Goal: Information Seeking & Learning: Learn about a topic

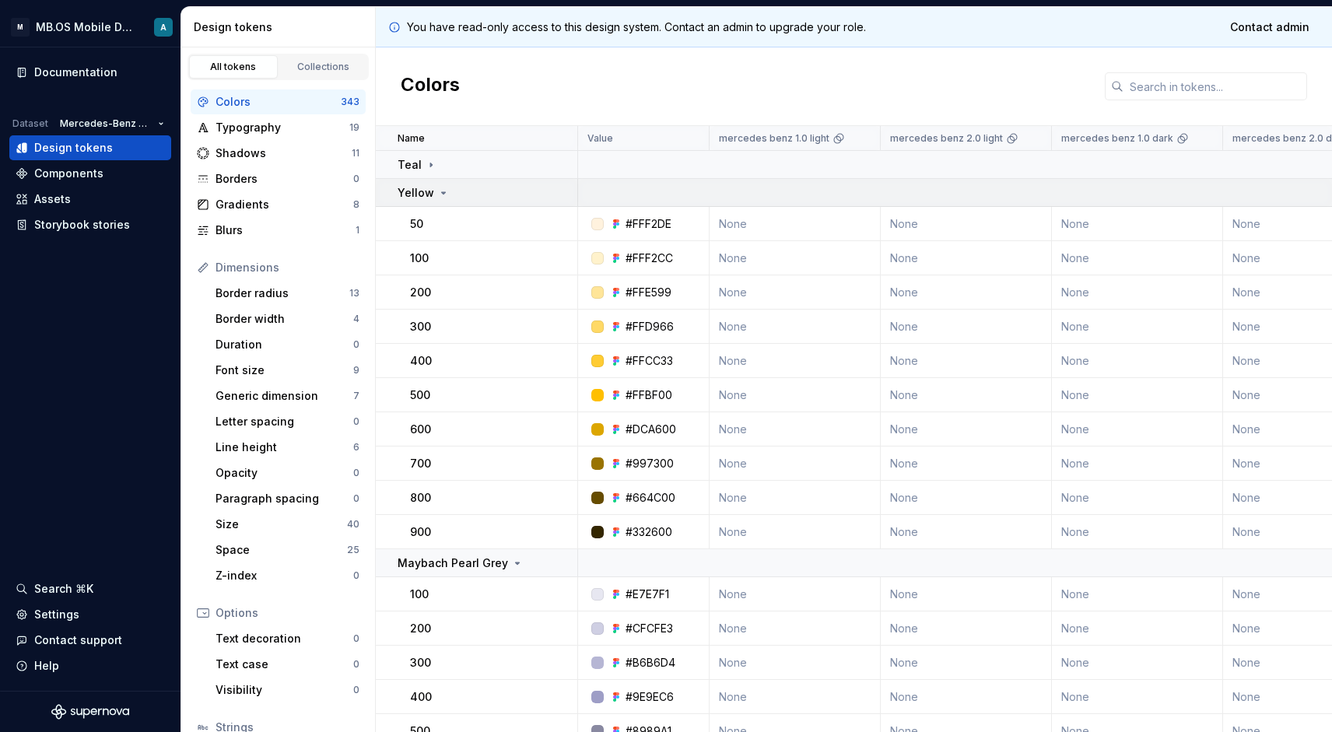
click at [431, 187] on p "Yellow" at bounding box center [416, 193] width 37 height 16
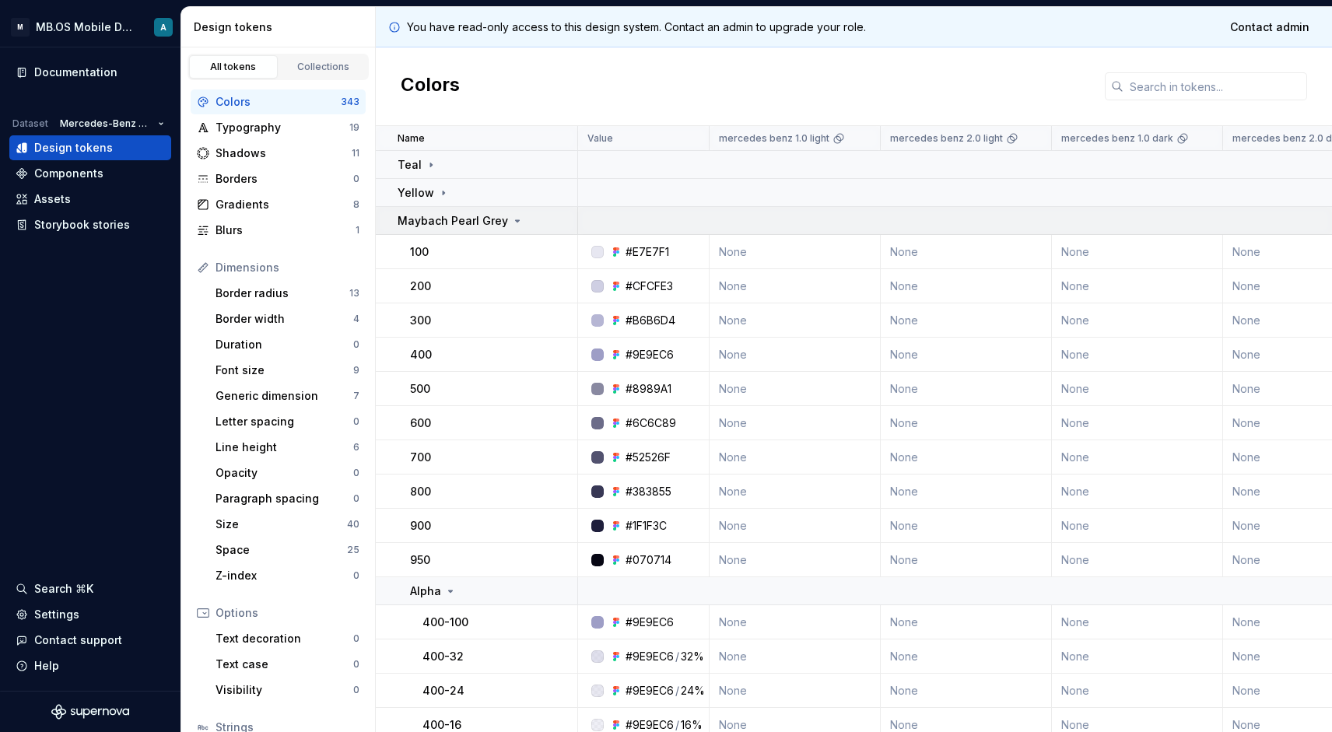
click at [439, 215] on p "Maybach Pearl Grey" at bounding box center [453, 221] width 110 height 16
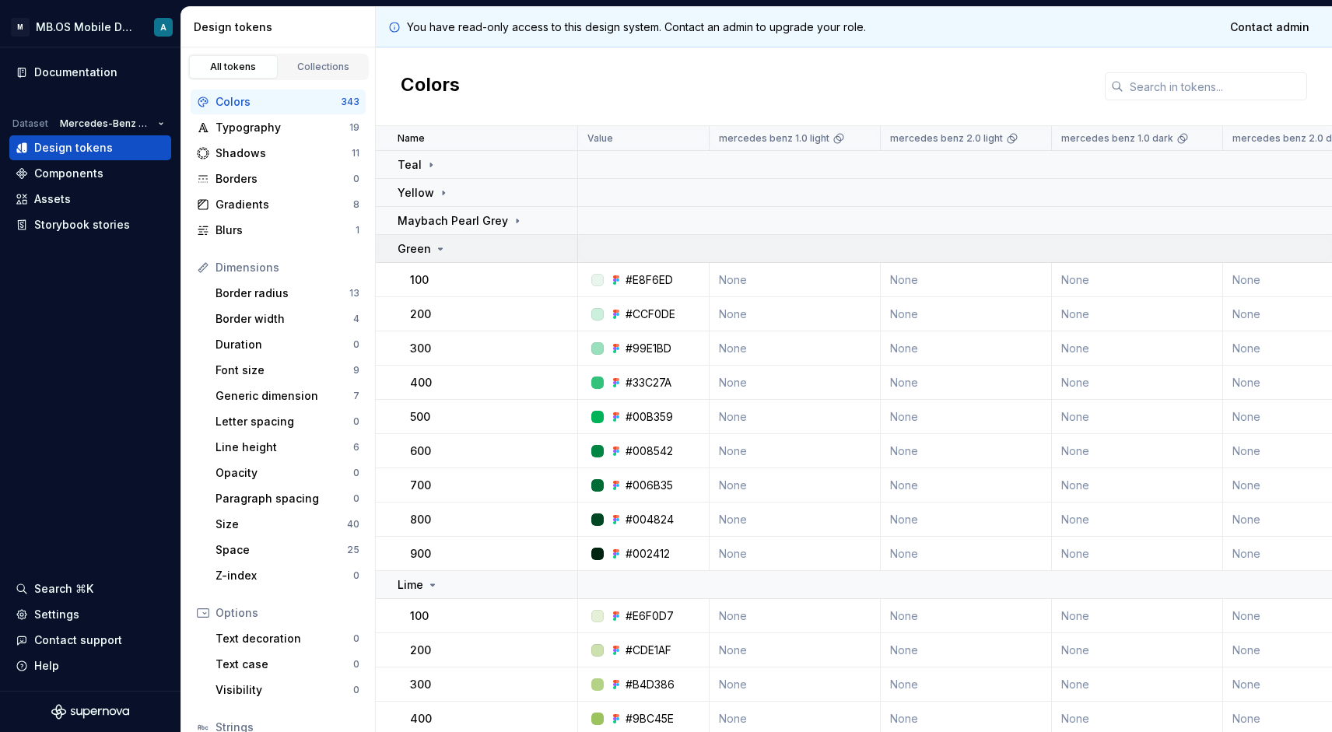
click at [452, 244] on div "Green" at bounding box center [487, 249] width 179 height 16
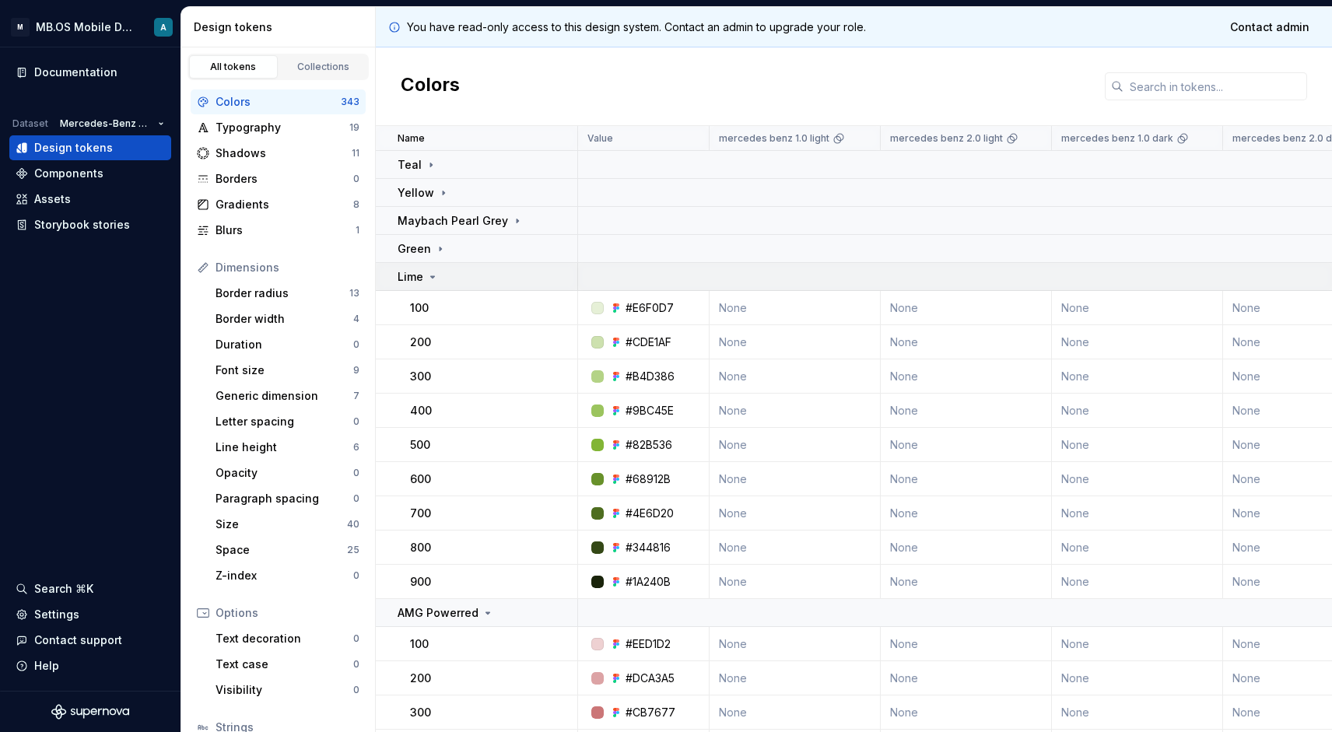
click at [436, 271] on icon at bounding box center [432, 277] width 12 height 12
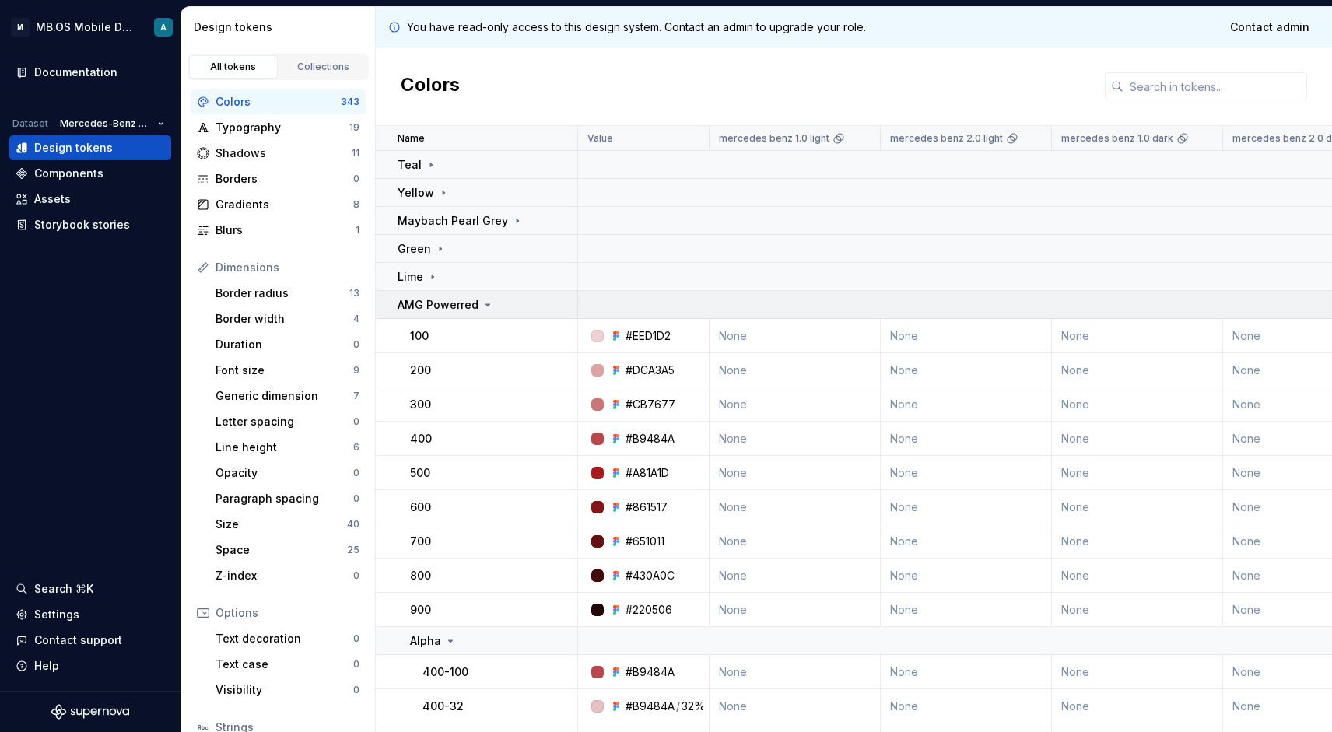
click at [440, 305] on p "AMG Powerred" at bounding box center [438, 305] width 81 height 16
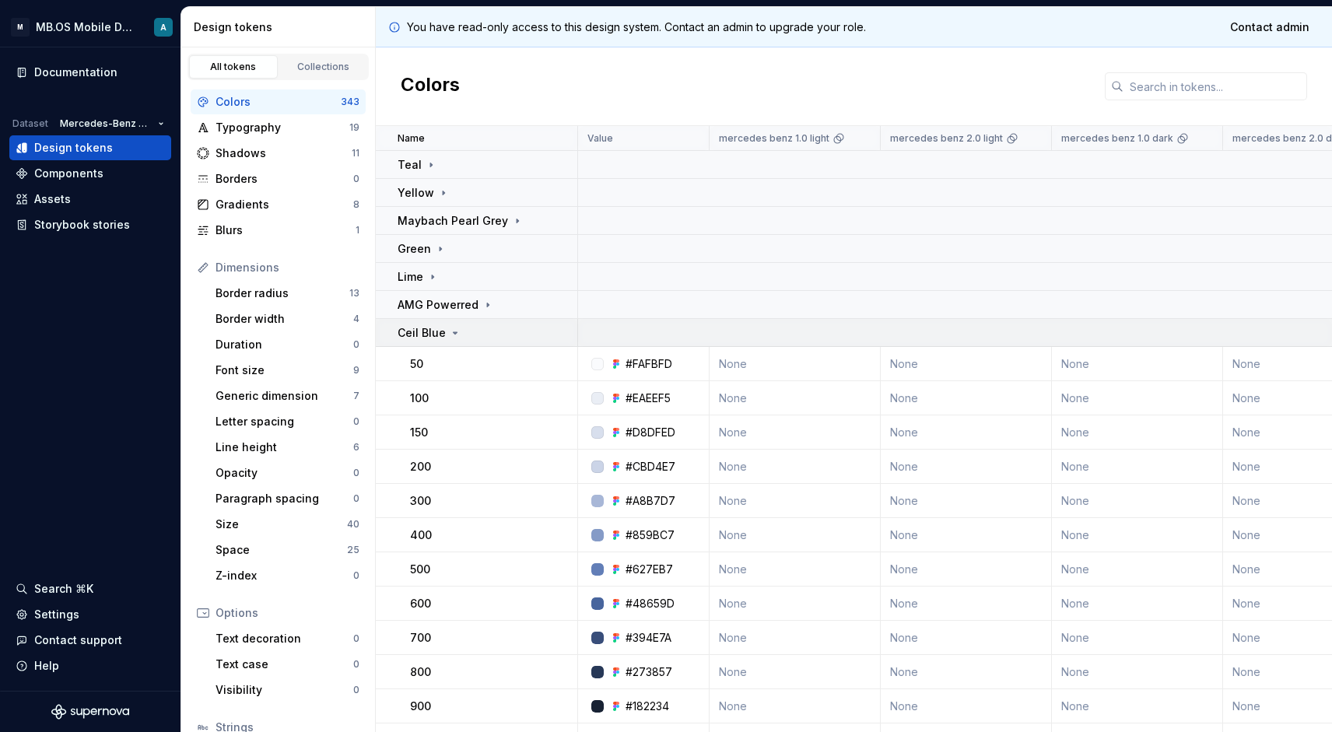
click at [438, 325] on p "Ceil Blue" at bounding box center [422, 333] width 48 height 16
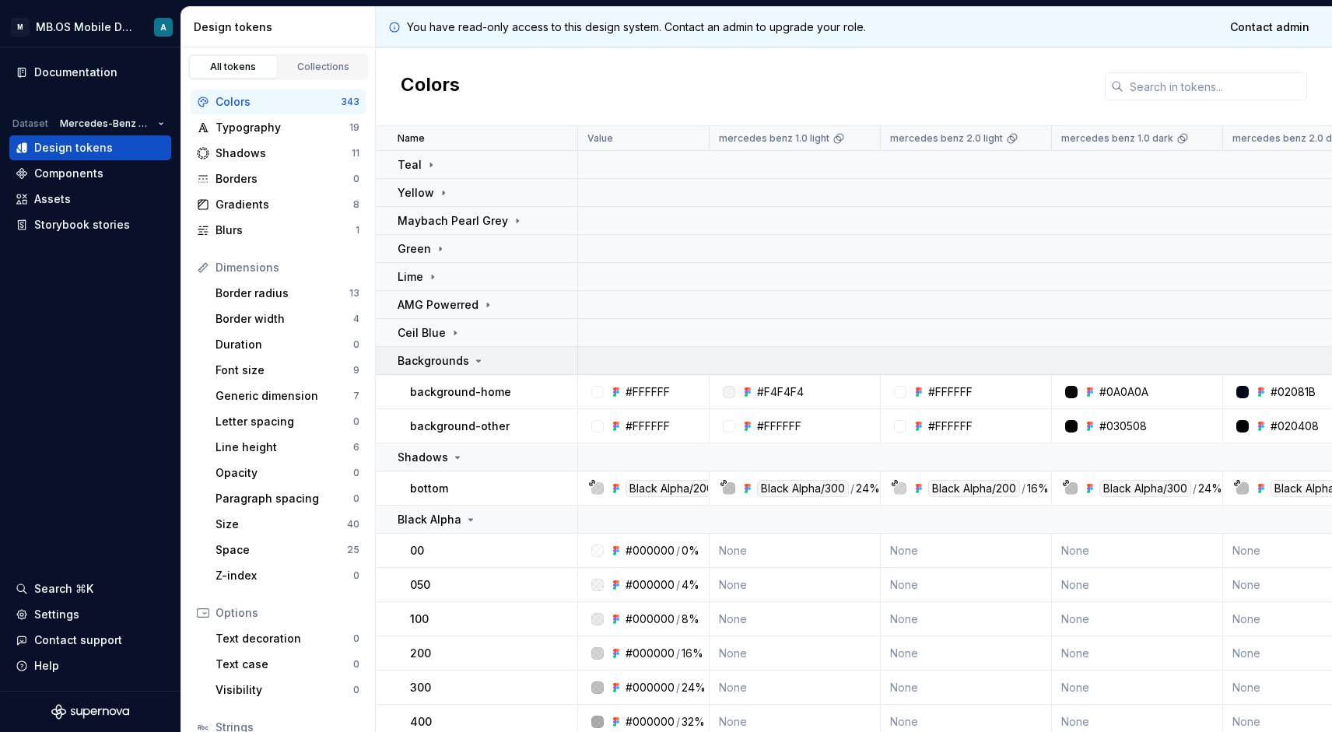
click at [455, 363] on p "Backgrounds" at bounding box center [434, 361] width 72 height 16
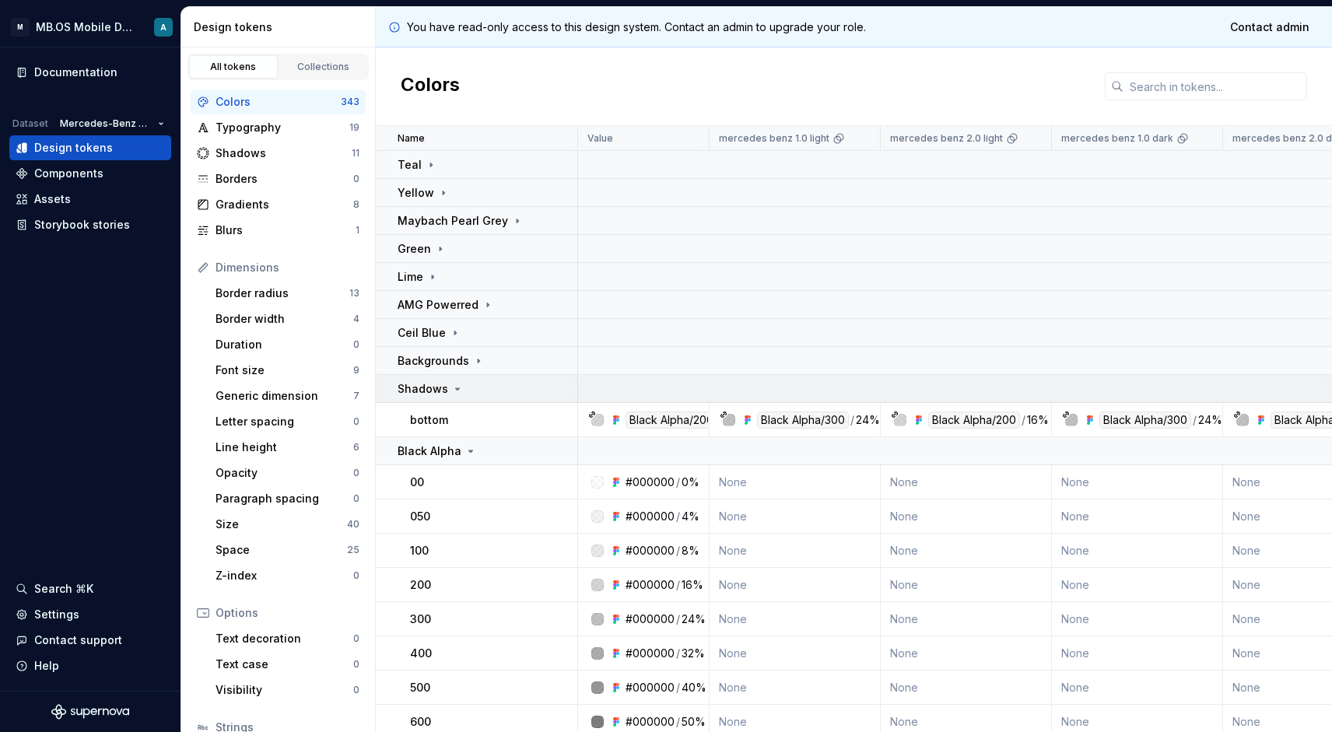
click at [456, 384] on icon at bounding box center [457, 389] width 12 height 12
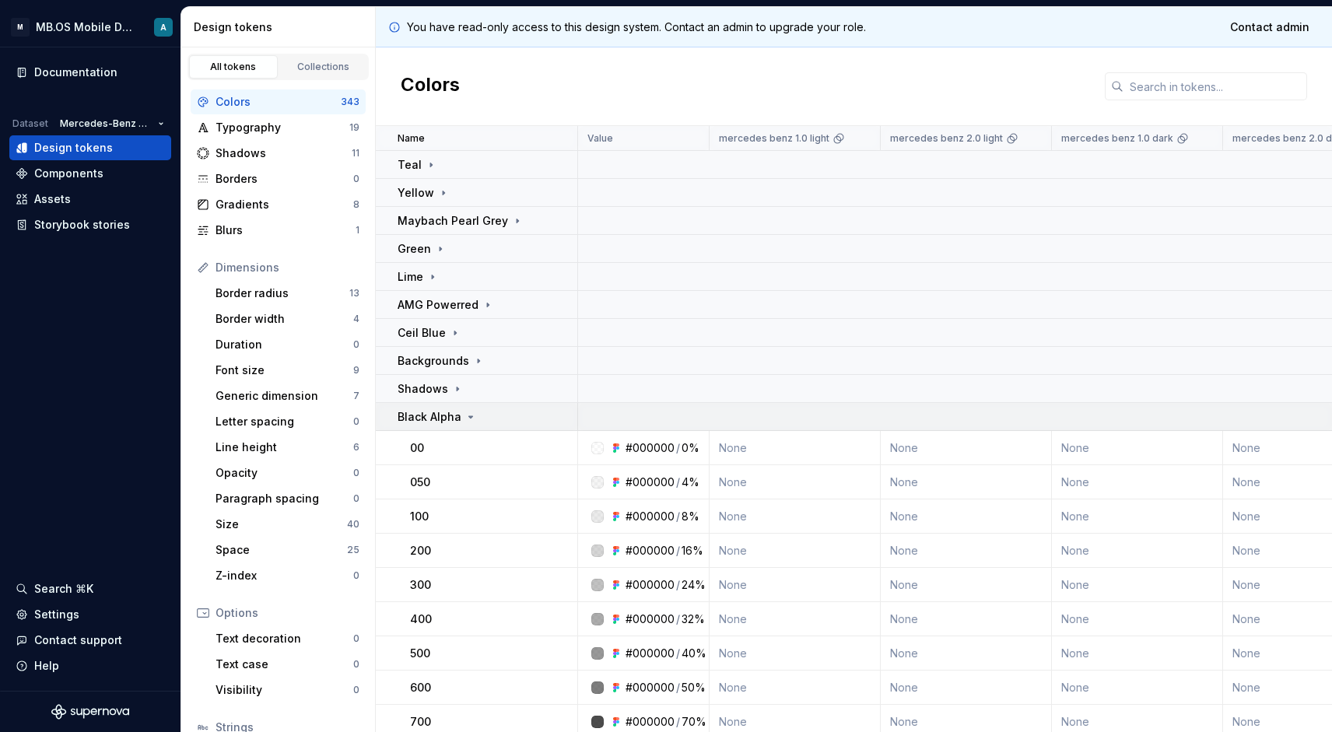
click at [450, 415] on p "Black Alpha" at bounding box center [430, 417] width 64 height 16
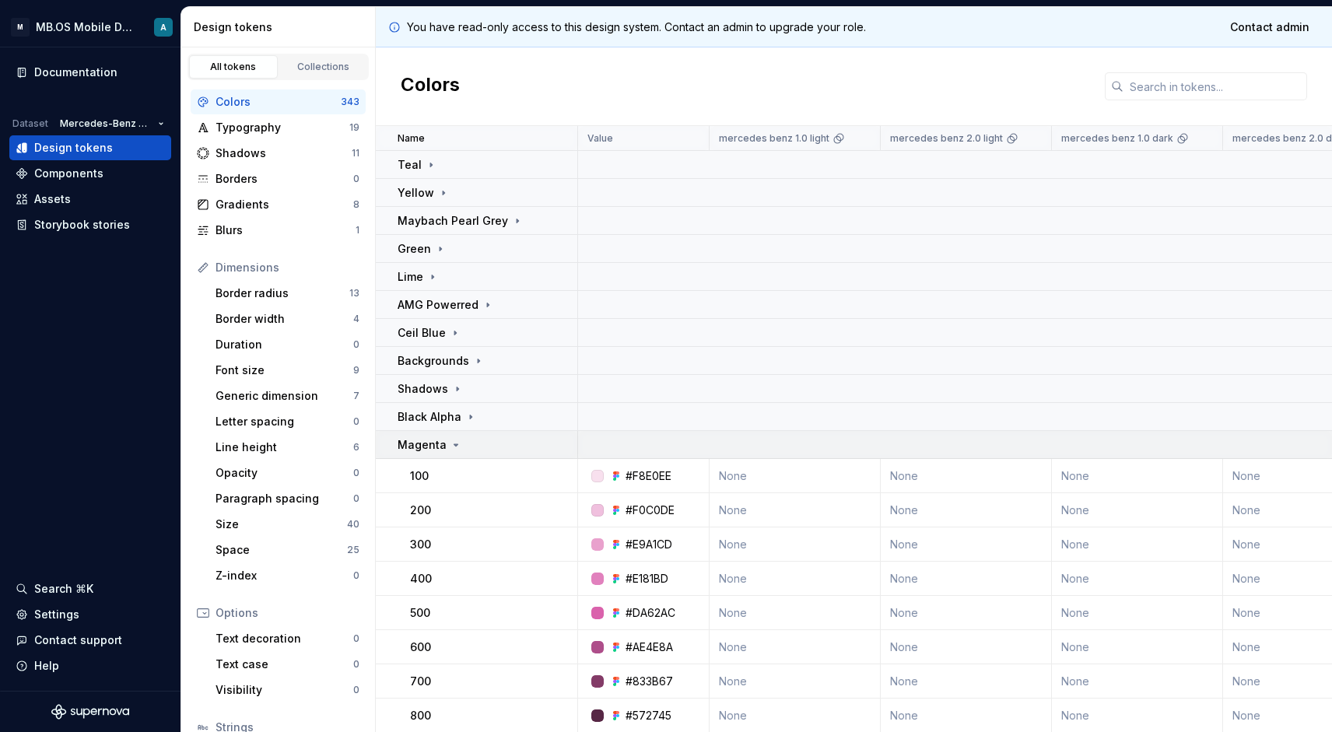
click at [413, 437] on p "Magenta" at bounding box center [422, 445] width 49 height 16
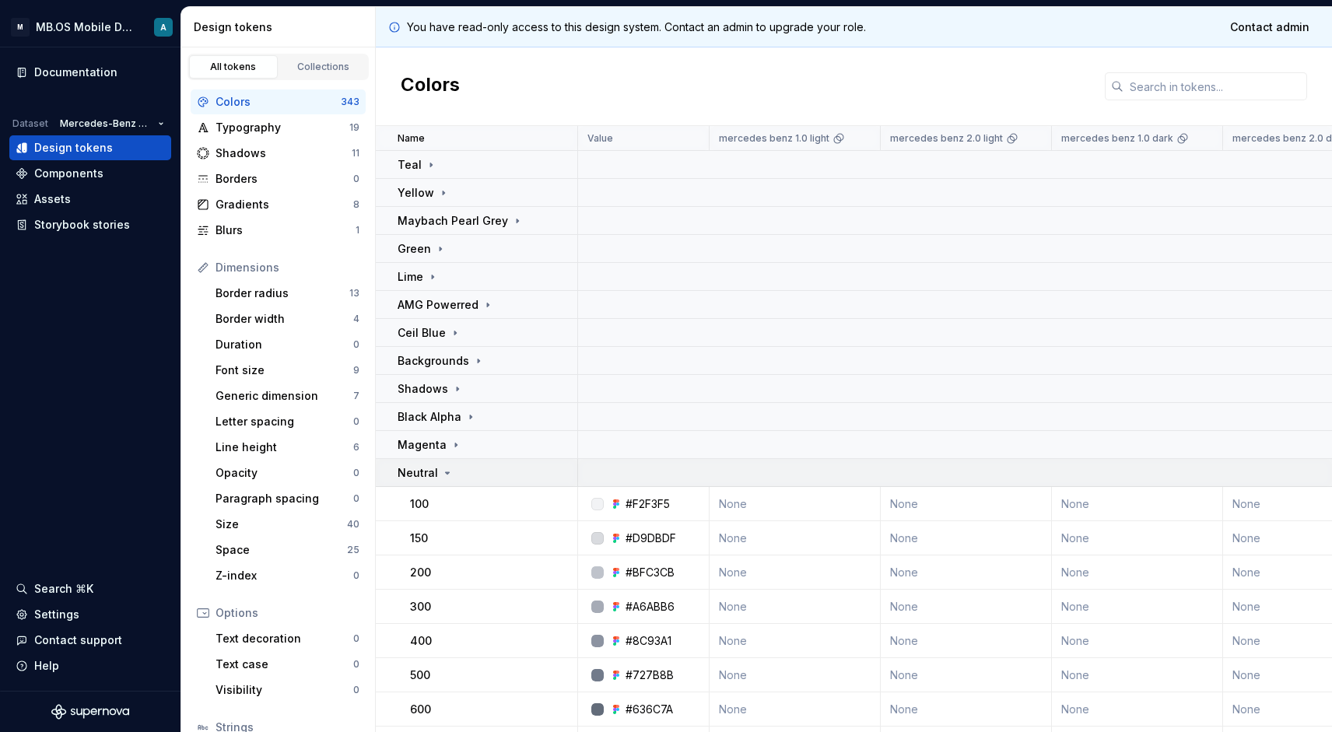
click at [458, 464] on td "Neutral" at bounding box center [477, 473] width 202 height 28
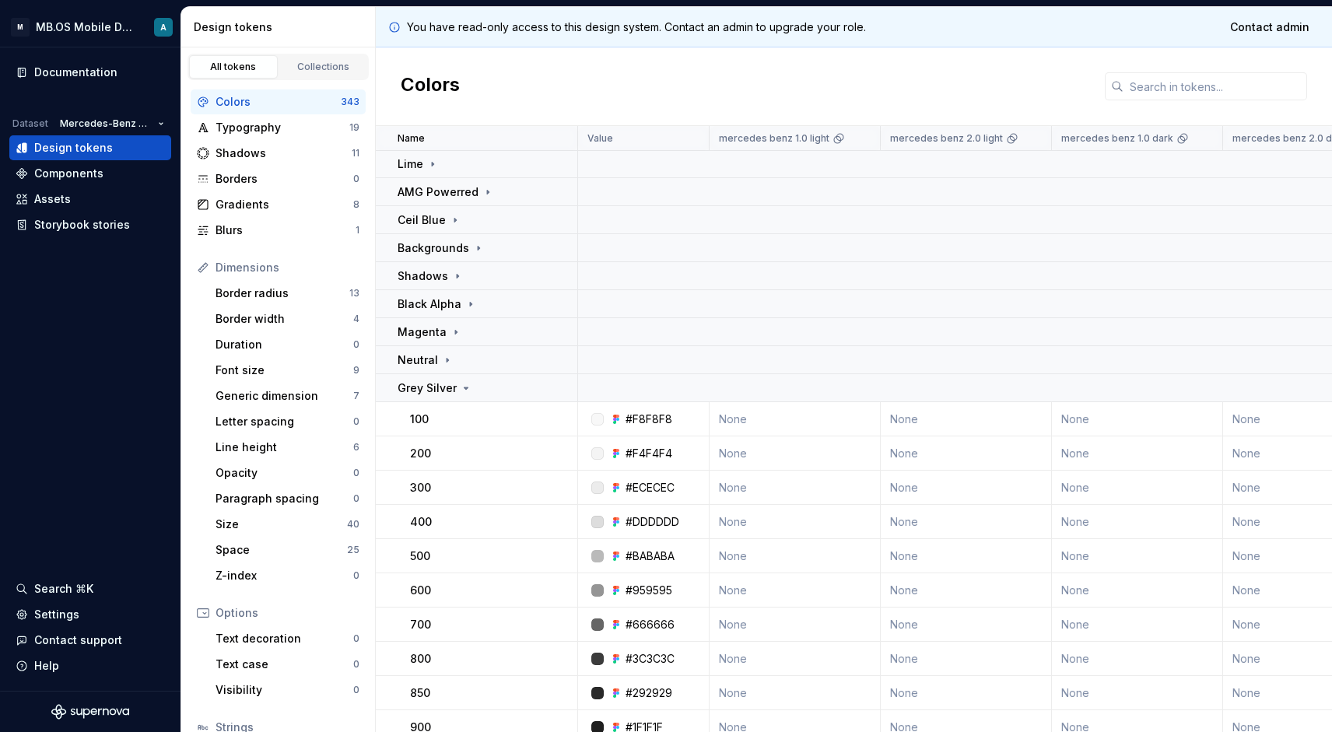
scroll to position [127, 0]
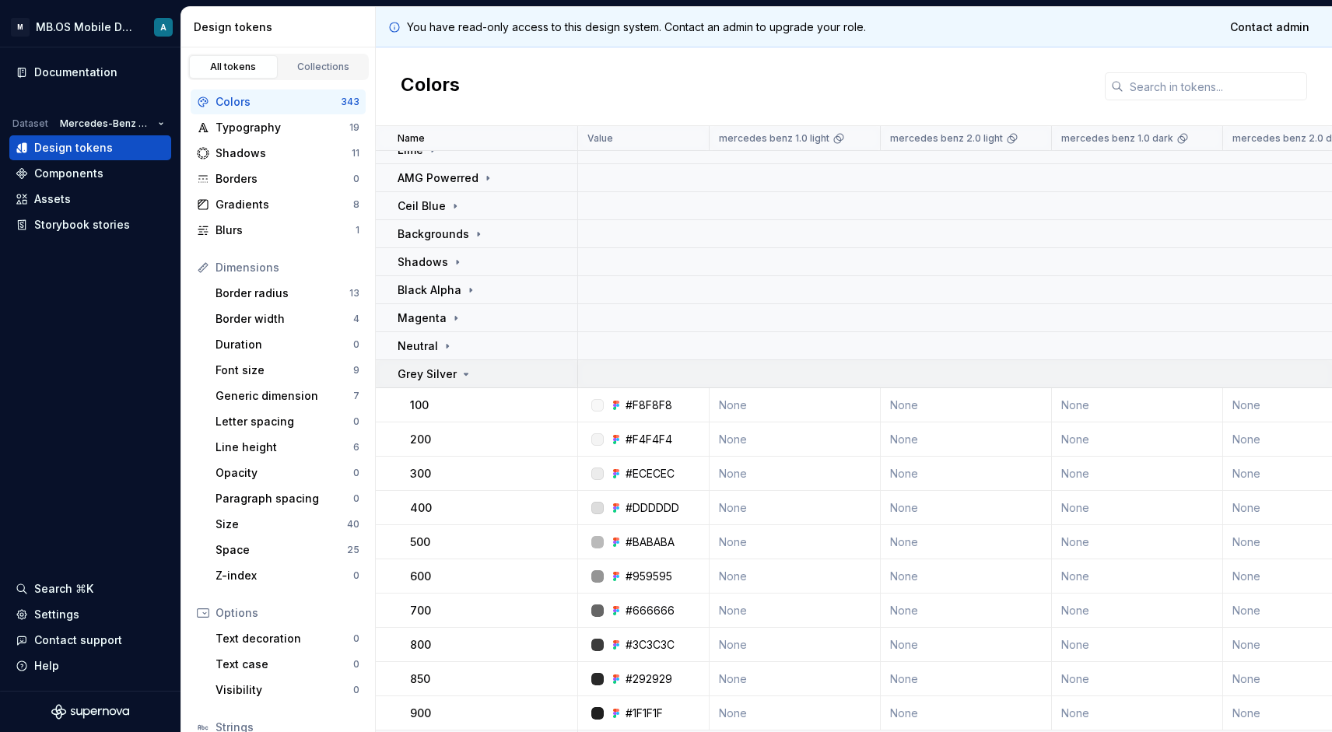
click at [436, 366] on p "Grey Silver" at bounding box center [427, 374] width 59 height 16
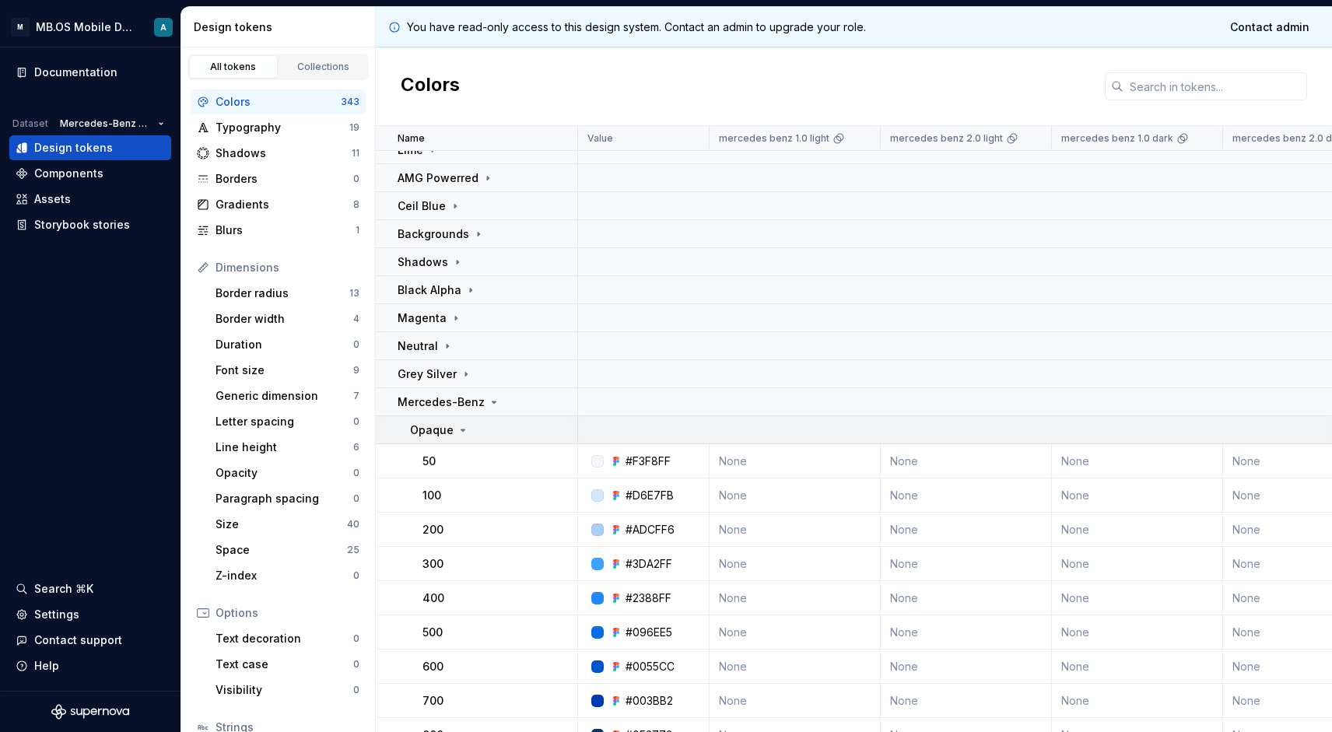
click at [457, 425] on icon at bounding box center [463, 430] width 12 height 12
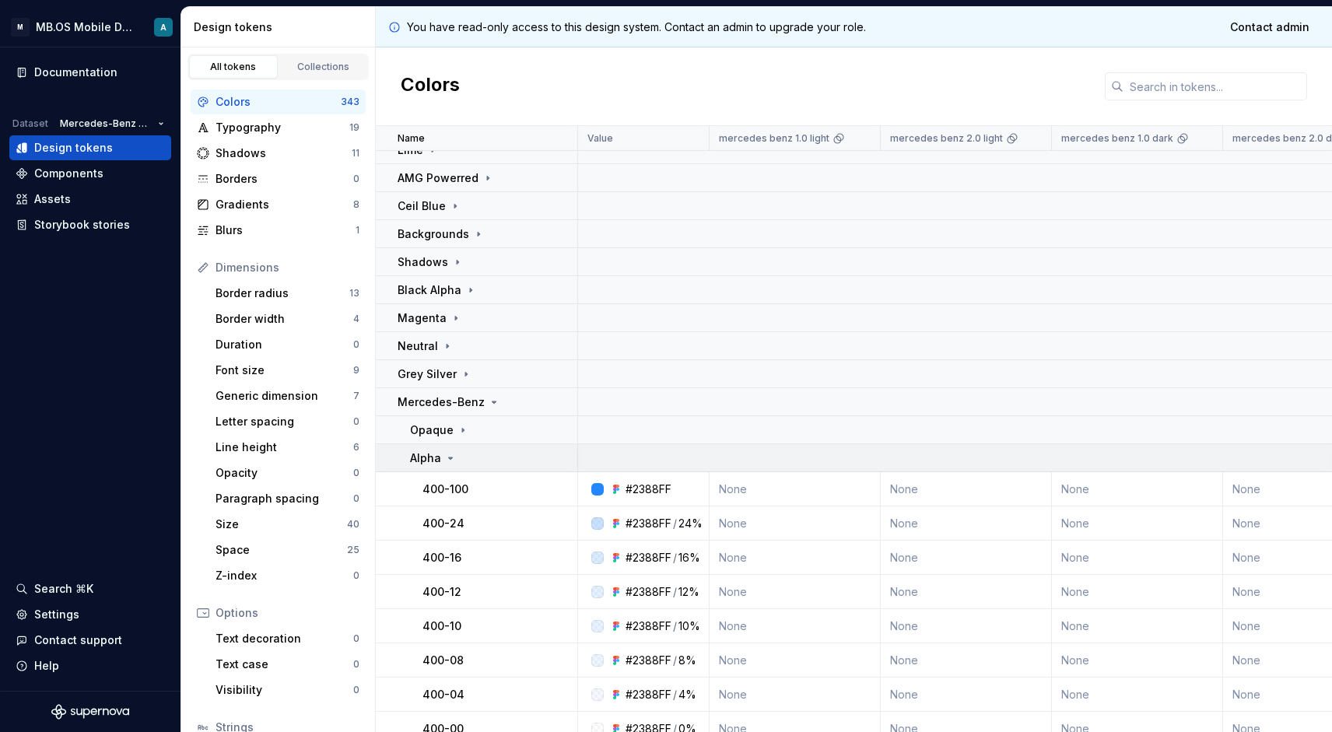
click at [448, 447] on td "Alpha" at bounding box center [477, 458] width 202 height 28
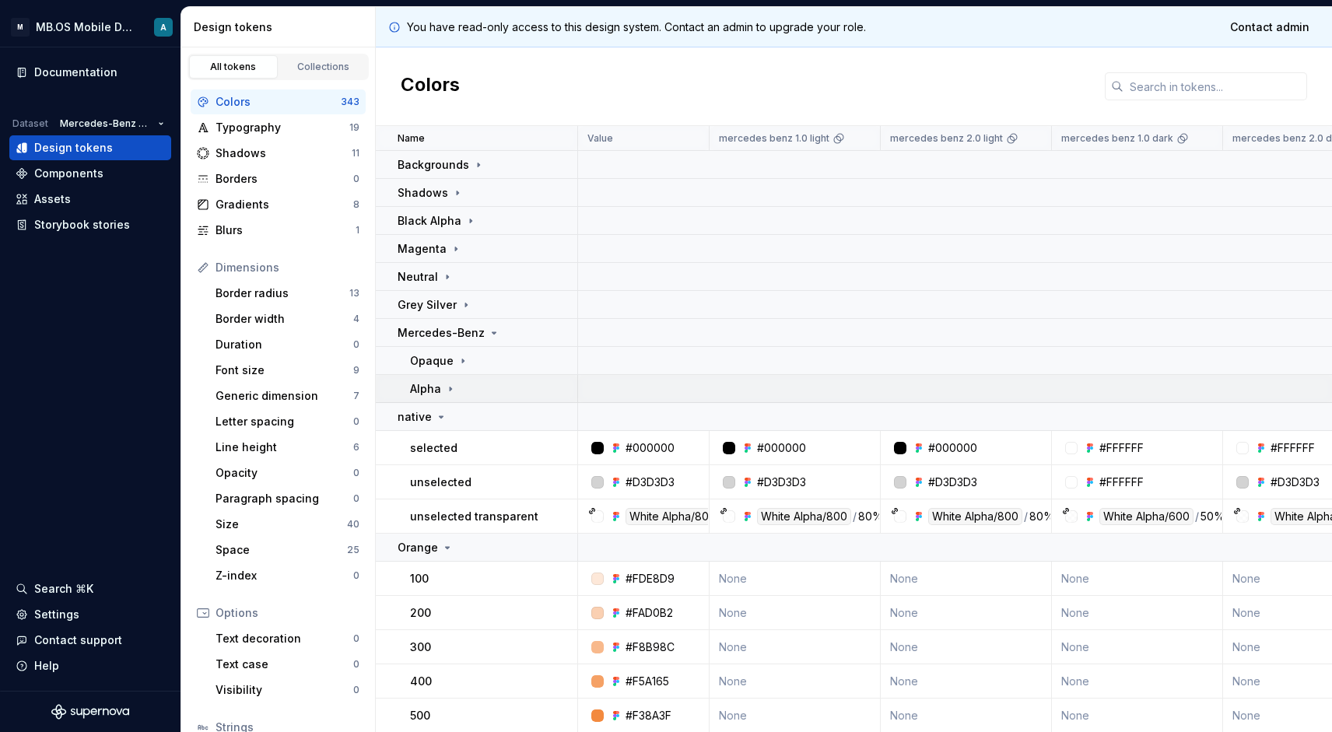
scroll to position [217, 0]
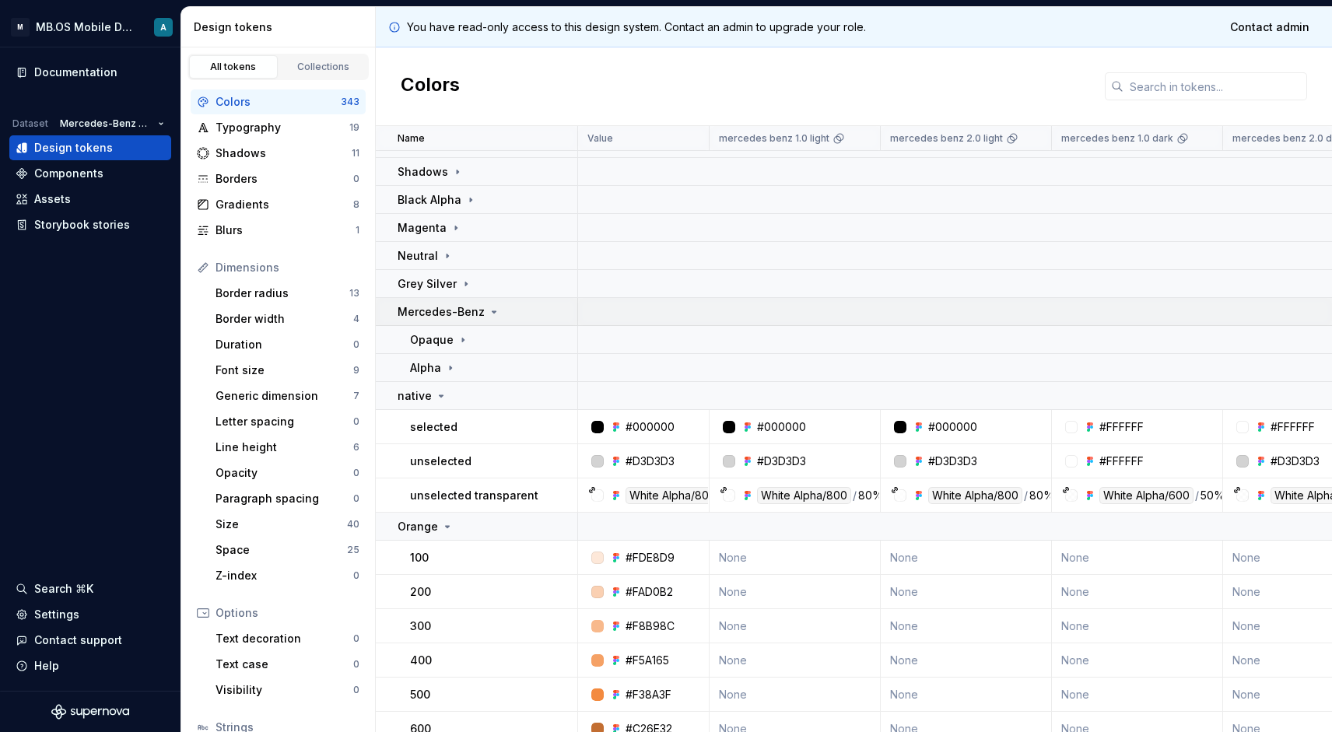
click at [451, 315] on p "Mercedes-Benz" at bounding box center [441, 312] width 87 height 16
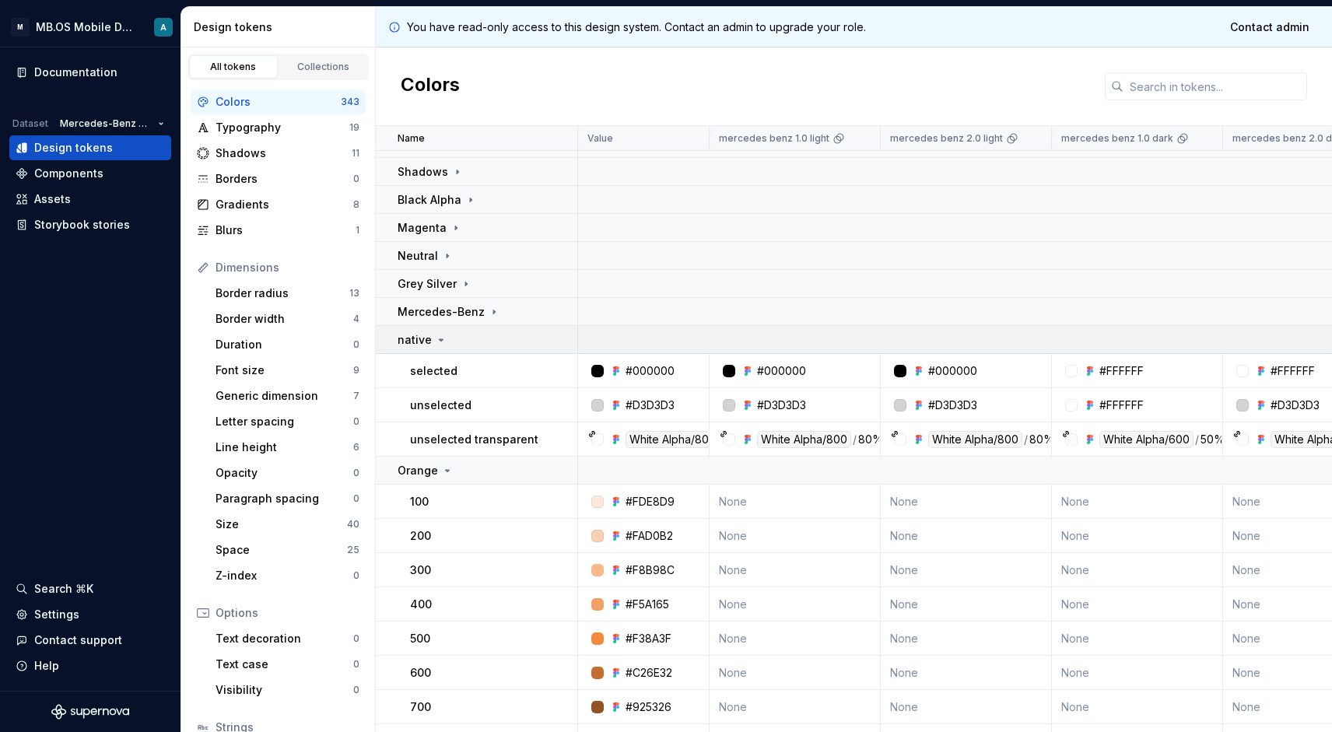
click at [418, 336] on p "native" at bounding box center [415, 340] width 34 height 16
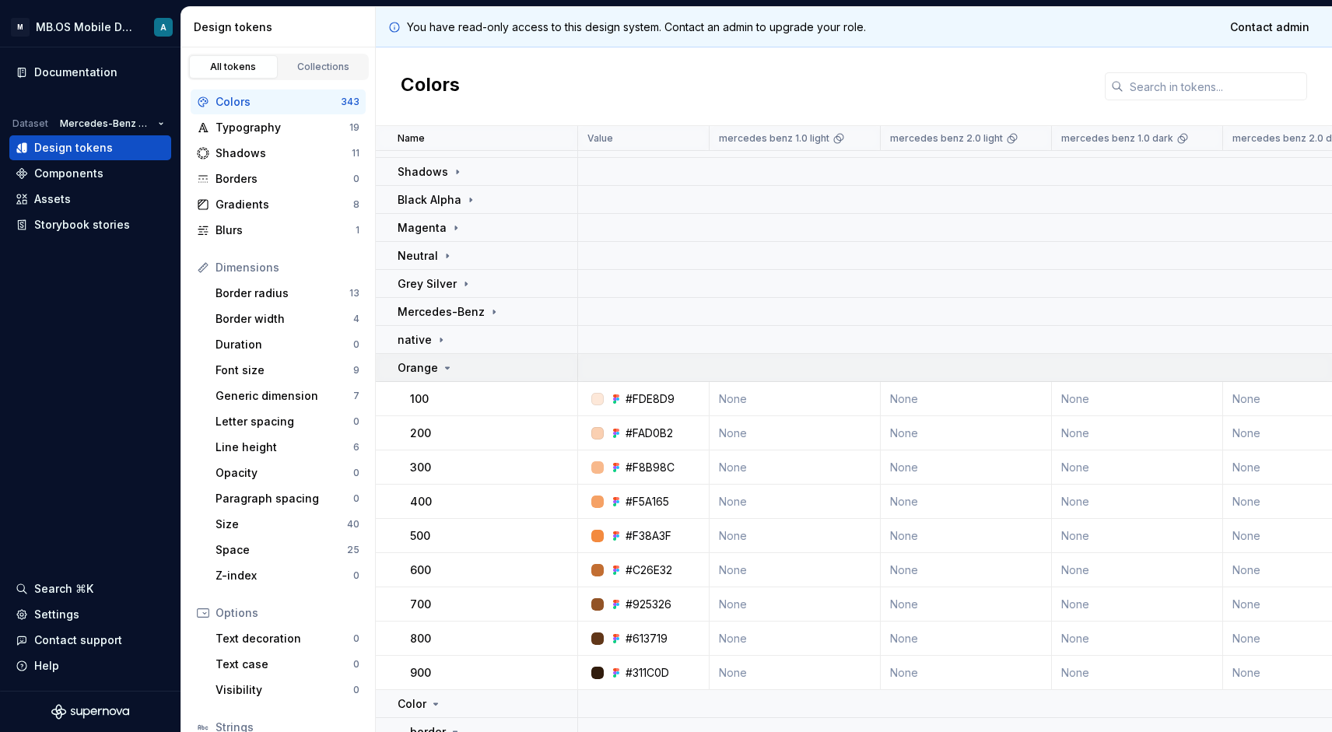
click at [437, 375] on div "Orange" at bounding box center [426, 368] width 56 height 16
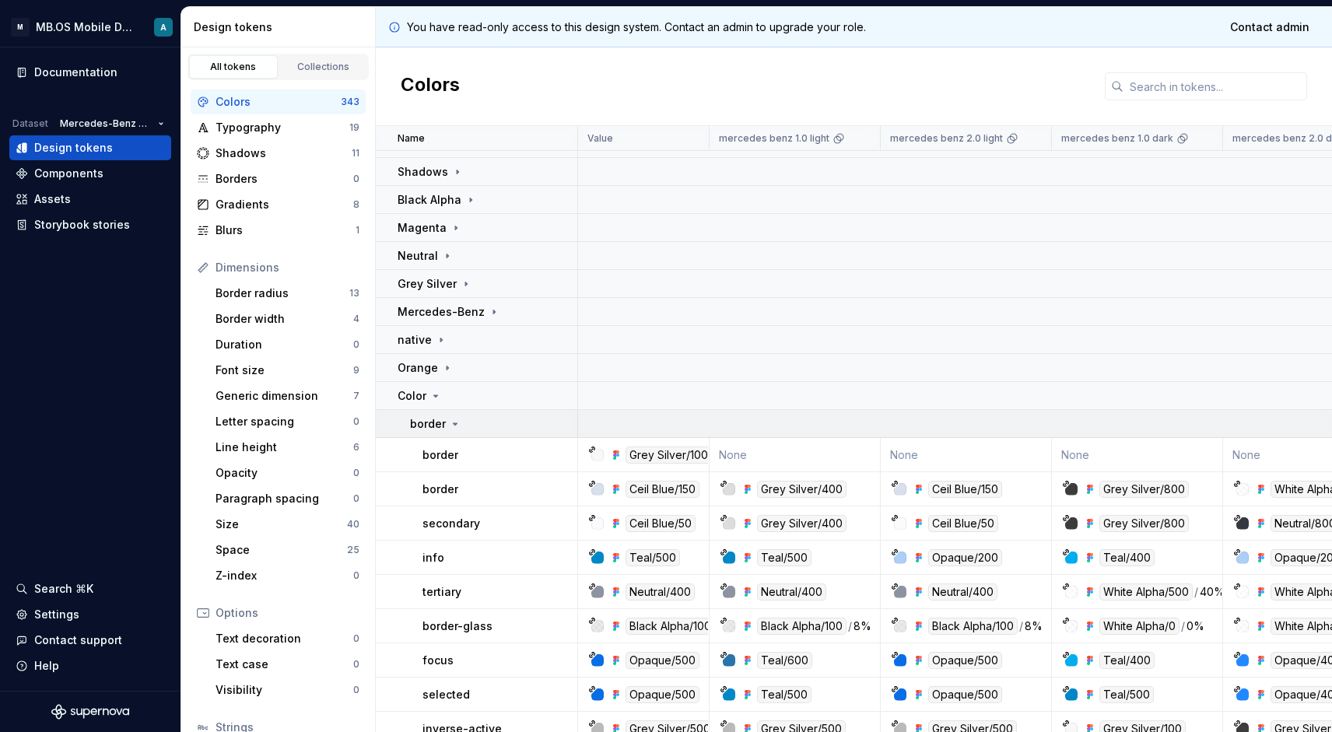
click at [447, 430] on div "border" at bounding box center [435, 424] width 51 height 16
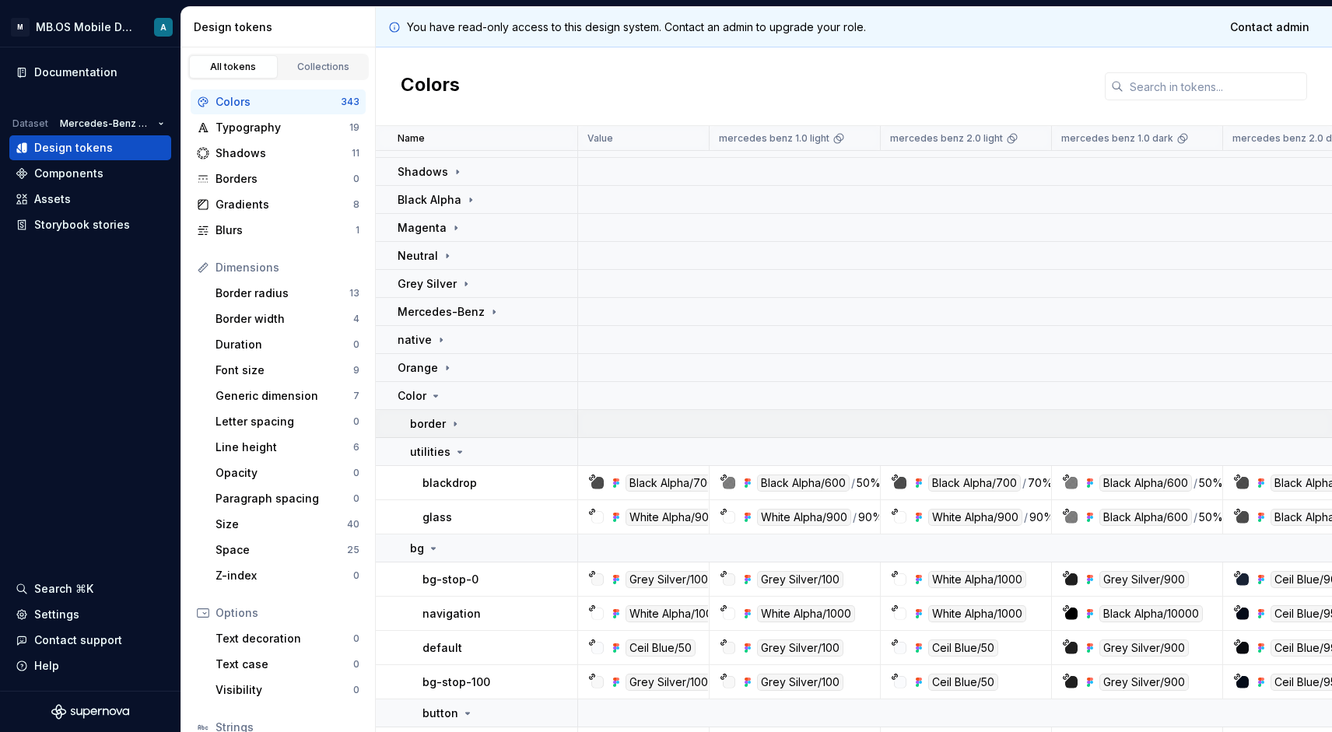
click at [444, 425] on p "border" at bounding box center [428, 424] width 36 height 16
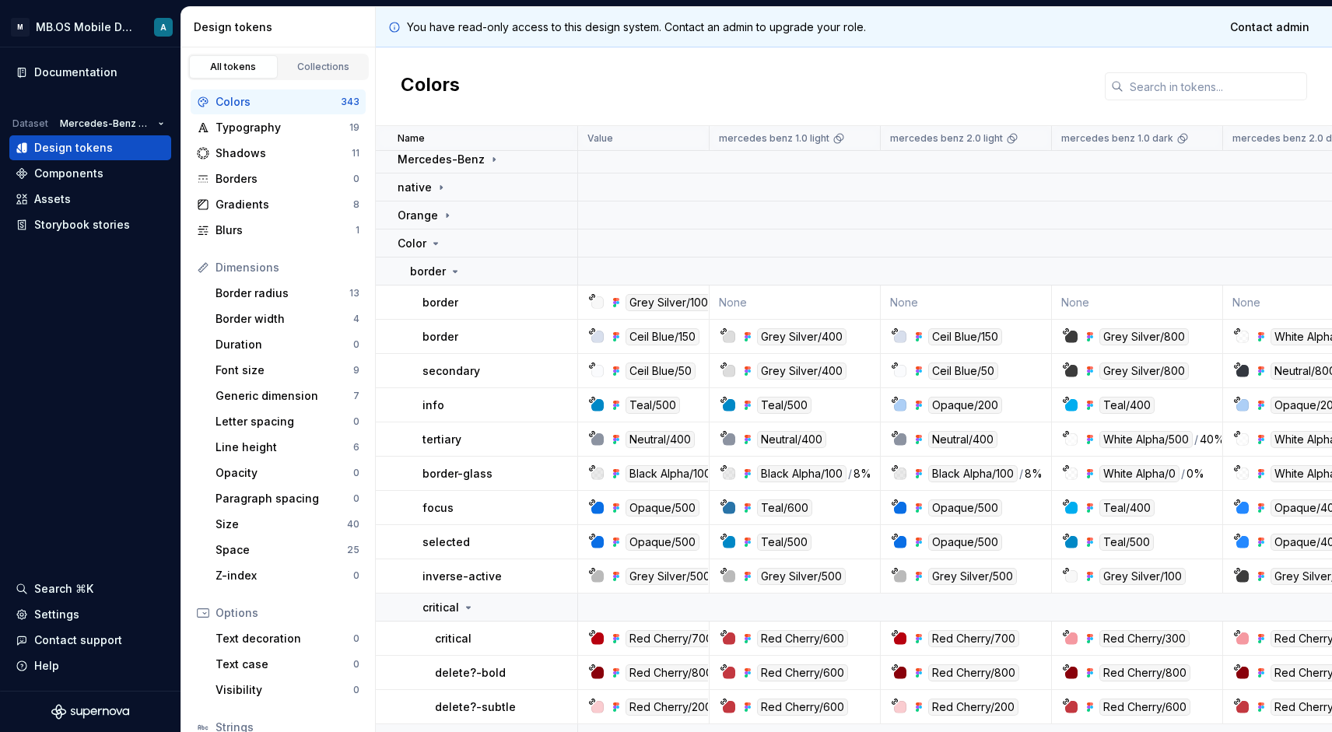
scroll to position [370, 0]
click at [440, 274] on p "border" at bounding box center [428, 271] width 36 height 16
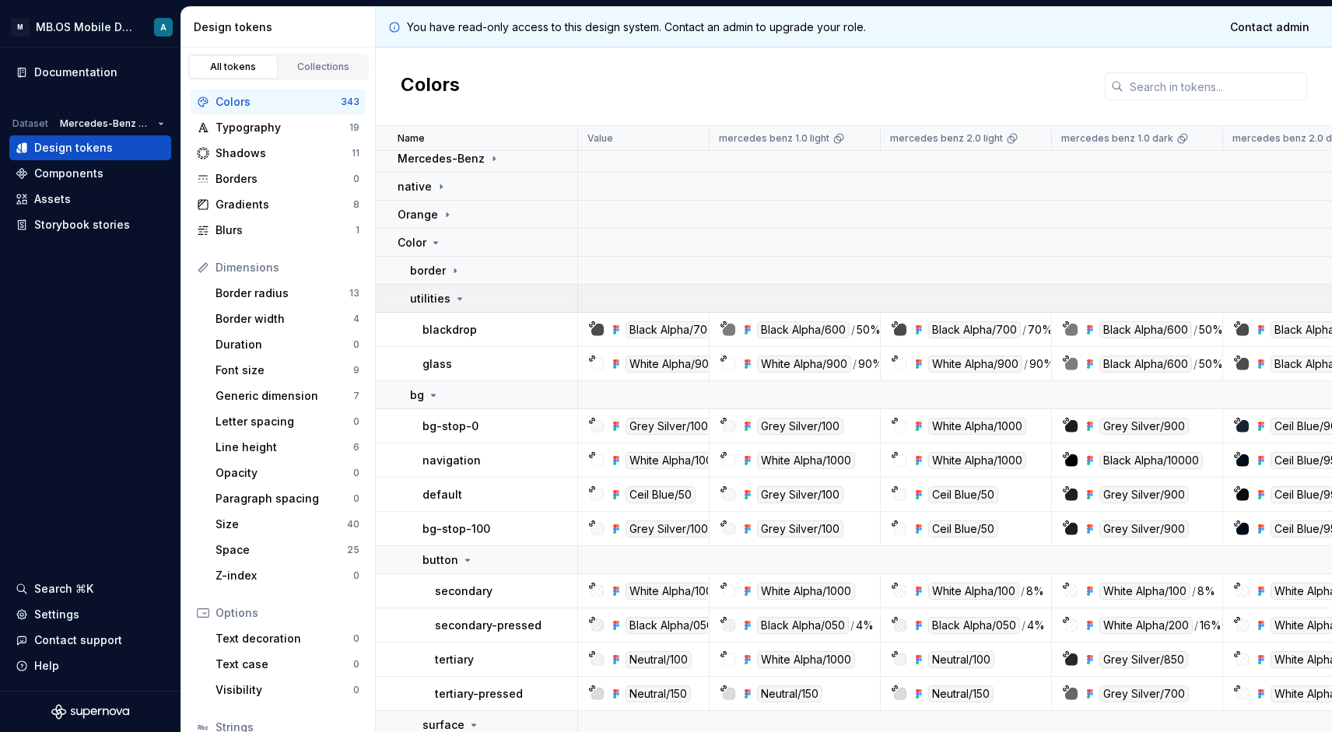
click at [440, 291] on p "utilities" at bounding box center [430, 299] width 40 height 16
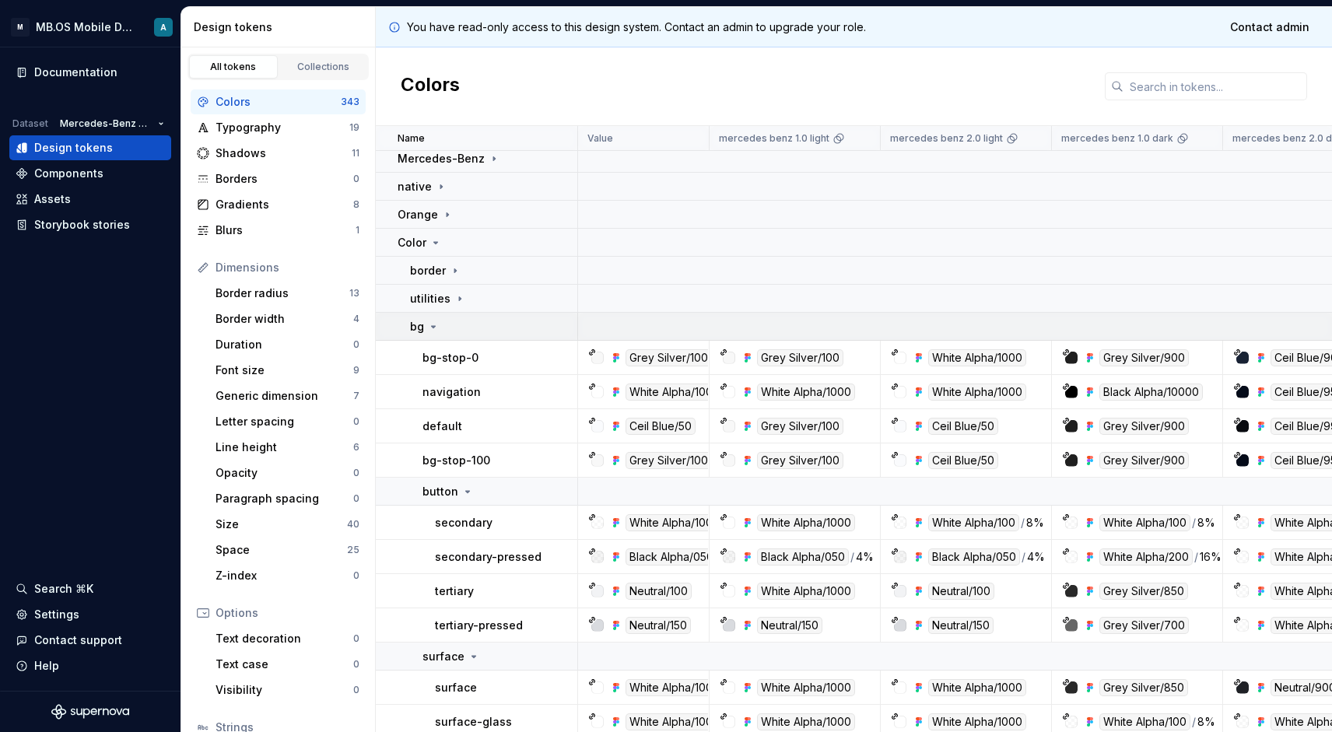
click at [434, 317] on td "bg" at bounding box center [477, 327] width 202 height 28
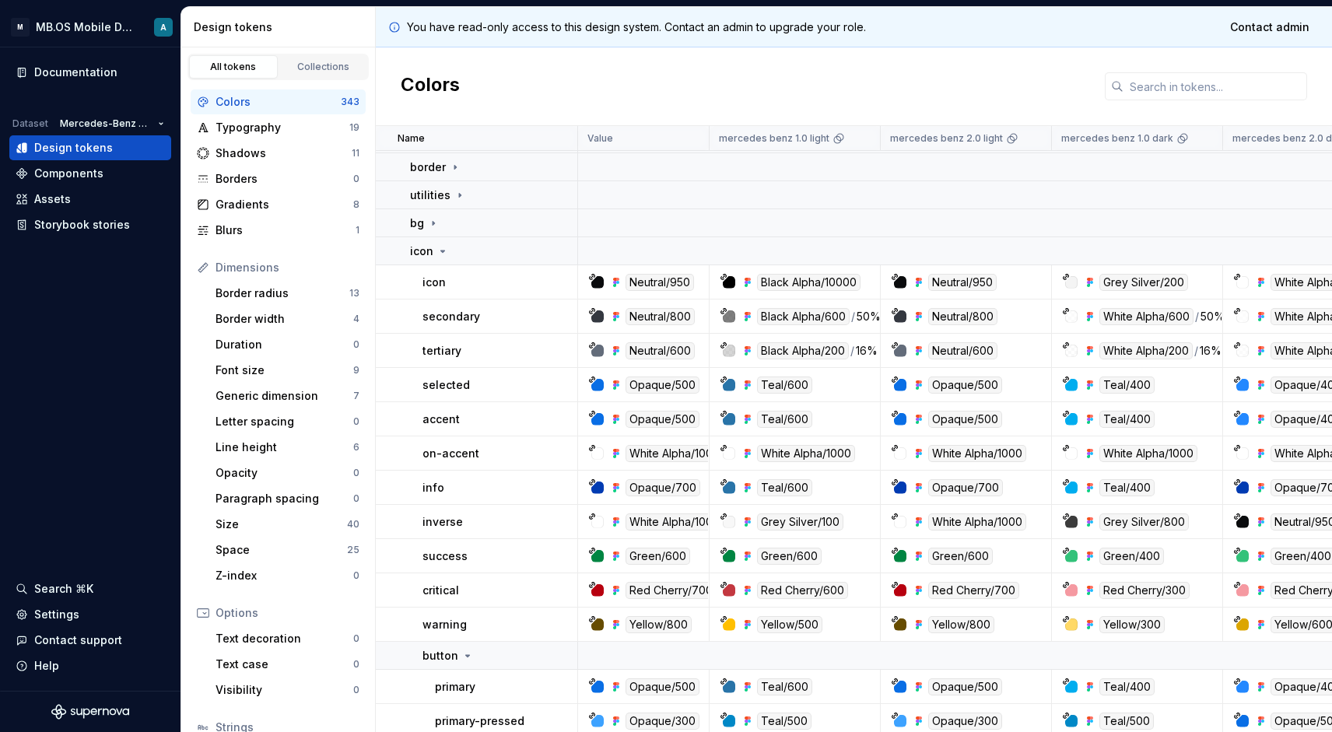
scroll to position [497, 0]
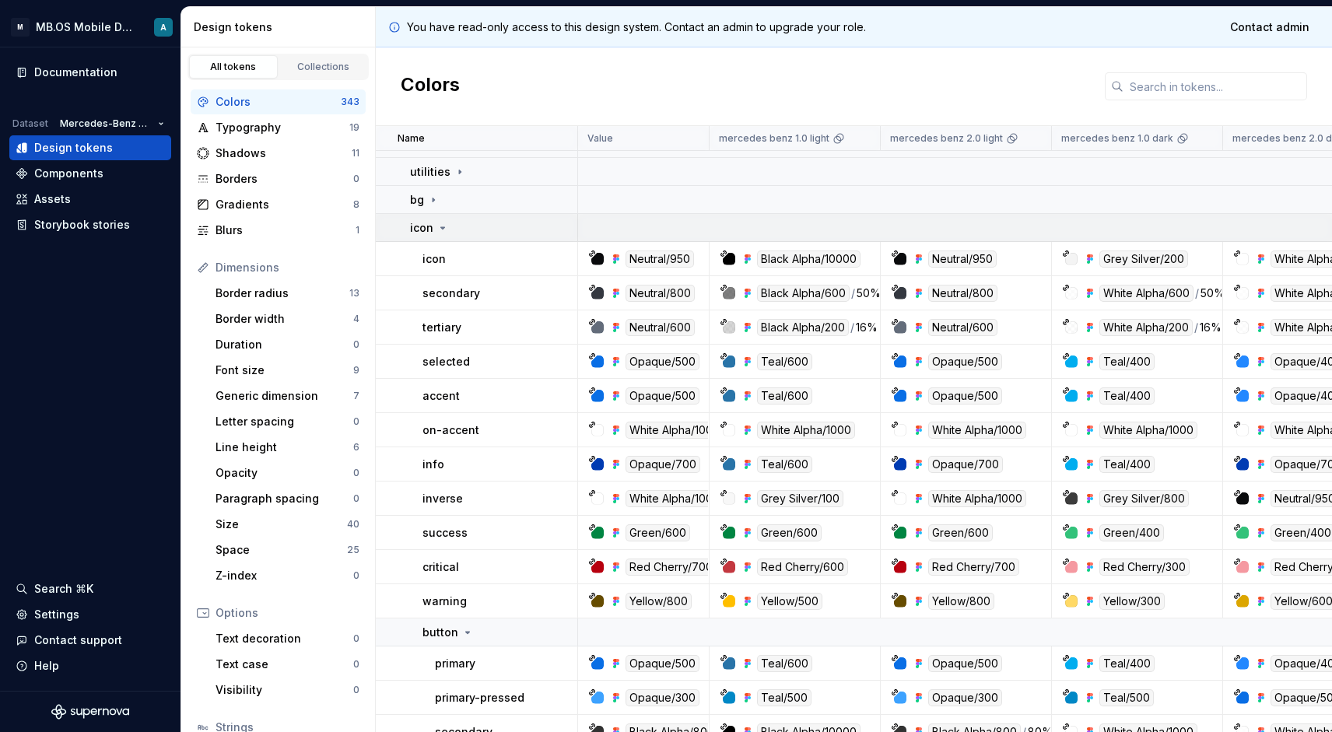
click at [436, 231] on icon at bounding box center [442, 228] width 12 height 12
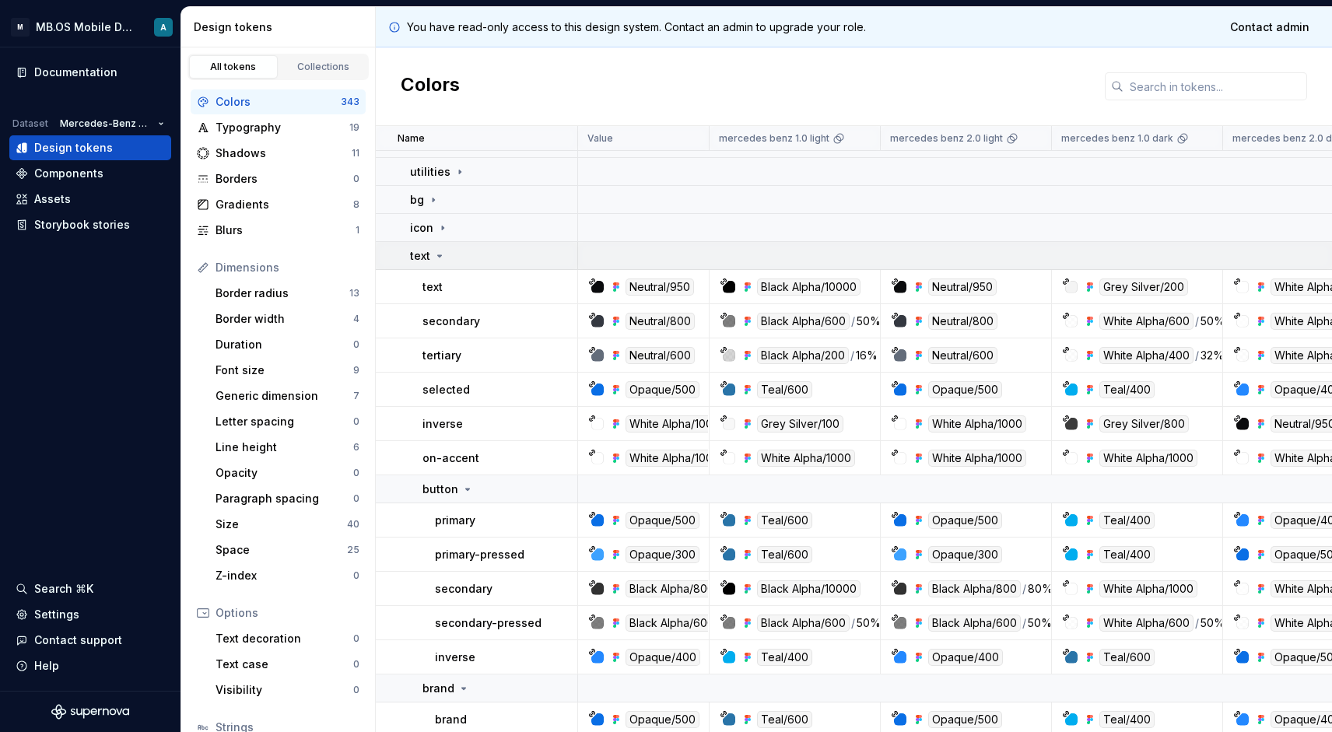
click at [431, 253] on div "text" at bounding box center [428, 256] width 36 height 16
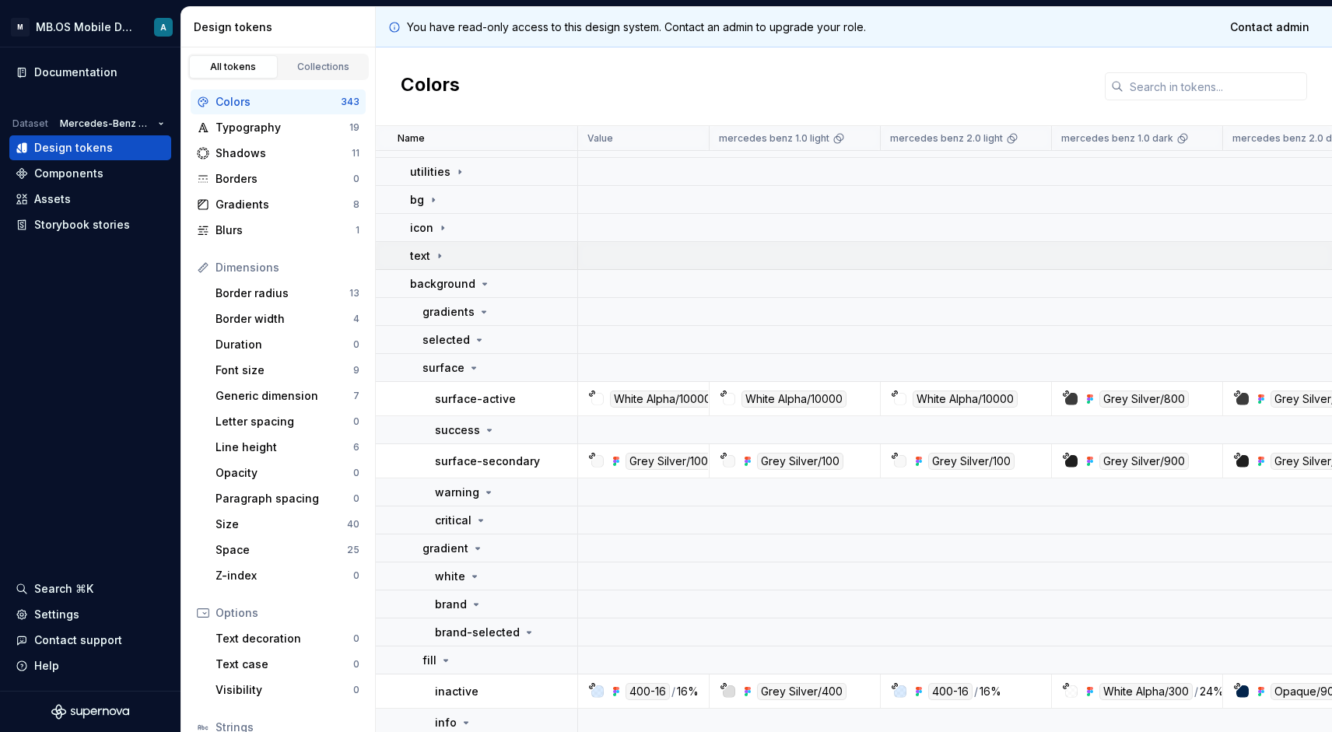
click at [436, 261] on icon at bounding box center [439, 256] width 12 height 12
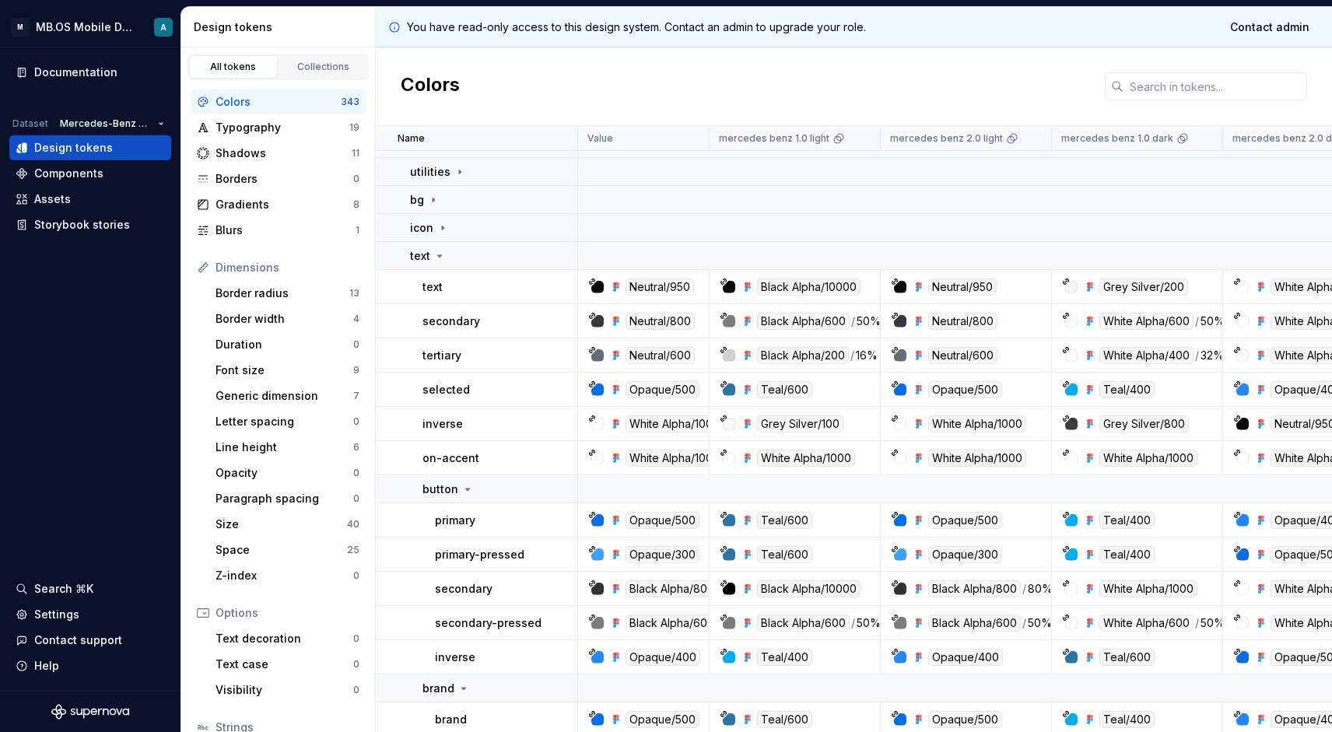
click at [457, 522] on p "primary" at bounding box center [455, 521] width 40 height 16
copy p "primary"
click at [453, 485] on p "button" at bounding box center [440, 490] width 36 height 16
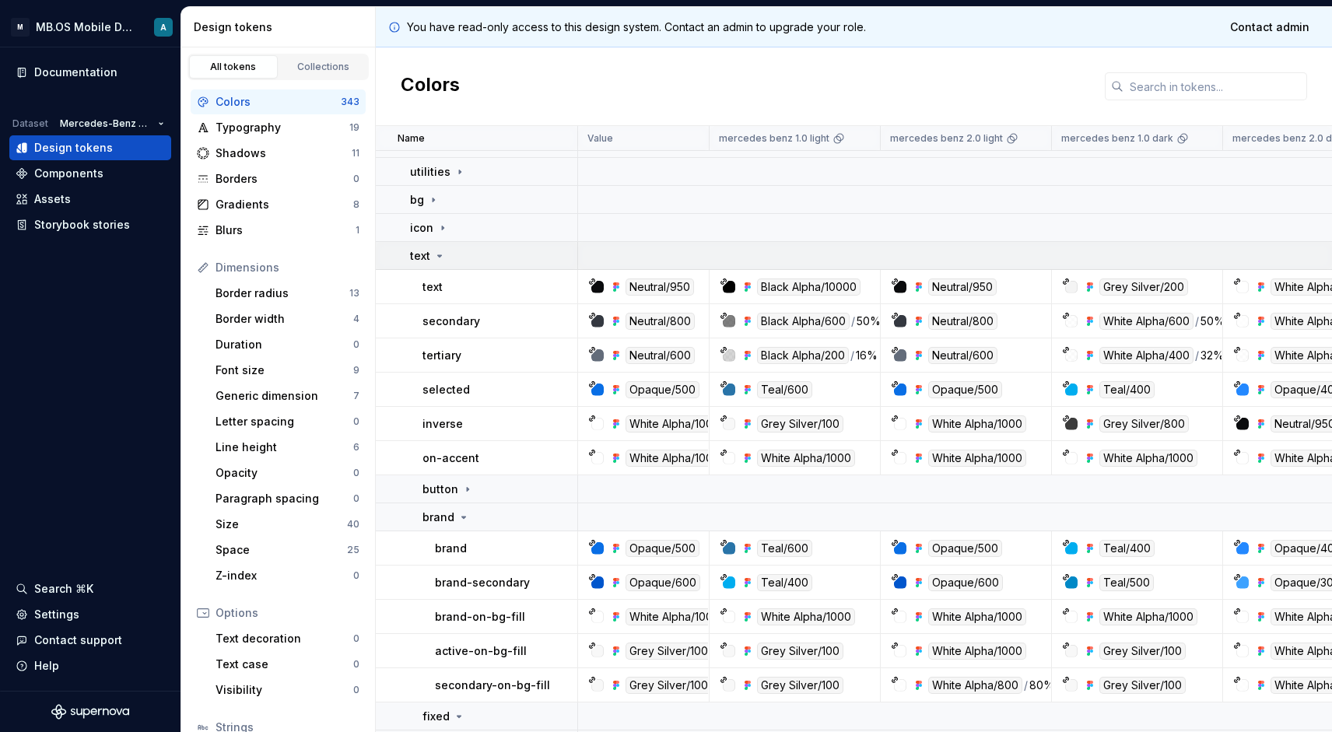
click at [430, 258] on div "text" at bounding box center [428, 256] width 36 height 16
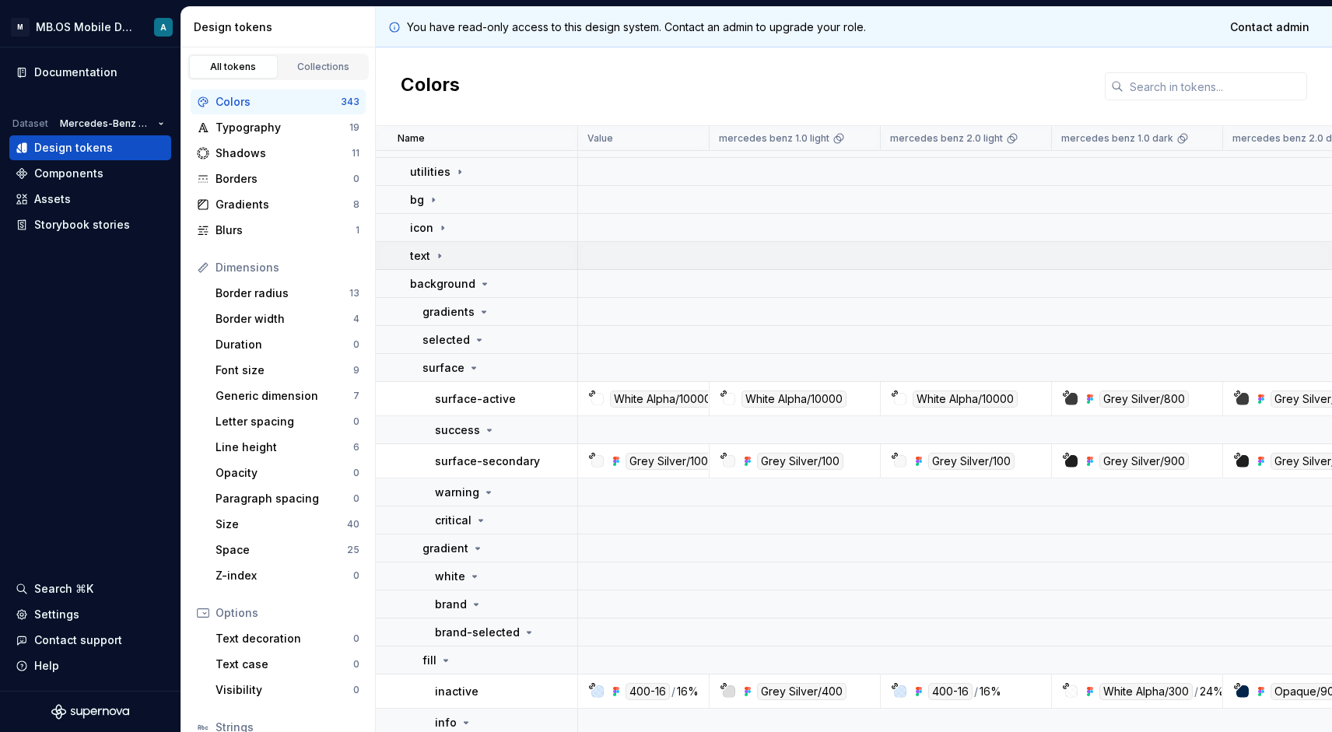
click at [430, 258] on div "text" at bounding box center [428, 256] width 36 height 16
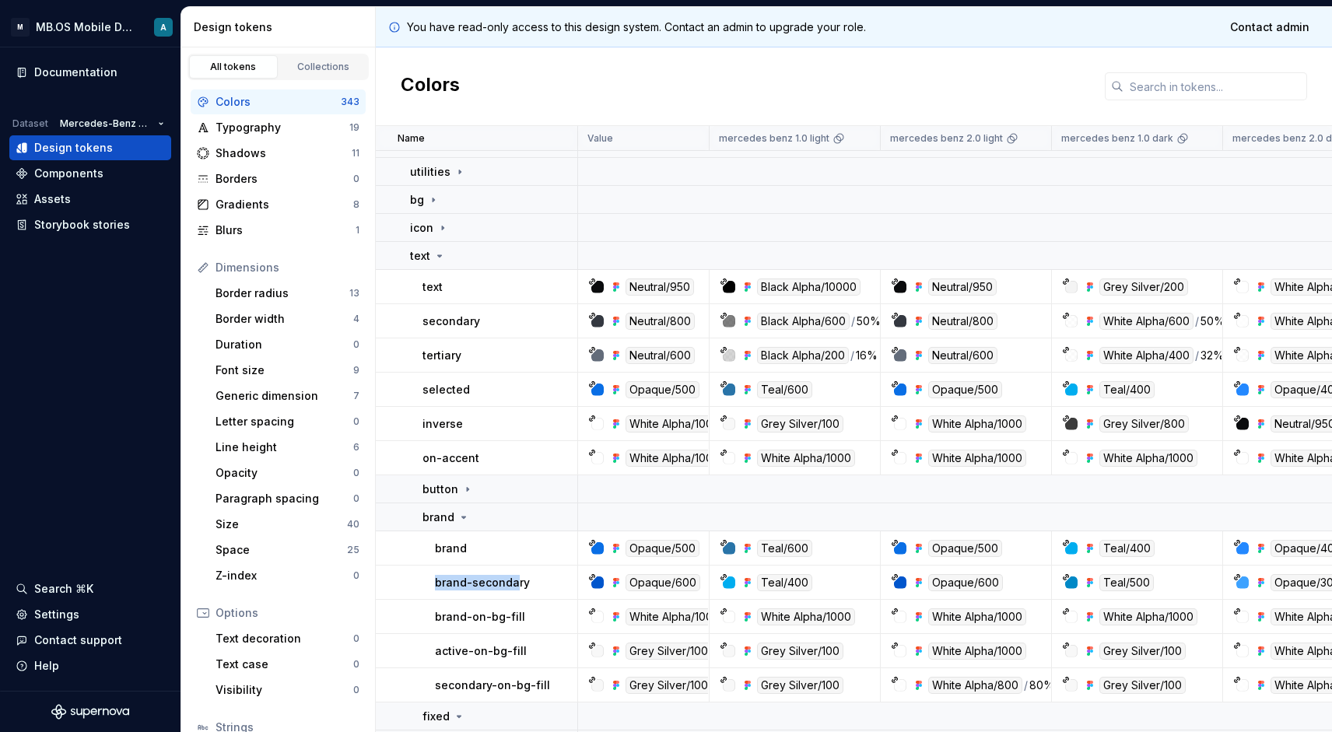
drag, startPoint x: 434, startPoint y: 583, endPoint x: 513, endPoint y: 583, distance: 79.3
click at [513, 583] on td "brand-secondary" at bounding box center [477, 583] width 202 height 34
copy p "brand-seconda"
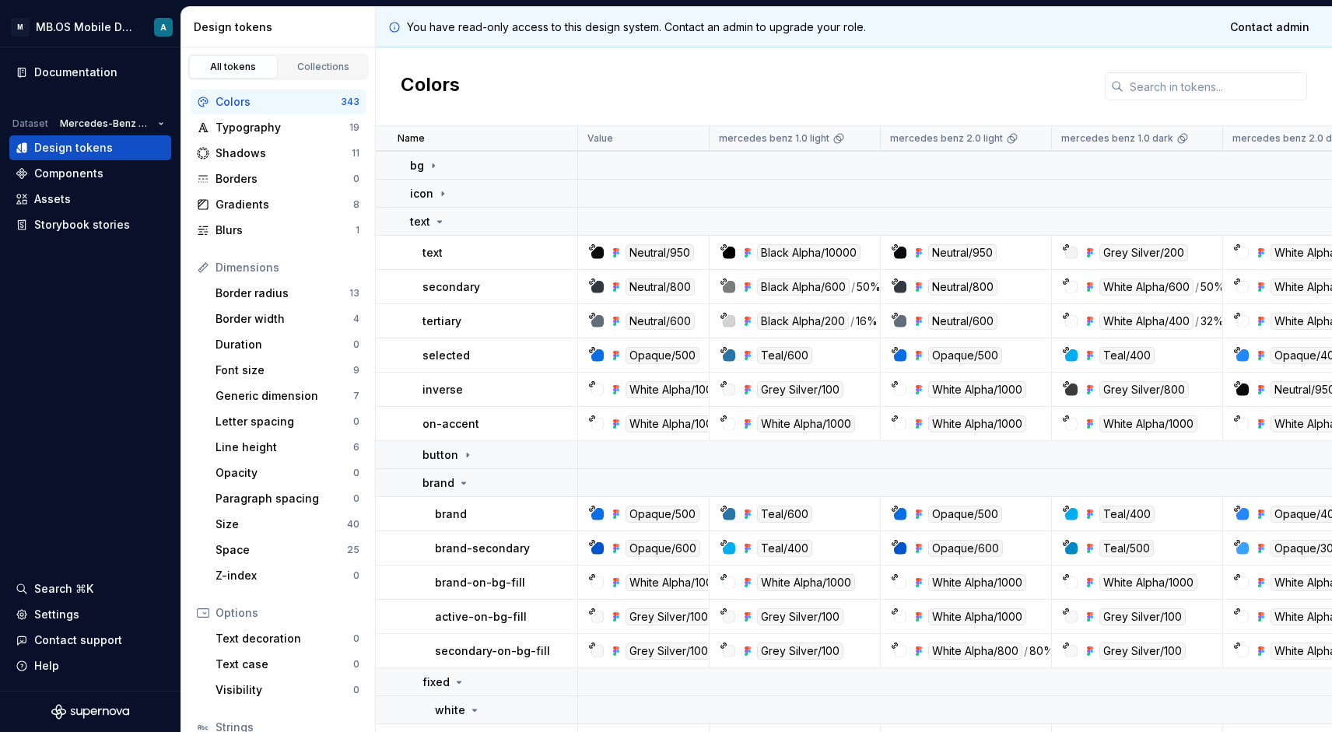
click at [449, 513] on p "brand" at bounding box center [451, 514] width 32 height 16
copy p "brand"
click at [447, 482] on p "brand" at bounding box center [438, 483] width 32 height 16
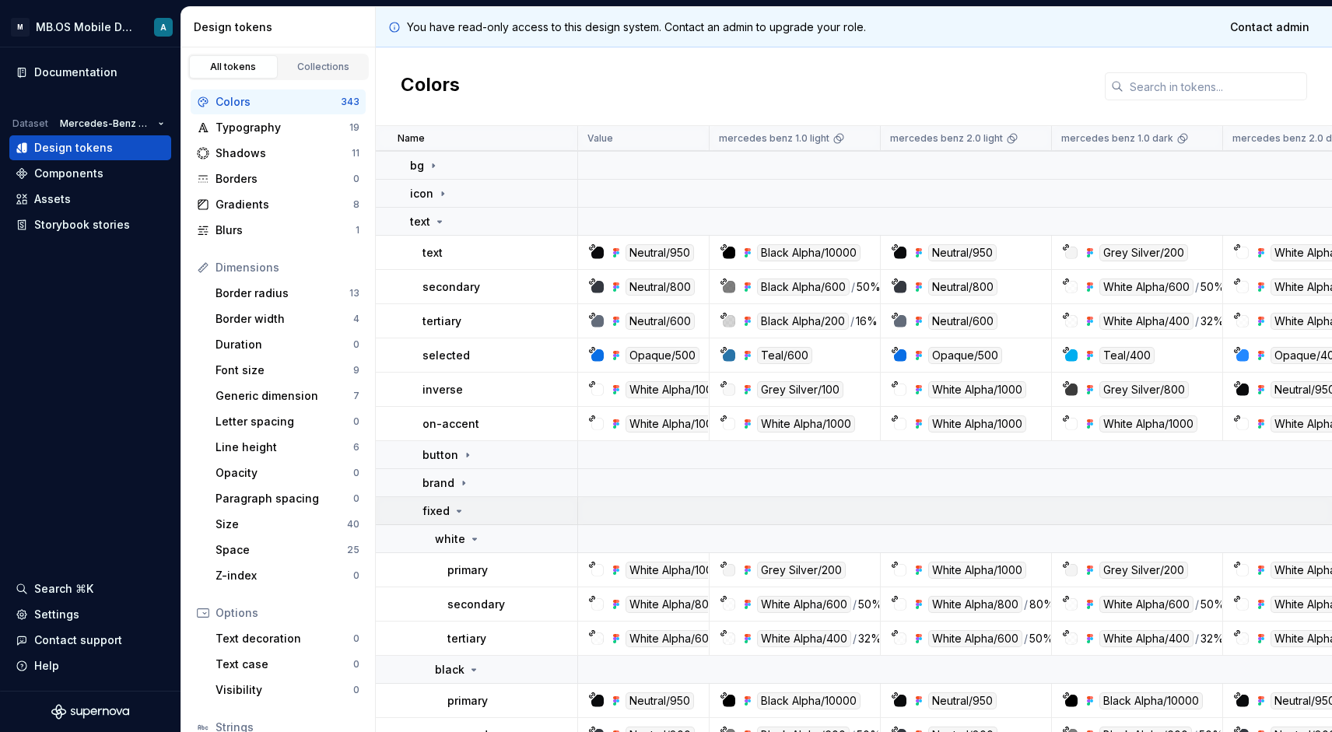
click at [453, 513] on icon at bounding box center [459, 511] width 12 height 12
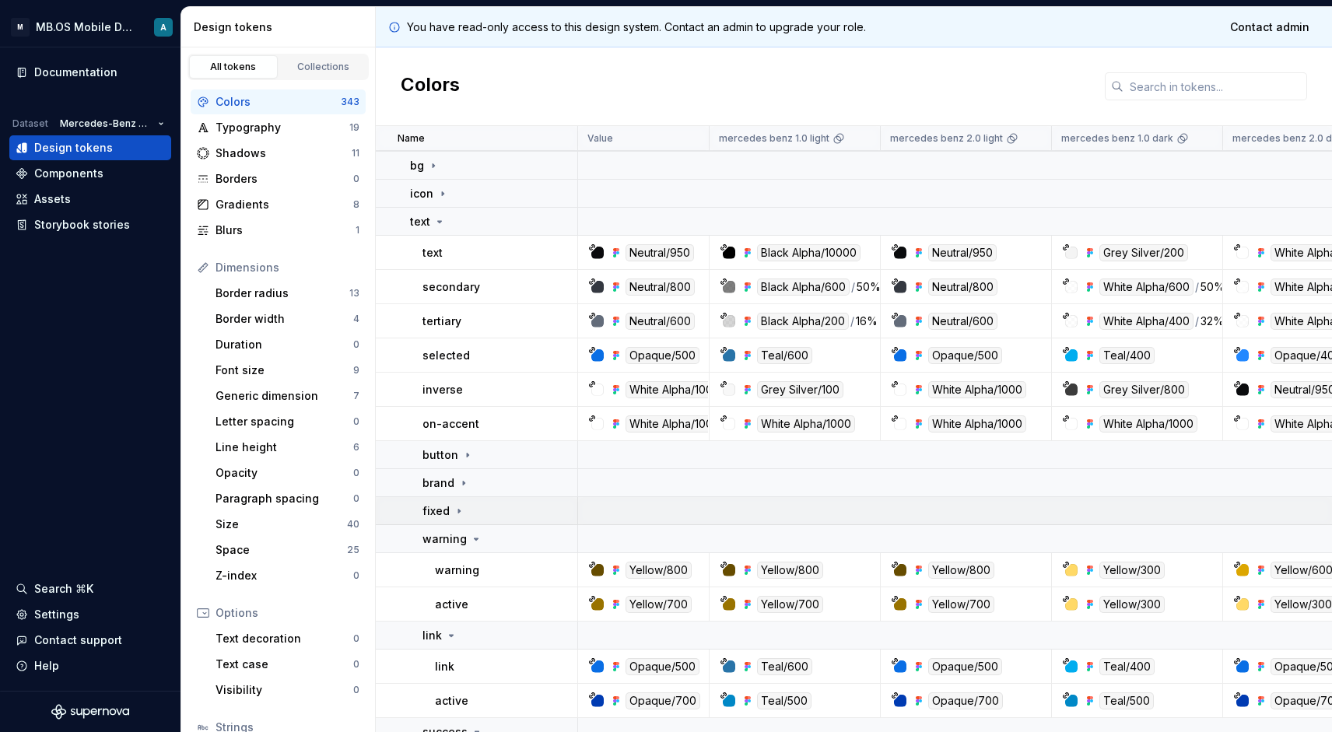
click at [453, 513] on icon at bounding box center [459, 511] width 12 height 12
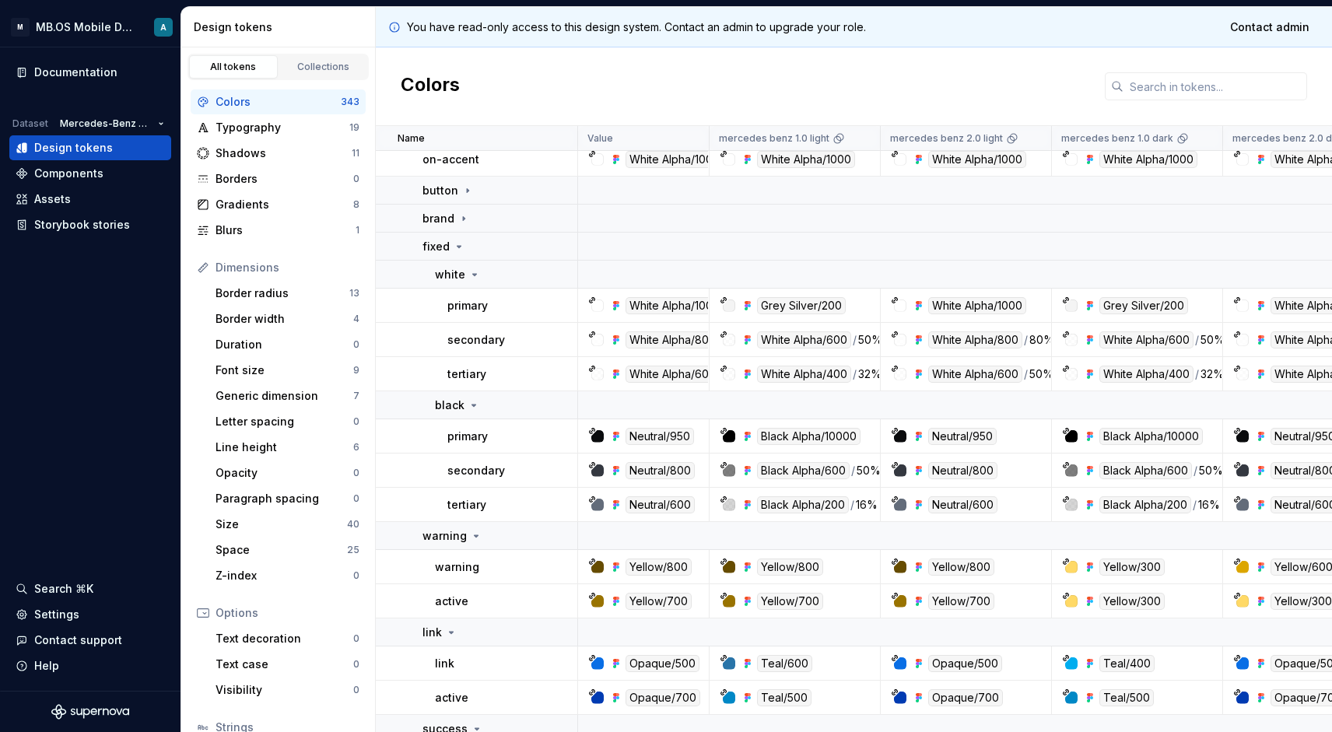
scroll to position [793, 0]
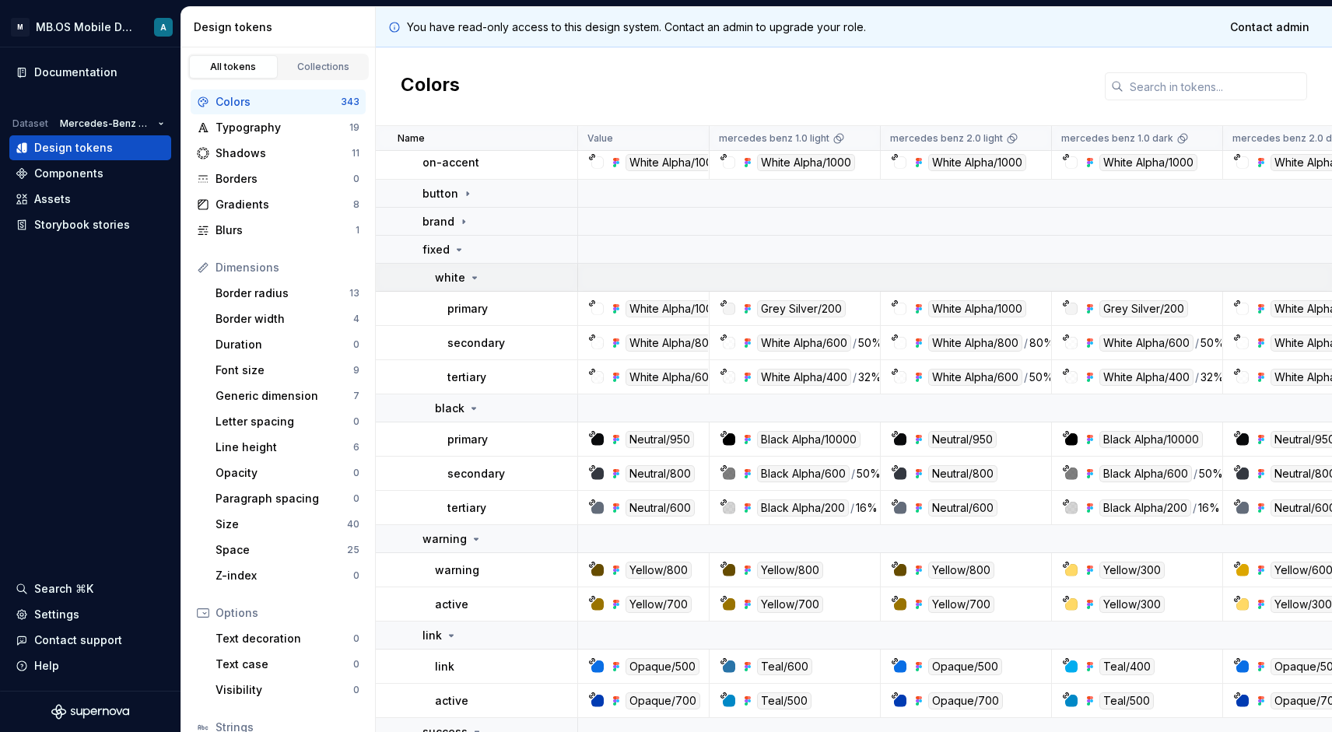
click at [464, 284] on div "white" at bounding box center [458, 278] width 46 height 16
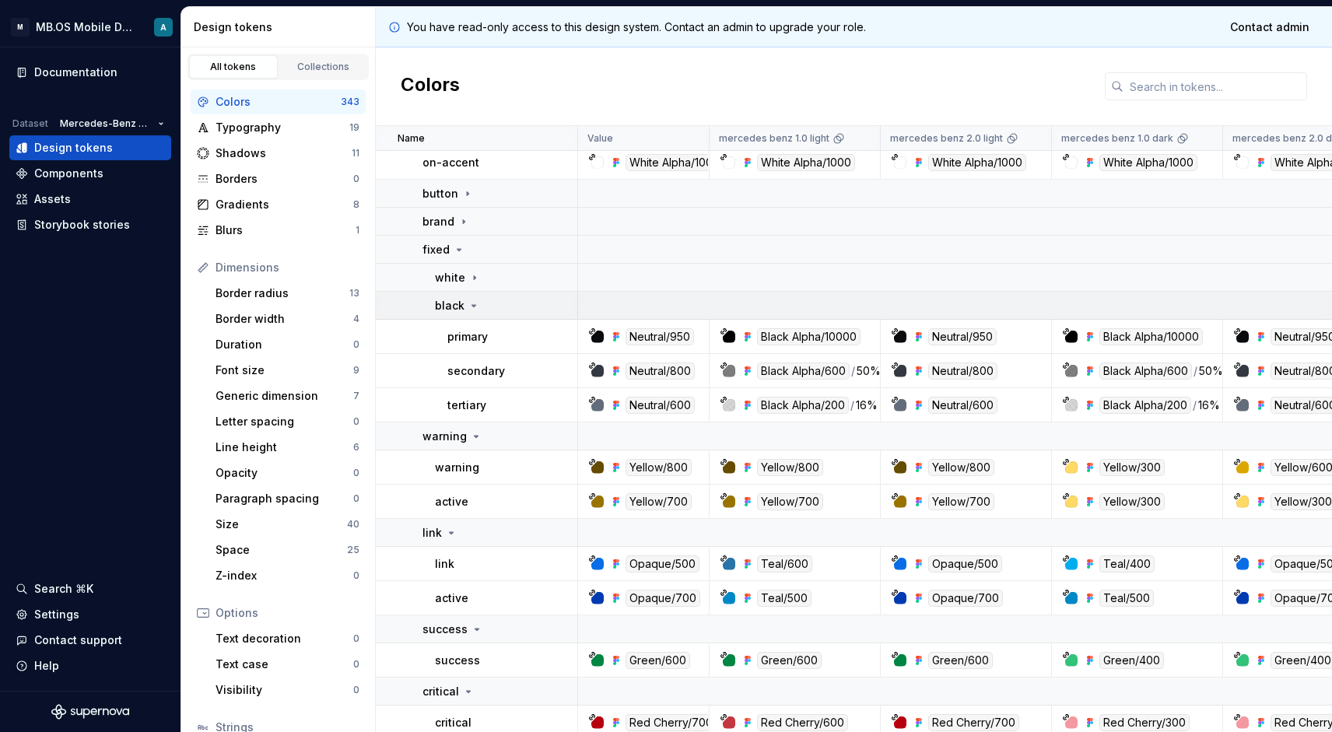
click at [473, 310] on icon at bounding box center [474, 306] width 12 height 12
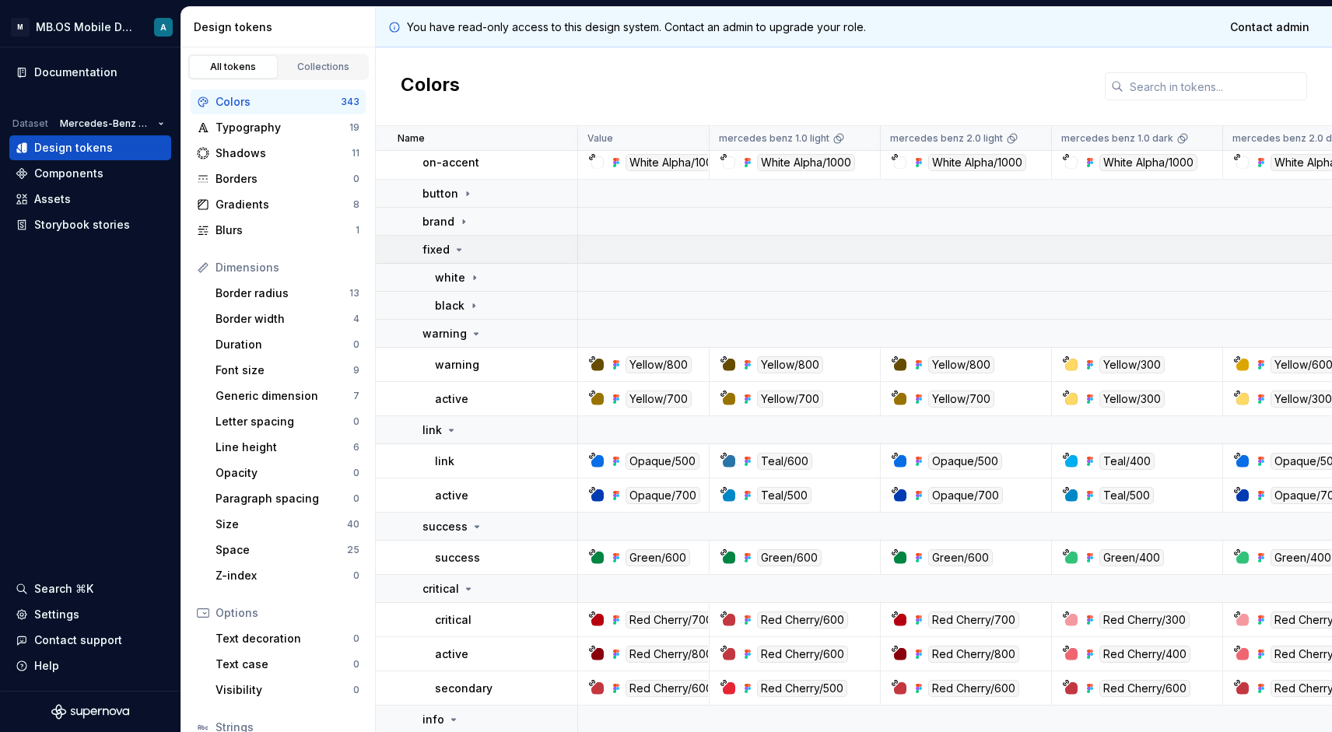
click at [457, 253] on icon at bounding box center [459, 249] width 12 height 12
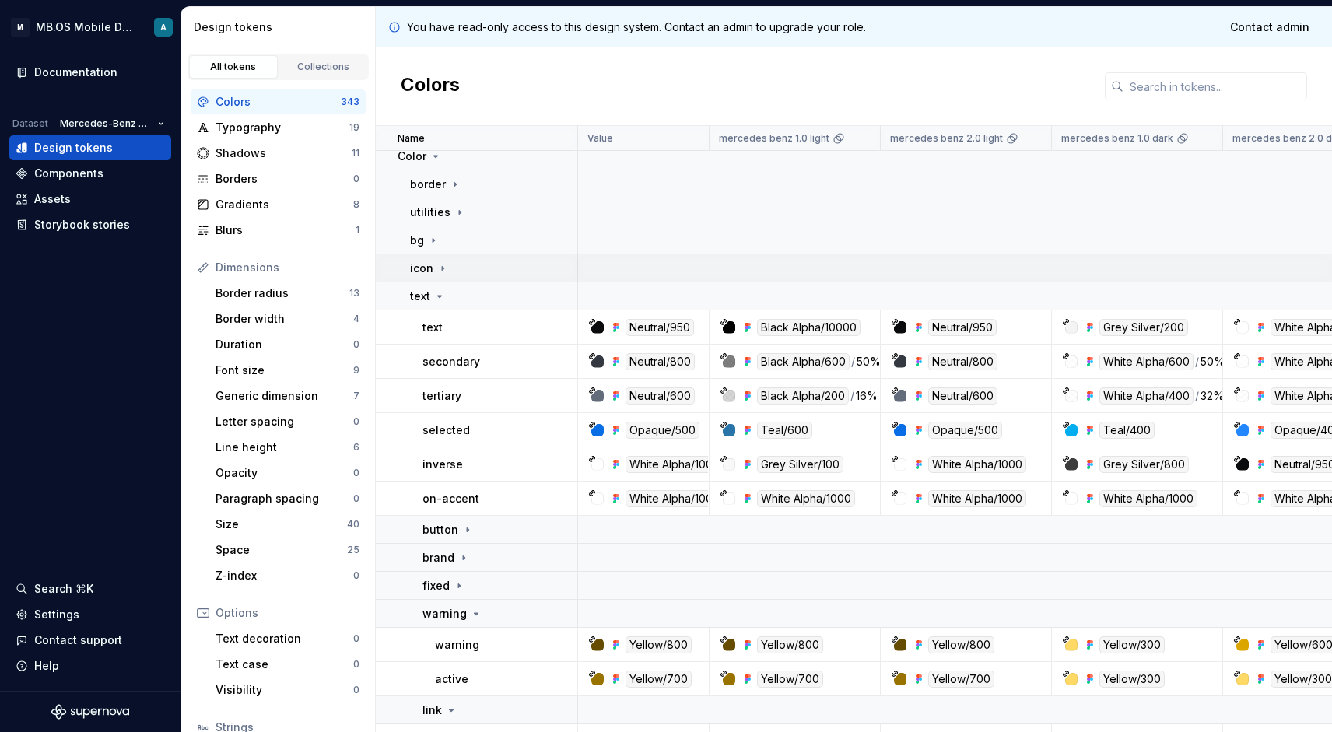
scroll to position [463, 0]
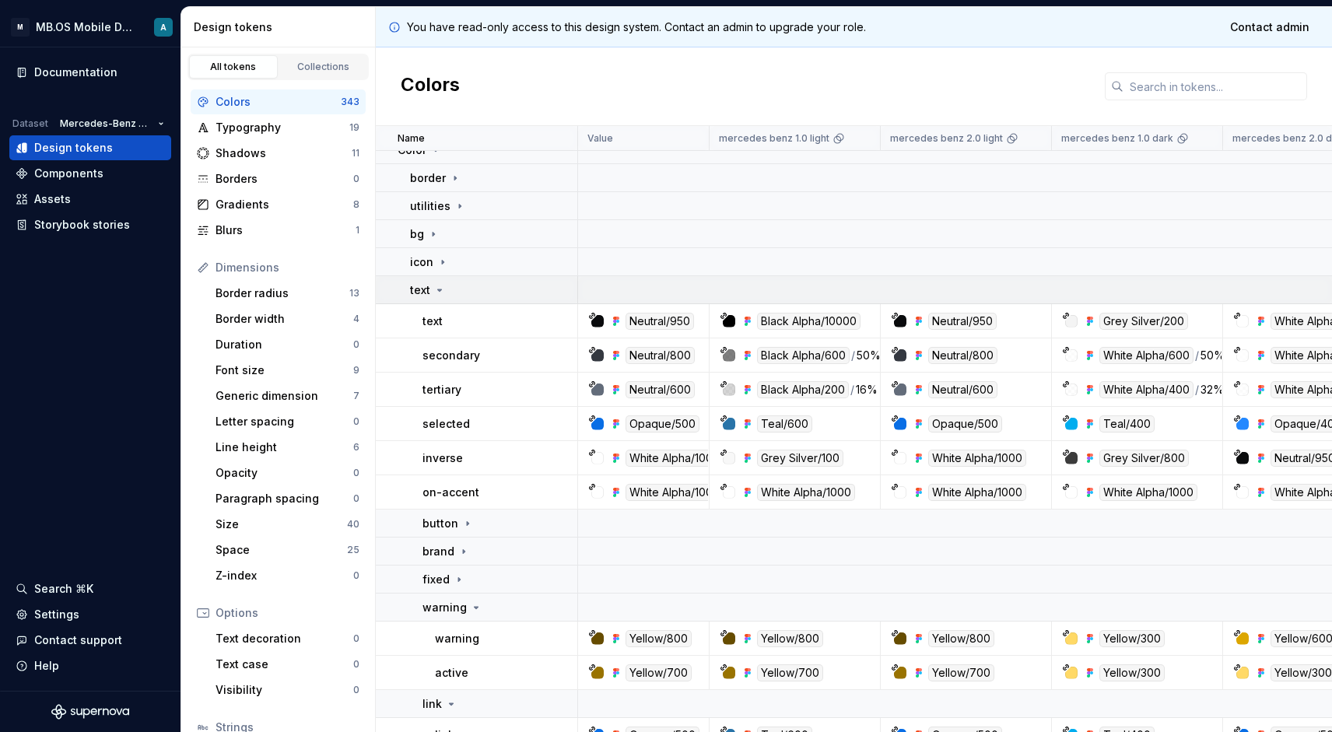
click at [438, 283] on div "text" at bounding box center [428, 290] width 36 height 16
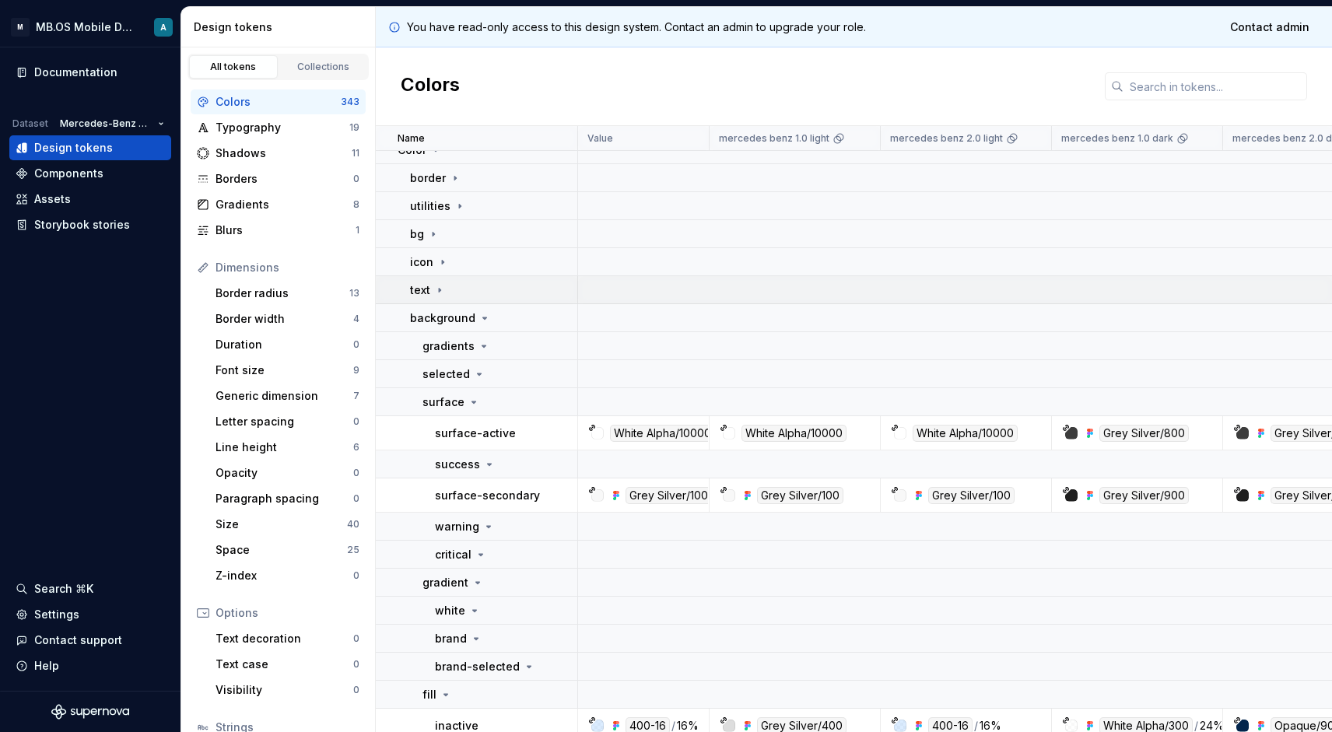
click at [438, 284] on icon at bounding box center [439, 290] width 12 height 12
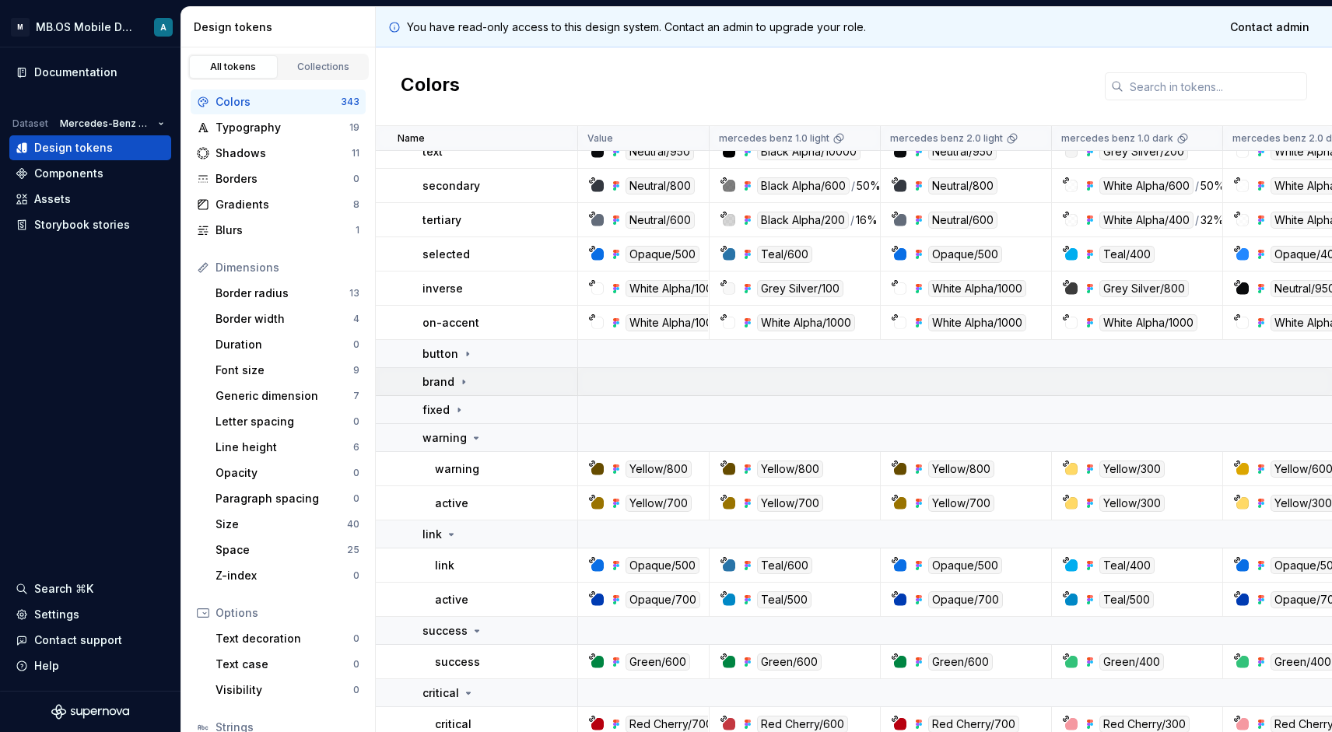
scroll to position [633, 0]
click at [473, 440] on icon at bounding box center [476, 437] width 12 height 12
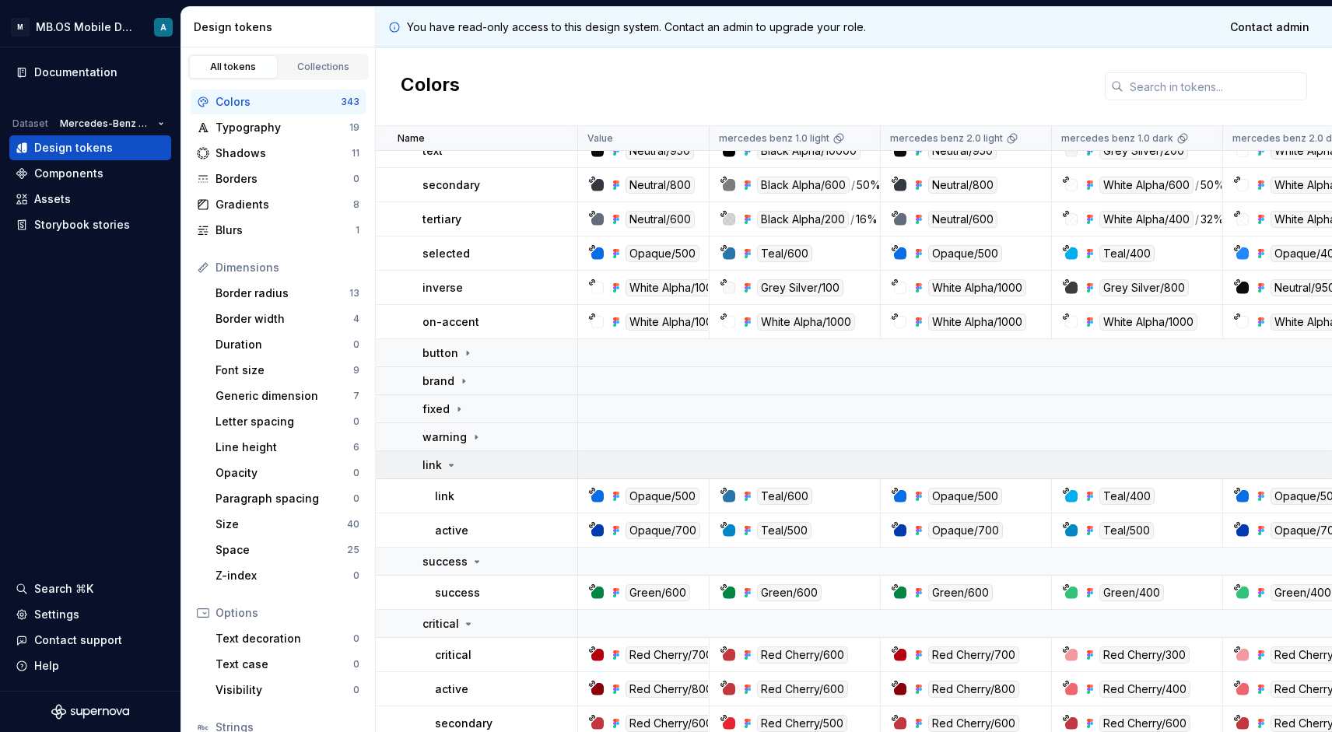
click at [446, 467] on icon at bounding box center [451, 465] width 12 height 12
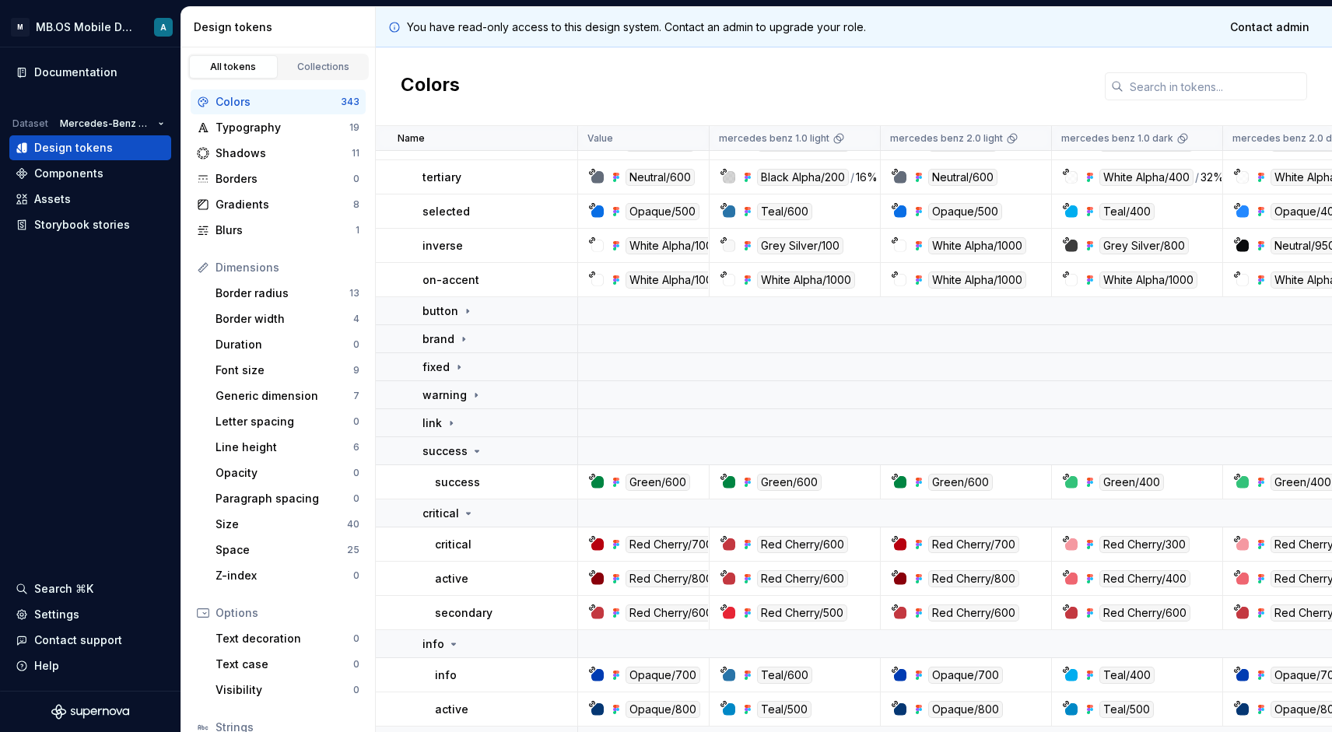
scroll to position [678, 0]
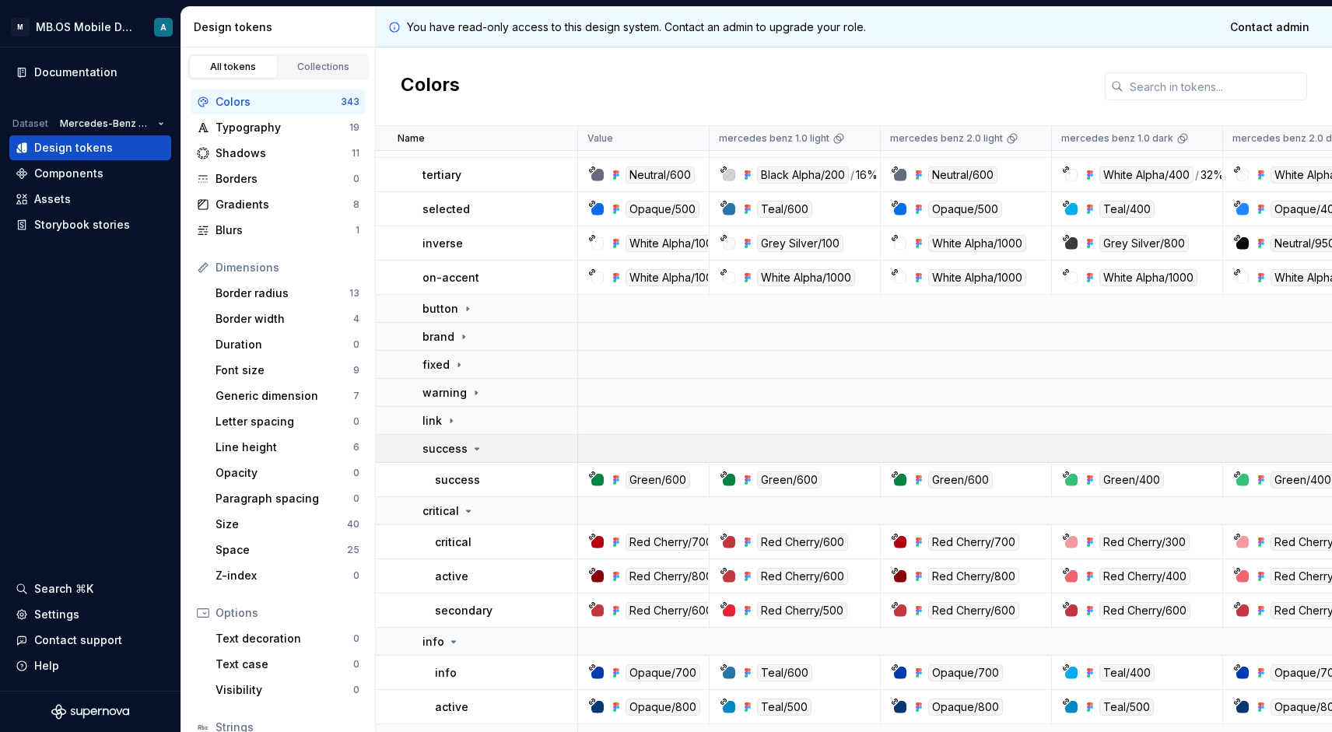
click at [468, 448] on div "success" at bounding box center [452, 449] width 61 height 16
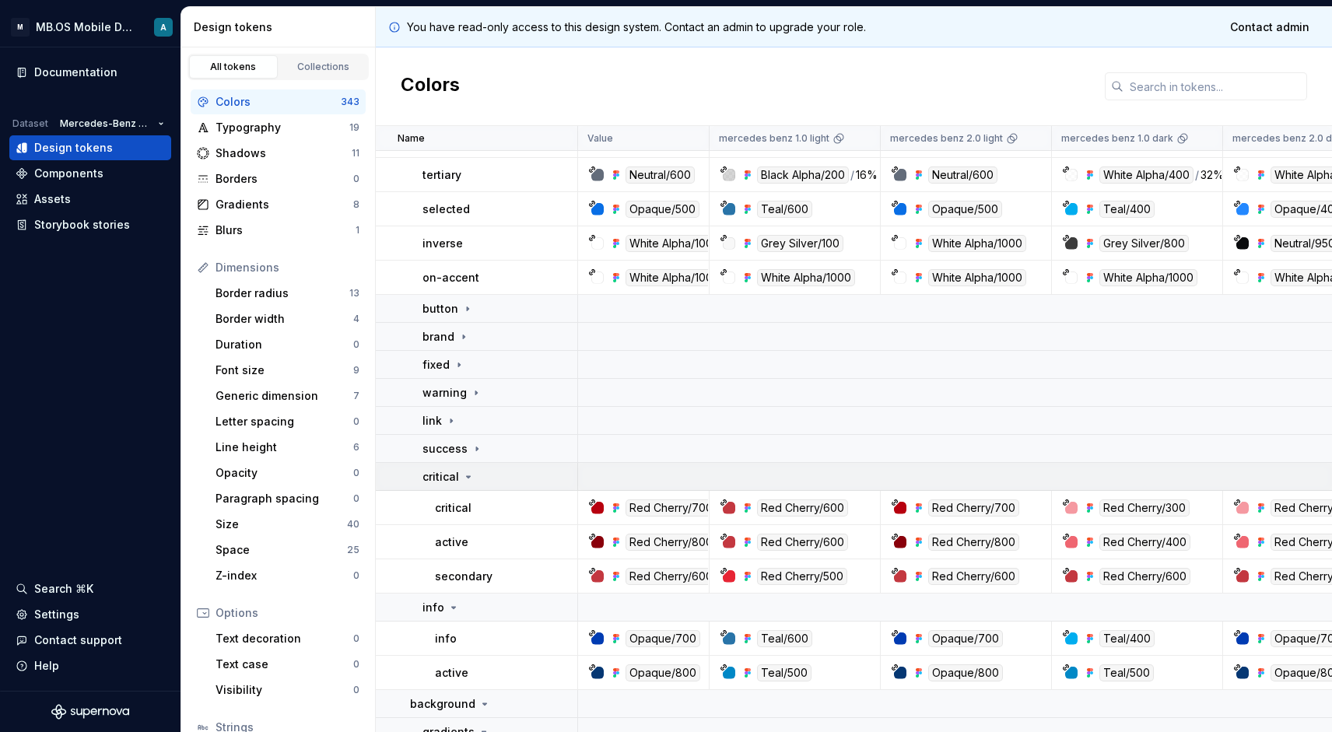
click at [484, 472] on div "critical" at bounding box center [499, 477] width 154 height 16
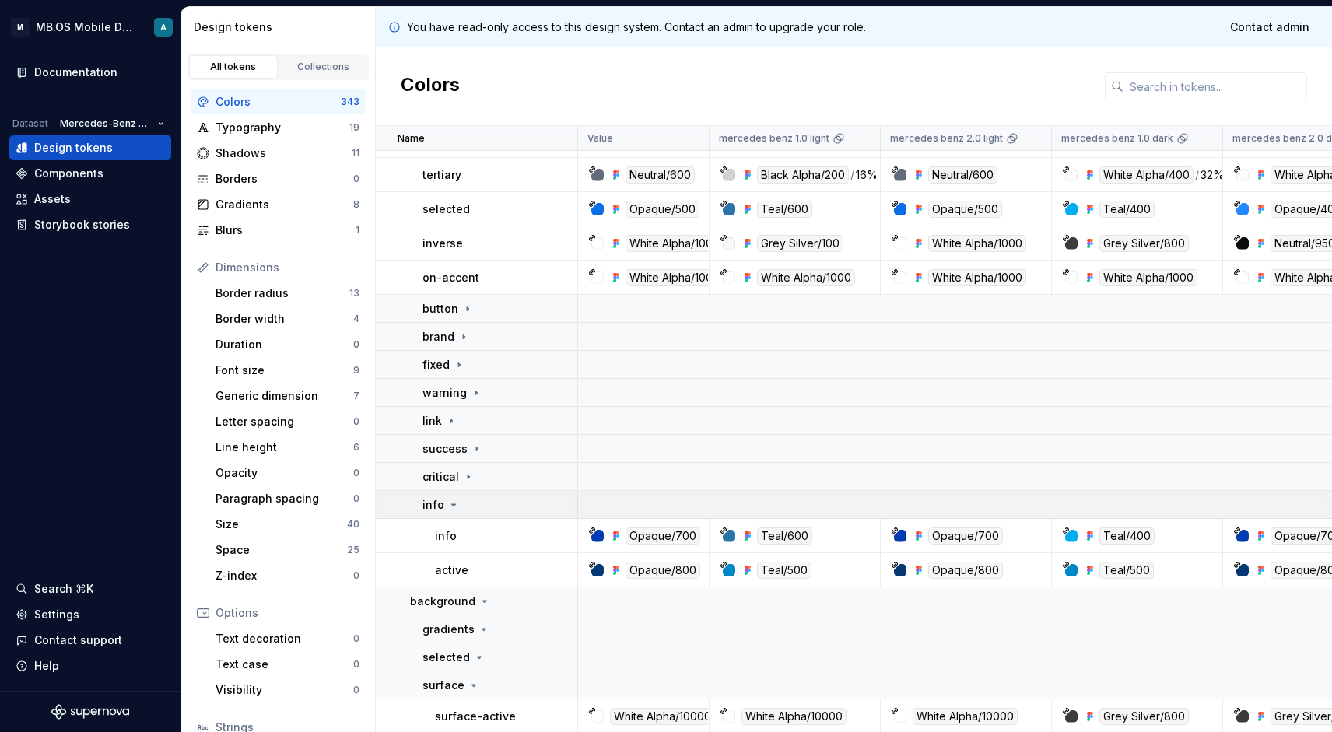
click at [439, 506] on p "info" at bounding box center [433, 505] width 22 height 16
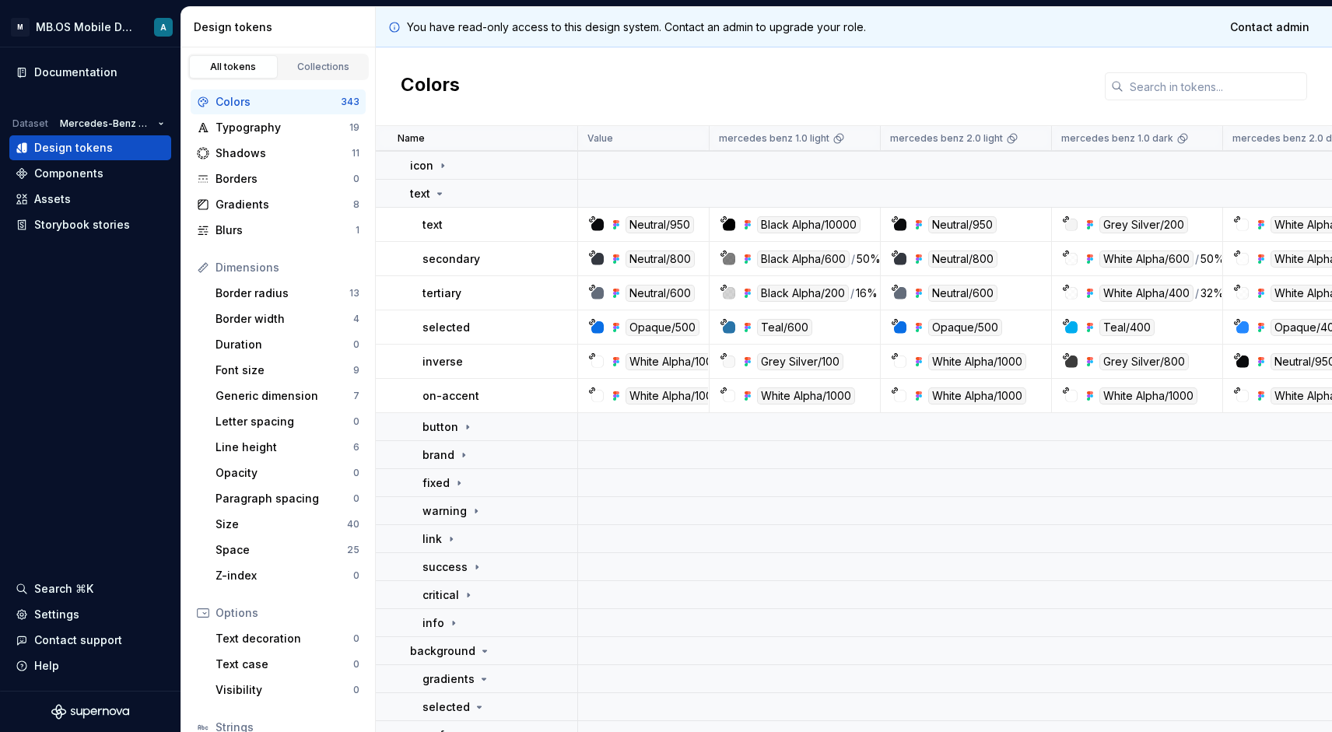
scroll to position [544, 0]
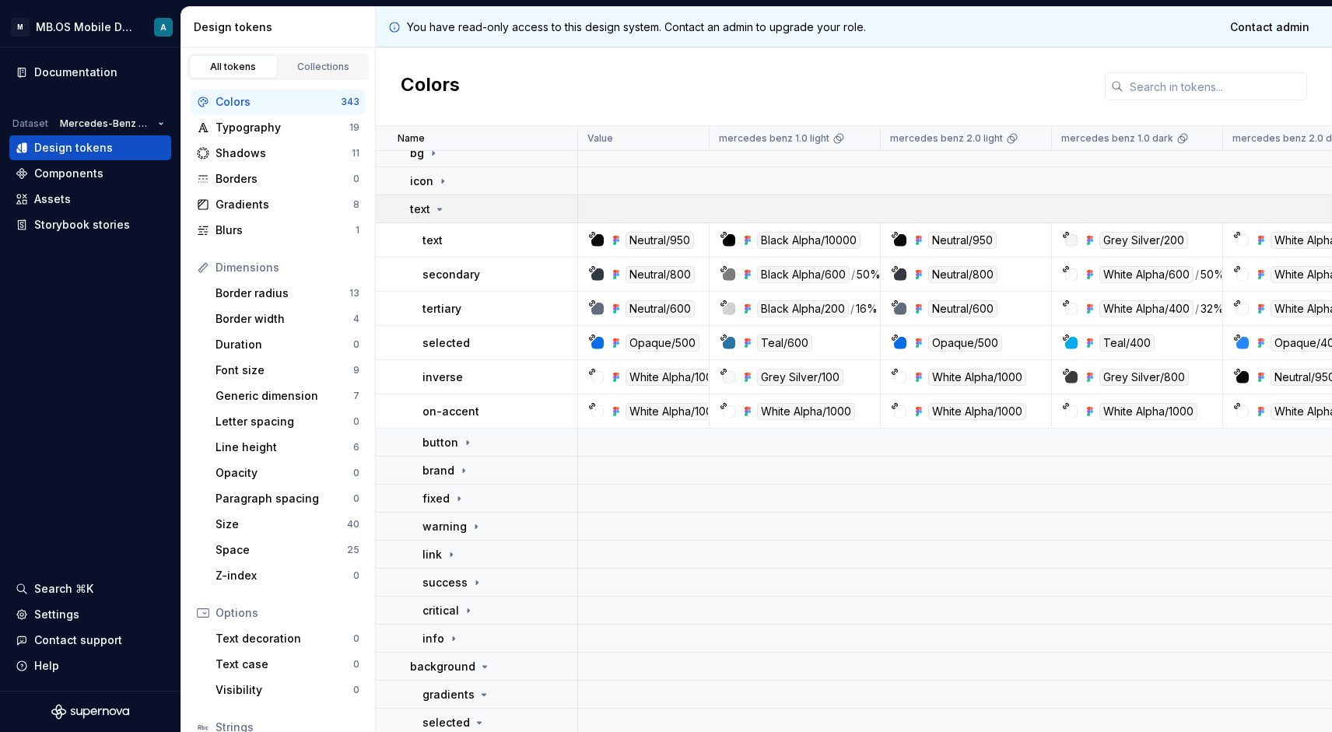
click at [432, 205] on div "text" at bounding box center [428, 209] width 36 height 16
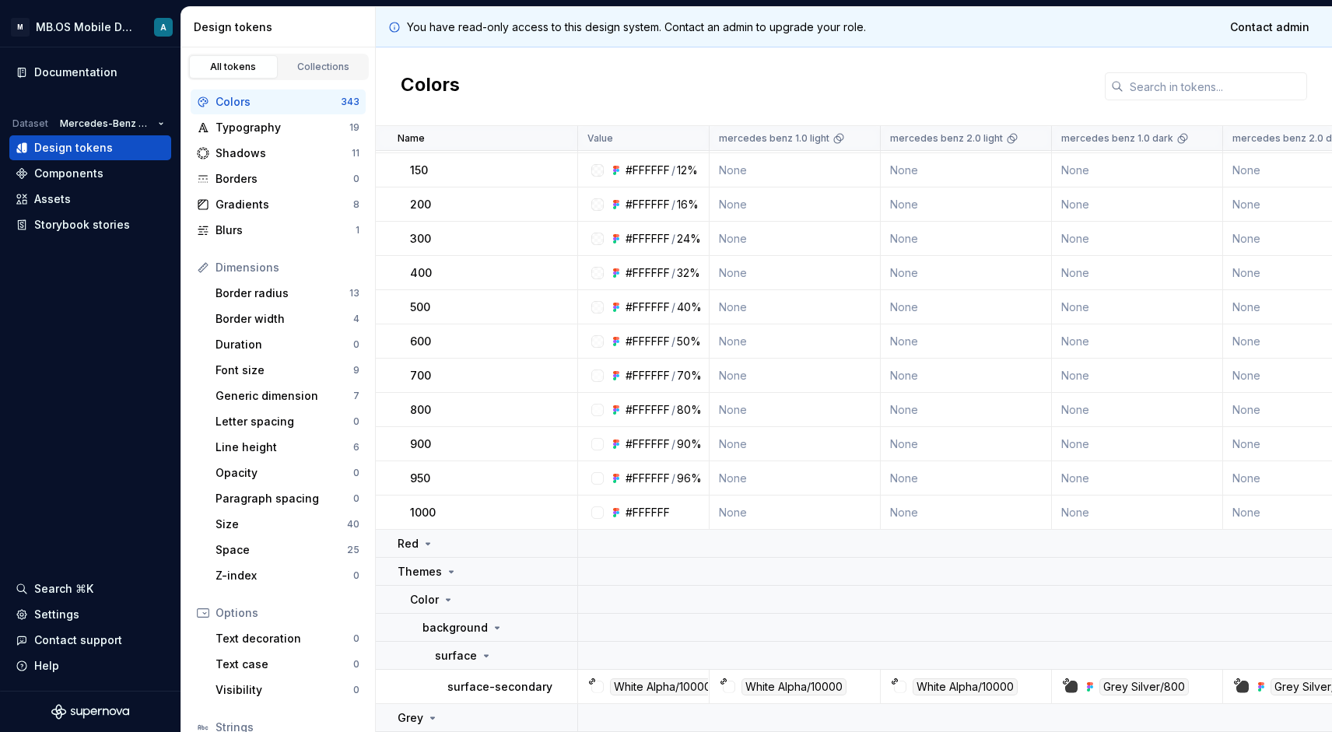
scroll to position [1983, 0]
click at [428, 546] on icon at bounding box center [428, 544] width 12 height 12
click at [419, 546] on div "Red" at bounding box center [416, 544] width 37 height 16
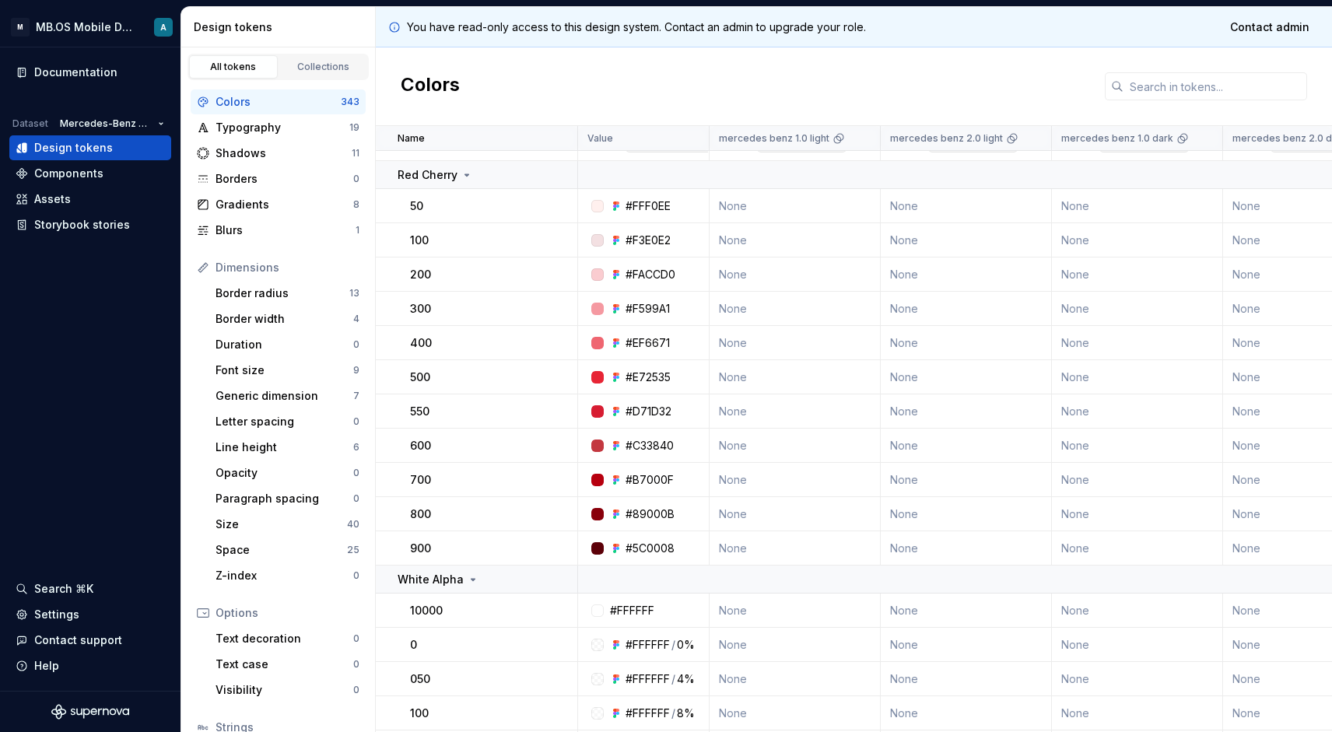
scroll to position [1452, 0]
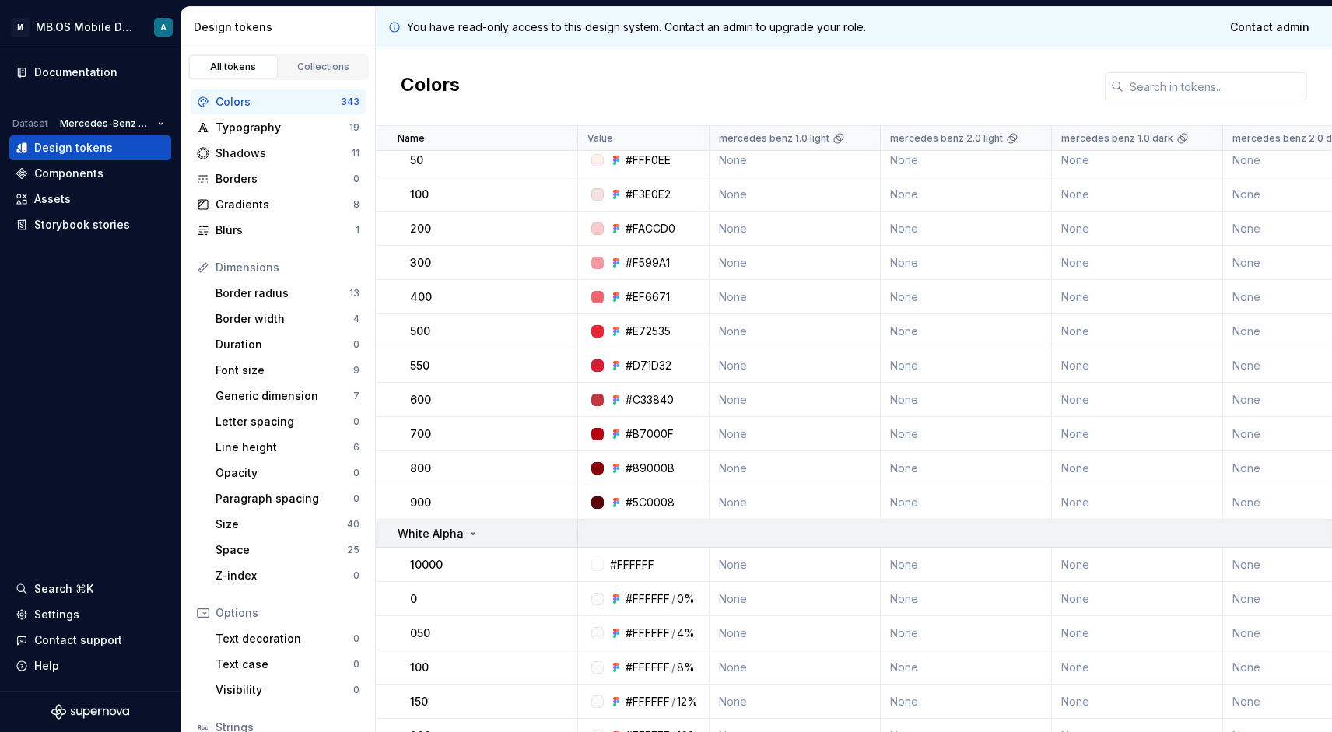
click at [437, 534] on p "White Alpha" at bounding box center [431, 534] width 66 height 16
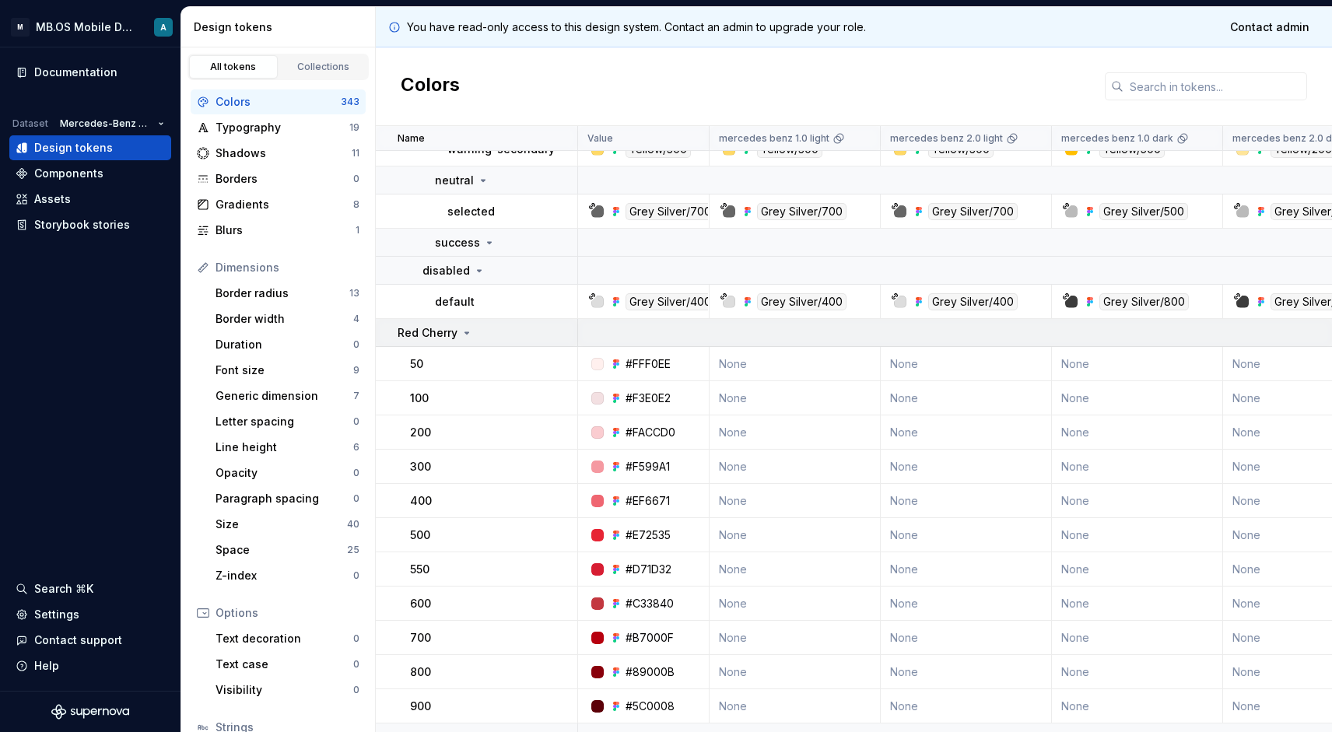
click at [442, 336] on p "Red Cherry" at bounding box center [428, 333] width 60 height 16
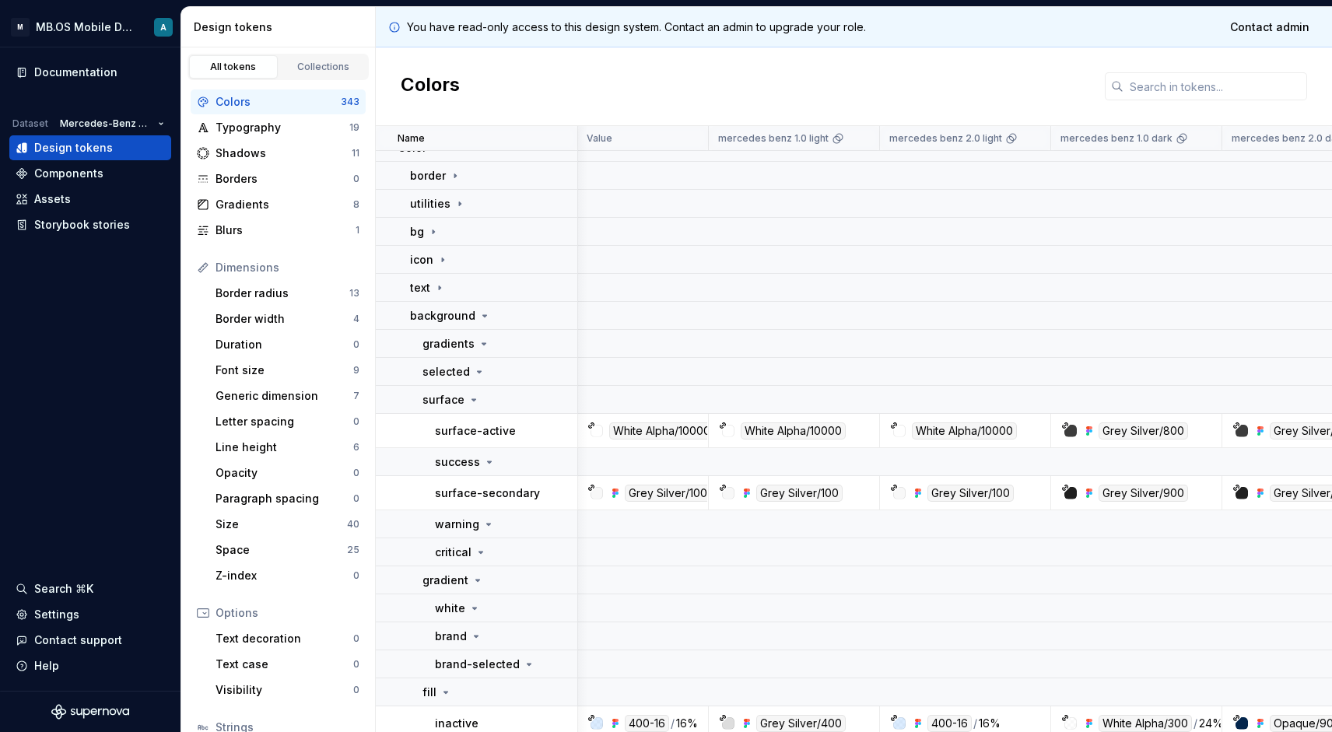
scroll to position [446, 1]
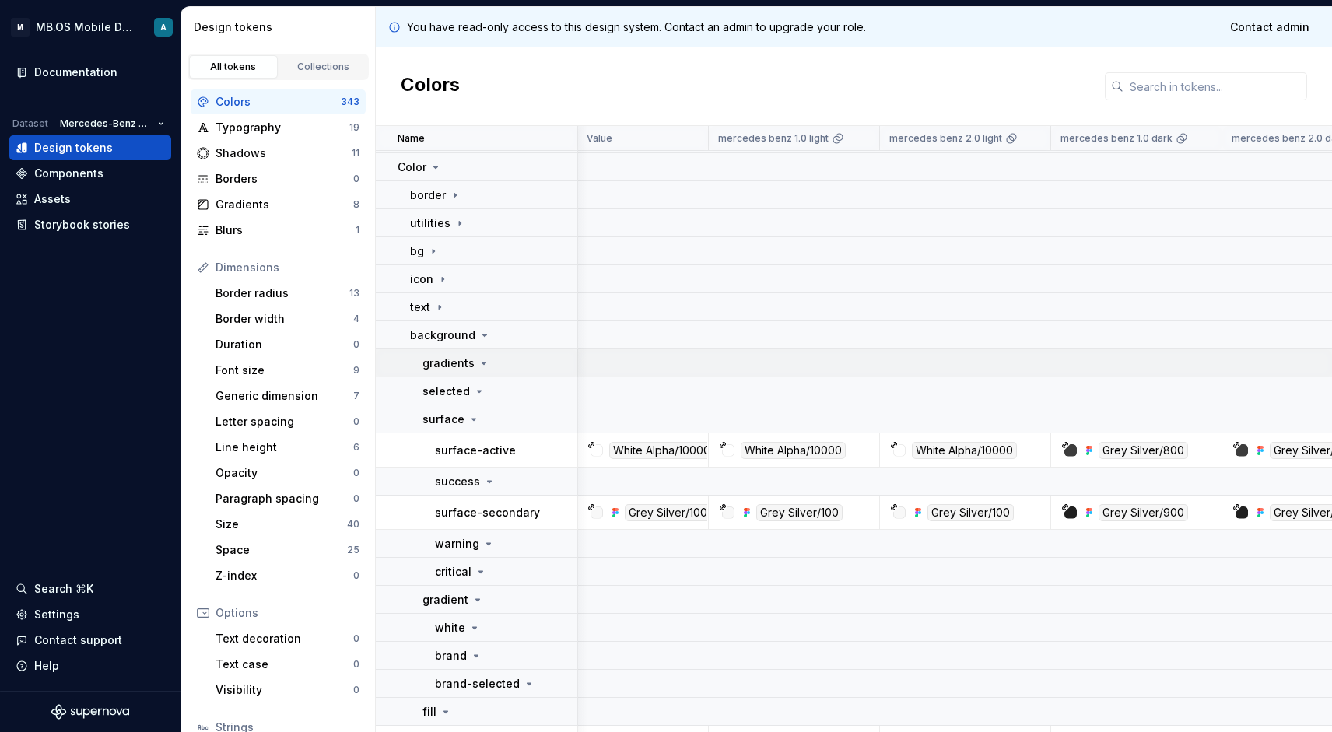
click at [482, 363] on icon at bounding box center [484, 364] width 4 height 2
click at [479, 363] on icon at bounding box center [484, 363] width 12 height 12
click at [486, 360] on icon at bounding box center [484, 363] width 12 height 12
click at [476, 356] on div "gradients" at bounding box center [456, 364] width 68 height 16
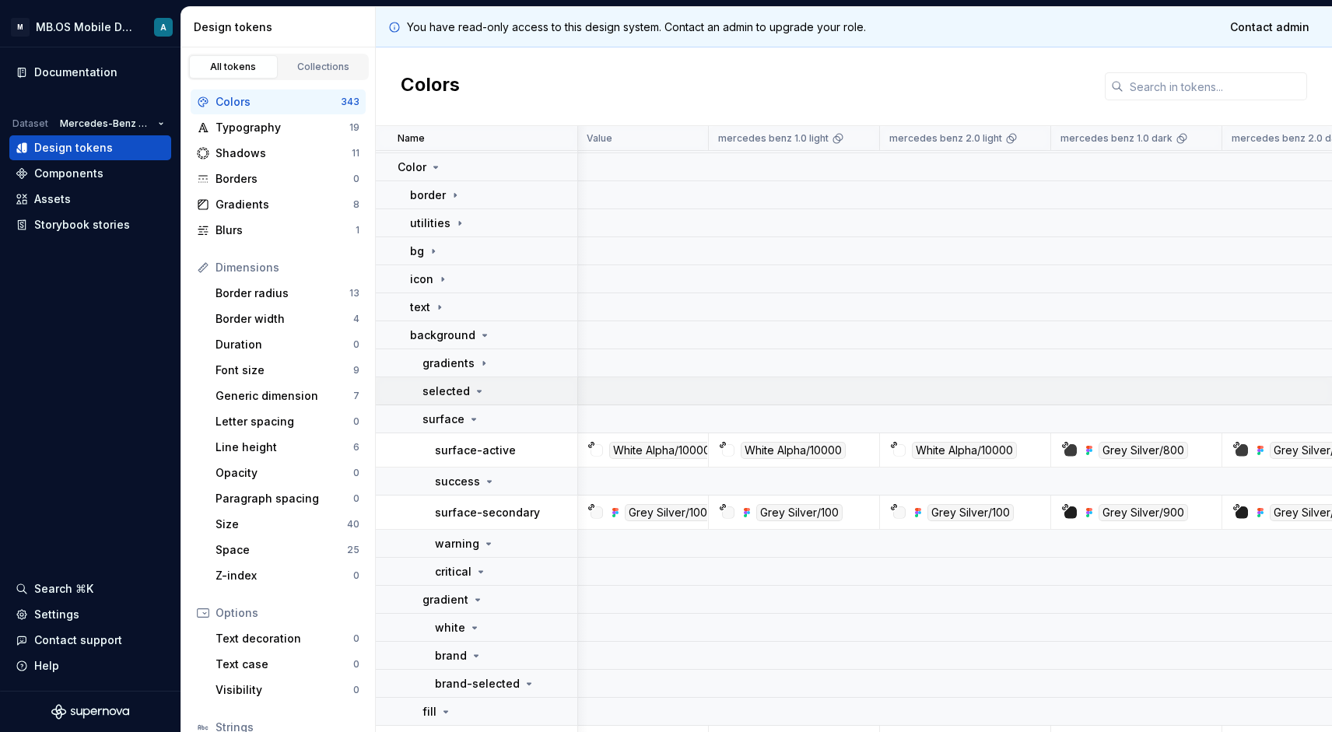
click at [469, 385] on div "selected" at bounding box center [453, 392] width 63 height 16
click at [474, 478] on p "success" at bounding box center [457, 482] width 45 height 16
click at [472, 419] on icon at bounding box center [474, 420] width 4 height 2
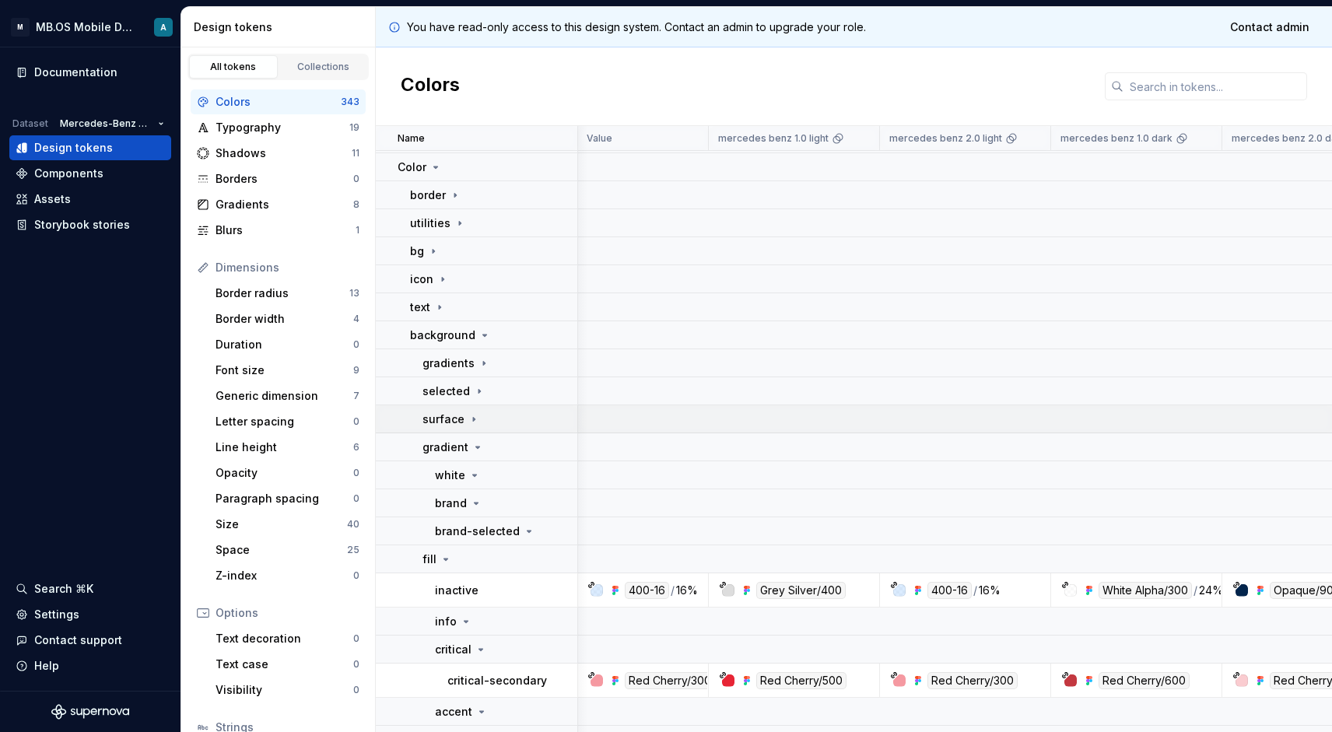
click at [462, 422] on div "surface" at bounding box center [451, 420] width 58 height 16
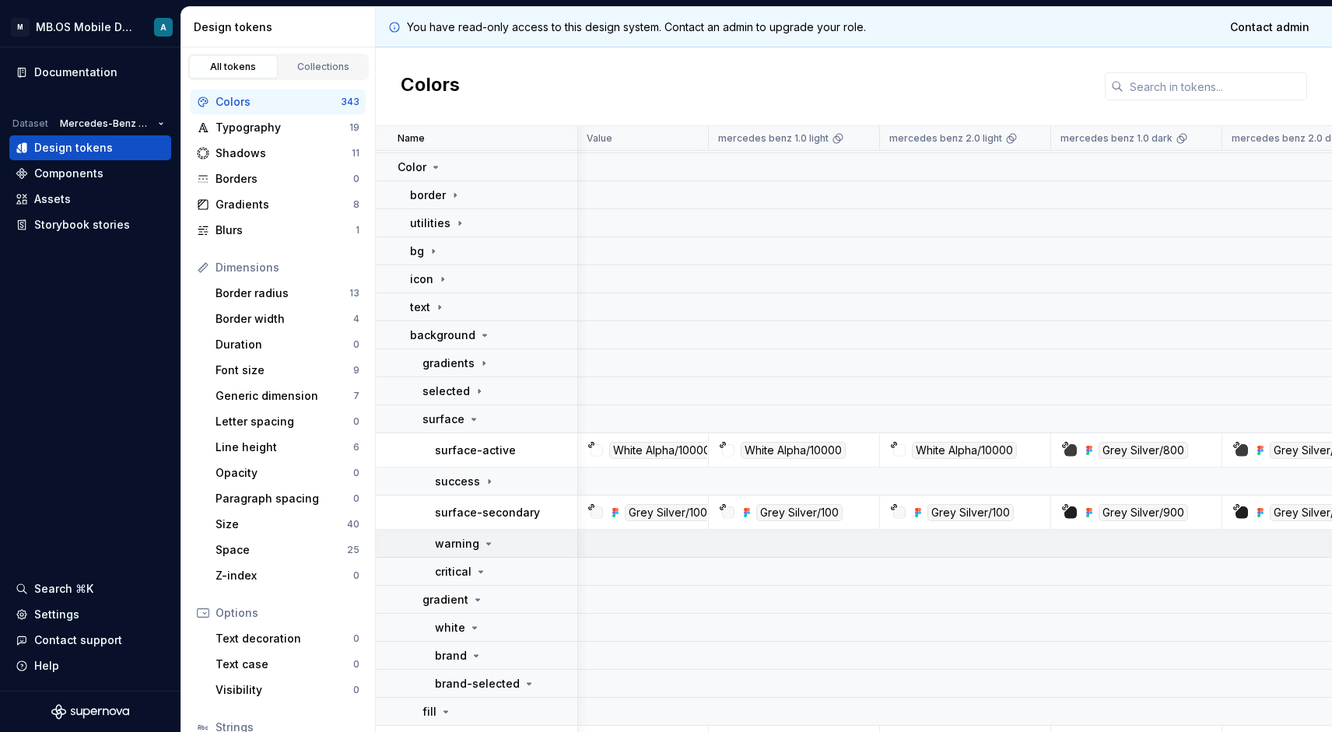
click at [489, 548] on icon at bounding box center [488, 544] width 12 height 12
click at [494, 569] on div "critical" at bounding box center [506, 572] width 142 height 16
click at [478, 421] on div "surface" at bounding box center [499, 420] width 154 height 16
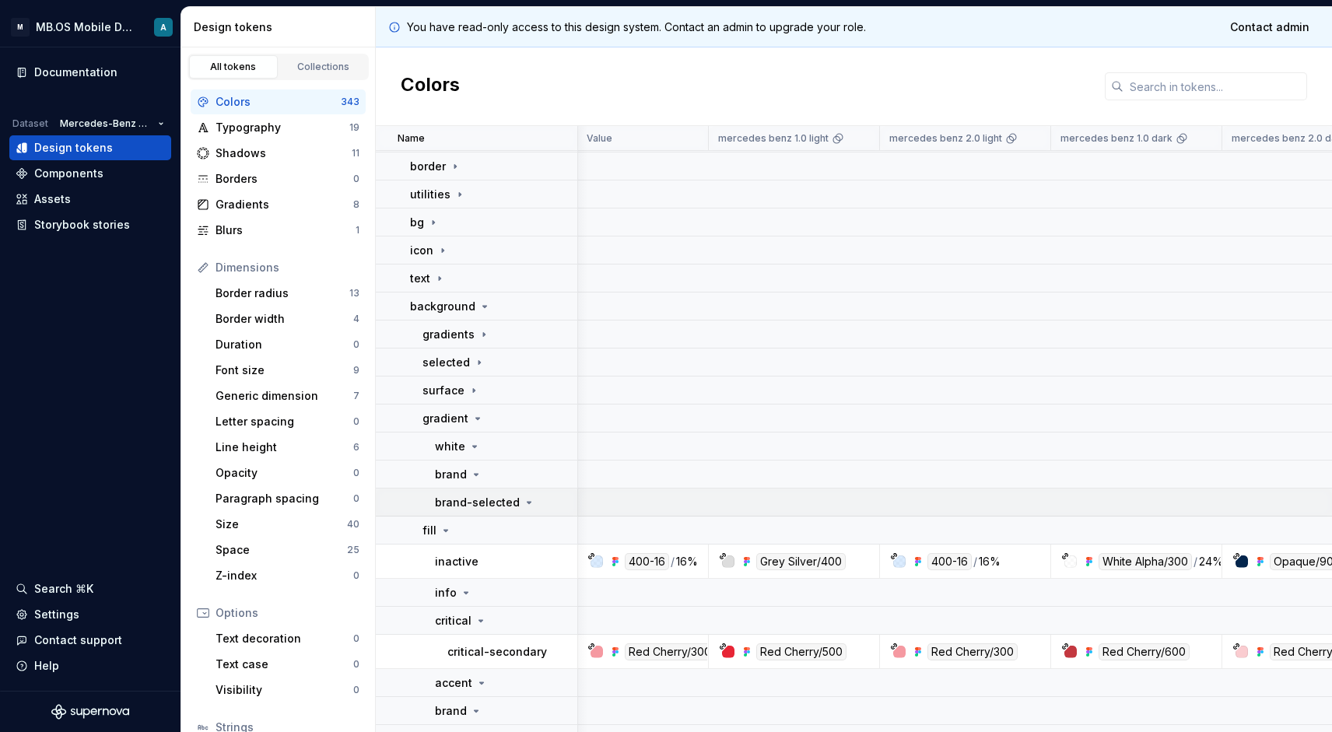
scroll to position [476, 1]
click at [473, 452] on div "white" at bounding box center [458, 445] width 46 height 16
click at [478, 469] on icon at bounding box center [476, 473] width 12 height 12
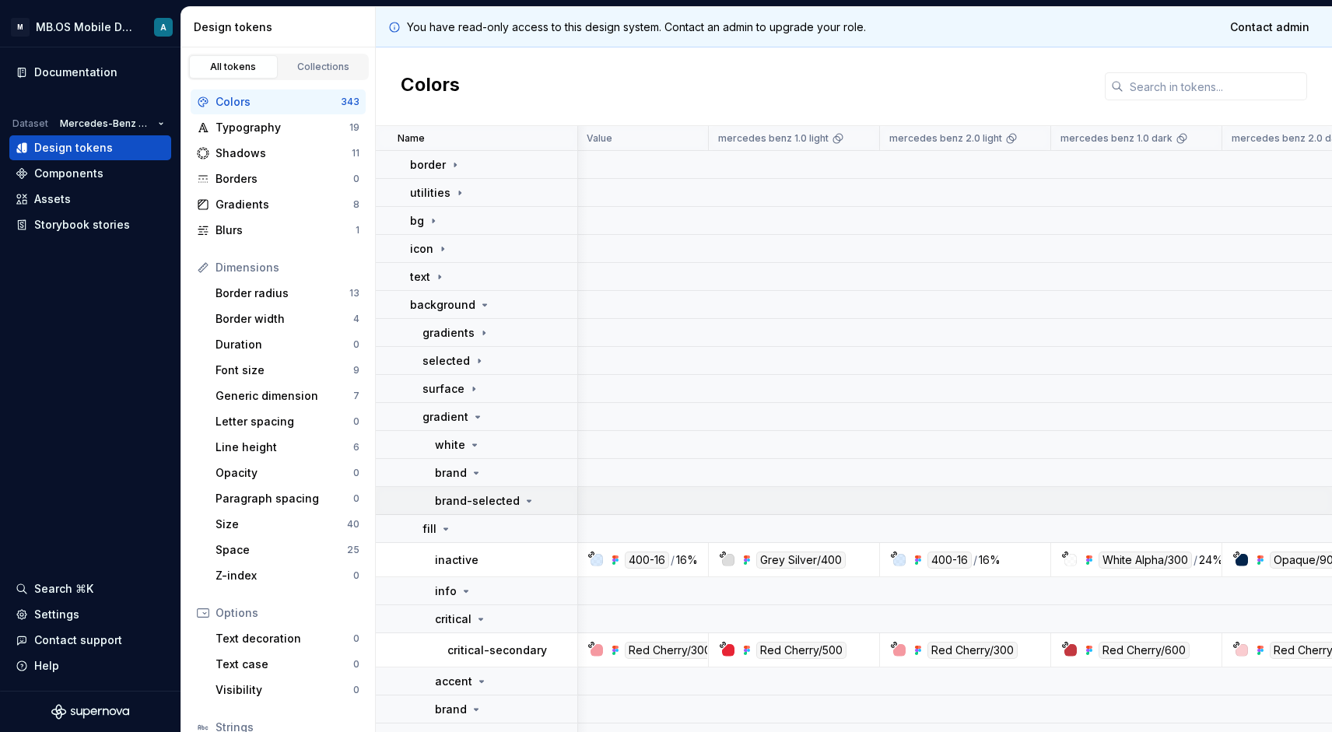
click at [499, 489] on td "brand-selected" at bounding box center [477, 501] width 202 height 28
click at [468, 422] on div "gradient" at bounding box center [452, 417] width 61 height 16
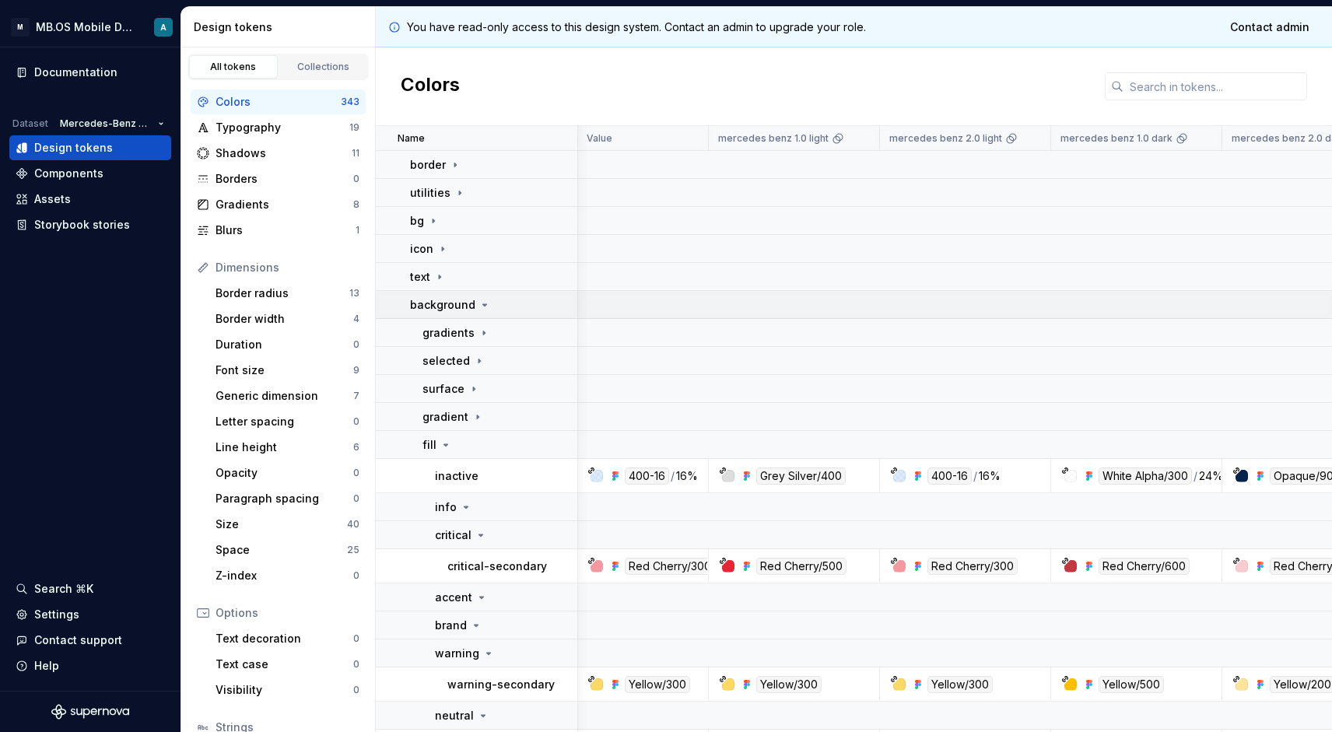
click at [475, 306] on div "background" at bounding box center [450, 305] width 81 height 16
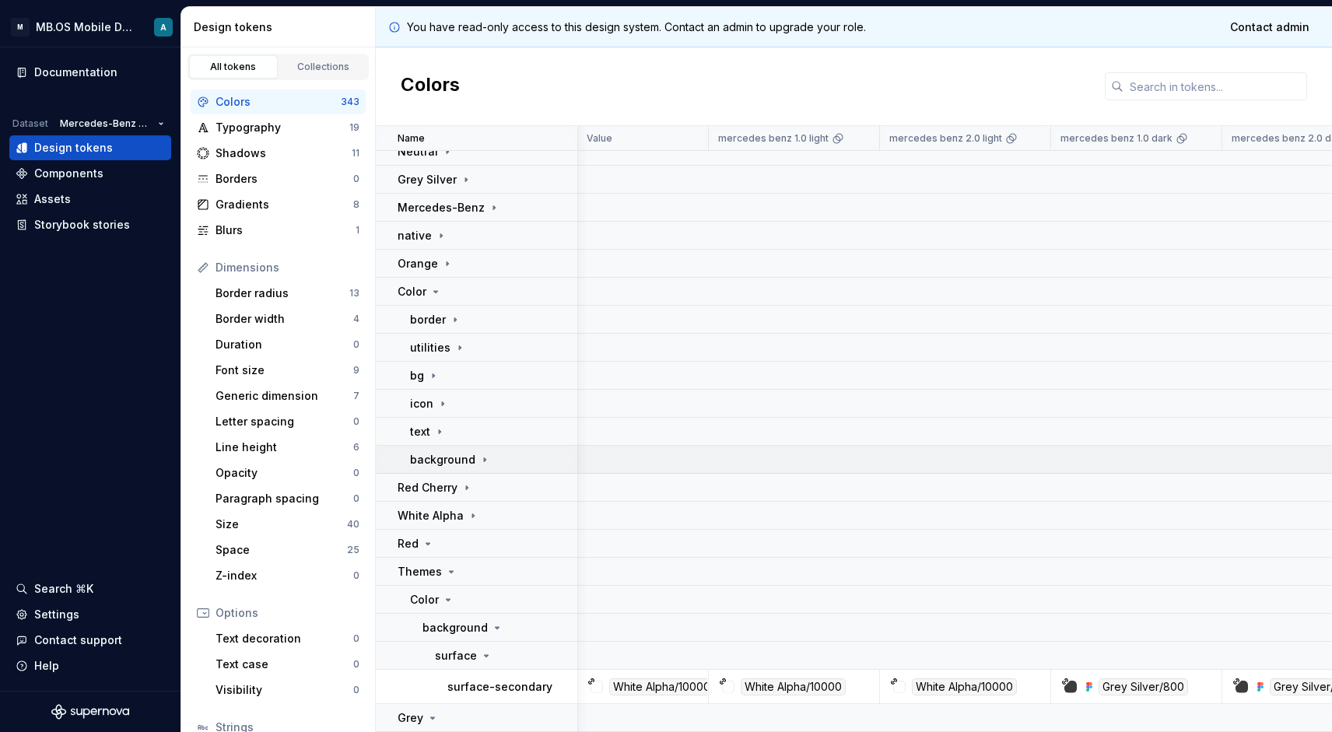
click at [464, 464] on p "background" at bounding box center [442, 460] width 65 height 16
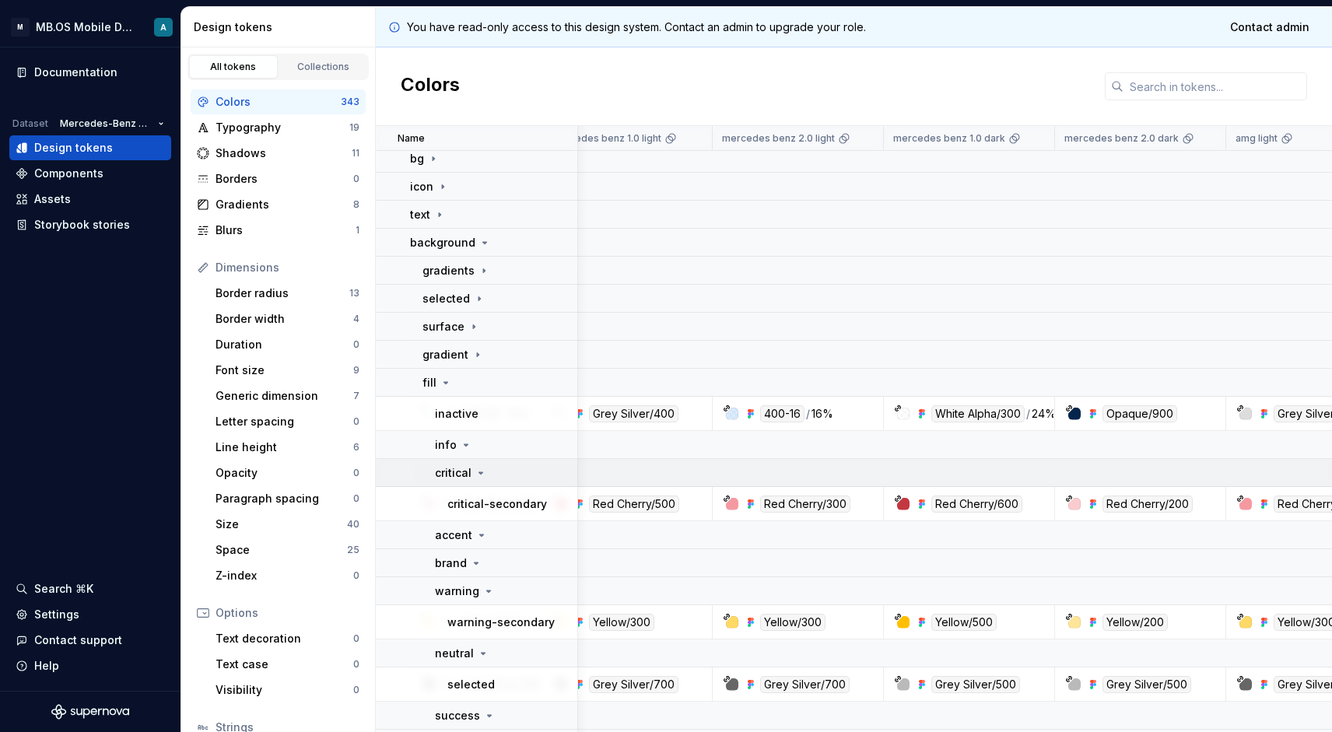
scroll to position [538, 176]
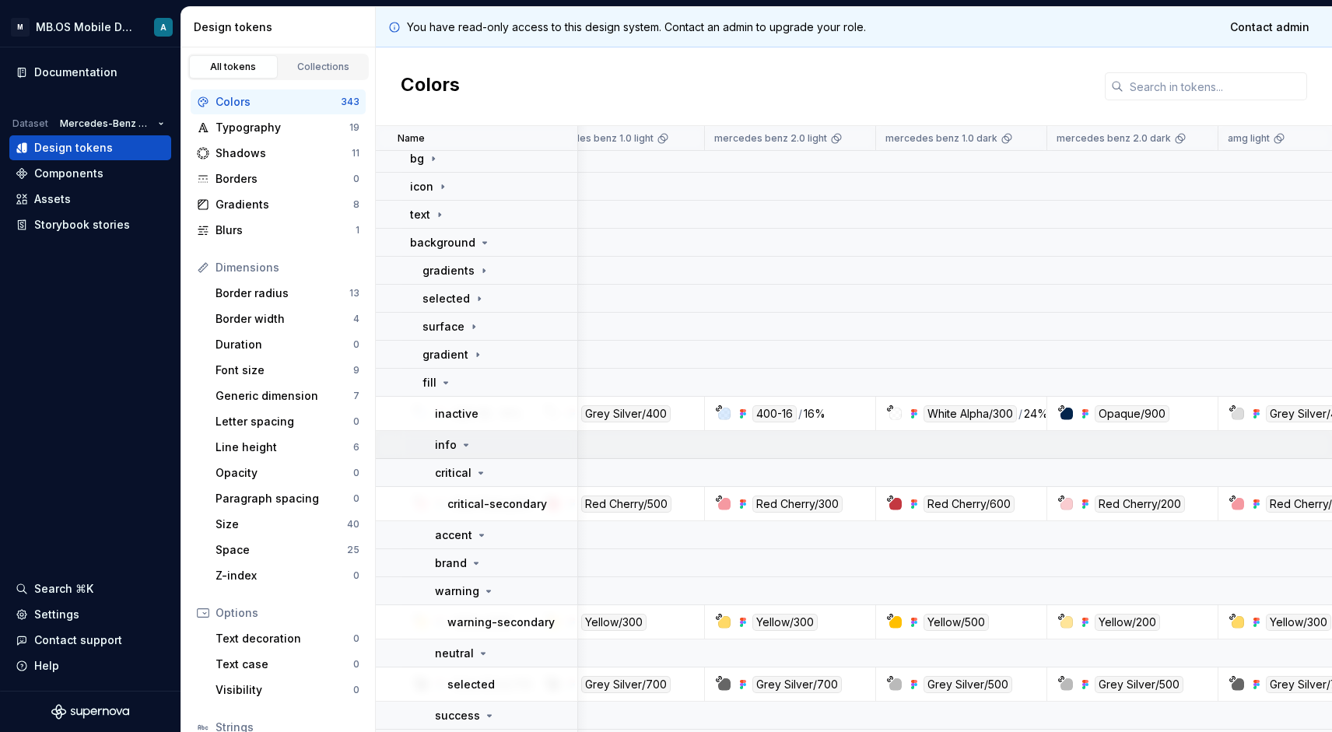
click at [461, 447] on icon at bounding box center [466, 445] width 12 height 12
click at [467, 542] on p "accent" at bounding box center [453, 535] width 37 height 16
click at [471, 436] on td "info" at bounding box center [477, 445] width 202 height 28
click at [461, 560] on p "brand" at bounding box center [451, 563] width 32 height 16
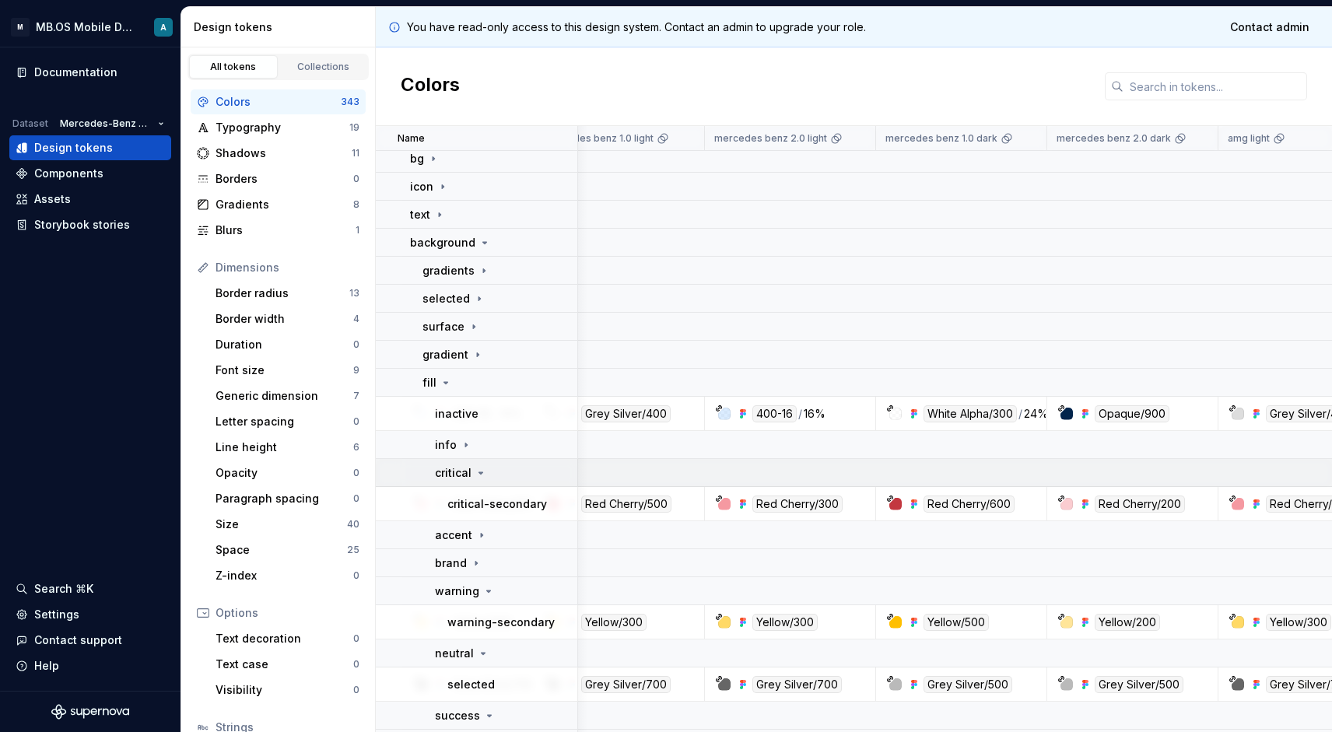
click at [482, 473] on icon at bounding box center [481, 473] width 12 height 12
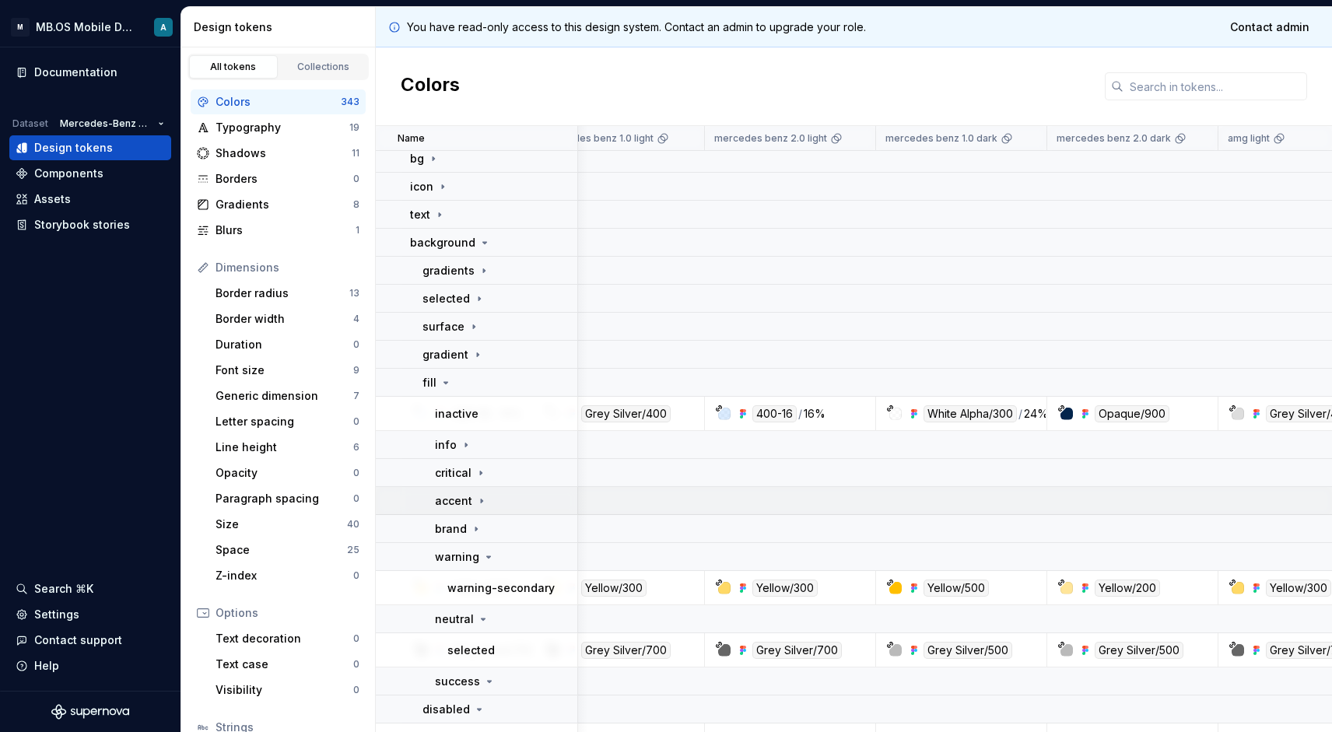
click at [482, 503] on icon at bounding box center [481, 501] width 12 height 12
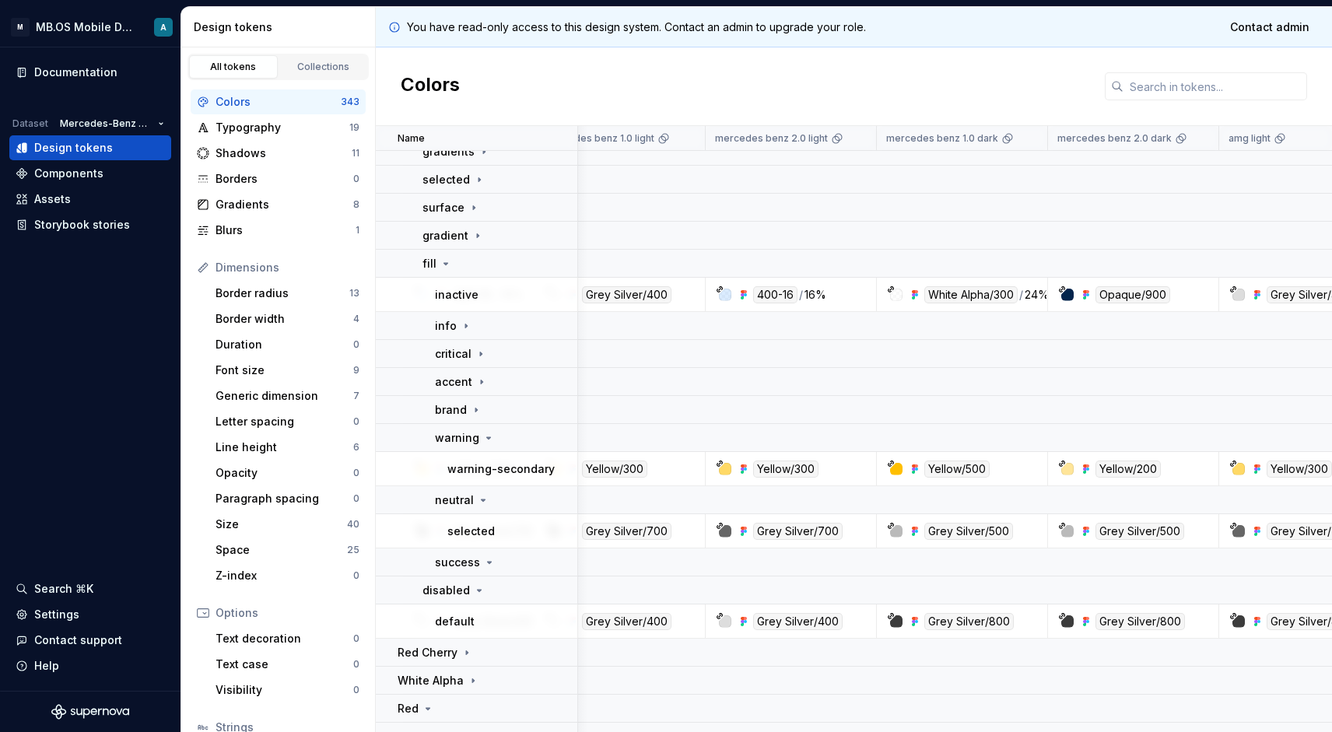
scroll to position [660, 175]
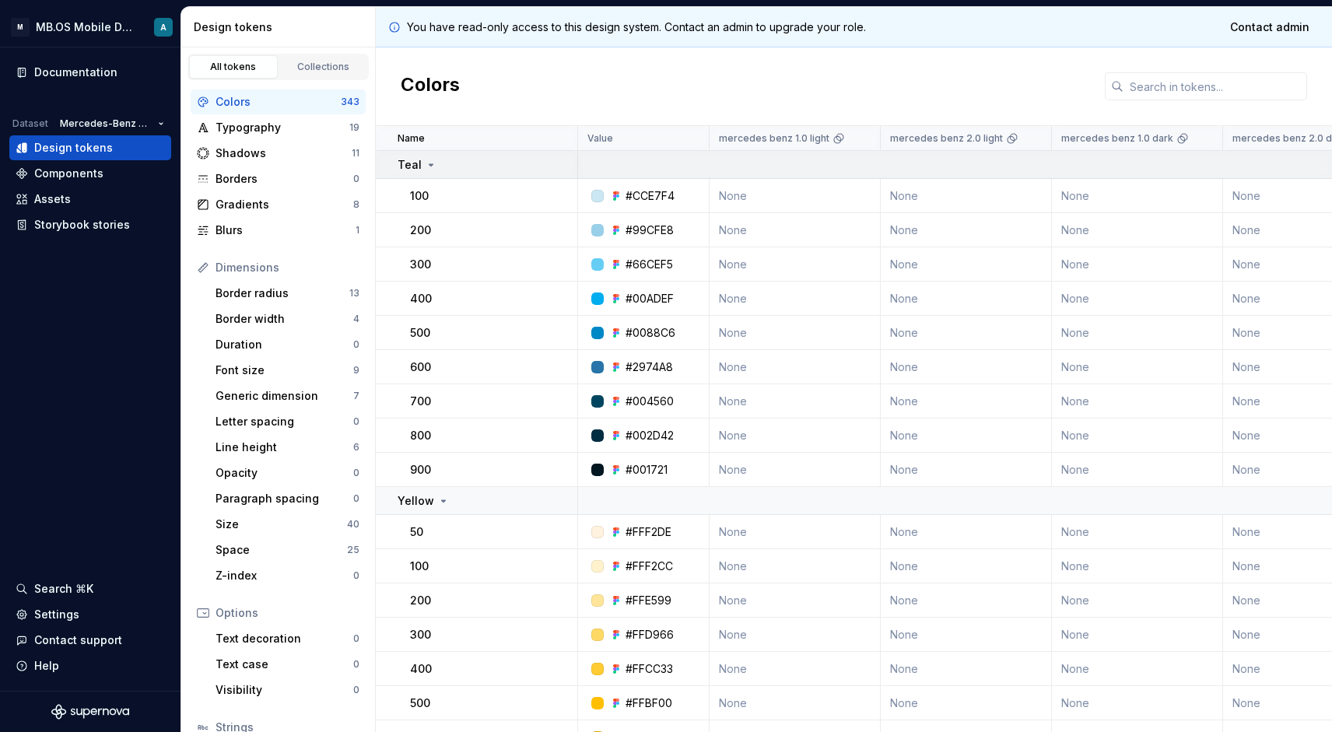
click at [426, 171] on div "Teal" at bounding box center [418, 165] width 40 height 16
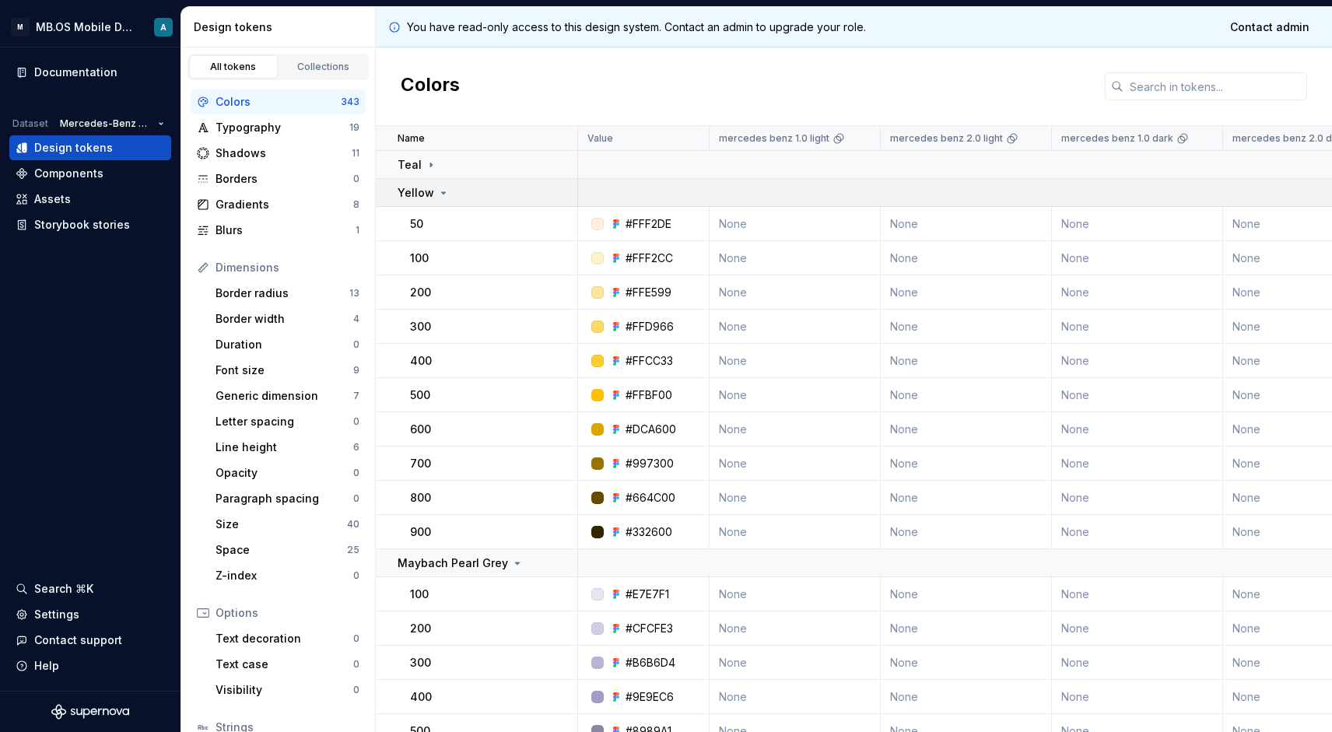
click at [426, 198] on p "Yellow" at bounding box center [416, 193] width 37 height 16
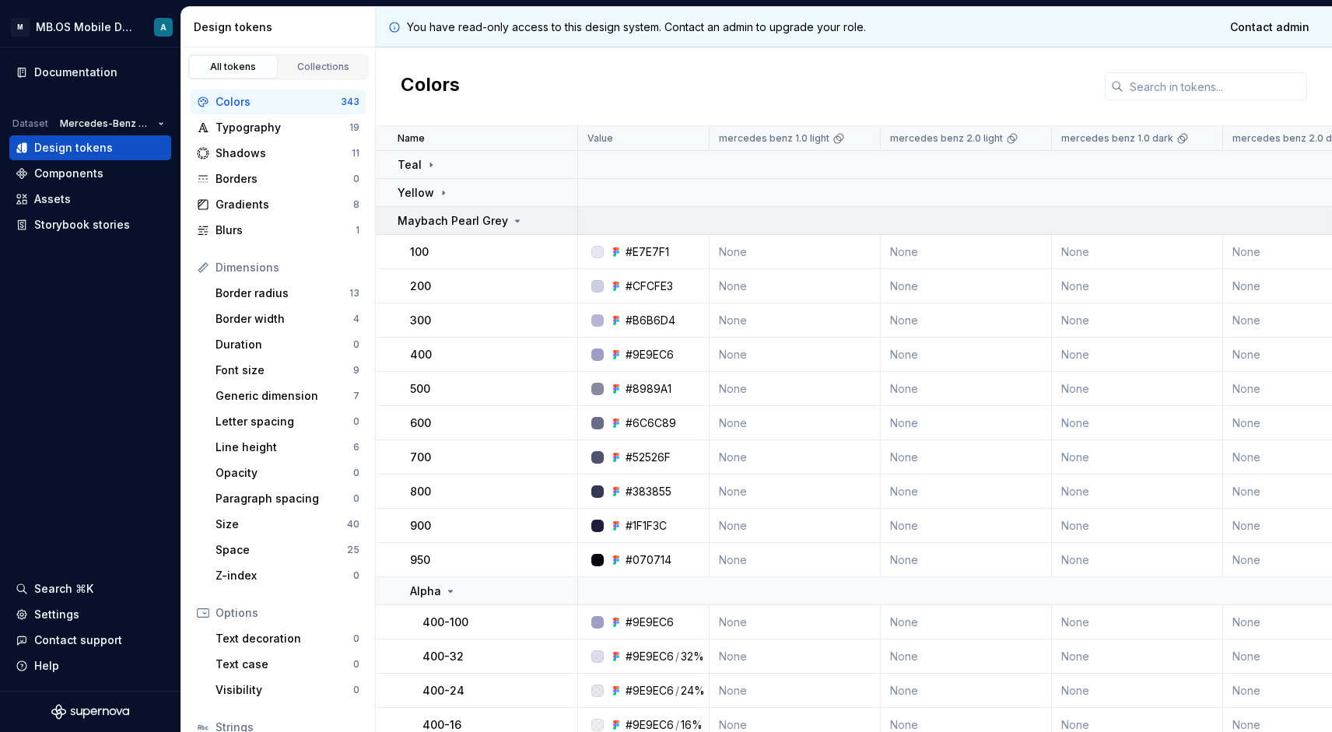
click at [450, 222] on p "Maybach Pearl Grey" at bounding box center [453, 221] width 110 height 16
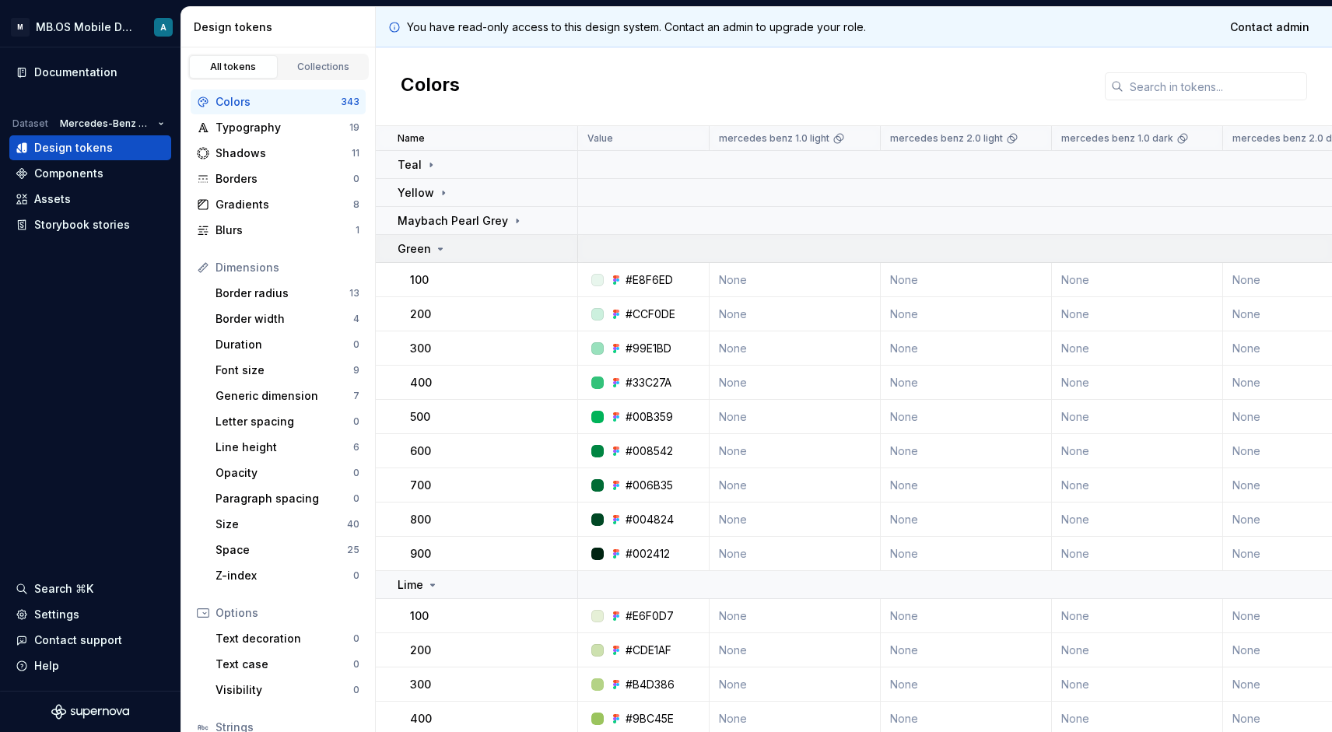
click at [440, 243] on icon at bounding box center [440, 249] width 12 height 12
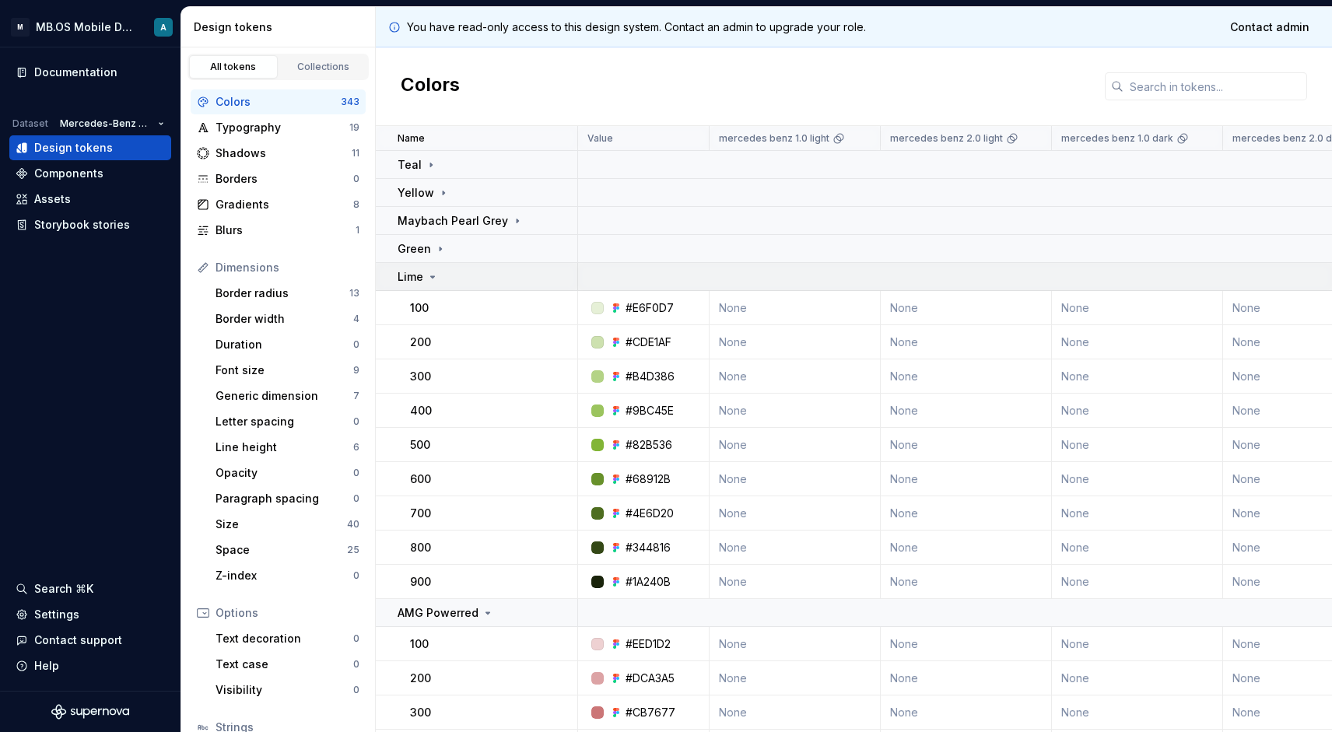
click at [441, 278] on div "Lime" at bounding box center [487, 277] width 179 height 16
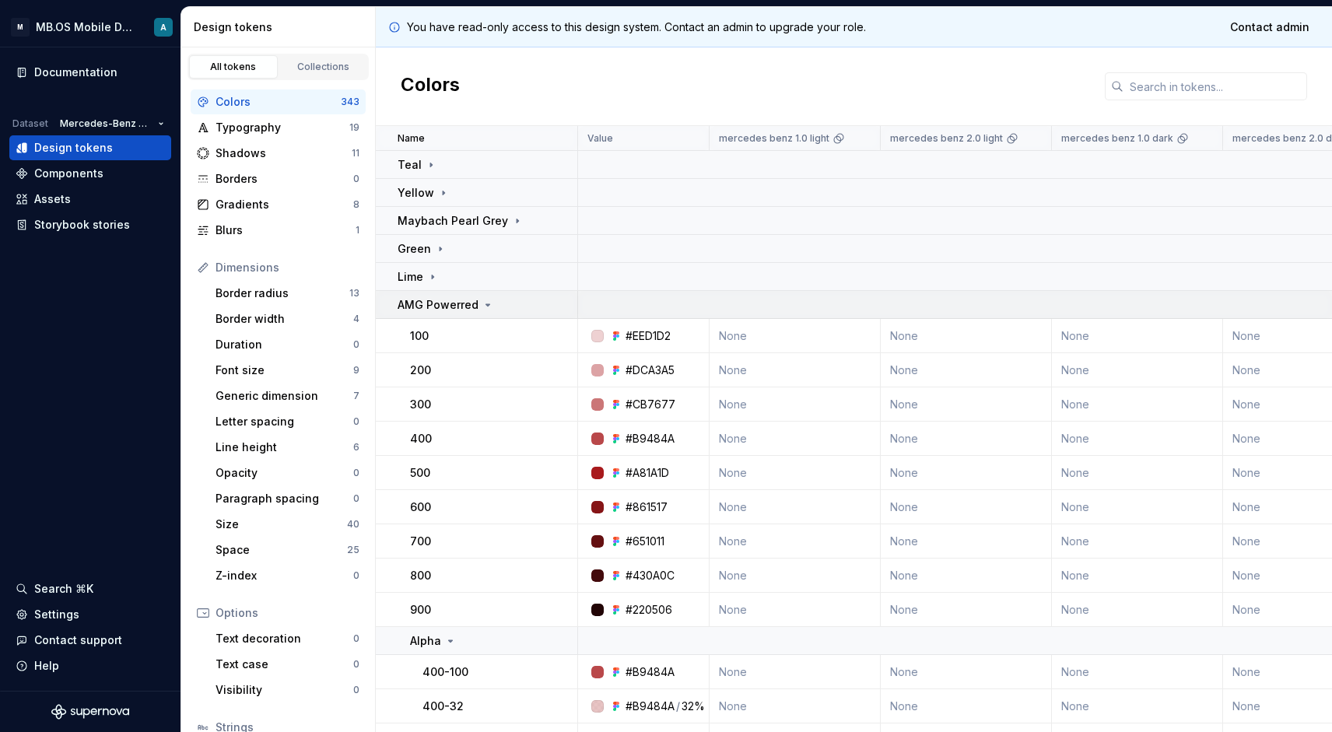
click at [448, 303] on p "AMG Powerred" at bounding box center [438, 305] width 81 height 16
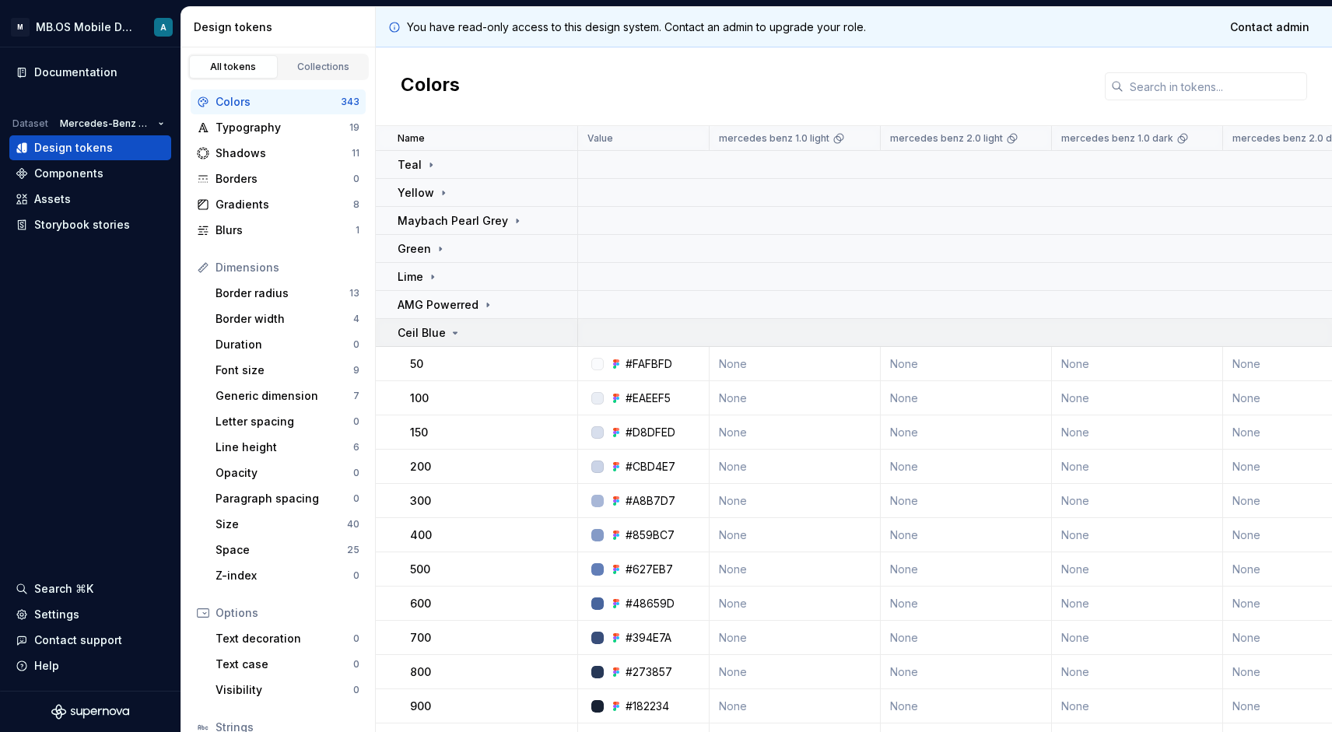
click at [446, 328] on div "Ceil Blue" at bounding box center [430, 333] width 64 height 16
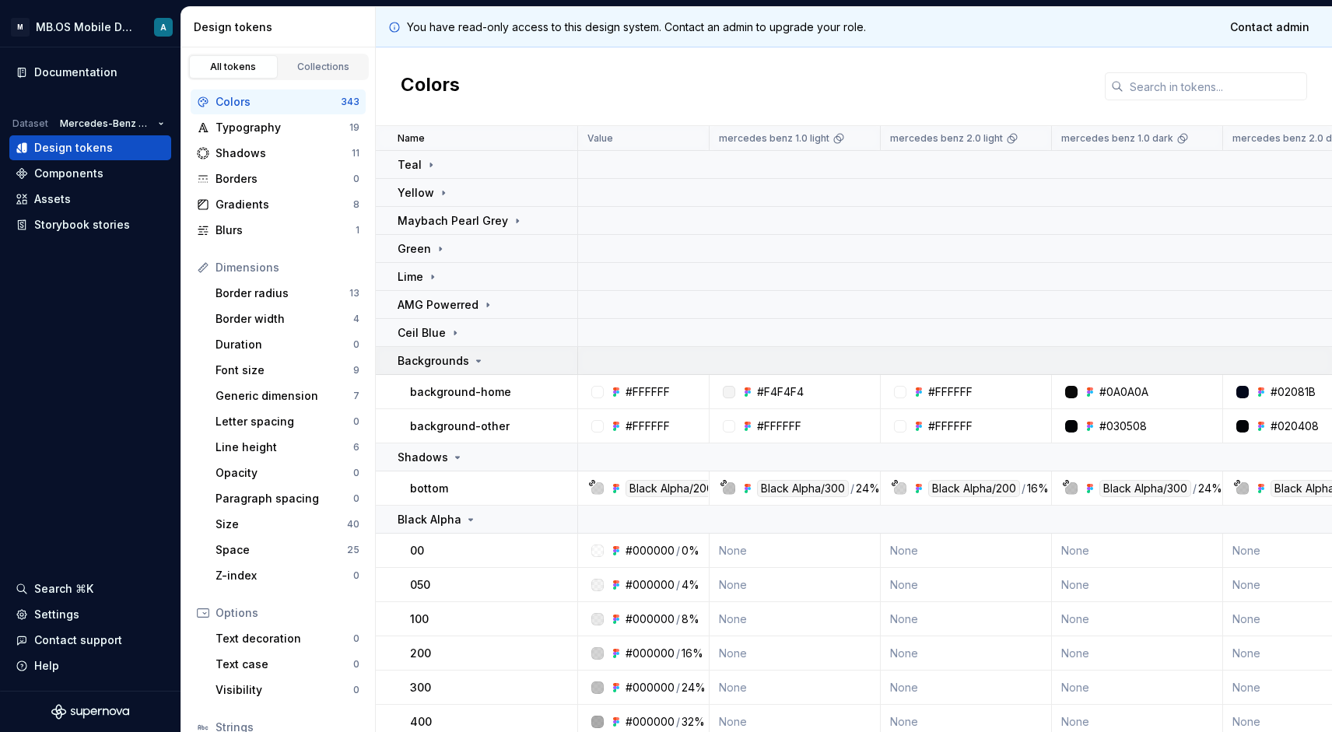
click at [451, 363] on p "Backgrounds" at bounding box center [434, 361] width 72 height 16
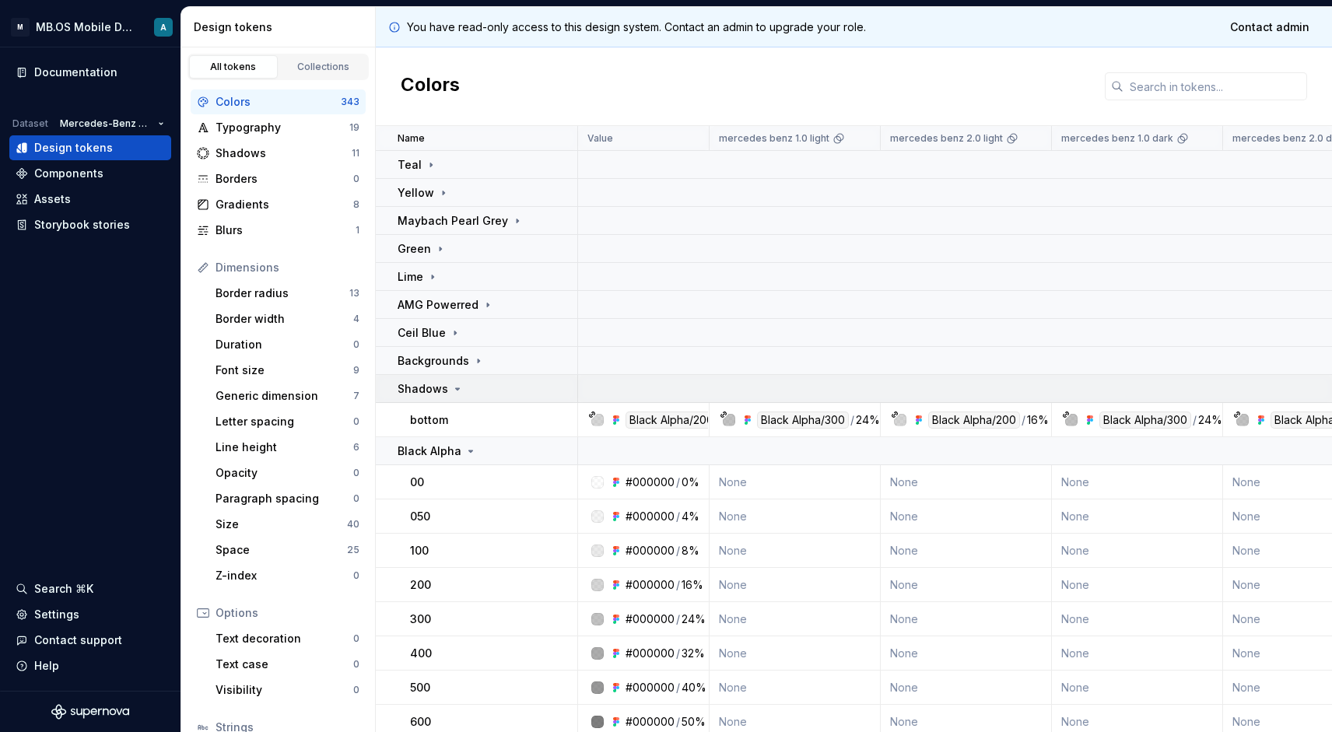
click at [451, 384] on icon at bounding box center [457, 389] width 12 height 12
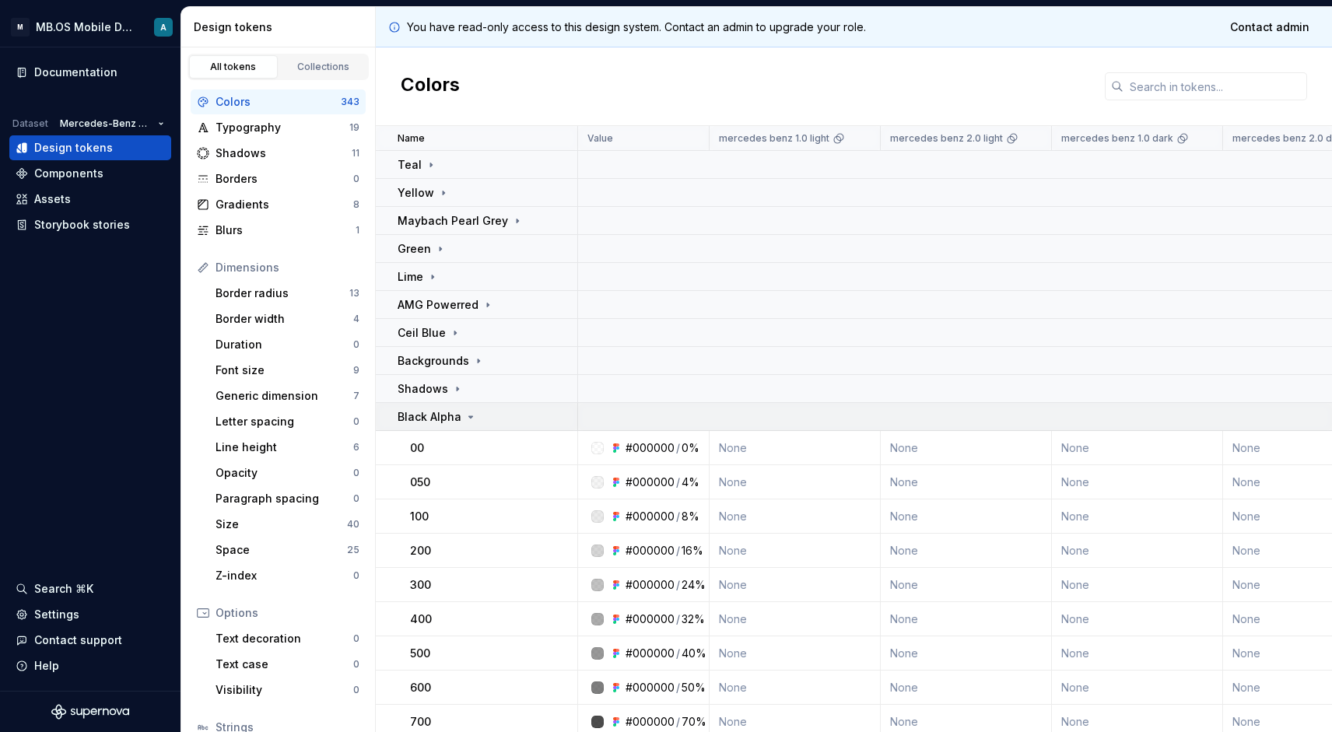
click at [450, 410] on p "Black Alpha" at bounding box center [430, 417] width 64 height 16
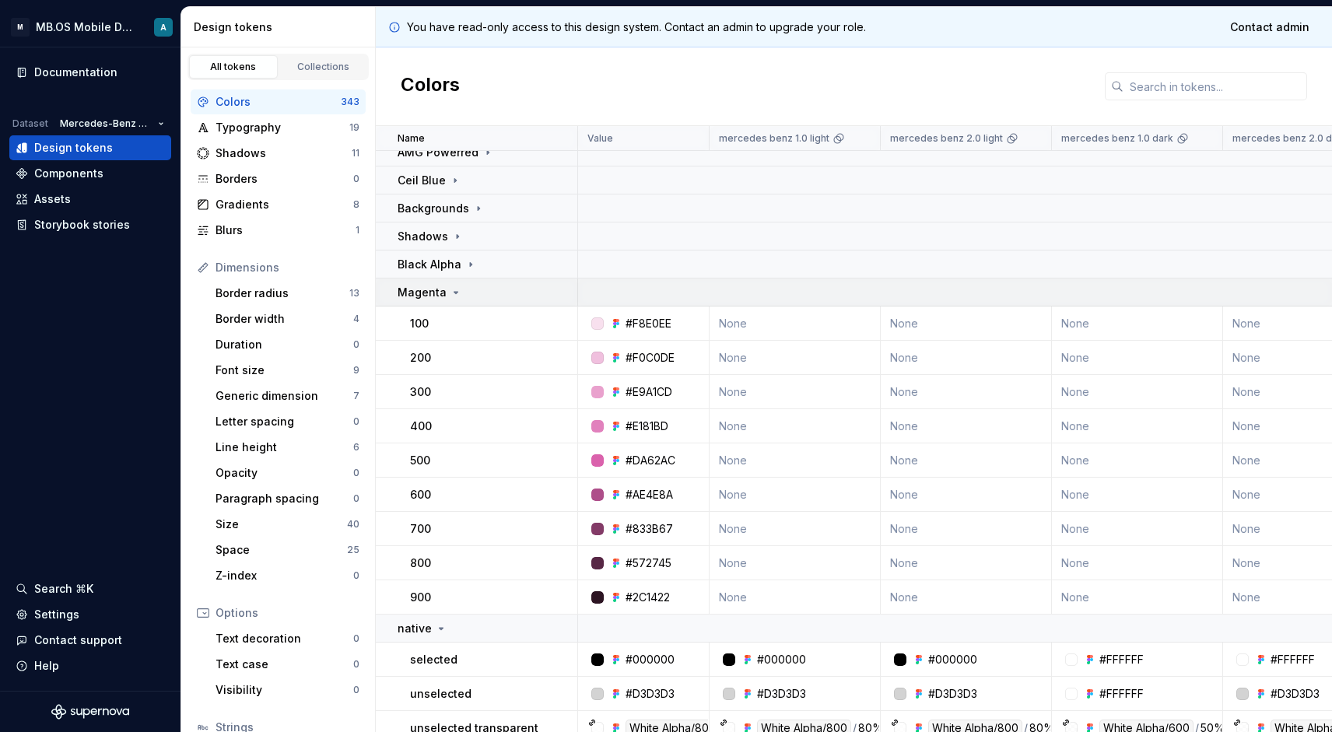
scroll to position [173, 0]
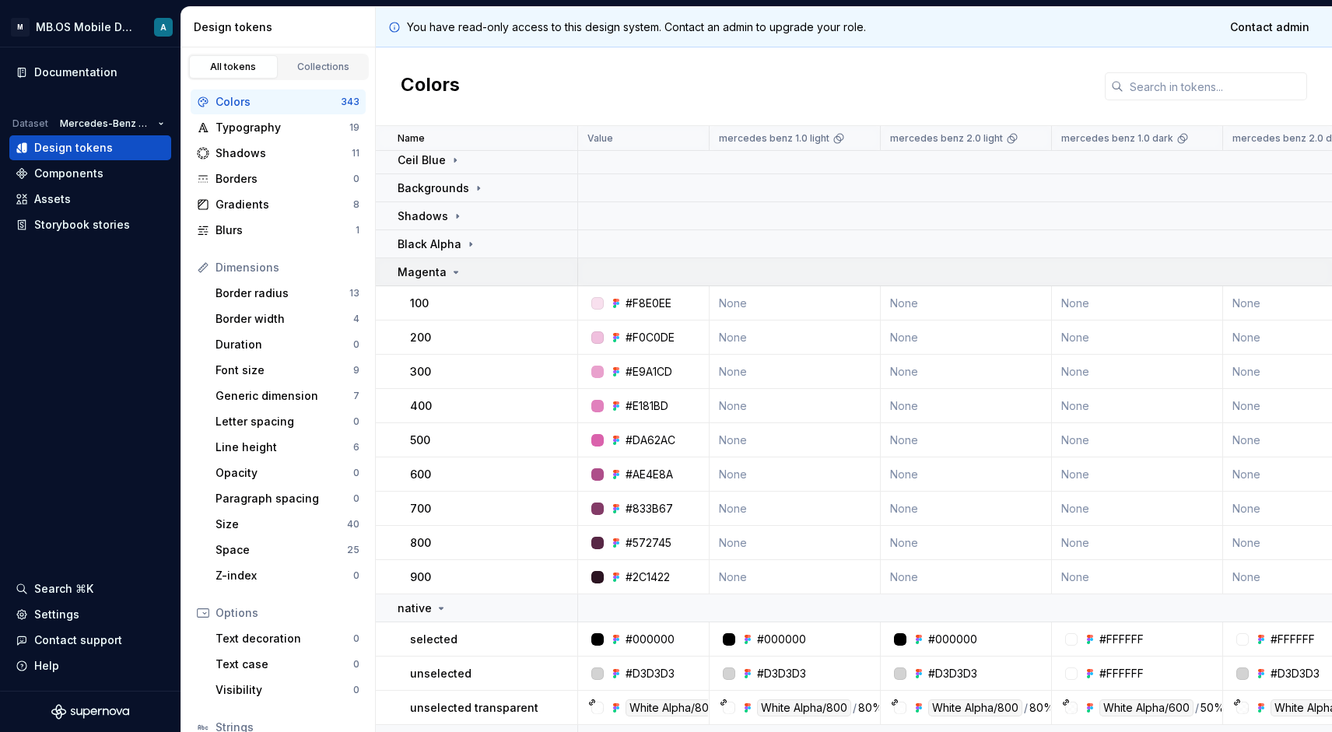
click at [446, 268] on div "Magenta" at bounding box center [430, 272] width 65 height 16
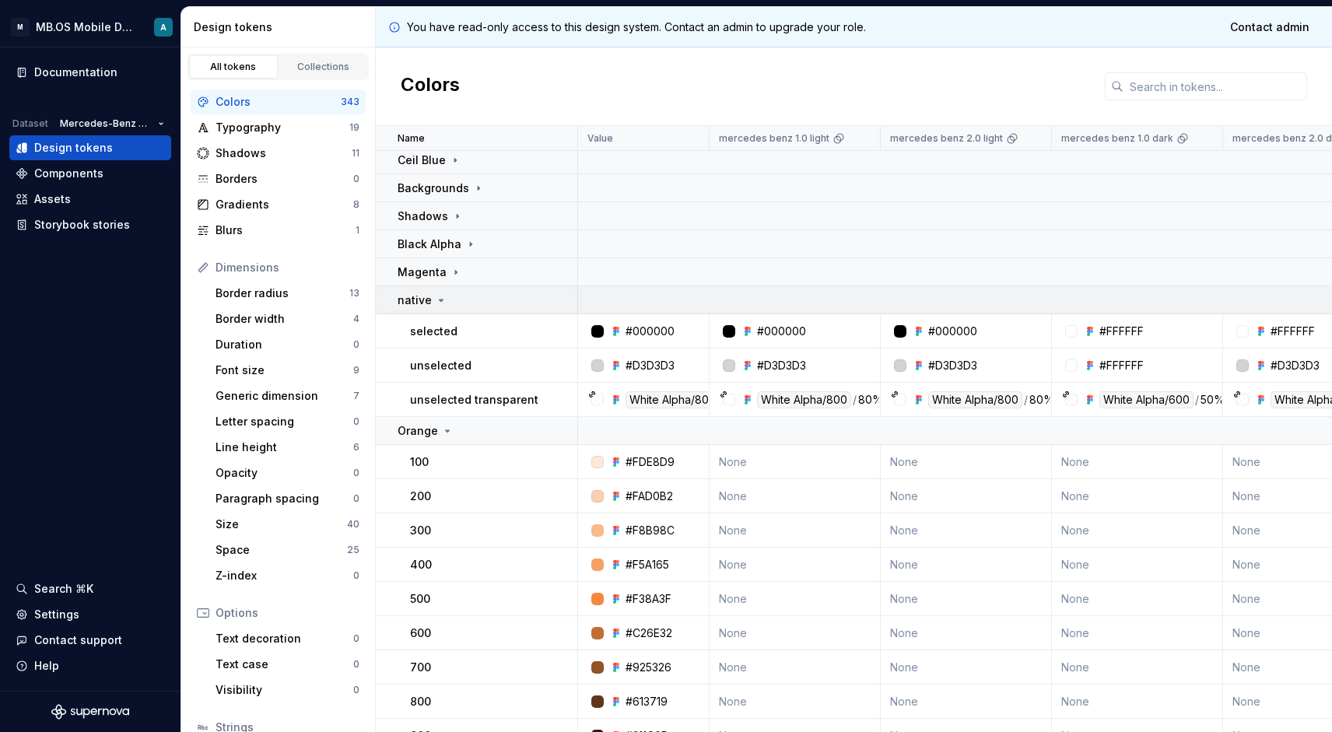
click at [439, 306] on icon at bounding box center [441, 300] width 12 height 12
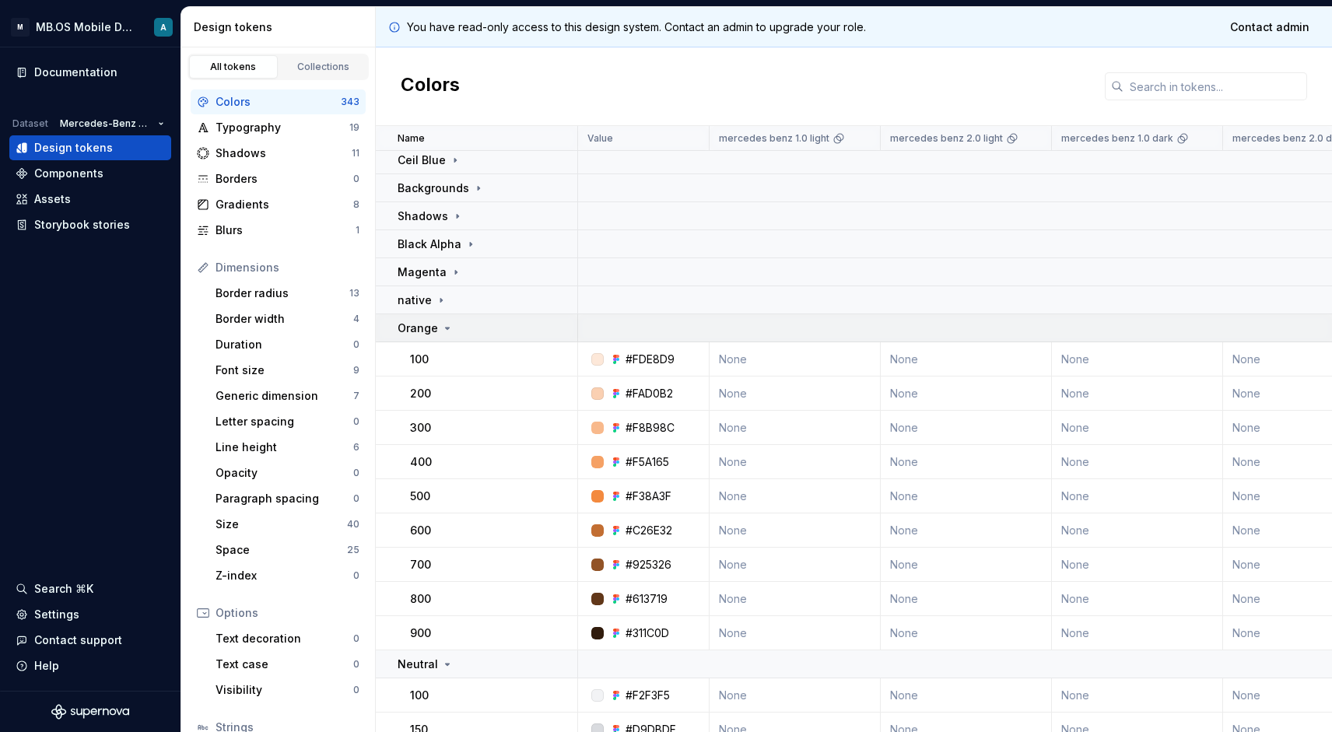
click at [443, 329] on icon at bounding box center [447, 328] width 12 height 12
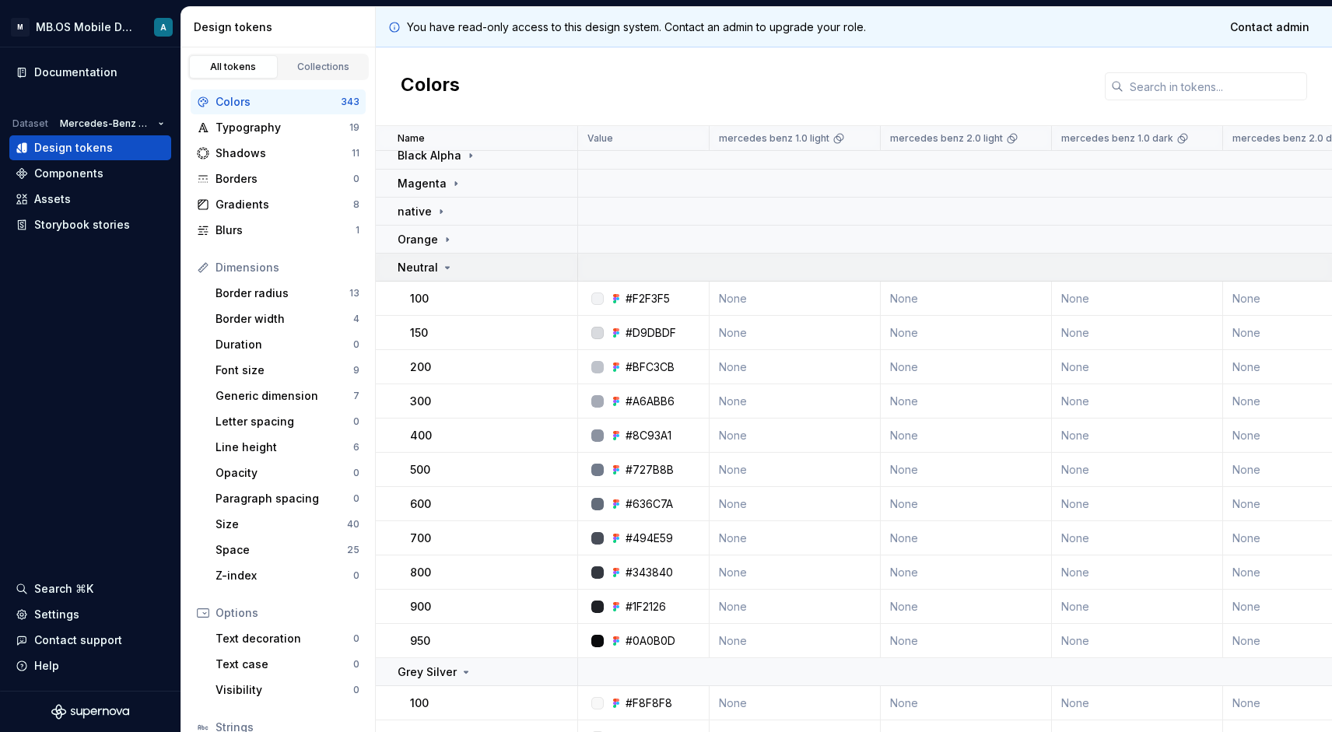
click at [429, 270] on p "Neutral" at bounding box center [418, 268] width 40 height 16
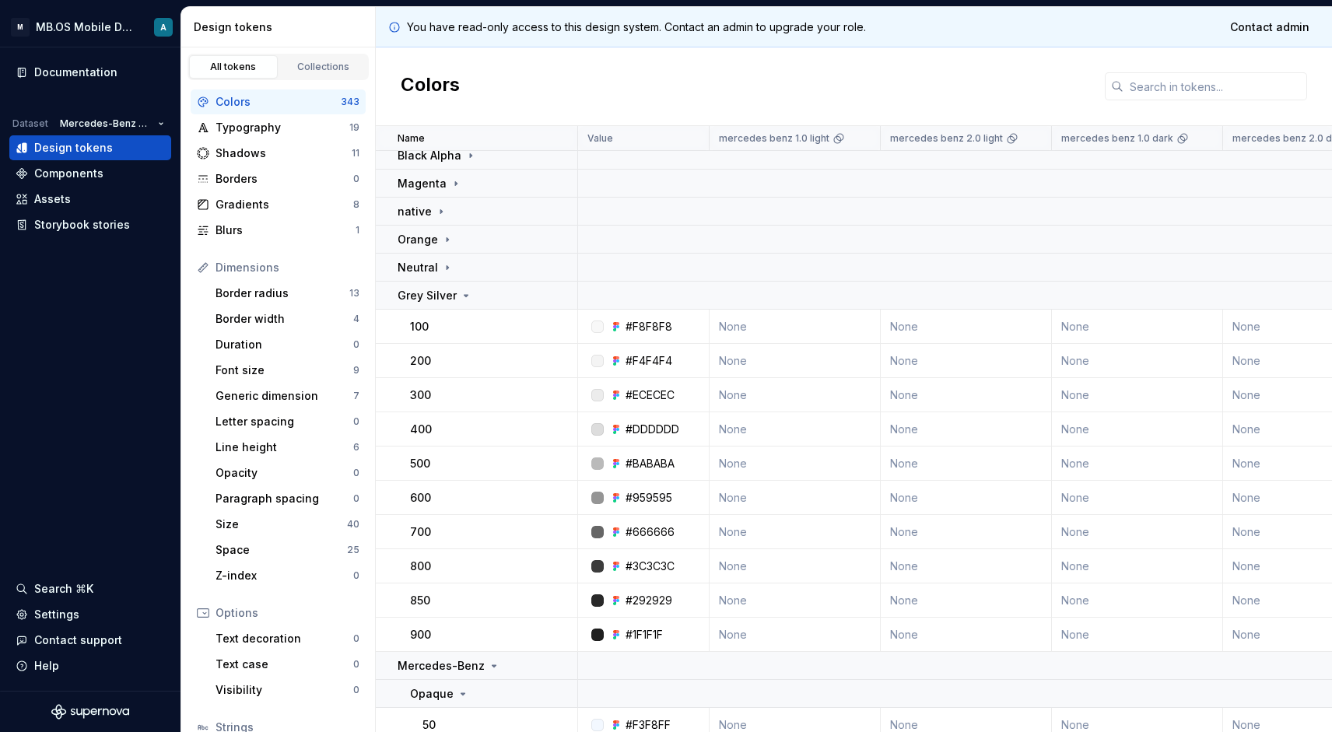
scroll to position [293, 0]
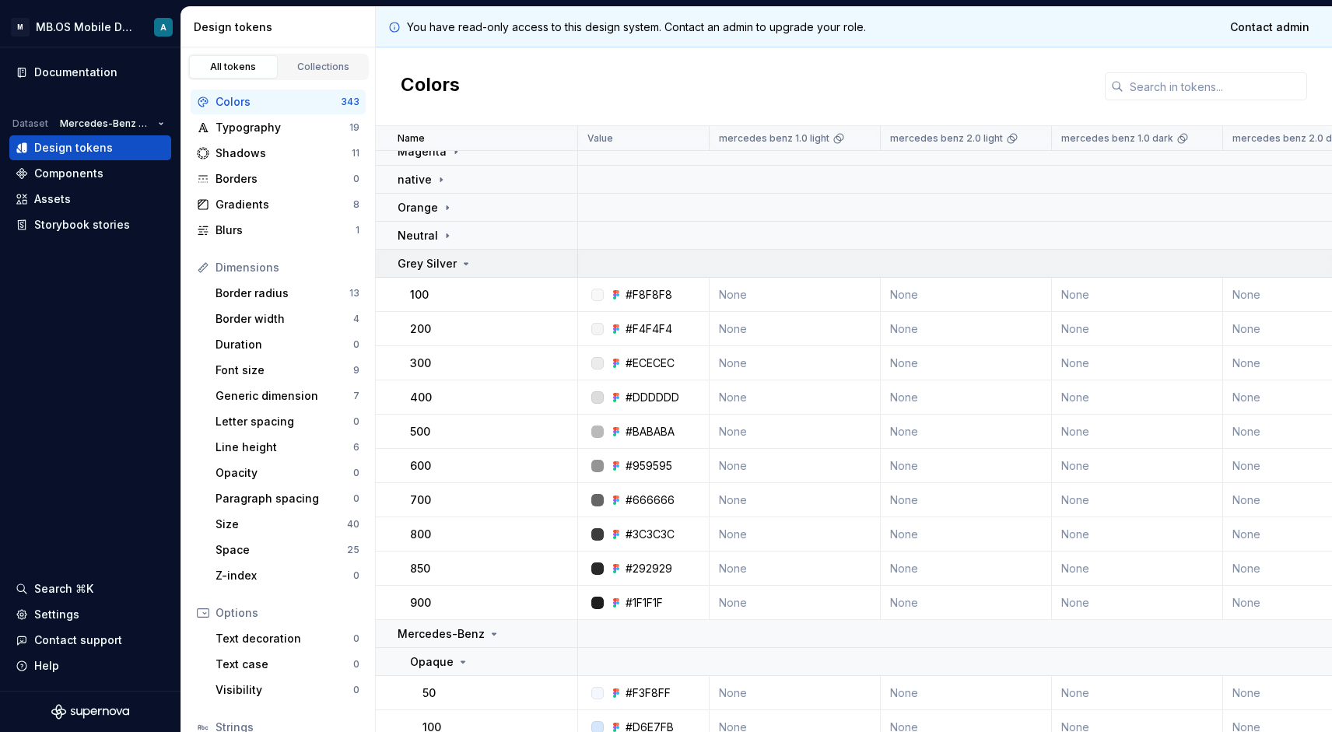
click at [436, 270] on p "Grey Silver" at bounding box center [427, 264] width 59 height 16
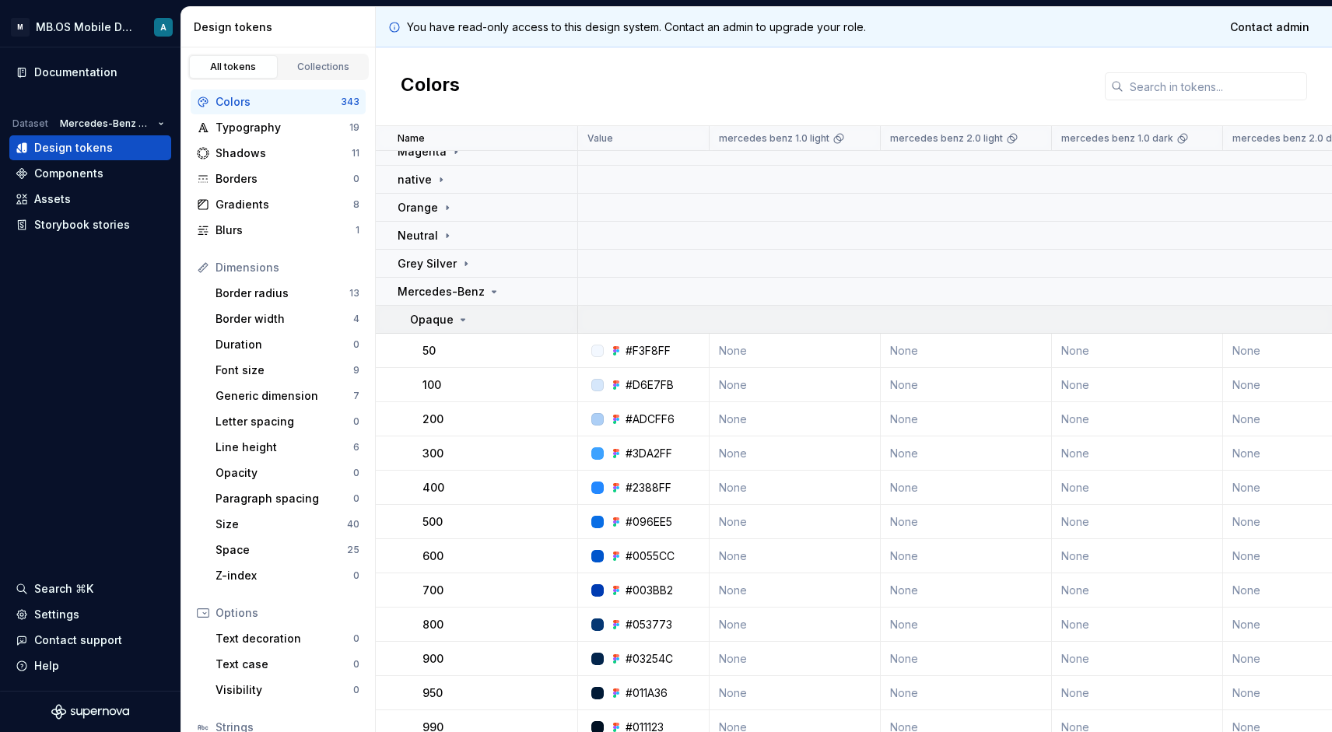
scroll to position [317, 0]
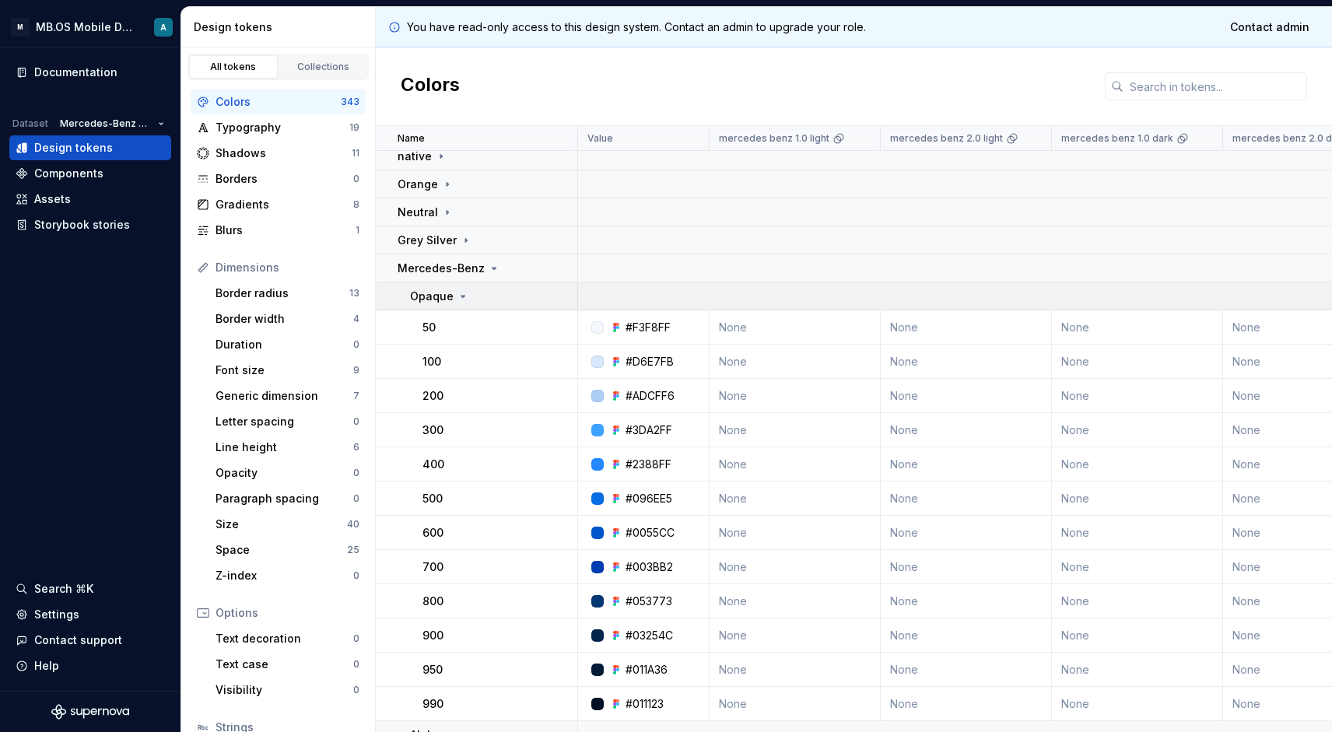
click at [449, 289] on p "Opaque" at bounding box center [432, 297] width 44 height 16
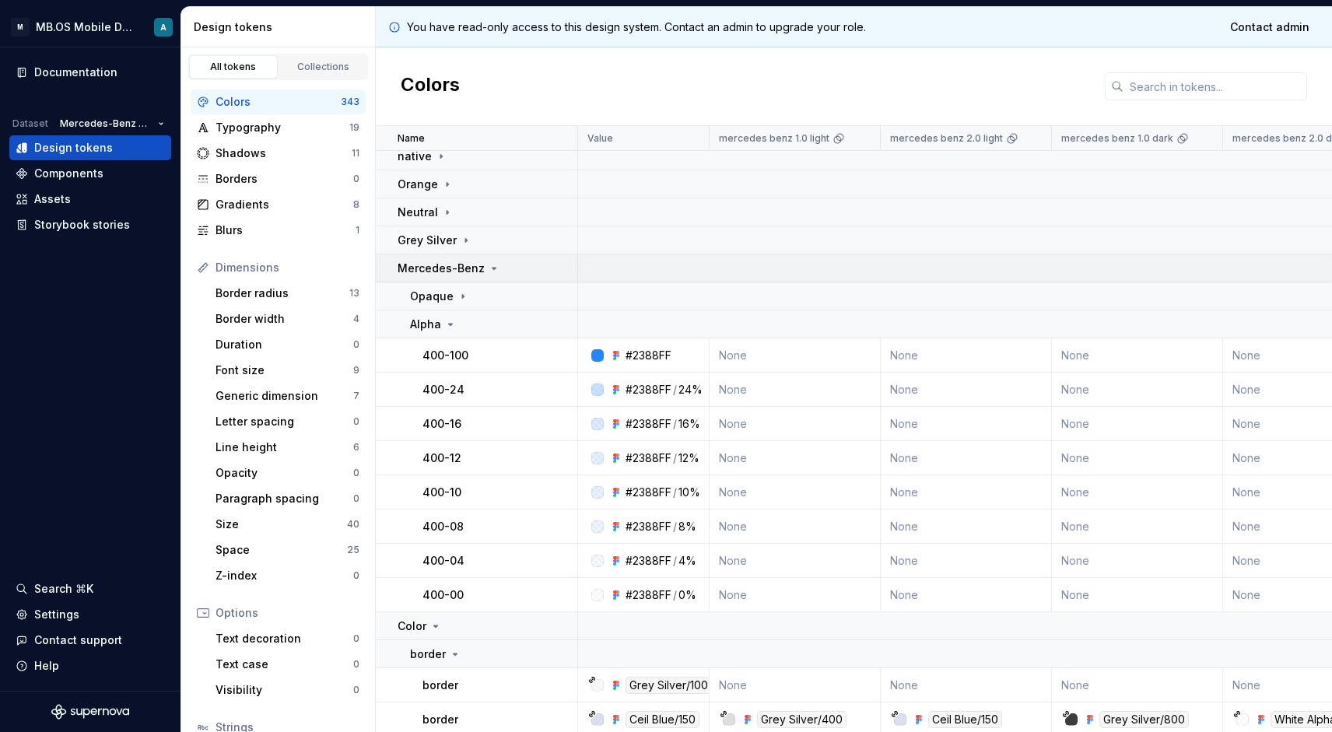
click at [451, 272] on p "Mercedes-Benz" at bounding box center [441, 269] width 87 height 16
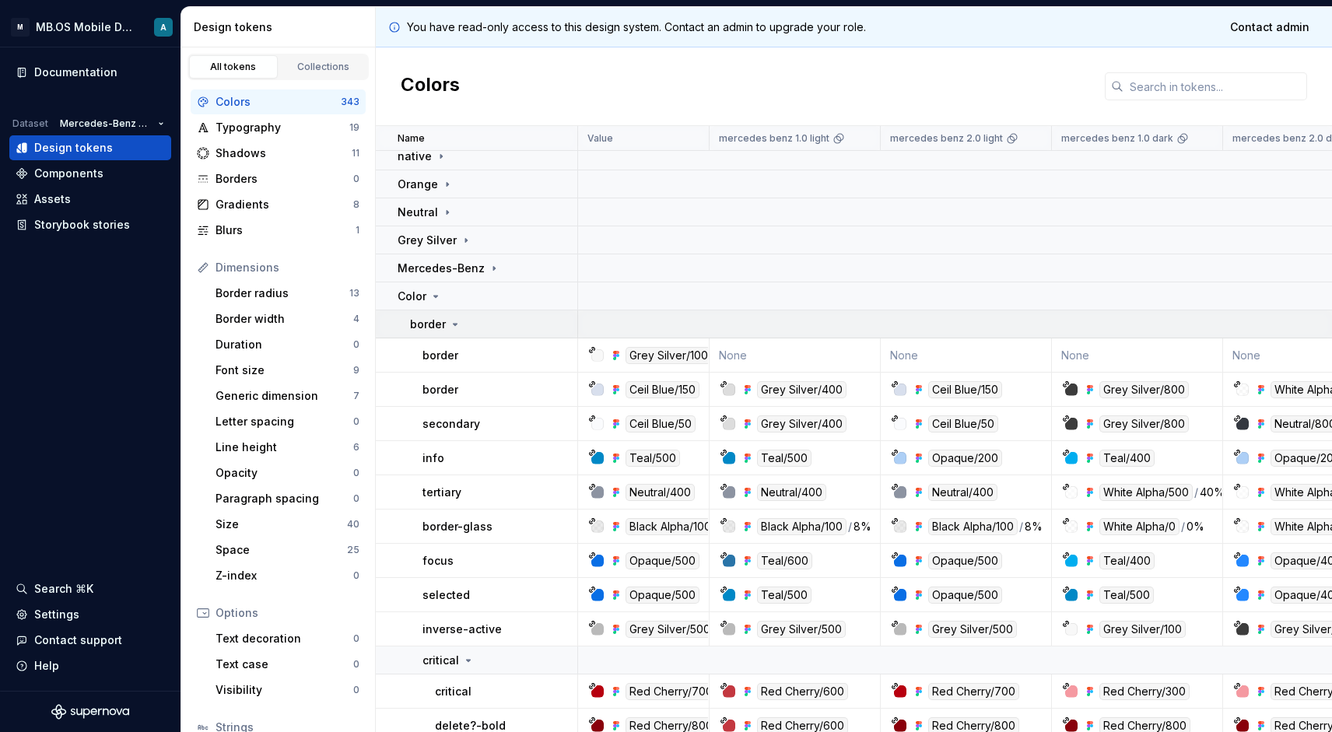
click at [443, 327] on p "border" at bounding box center [428, 325] width 36 height 16
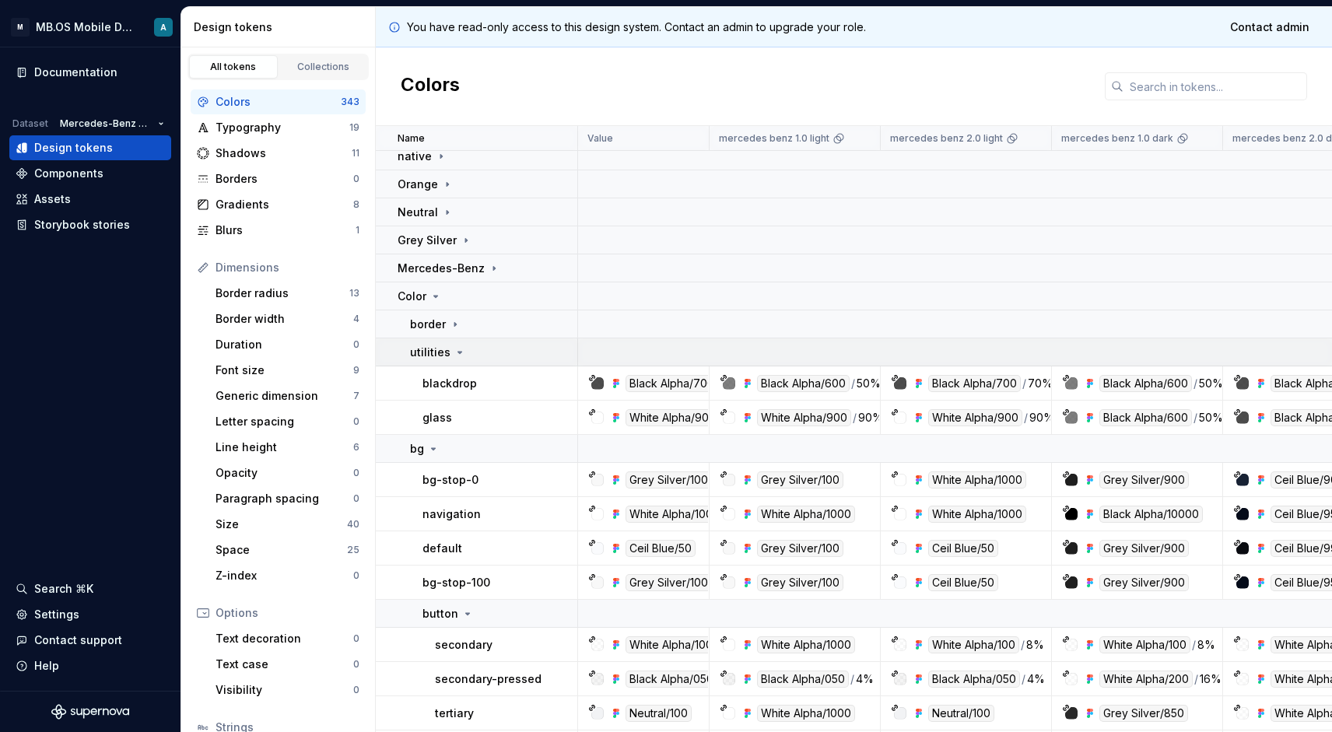
click at [447, 342] on td "utilities" at bounding box center [477, 352] width 202 height 28
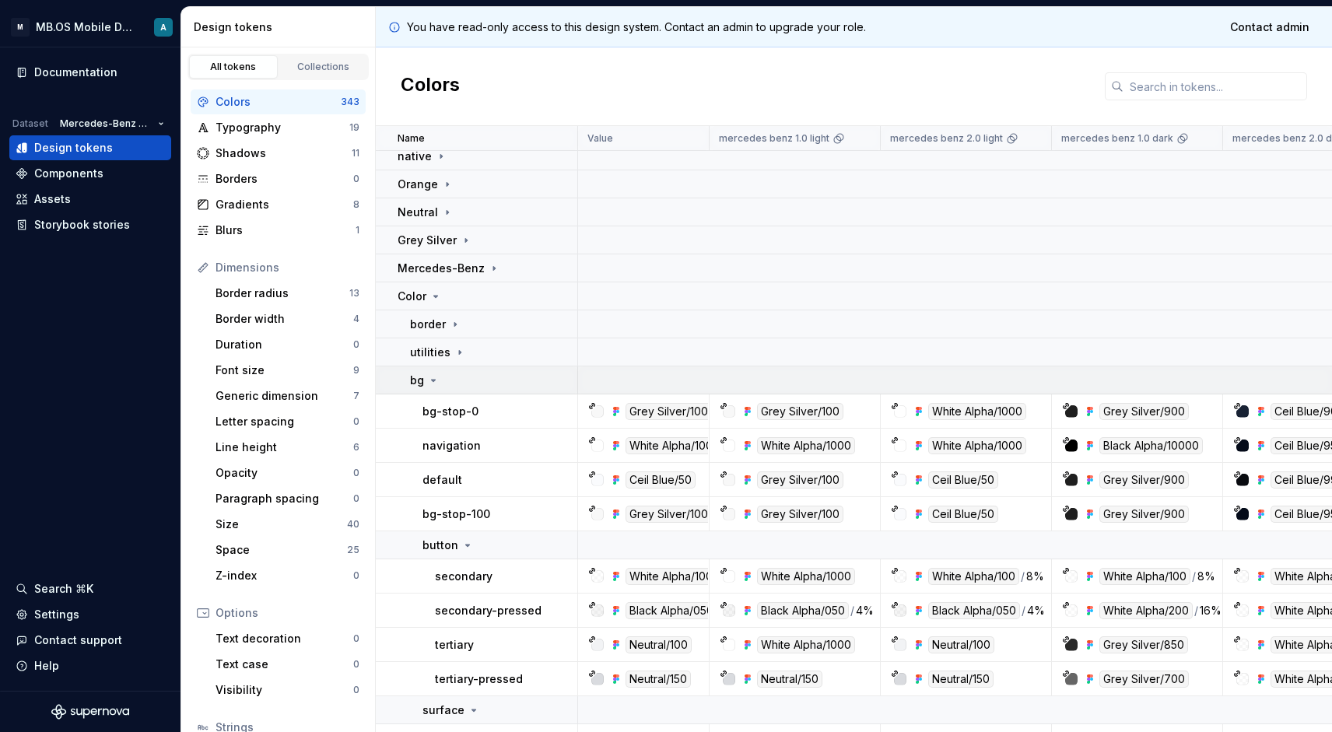
click at [454, 370] on td "bg" at bounding box center [477, 380] width 202 height 28
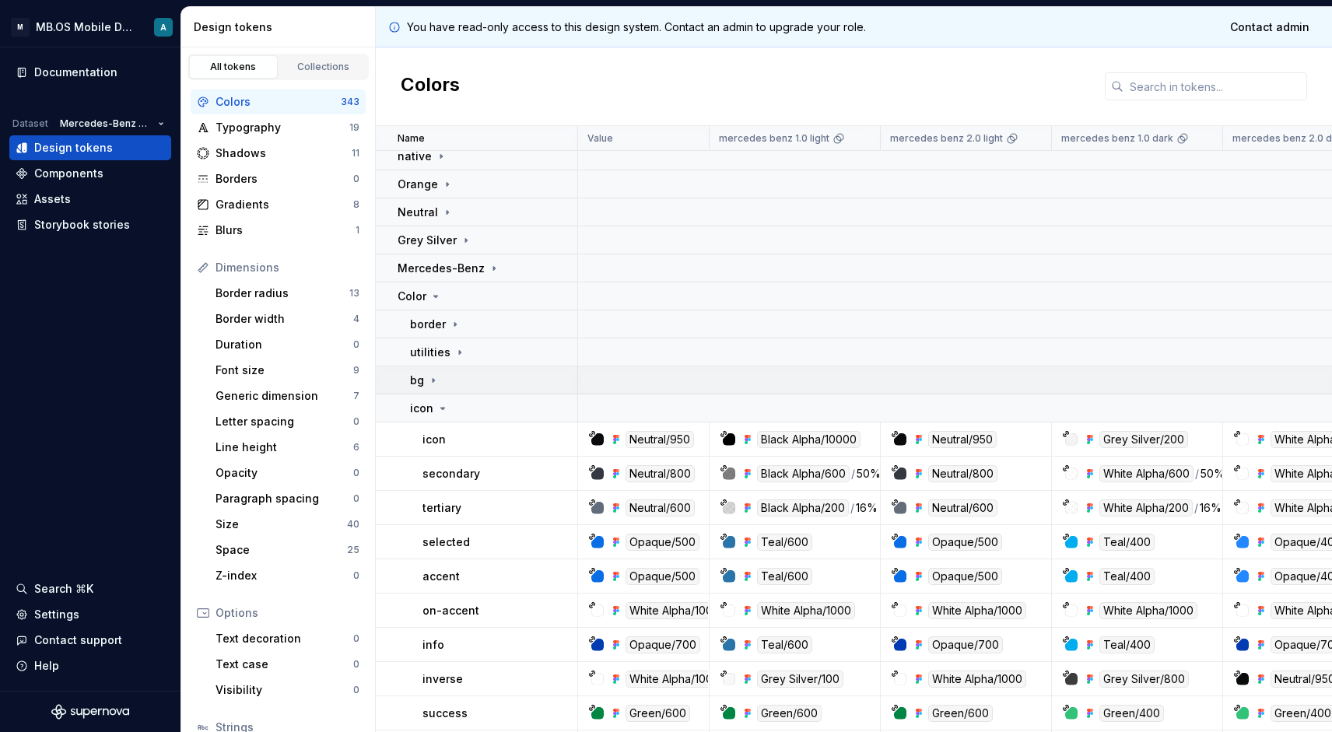
click at [454, 370] on td "bg" at bounding box center [477, 380] width 202 height 28
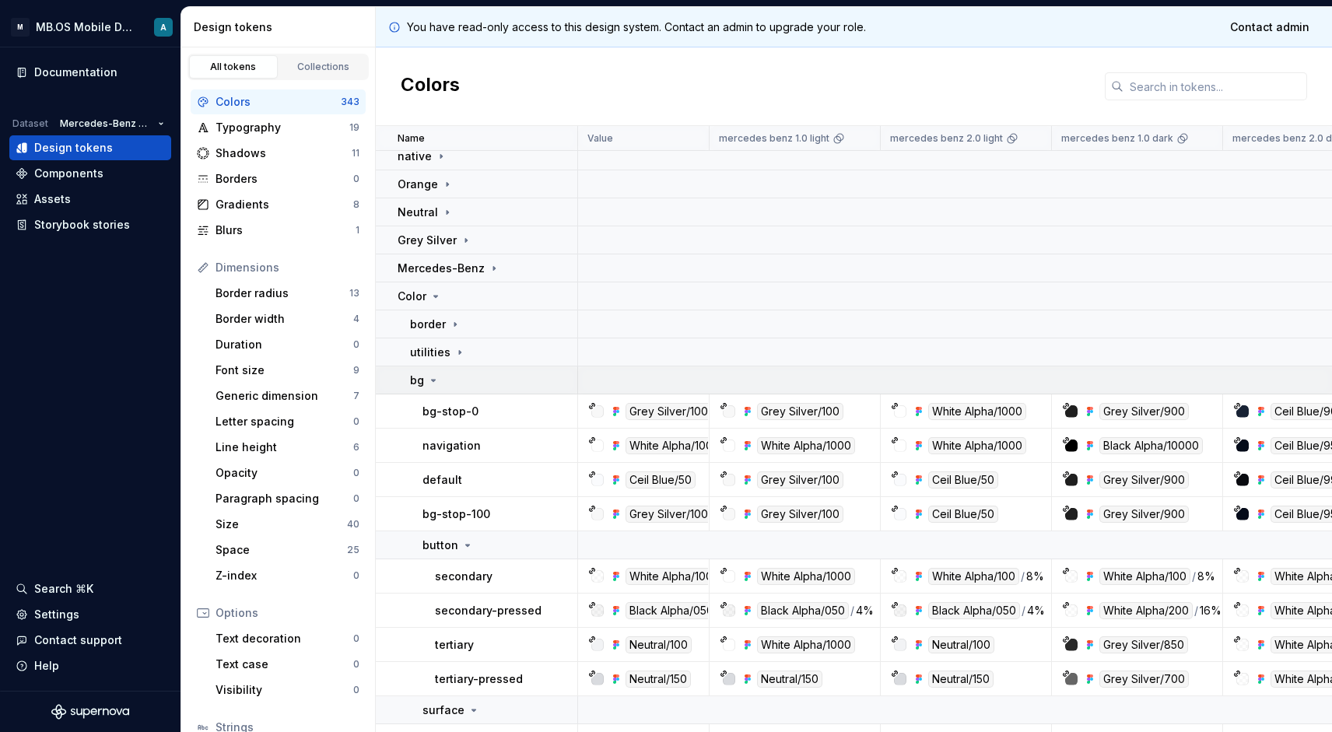
click at [454, 370] on td "bg" at bounding box center [477, 380] width 202 height 28
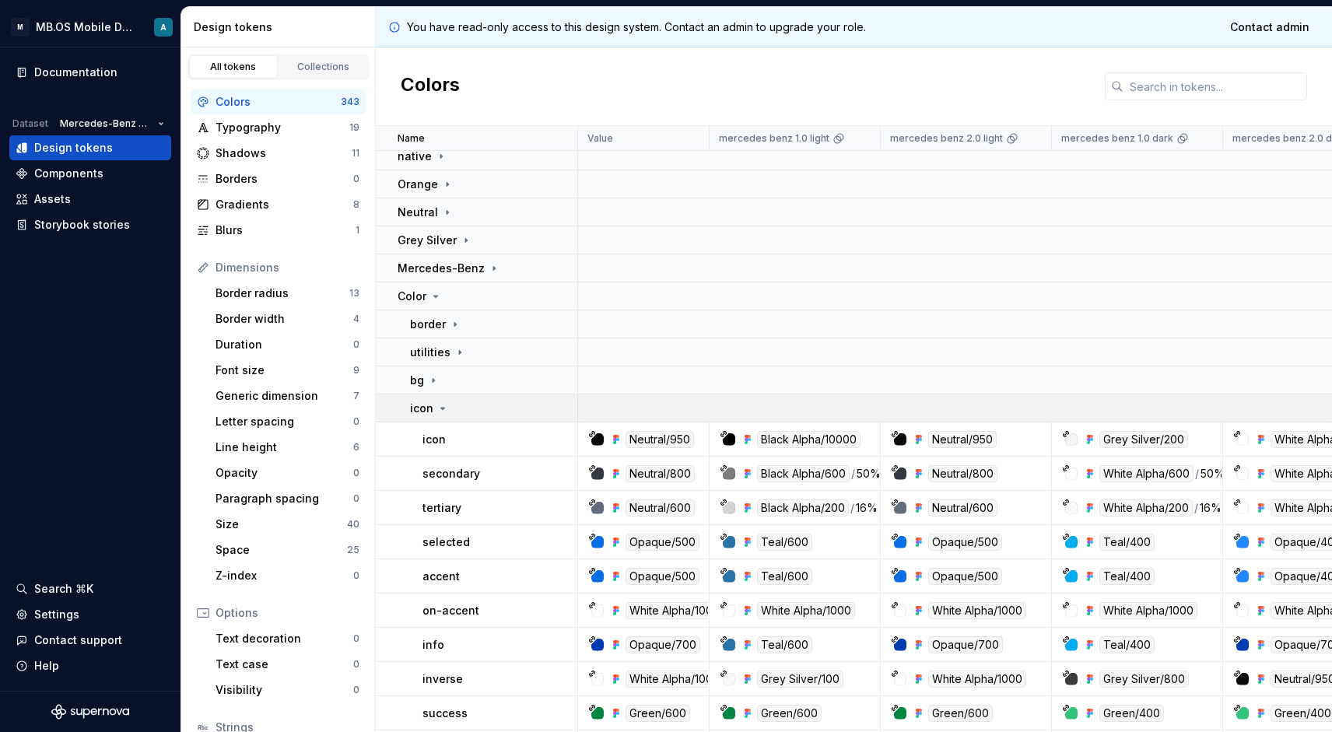
click at [462, 401] on div "icon" at bounding box center [493, 409] width 166 height 16
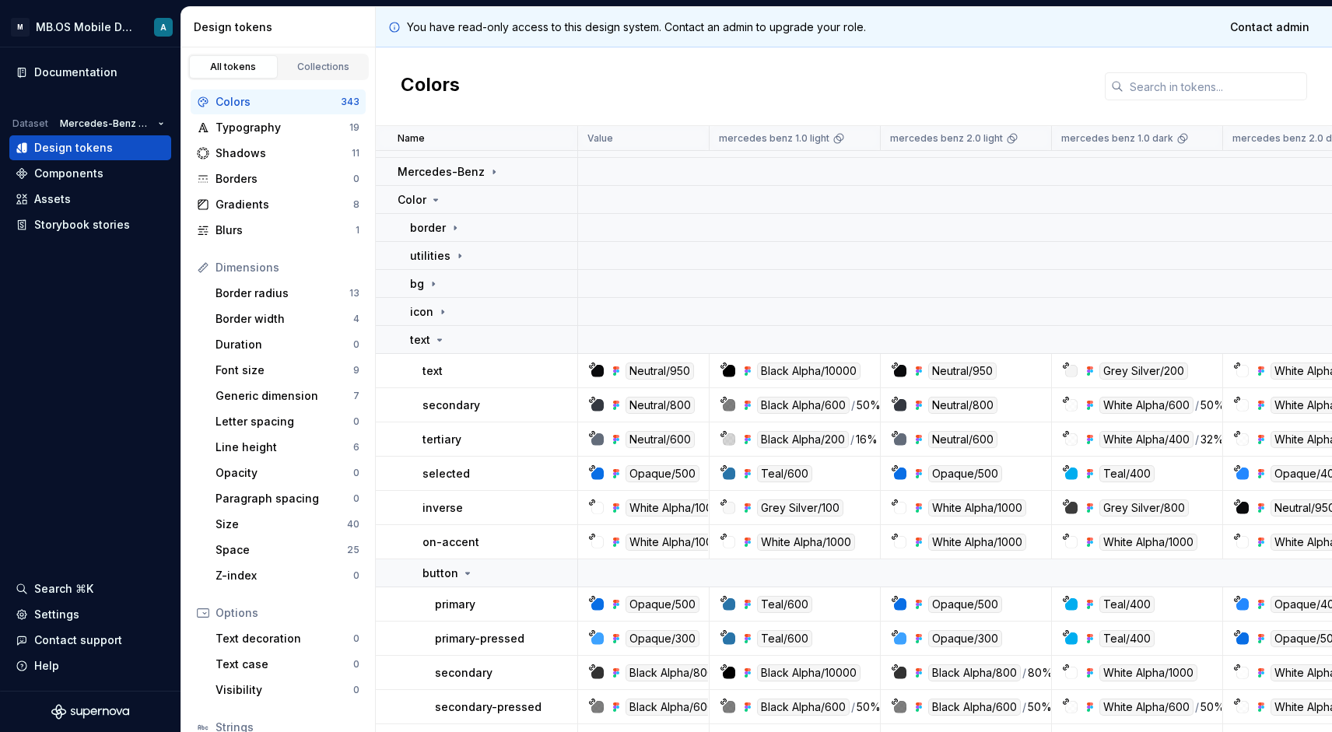
scroll to position [437, 0]
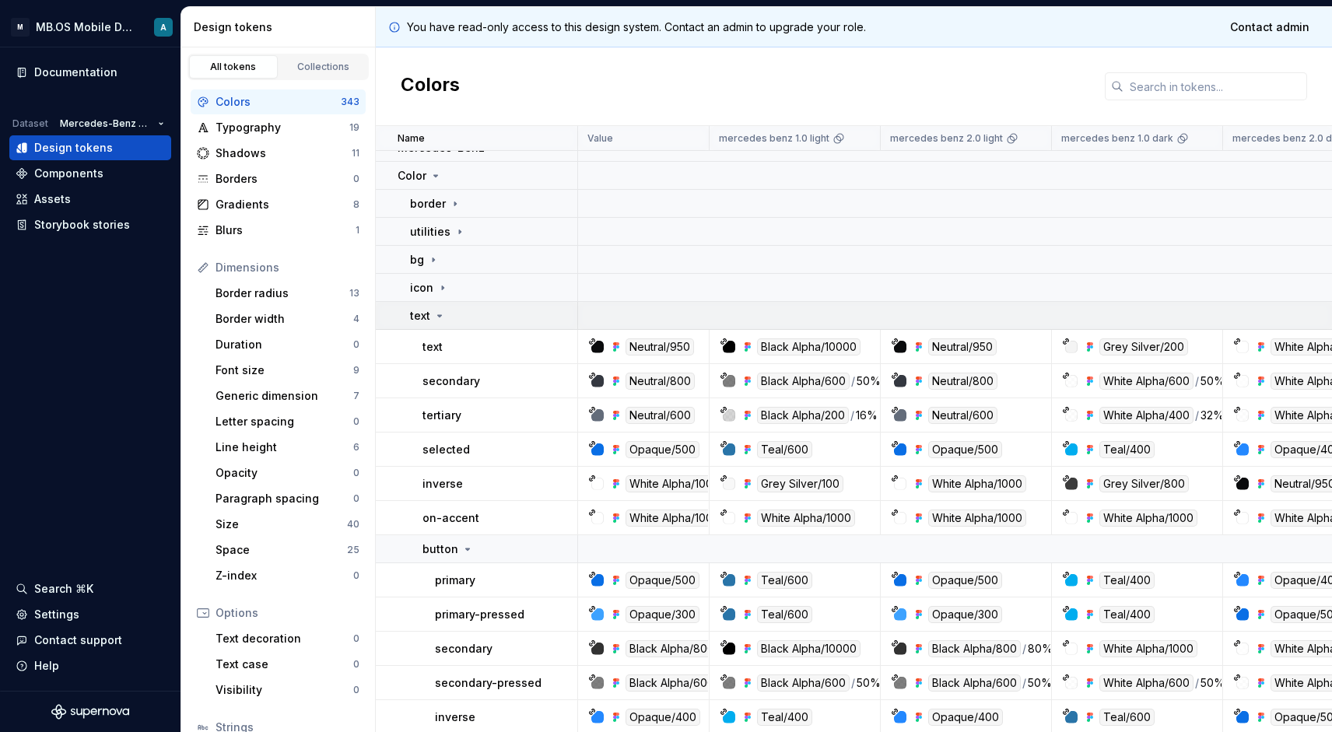
click at [436, 310] on icon at bounding box center [439, 316] width 12 height 12
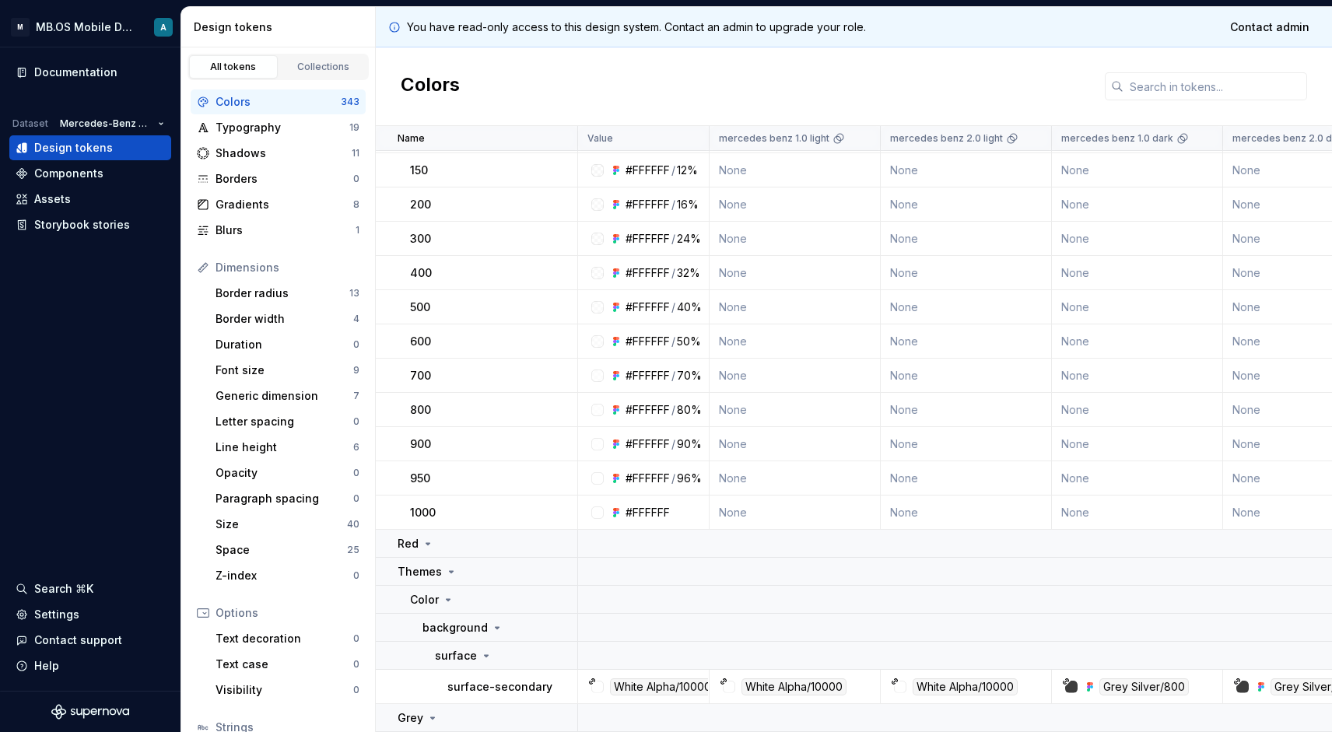
scroll to position [1983, 0]
click at [1151, 91] on input "text" at bounding box center [1215, 86] width 184 height 28
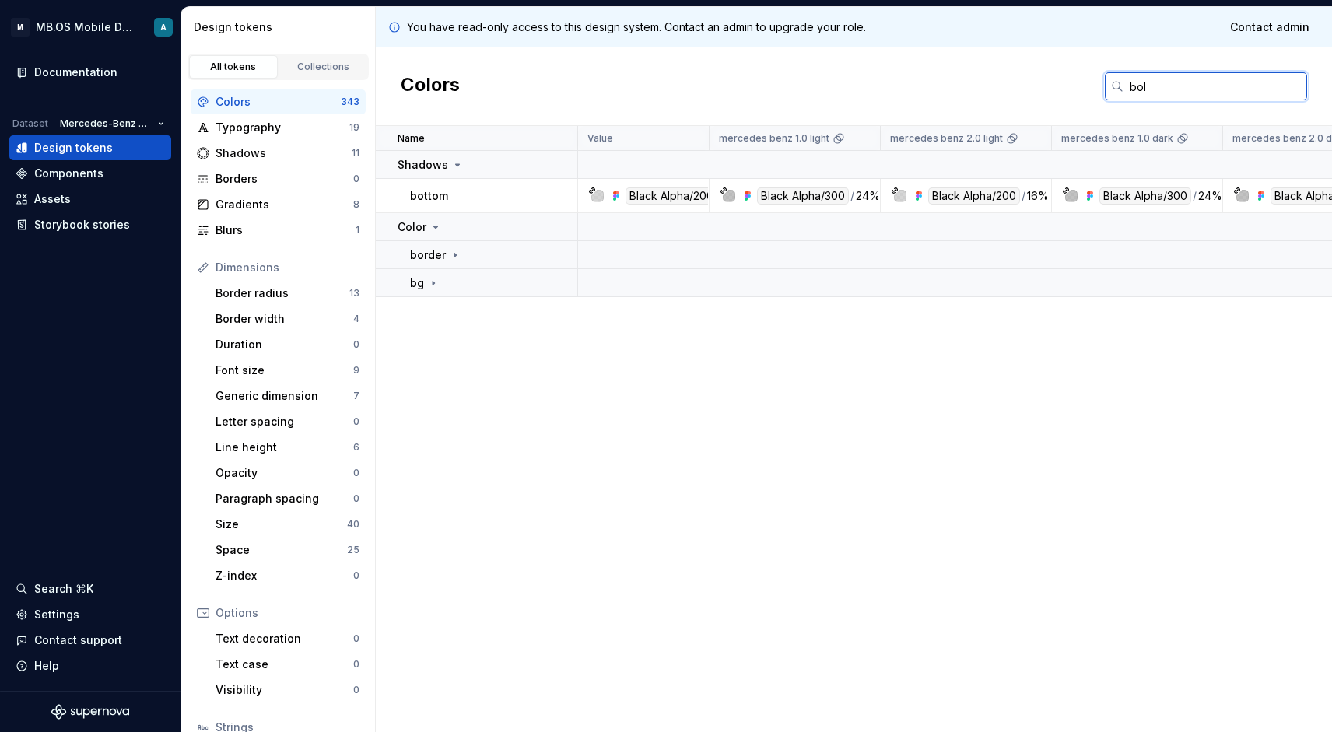
scroll to position [0, 0]
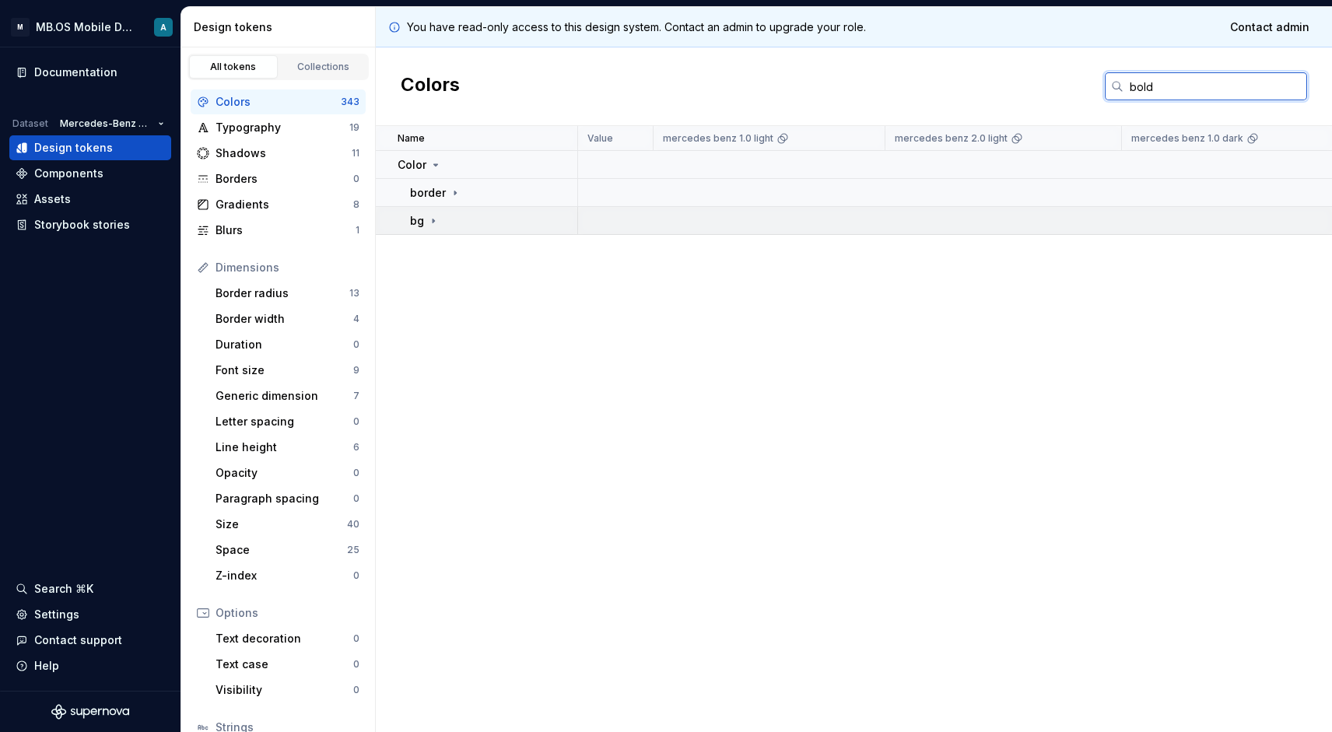
type input "bold"
click at [427, 219] on icon at bounding box center [433, 221] width 12 height 12
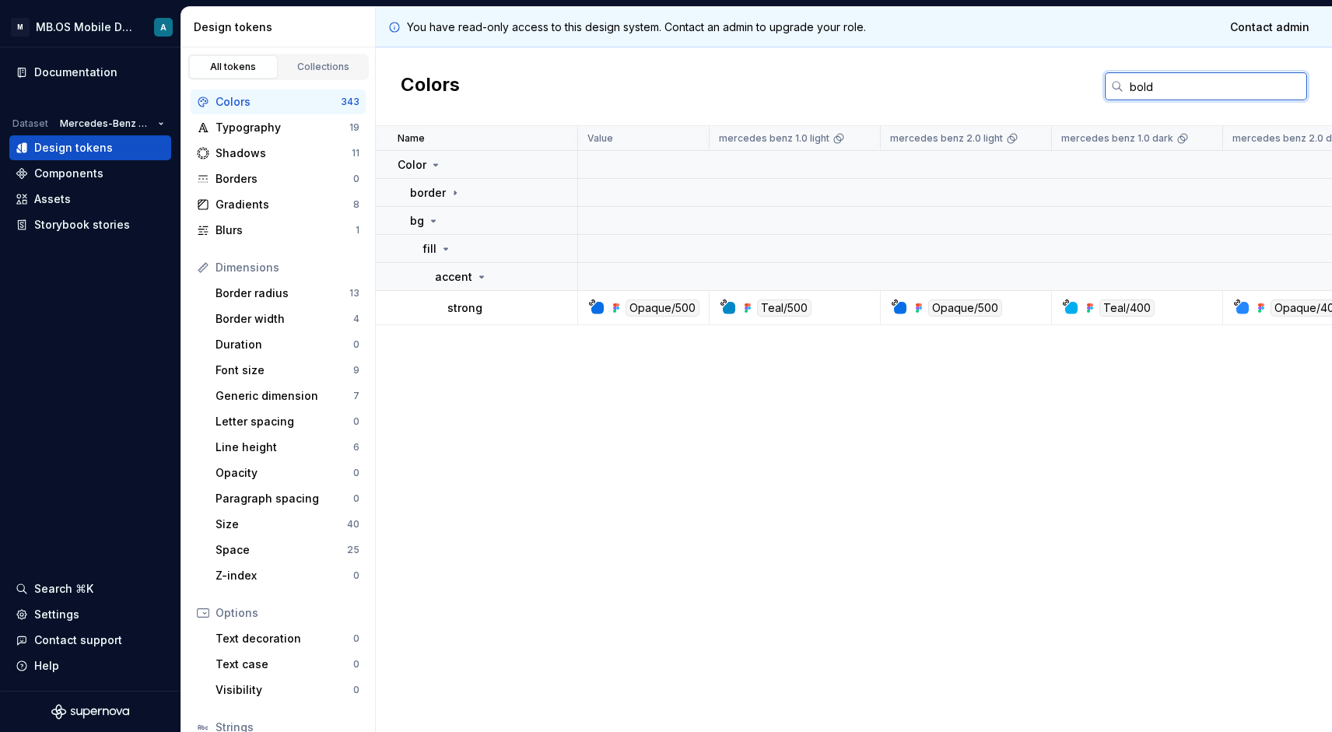
click at [1144, 89] on input "bold" at bounding box center [1215, 86] width 184 height 28
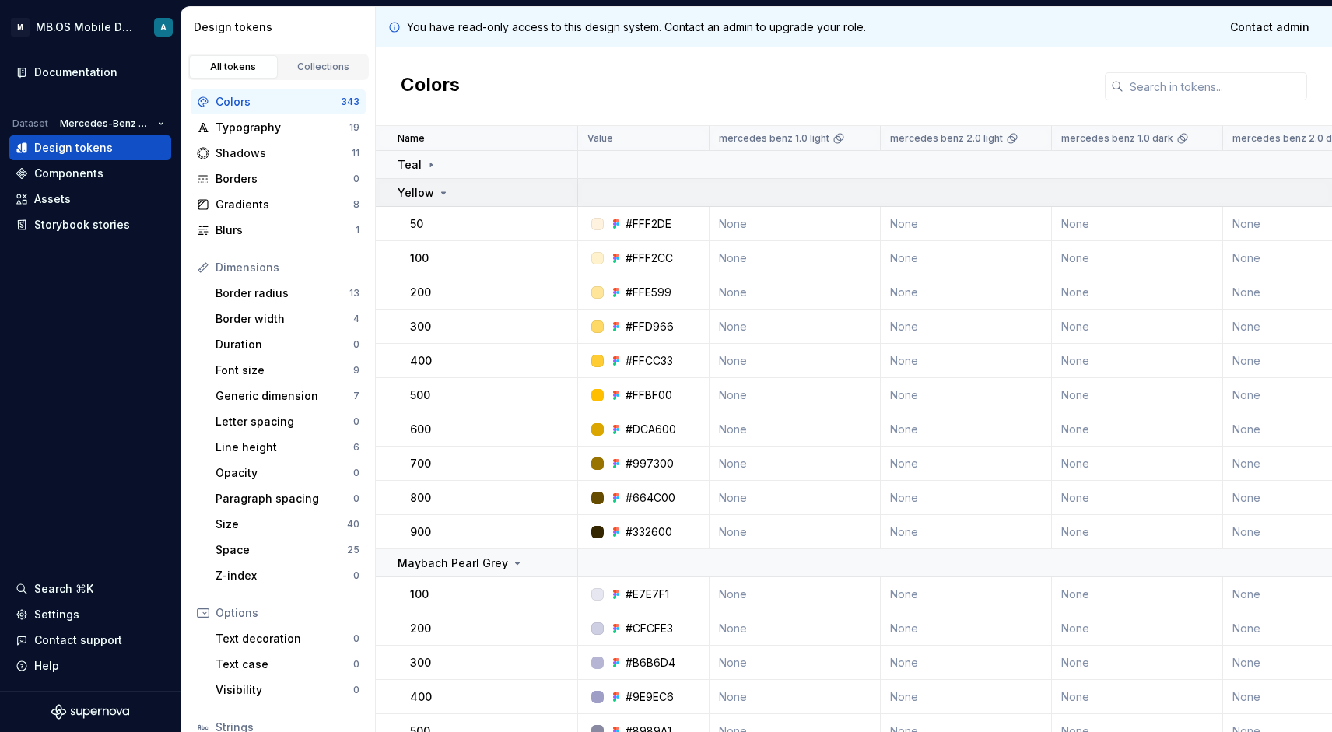
click at [430, 185] on p "Yellow" at bounding box center [416, 193] width 37 height 16
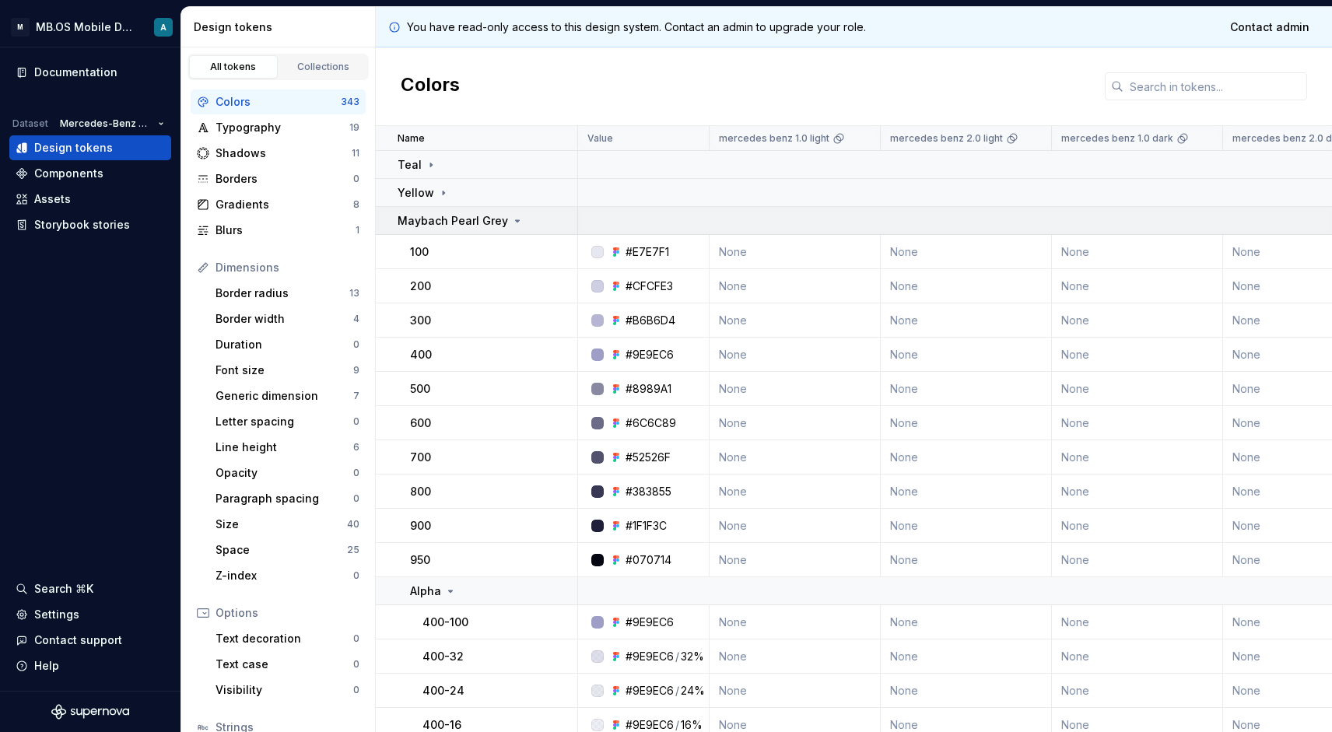
click at [443, 215] on p "Maybach Pearl Grey" at bounding box center [453, 221] width 110 height 16
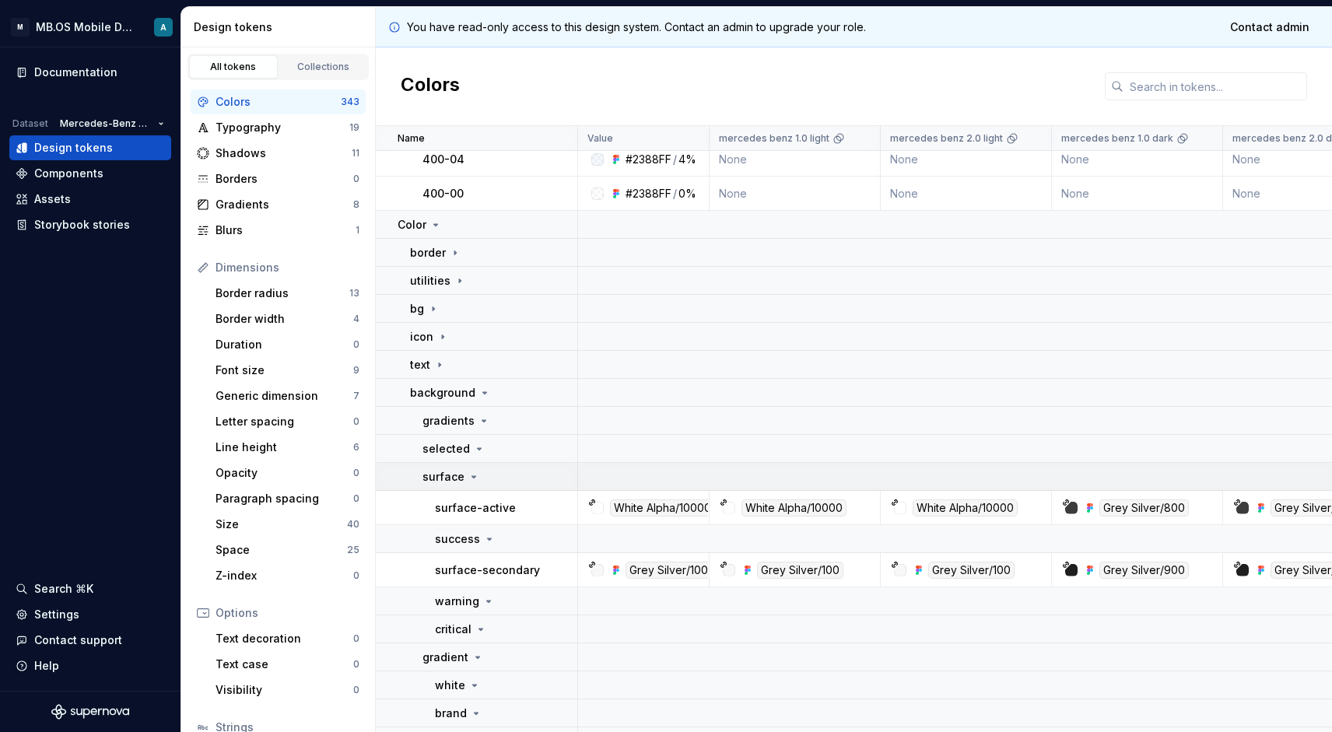
scroll to position [4271, 0]
click at [438, 395] on p "background" at bounding box center [442, 394] width 65 height 16
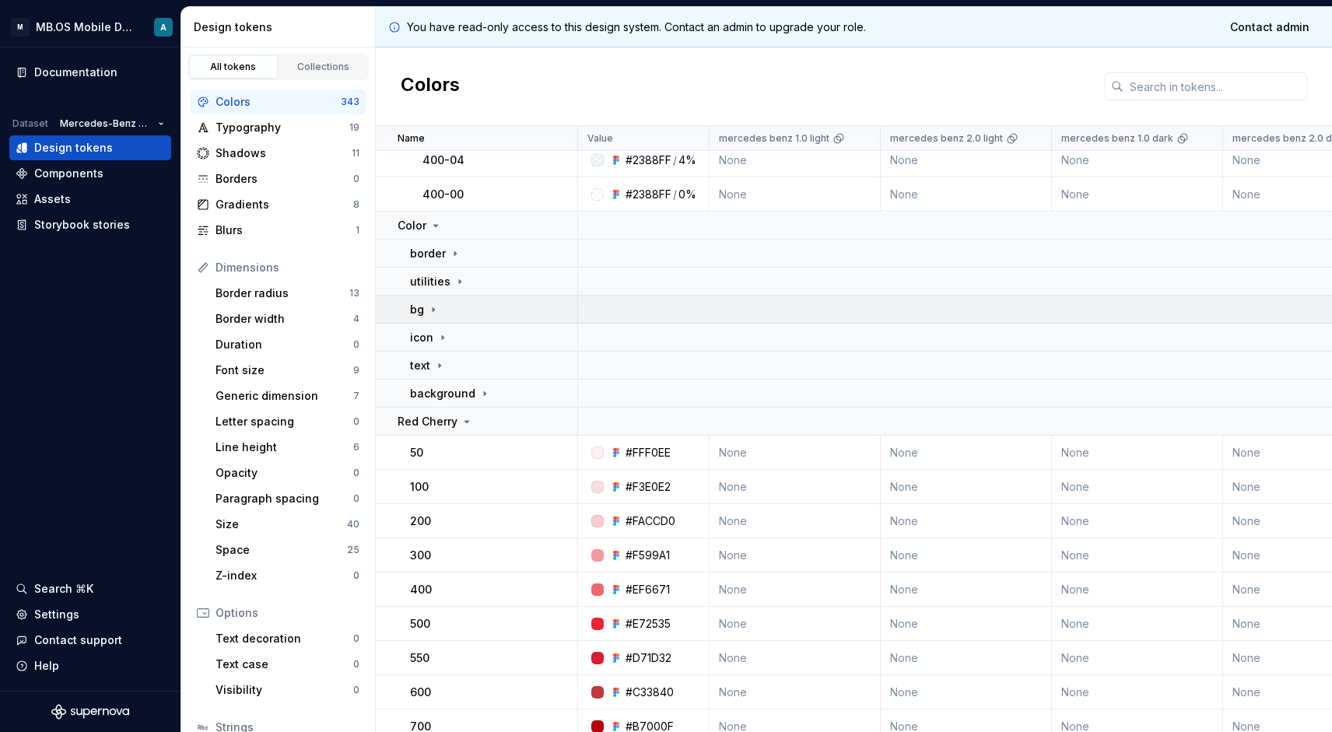
click at [424, 315] on div "bg" at bounding box center [425, 310] width 30 height 16
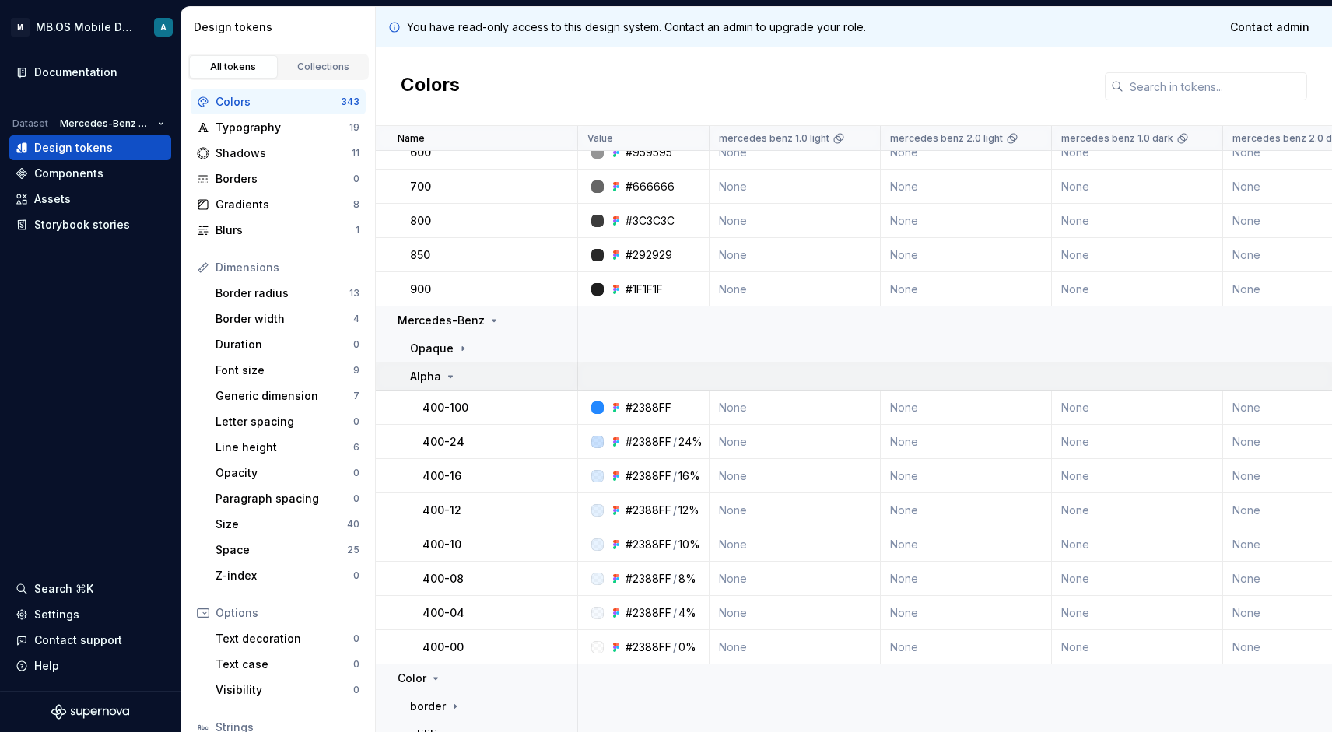
scroll to position [3822, 0]
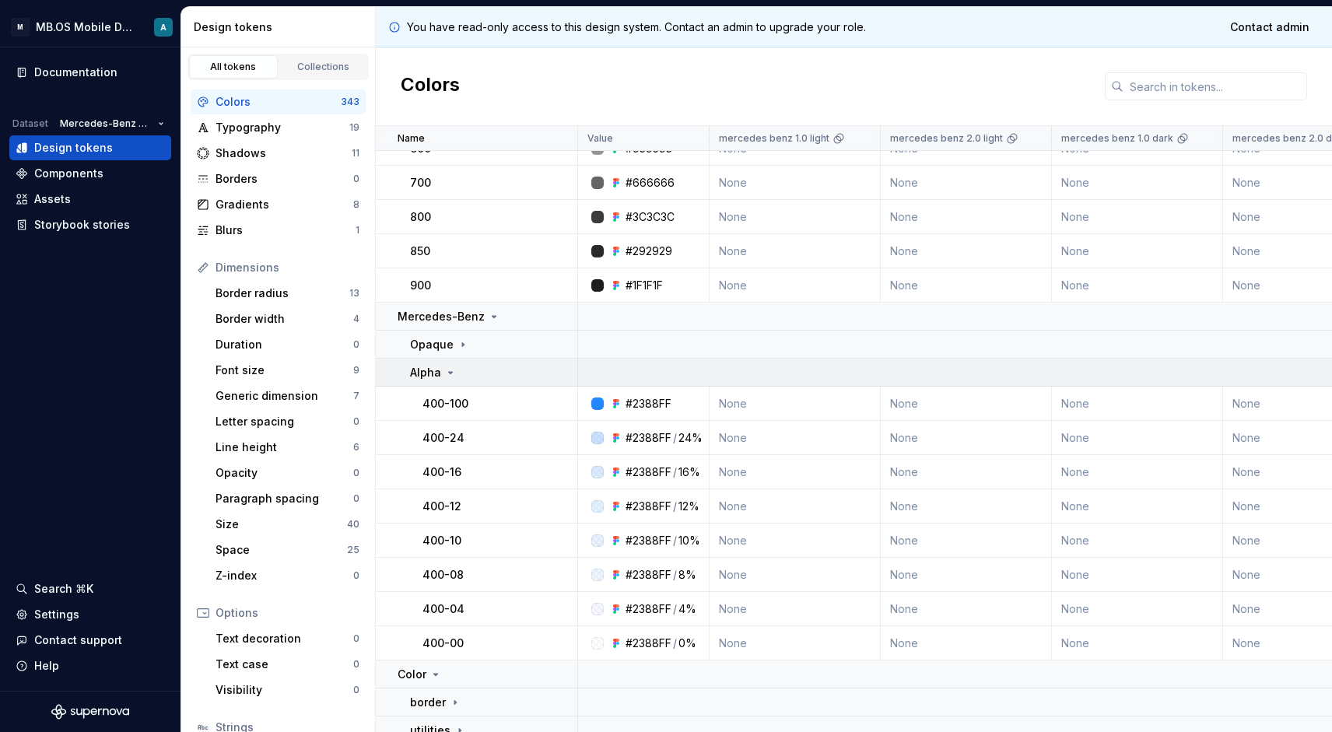
click at [431, 365] on p "Alpha" at bounding box center [425, 373] width 31 height 16
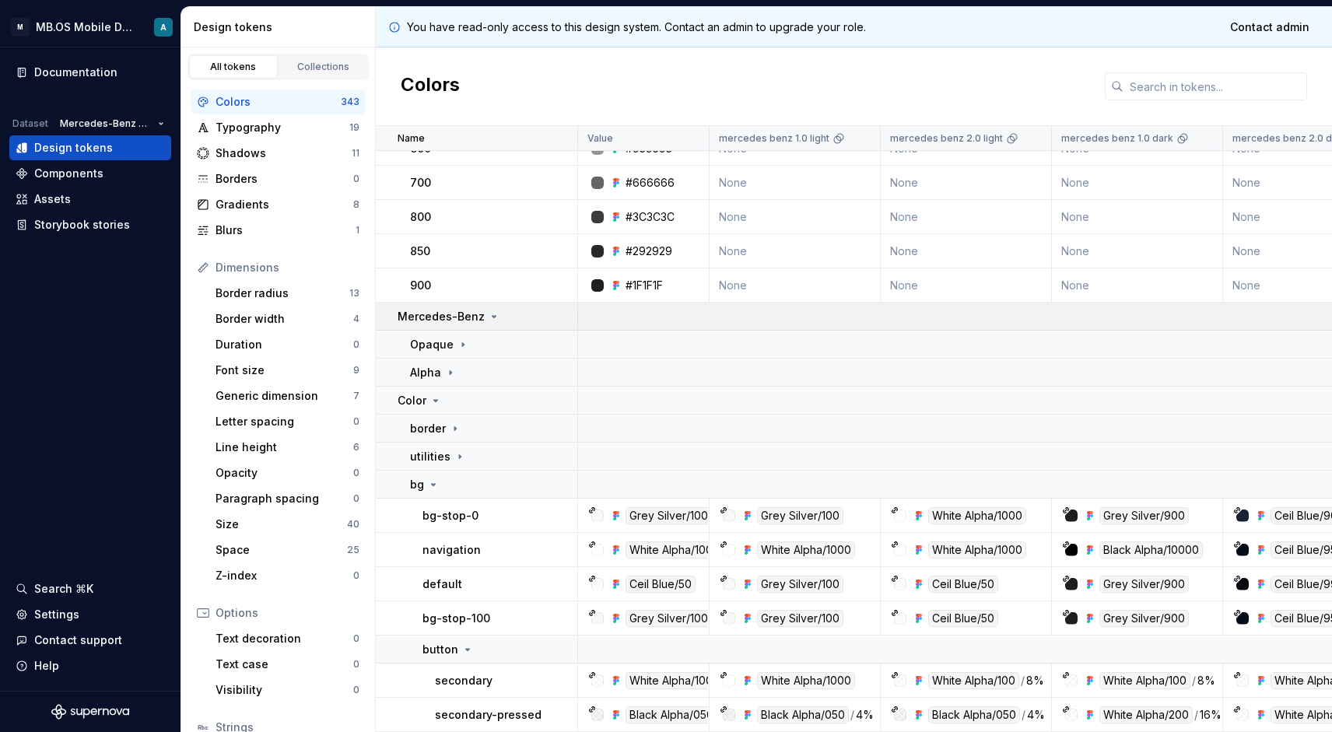
click at [446, 312] on p "Mercedes-Benz" at bounding box center [441, 317] width 87 height 16
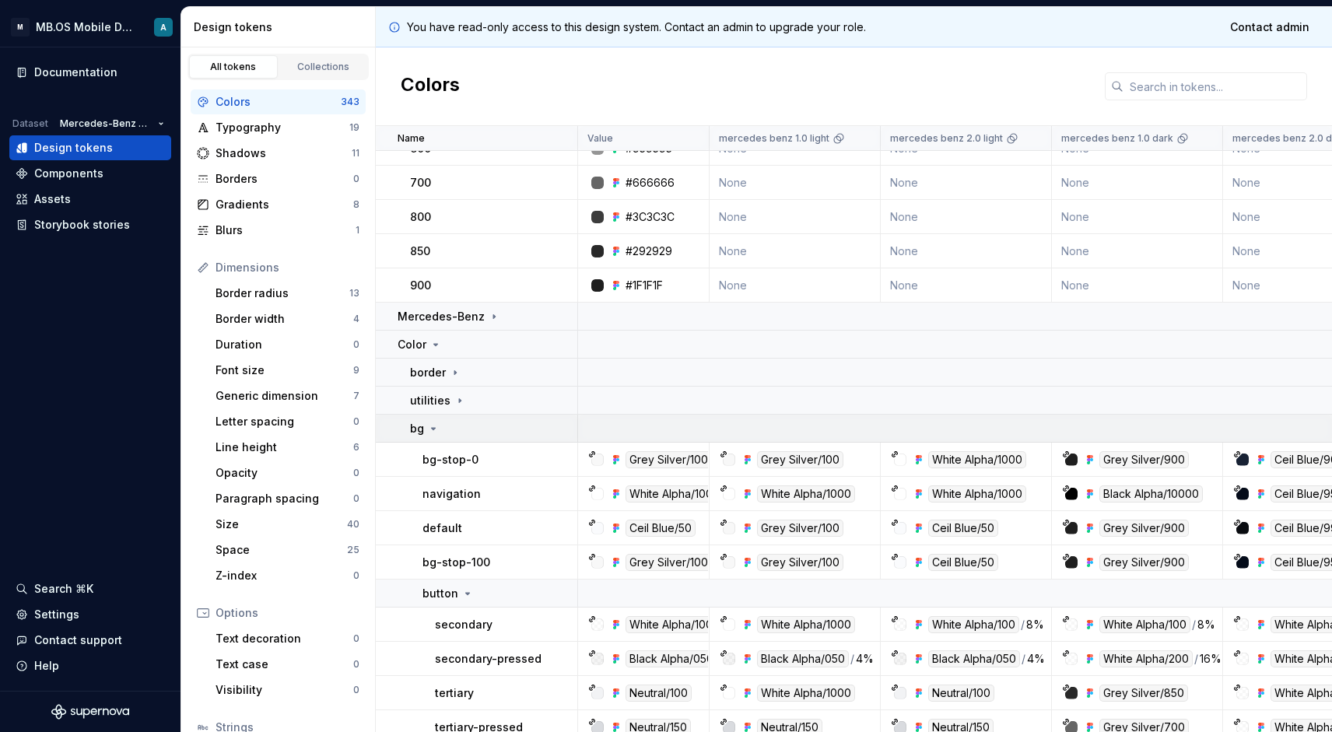
click at [426, 428] on div "bg" at bounding box center [425, 429] width 30 height 16
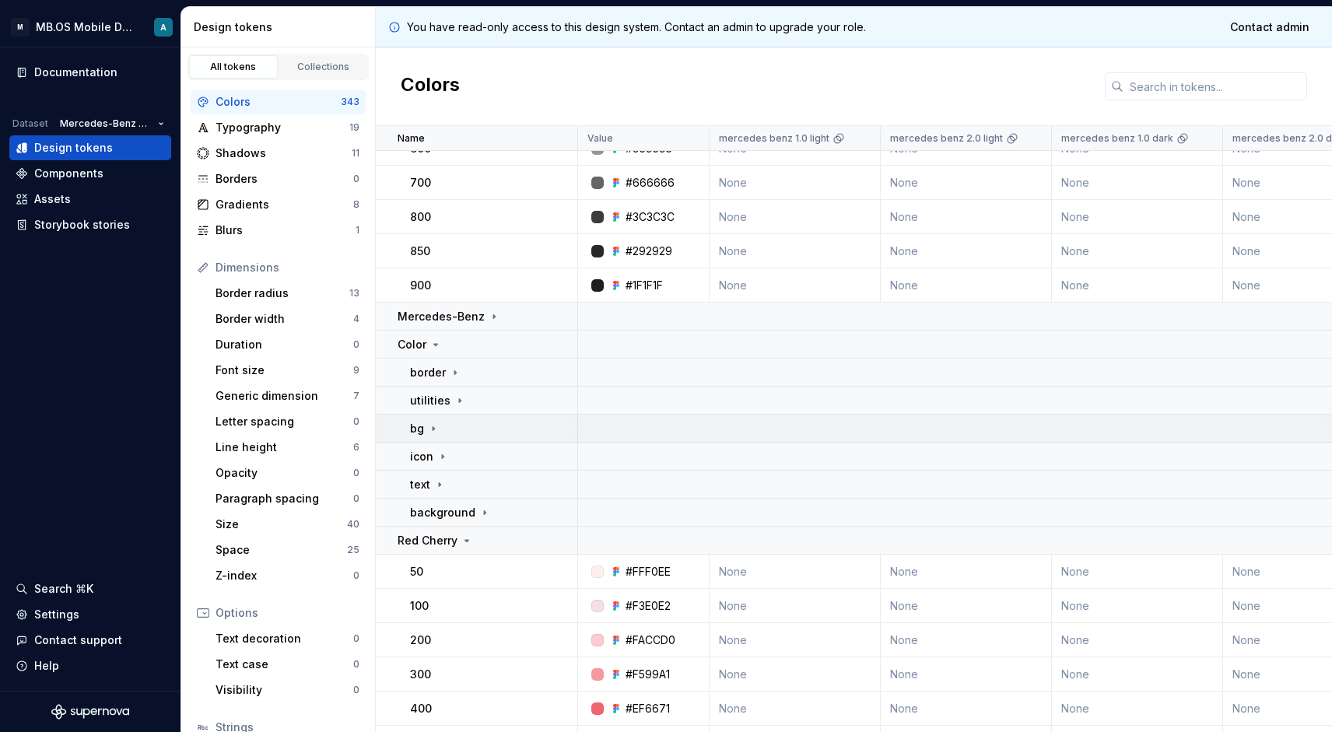
click at [434, 416] on td "bg" at bounding box center [477, 429] width 202 height 28
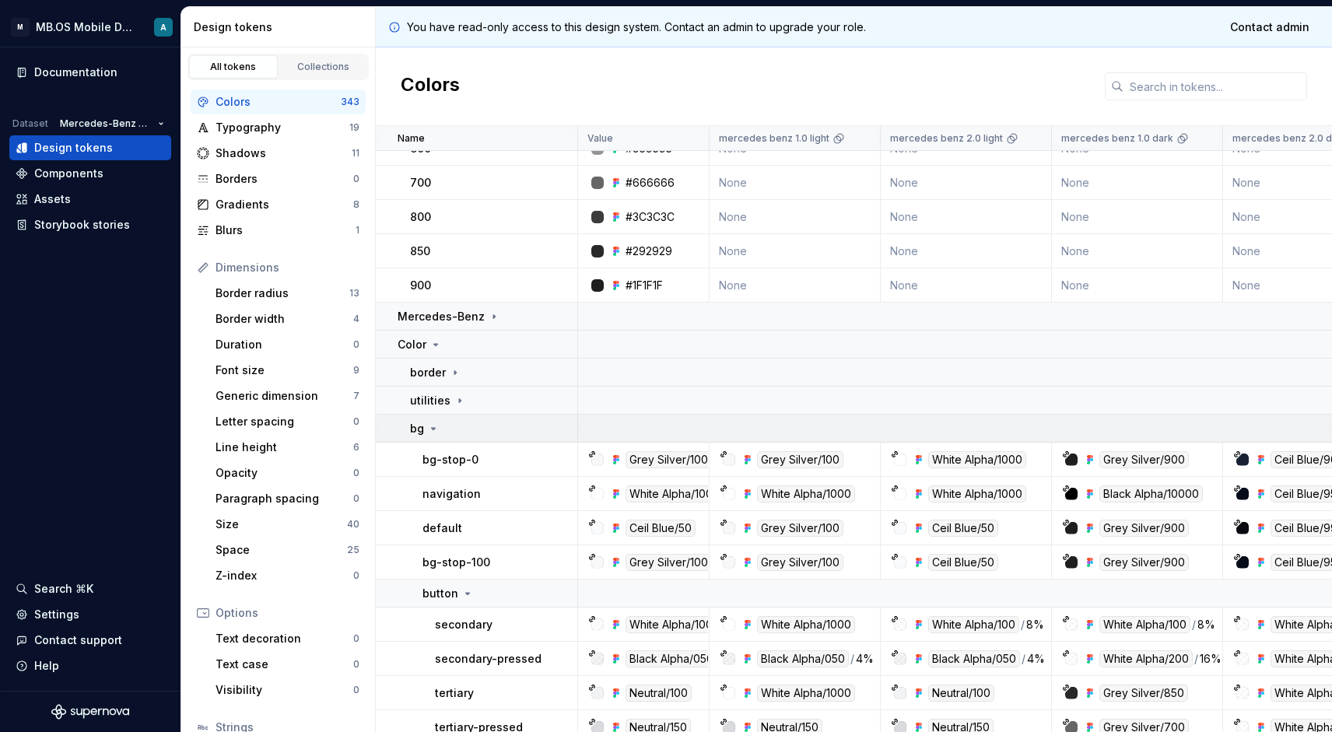
click at [432, 430] on icon at bounding box center [433, 428] width 12 height 12
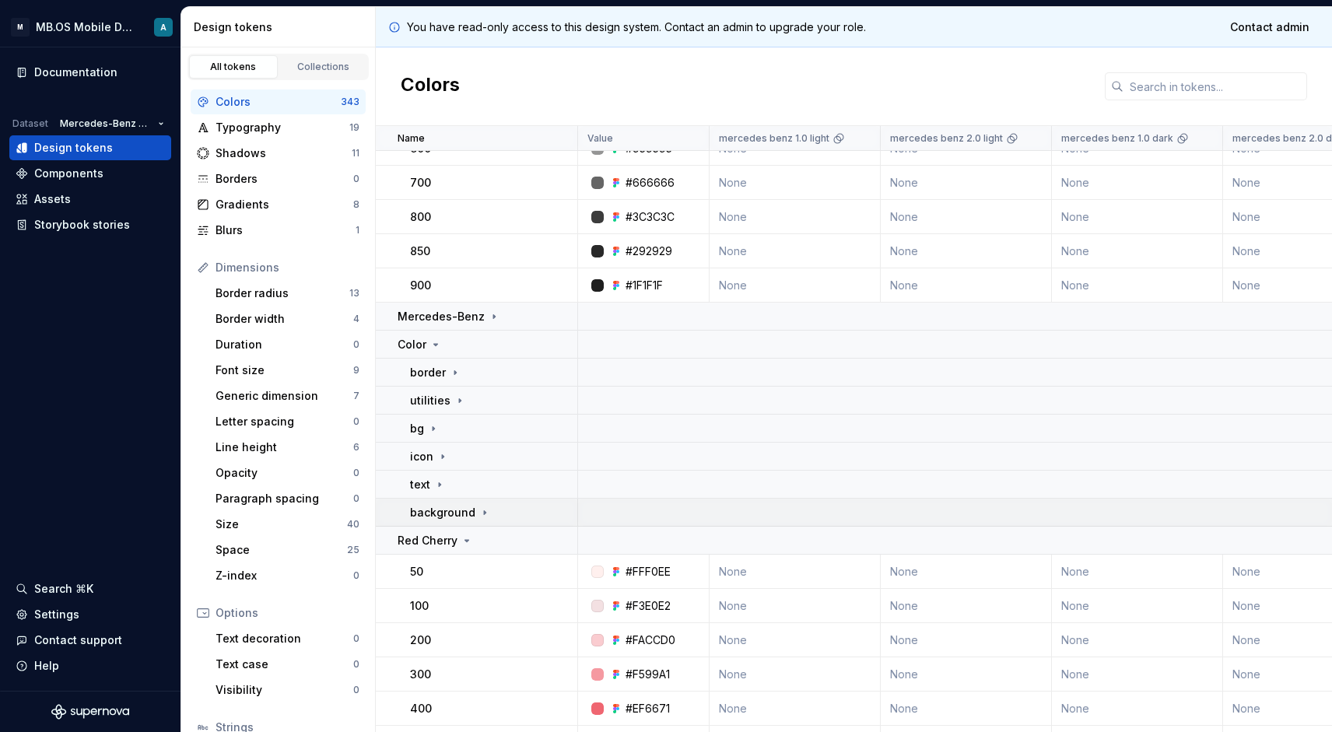
click at [438, 513] on p "background" at bounding box center [442, 513] width 65 height 16
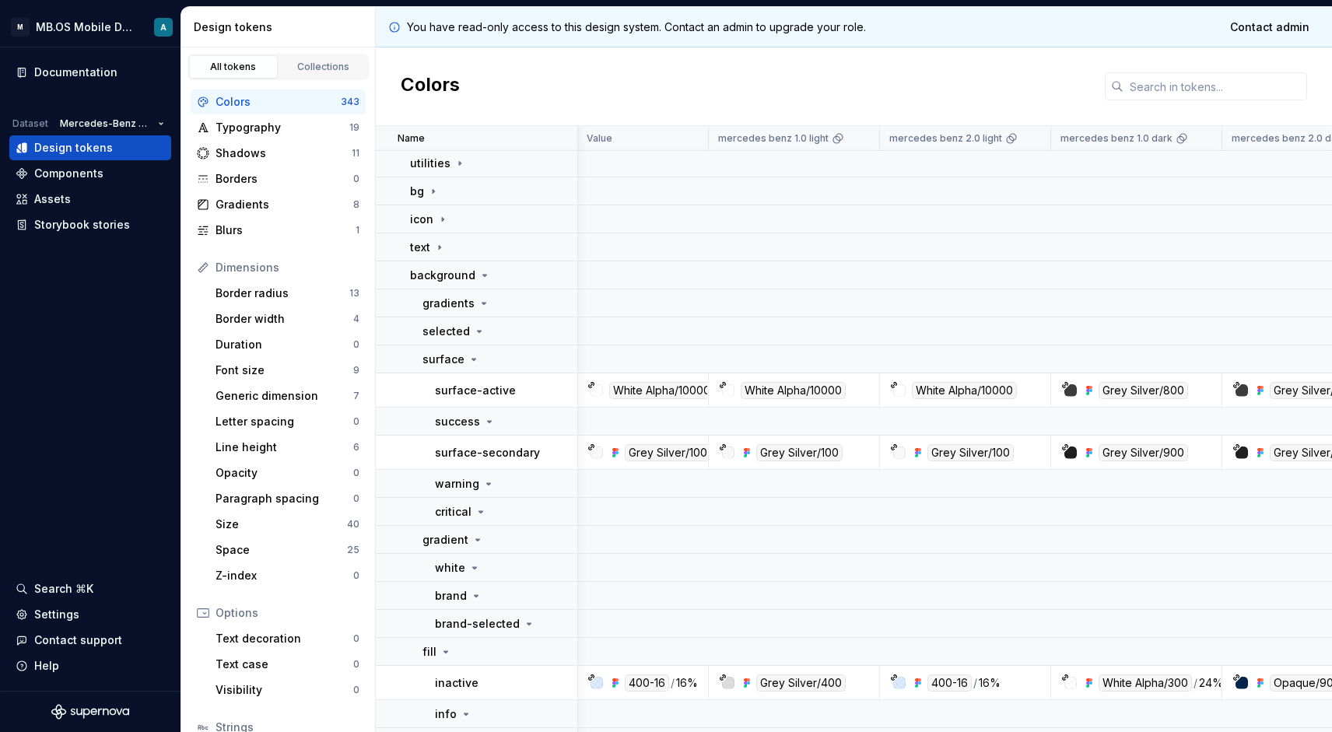
scroll to position [4066, 0]
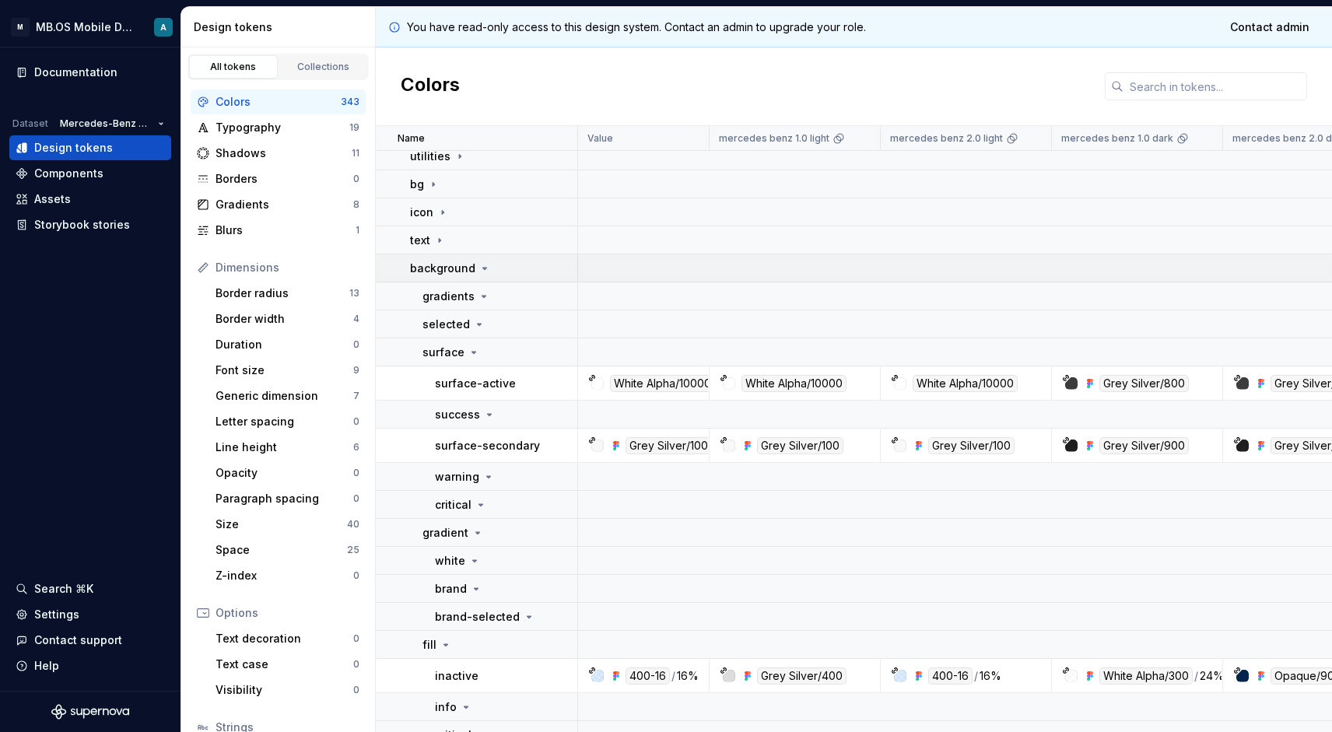
click at [478, 270] on icon at bounding box center [484, 268] width 12 height 12
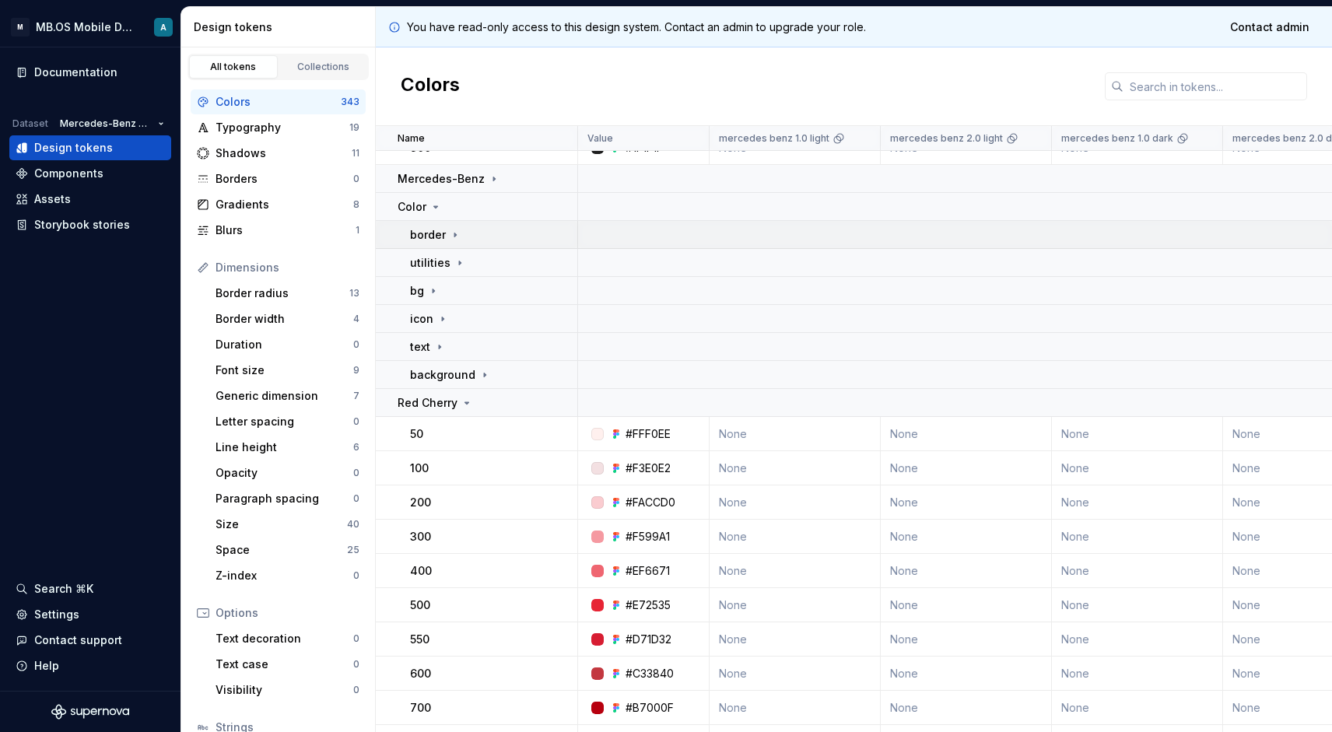
scroll to position [3952, 0]
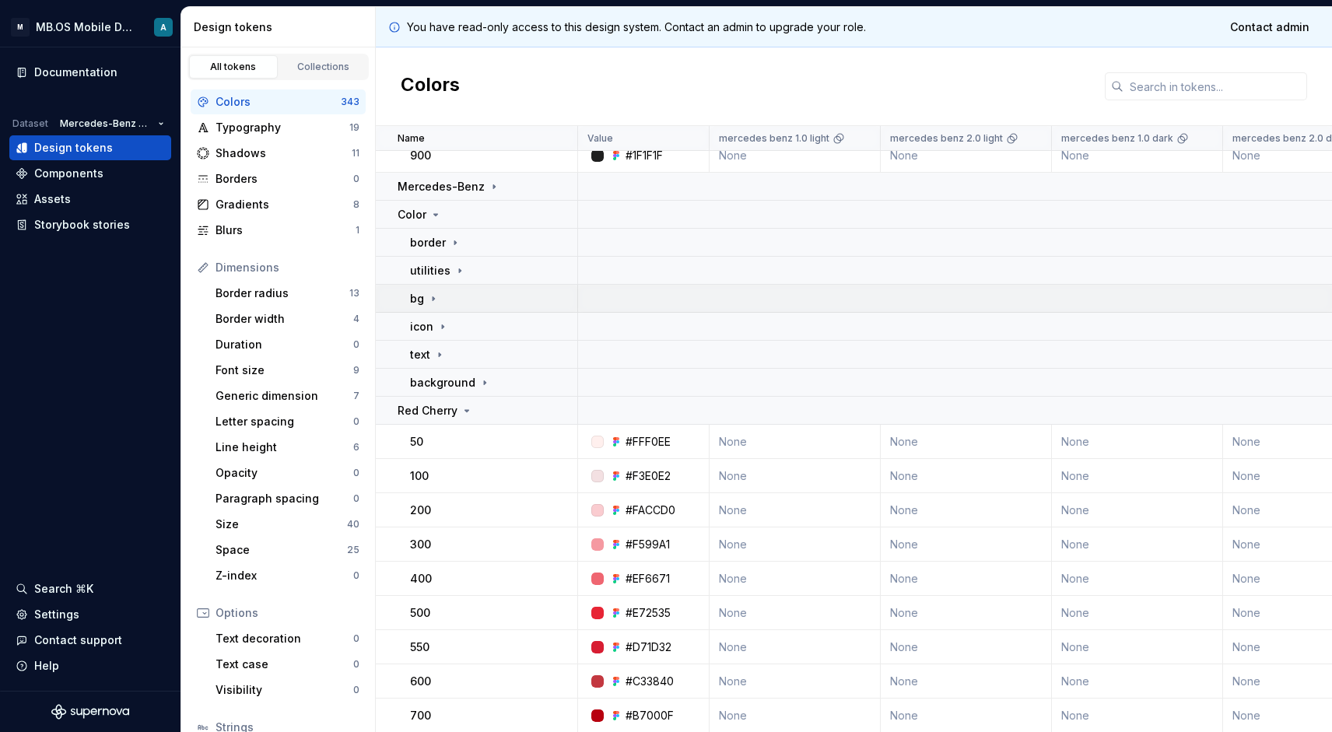
click at [436, 295] on icon at bounding box center [433, 299] width 12 height 12
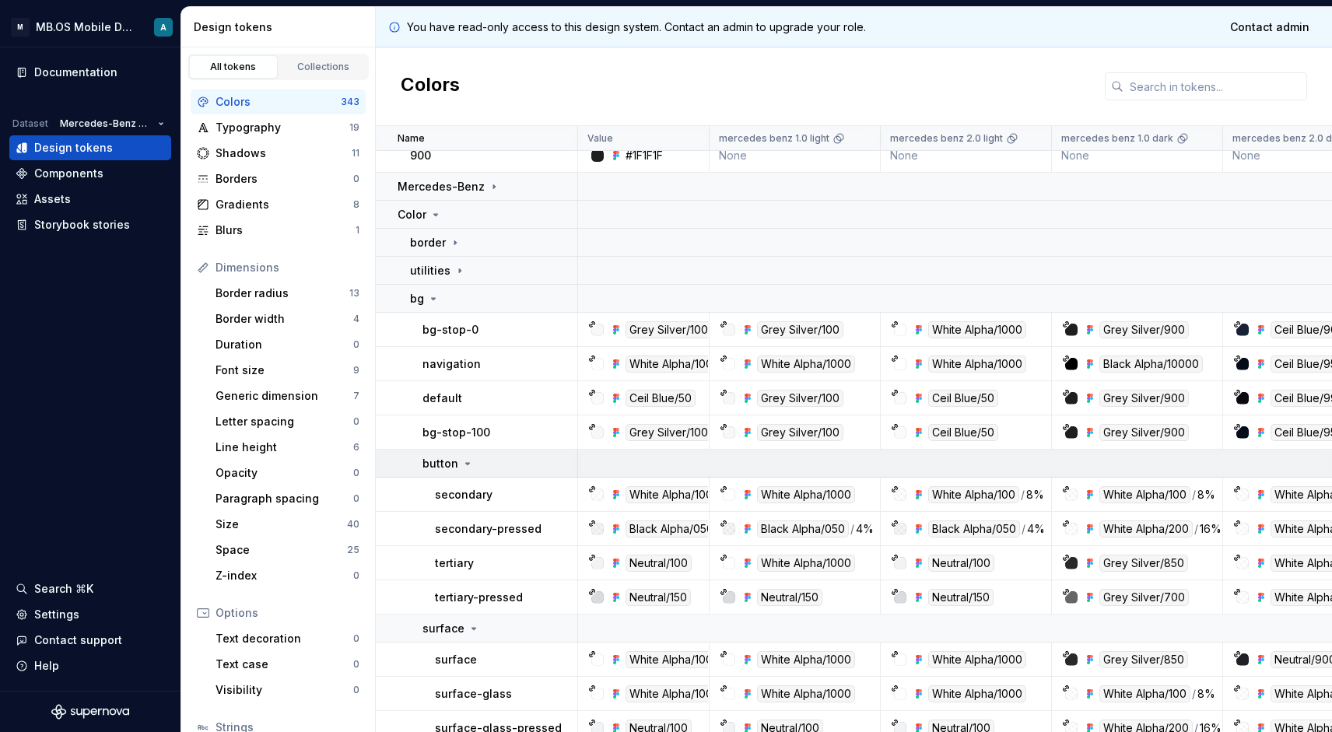
click at [439, 465] on p "button" at bounding box center [440, 464] width 36 height 16
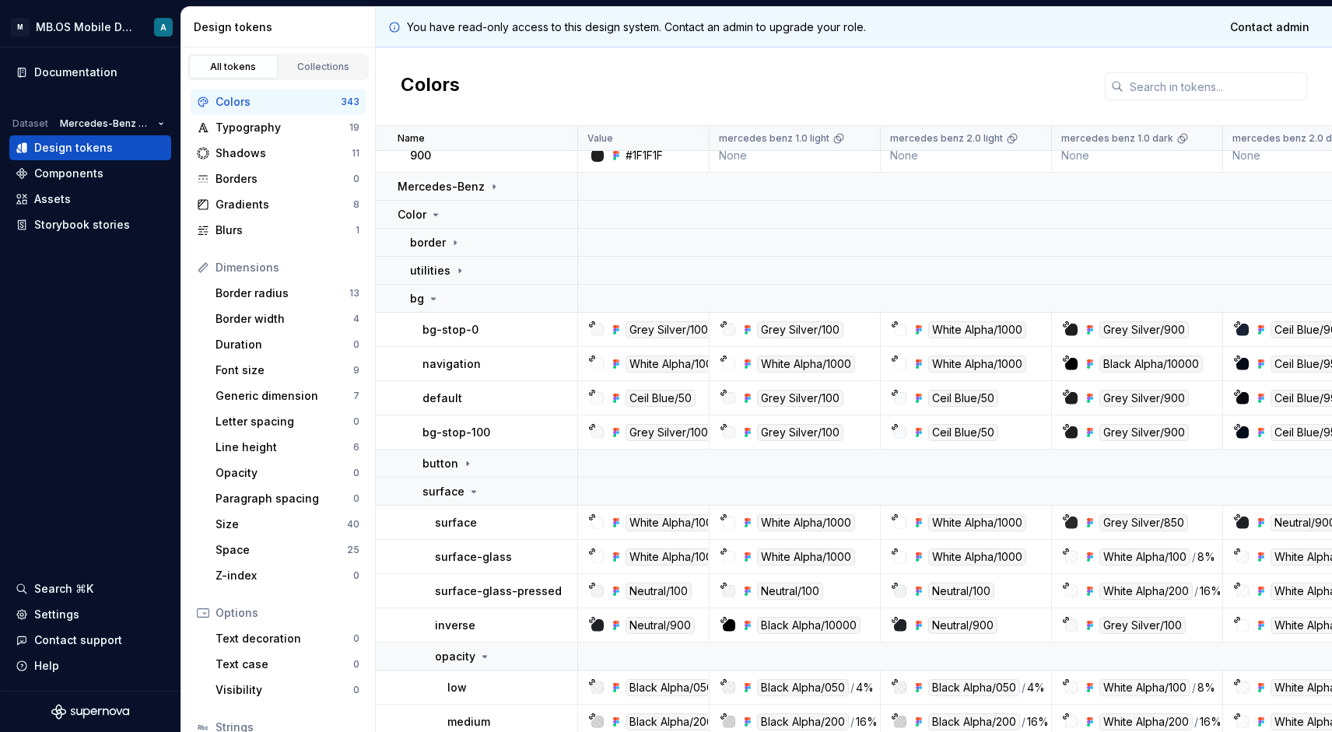
scroll to position [3979, 0]
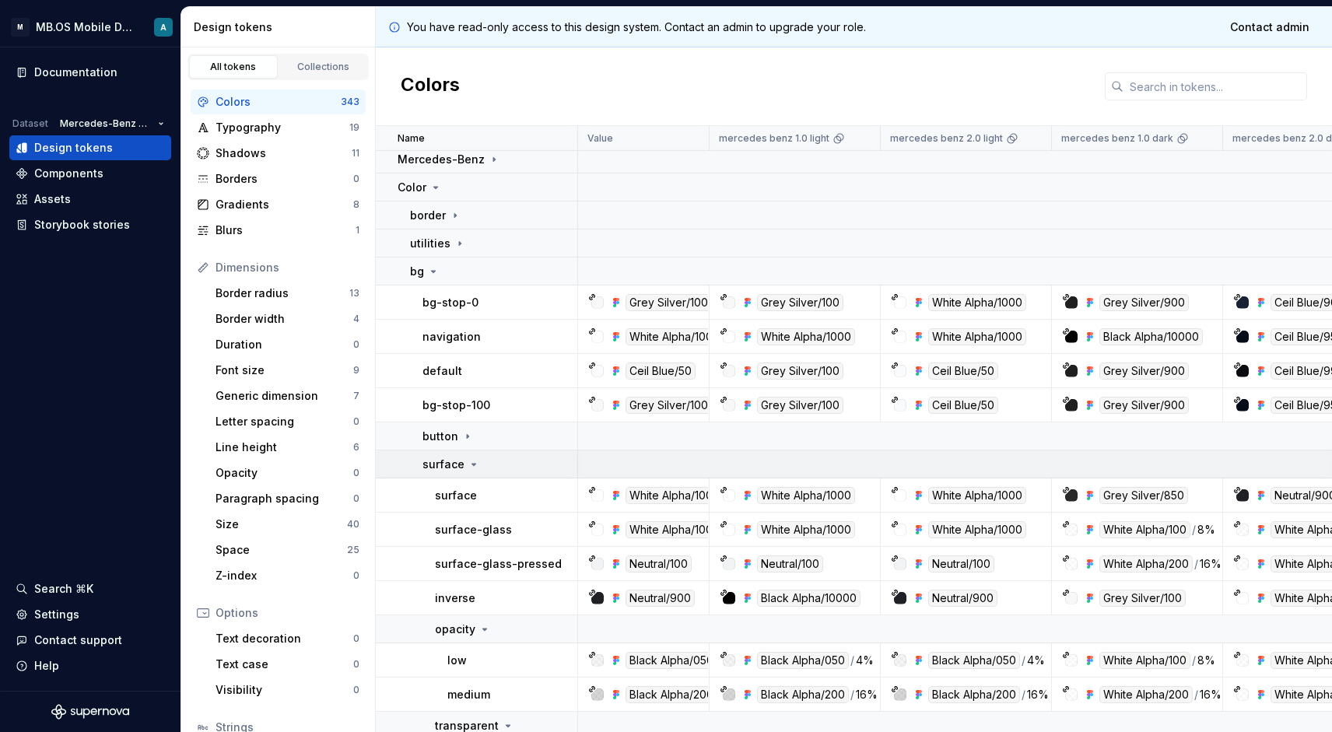
click at [452, 472] on td "surface" at bounding box center [477, 464] width 202 height 28
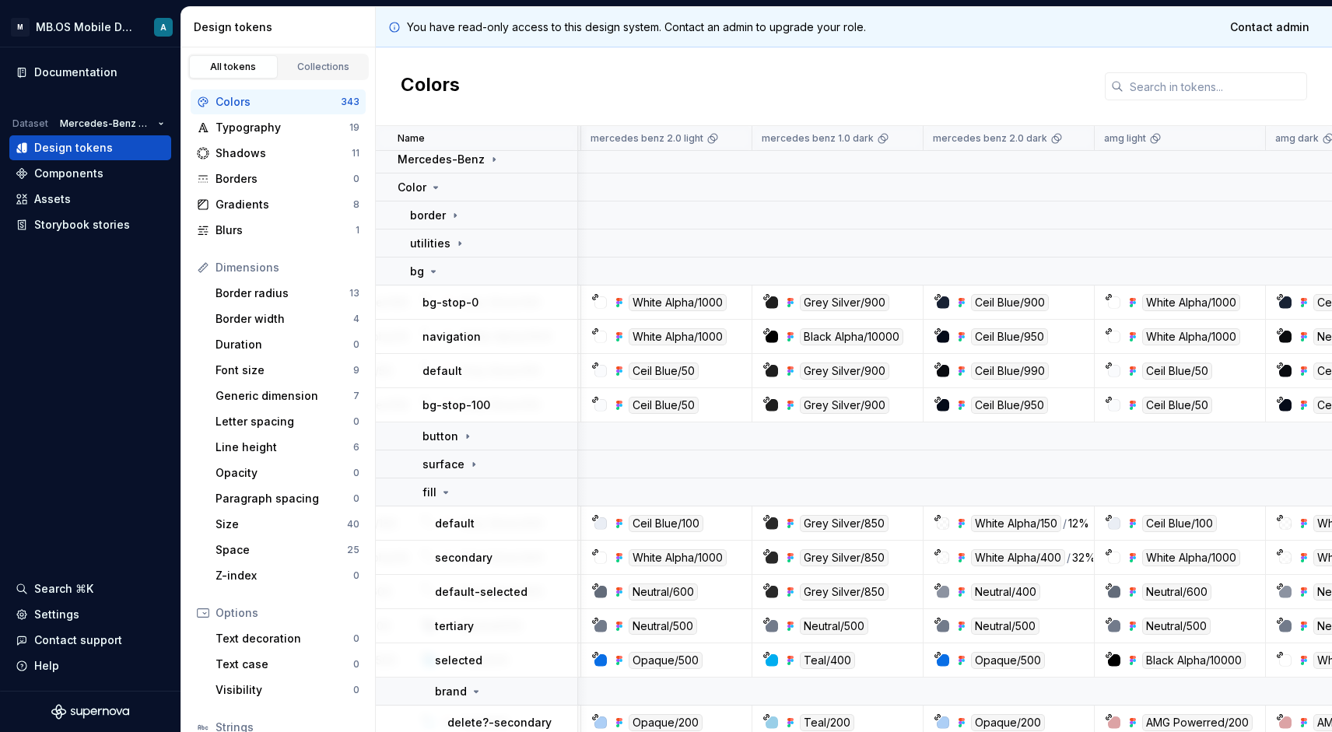
scroll to position [3979, 300]
click at [447, 500] on td "fill" at bounding box center [477, 492] width 202 height 28
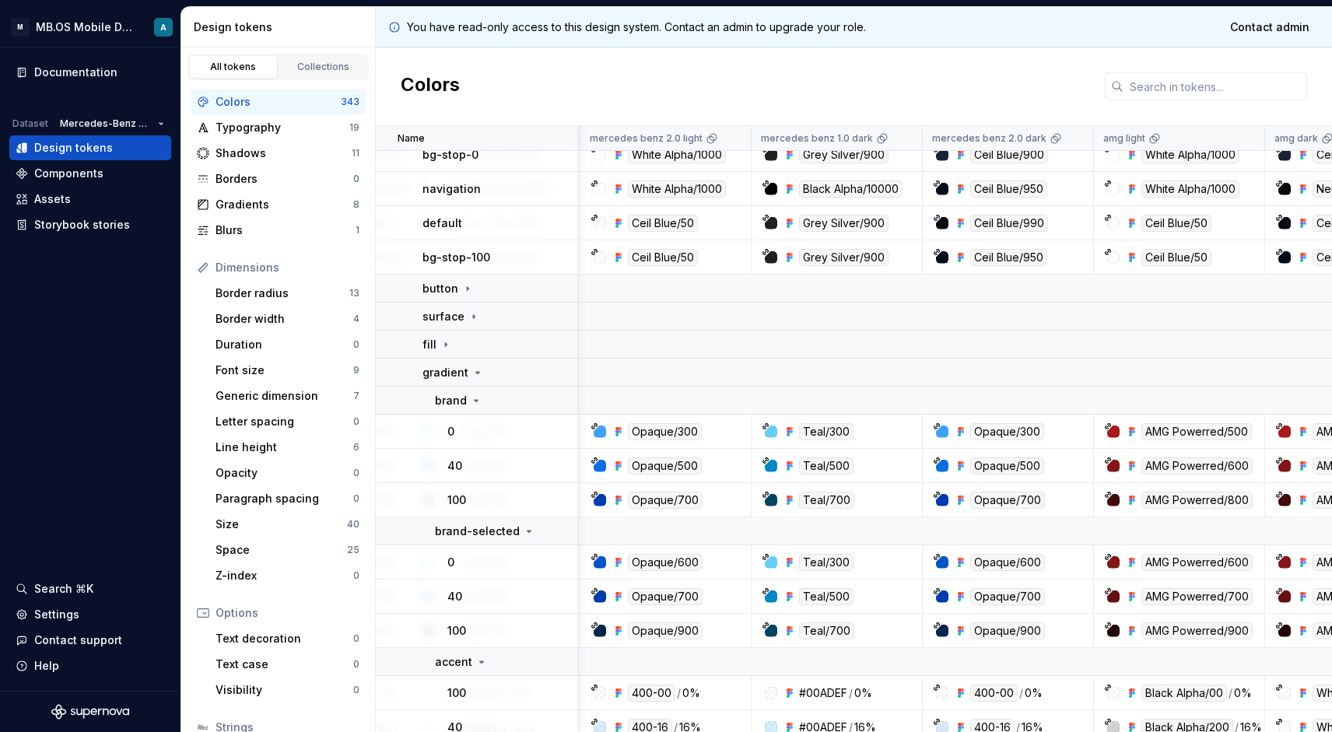
scroll to position [4129, 300]
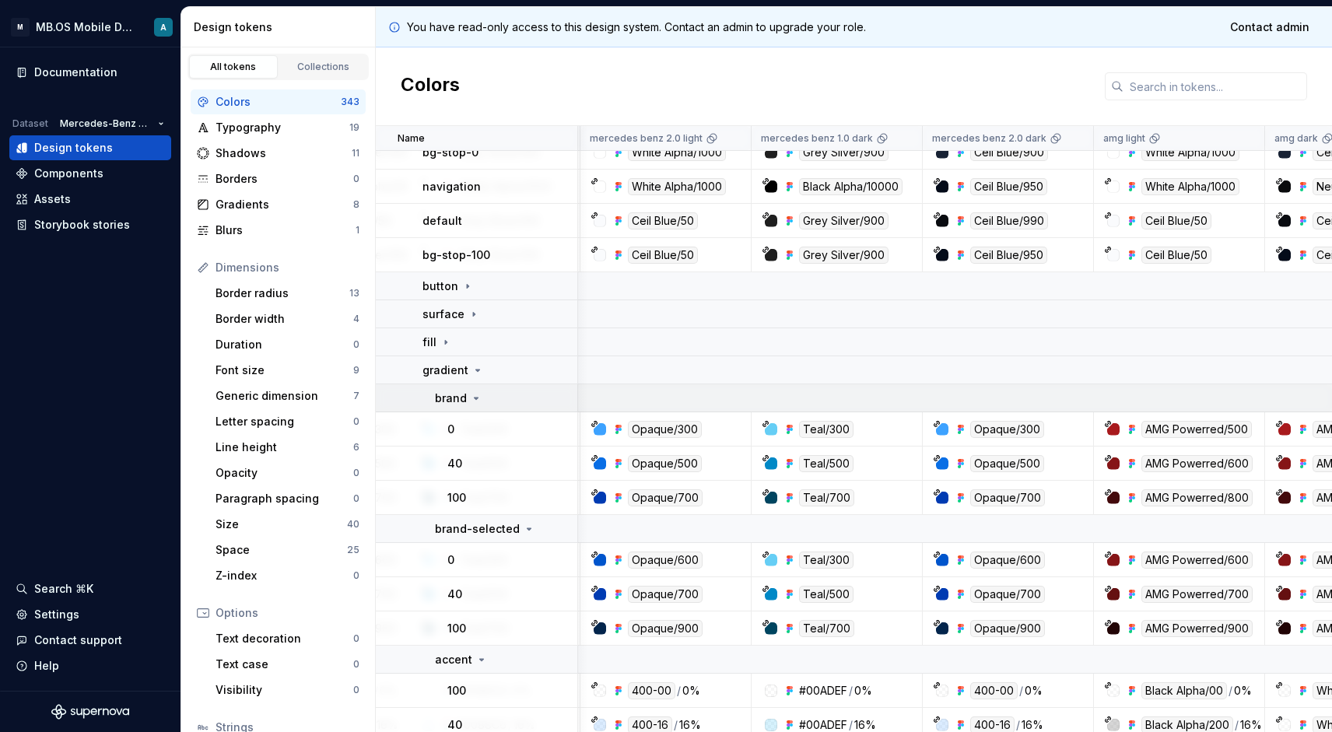
click at [462, 407] on td "brand" at bounding box center [477, 398] width 202 height 28
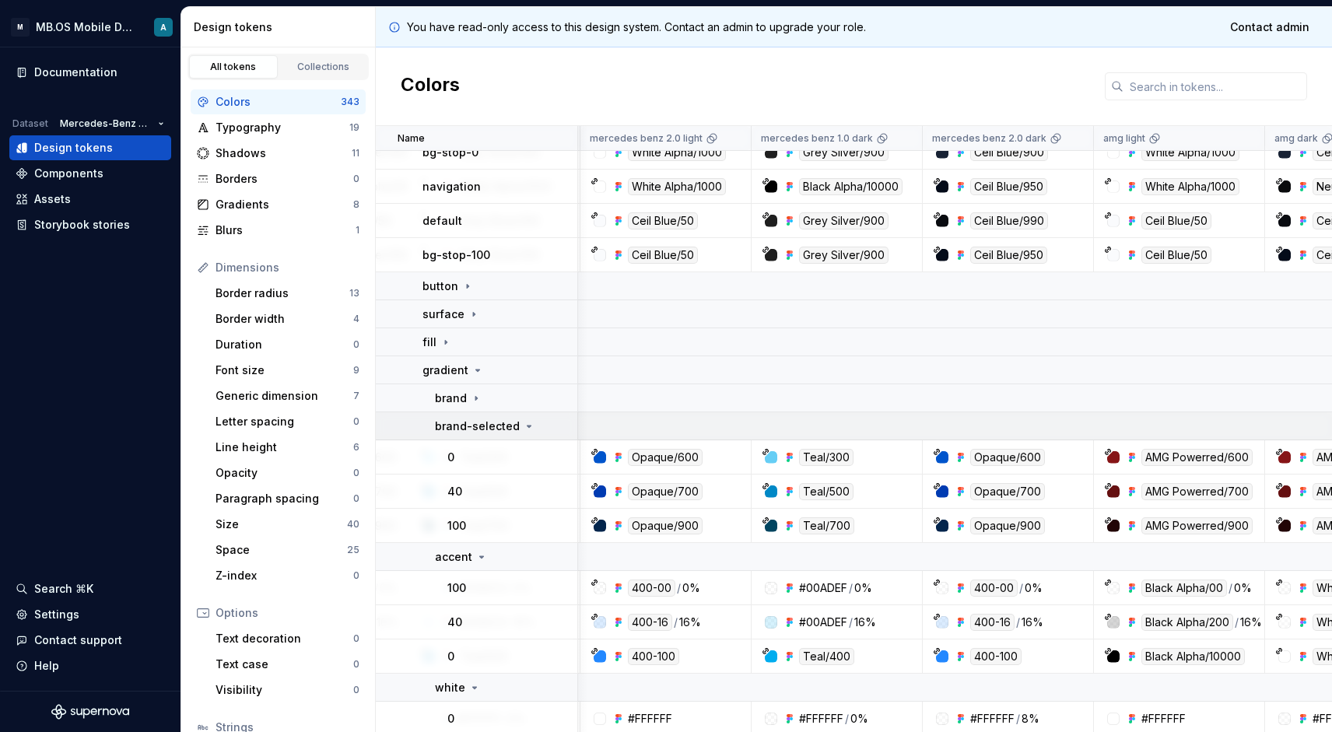
click at [486, 427] on p "brand-selected" at bounding box center [477, 427] width 85 height 16
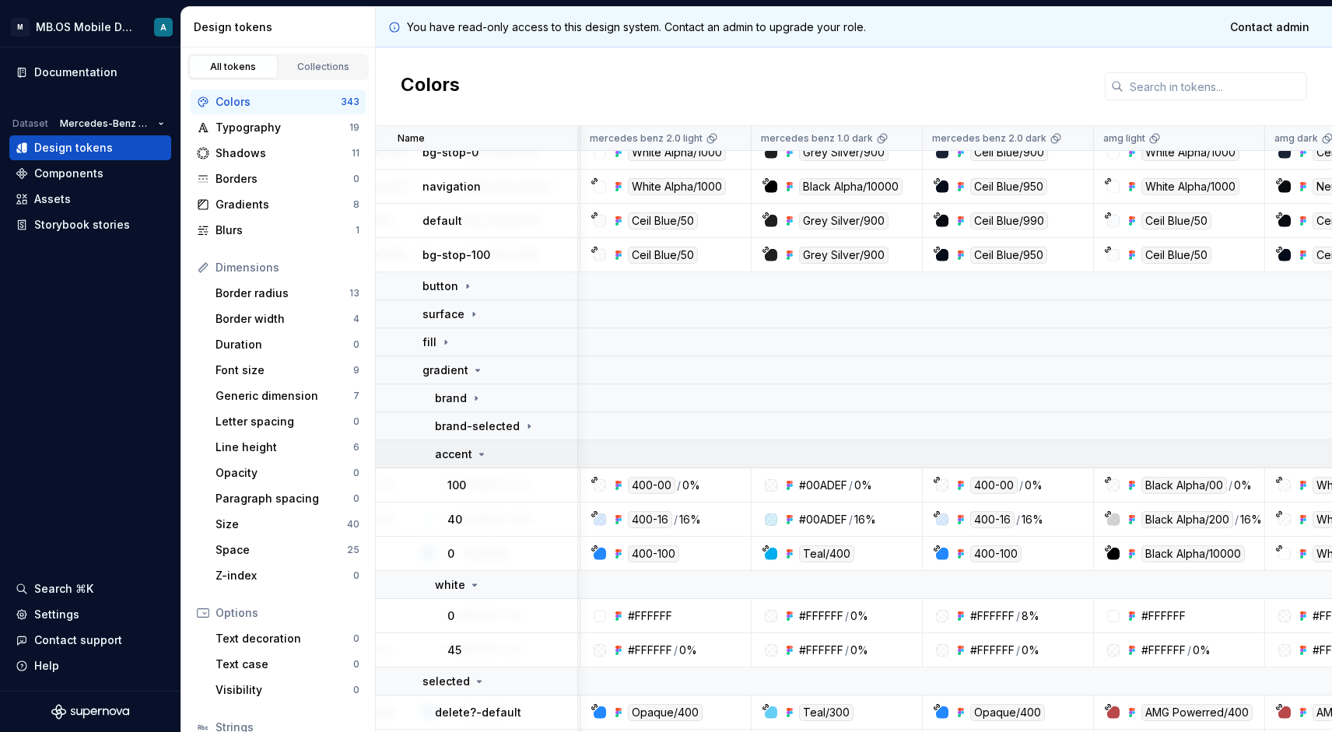
click at [469, 460] on p "accent" at bounding box center [453, 455] width 37 height 16
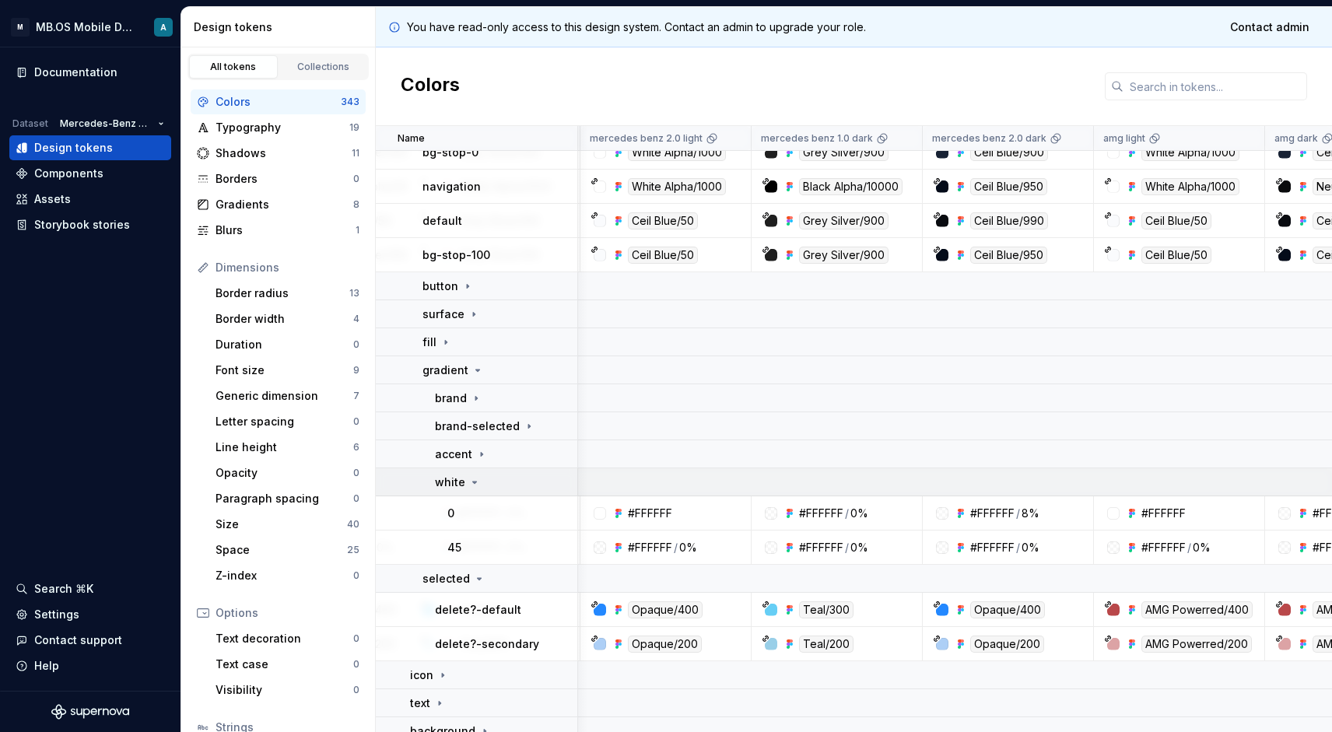
click at [474, 475] on div "white" at bounding box center [458, 483] width 46 height 16
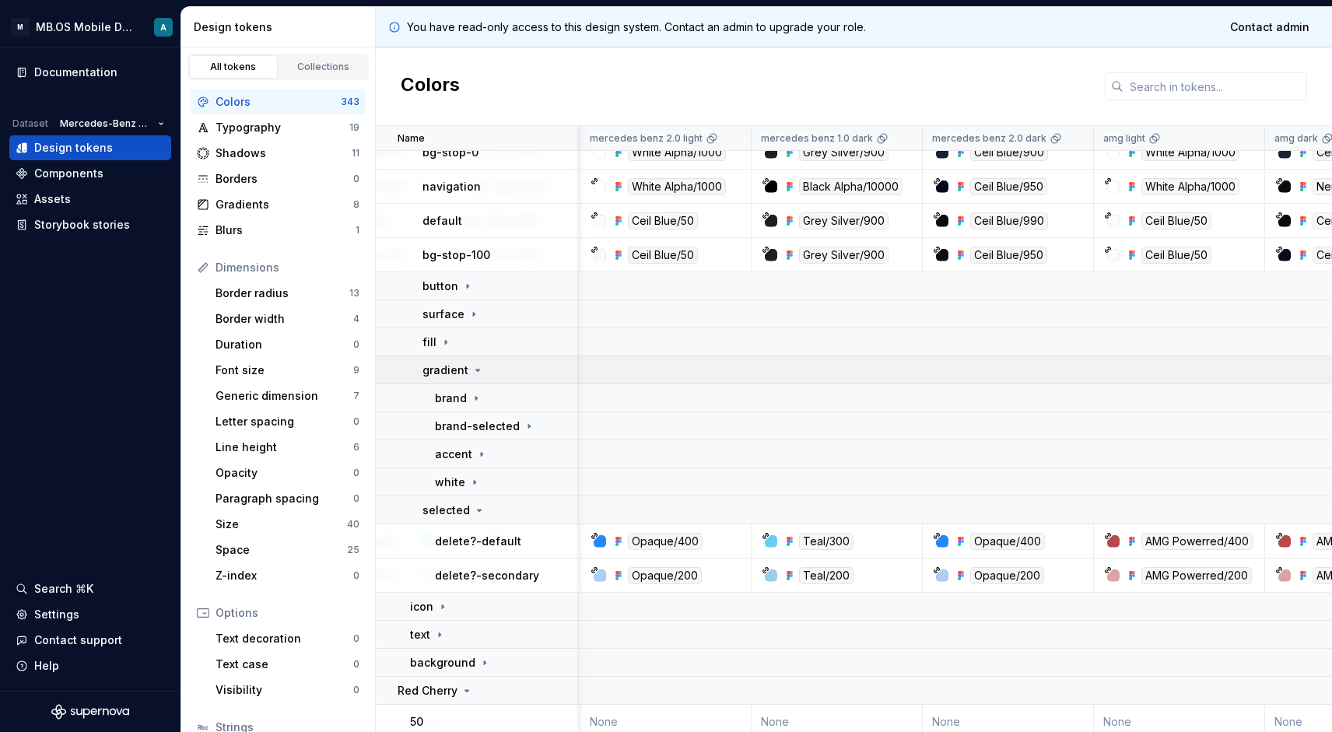
click at [471, 375] on icon at bounding box center [477, 370] width 12 height 12
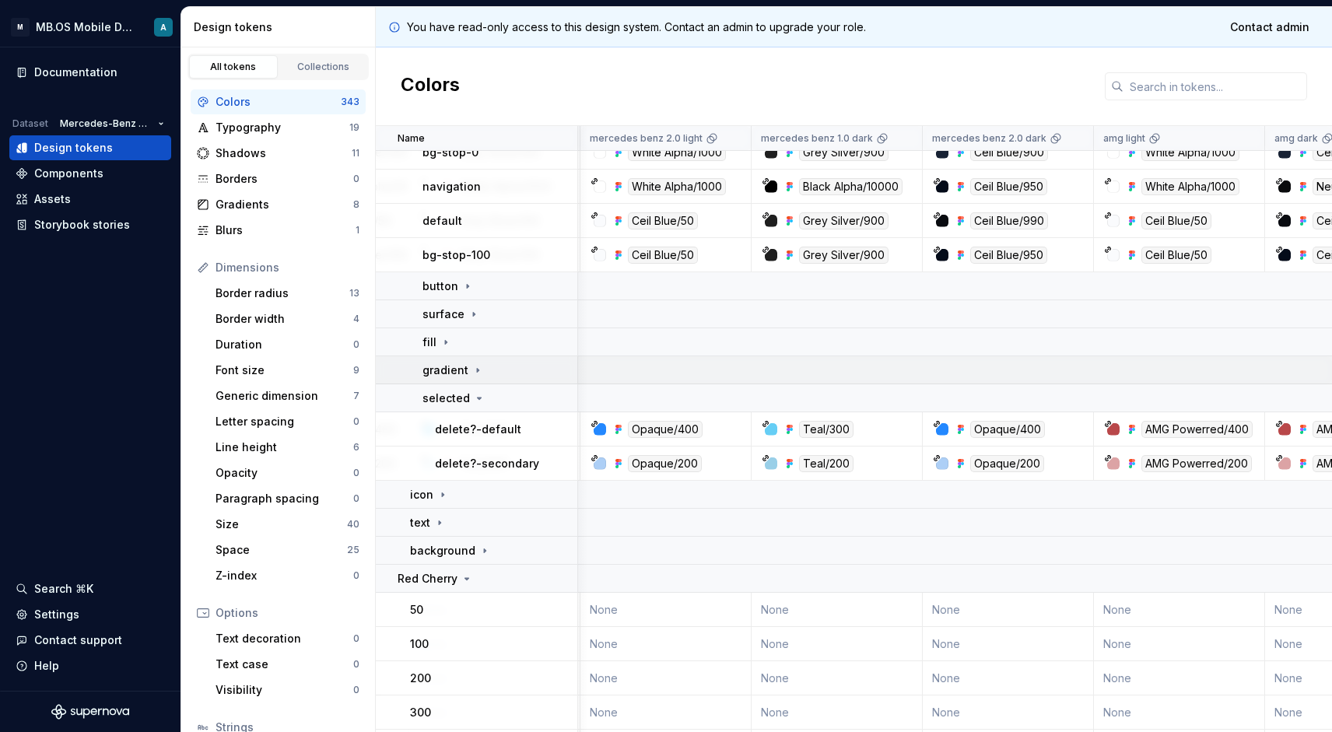
click at [471, 371] on icon at bounding box center [477, 370] width 12 height 12
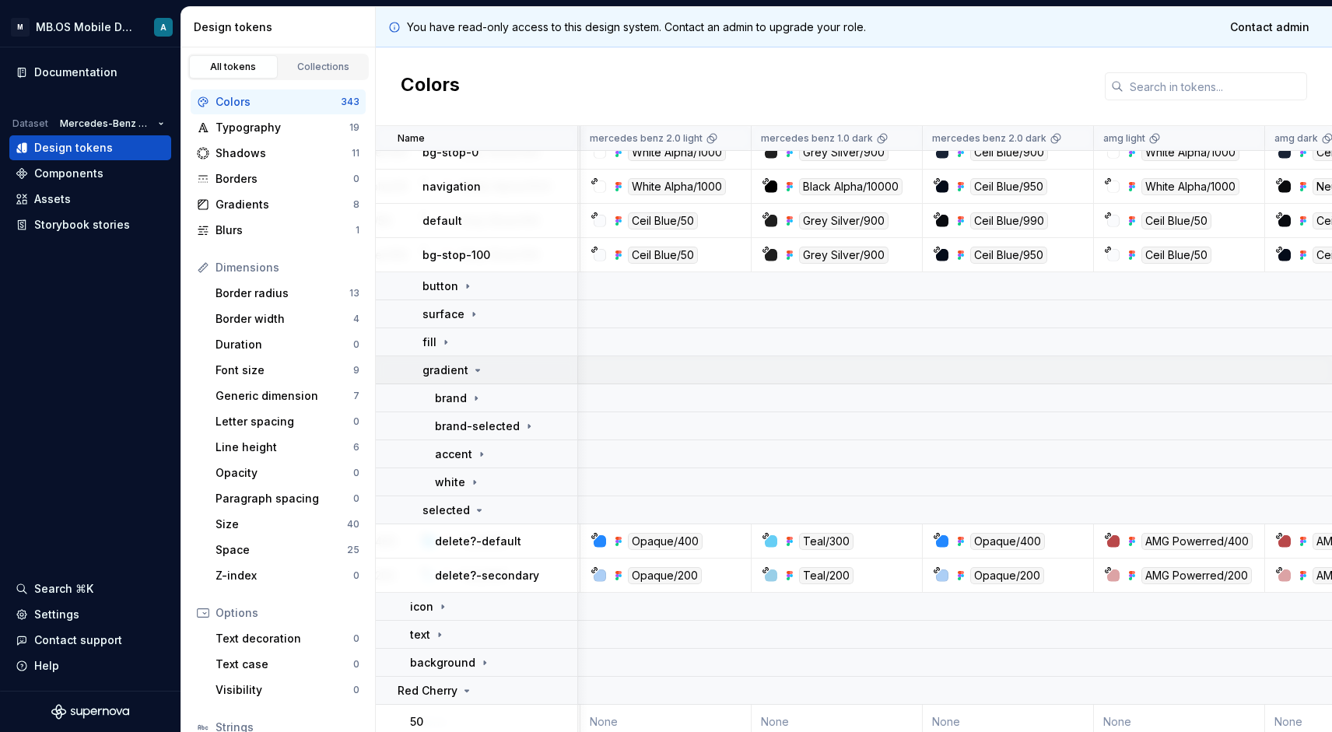
click at [468, 371] on div "gradient" at bounding box center [452, 371] width 61 height 16
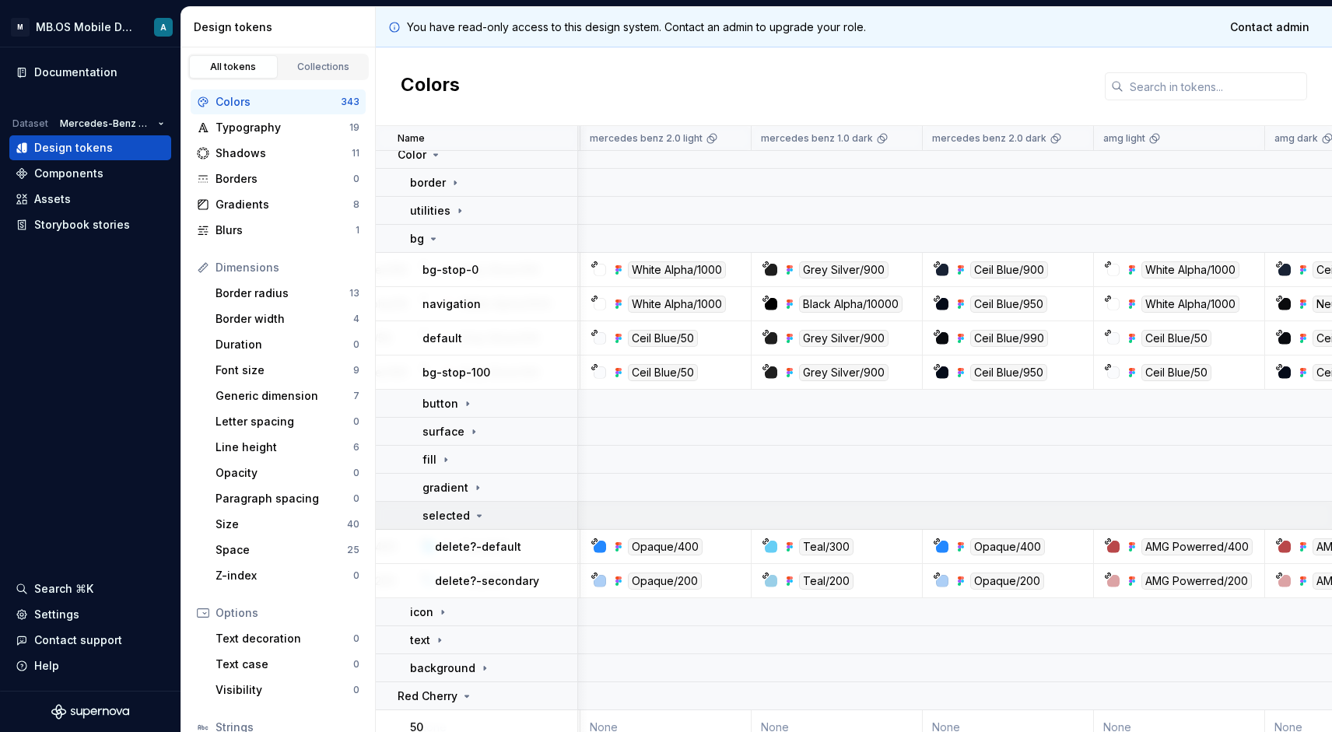
scroll to position [4011, 300]
click at [436, 468] on td "fill" at bounding box center [477, 461] width 202 height 28
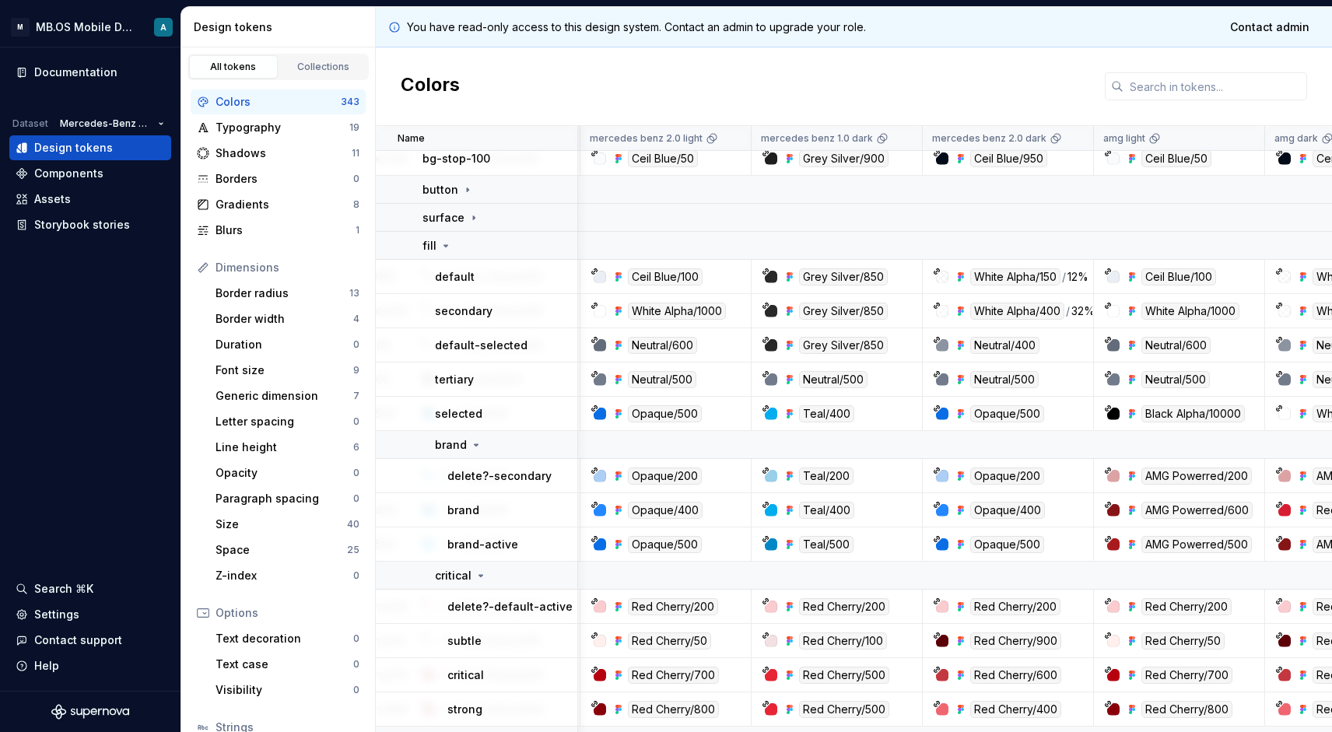
scroll to position [4209, 300]
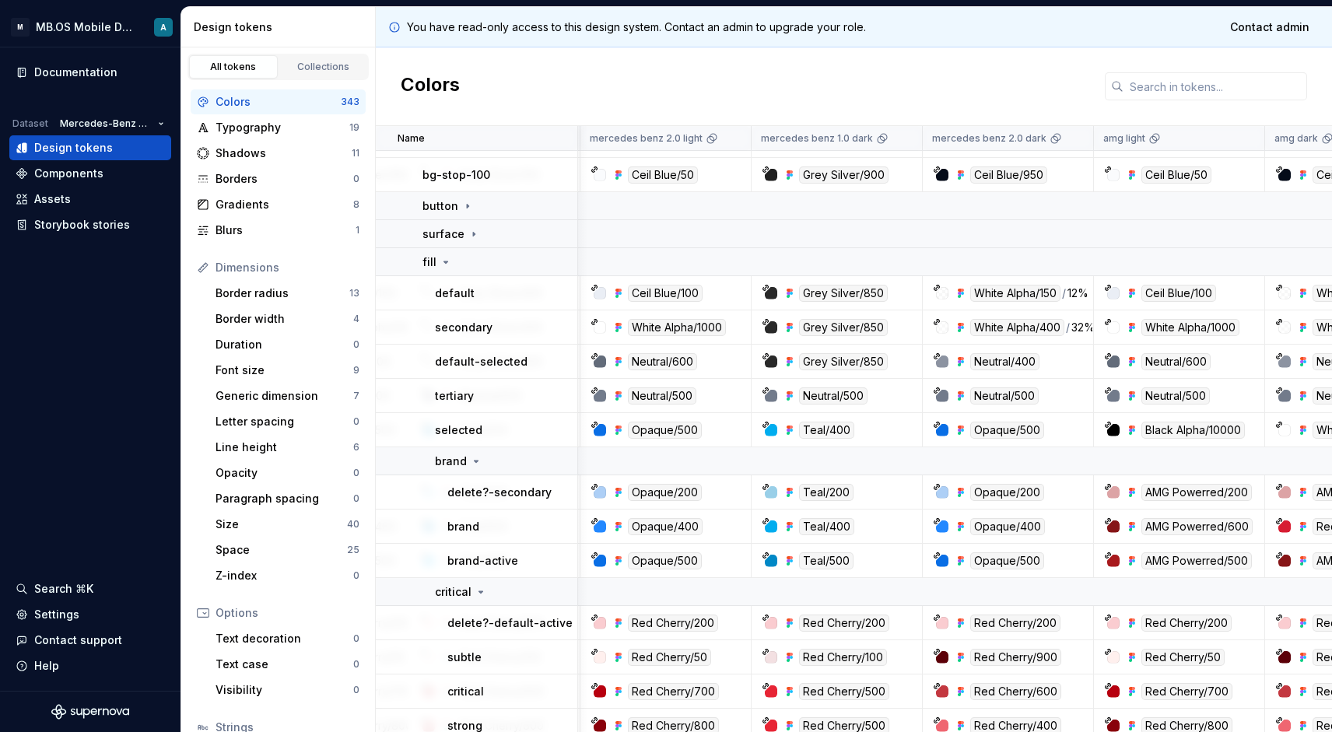
click at [440, 277] on td "default" at bounding box center [477, 293] width 202 height 34
click at [440, 261] on icon at bounding box center [446, 262] width 12 height 12
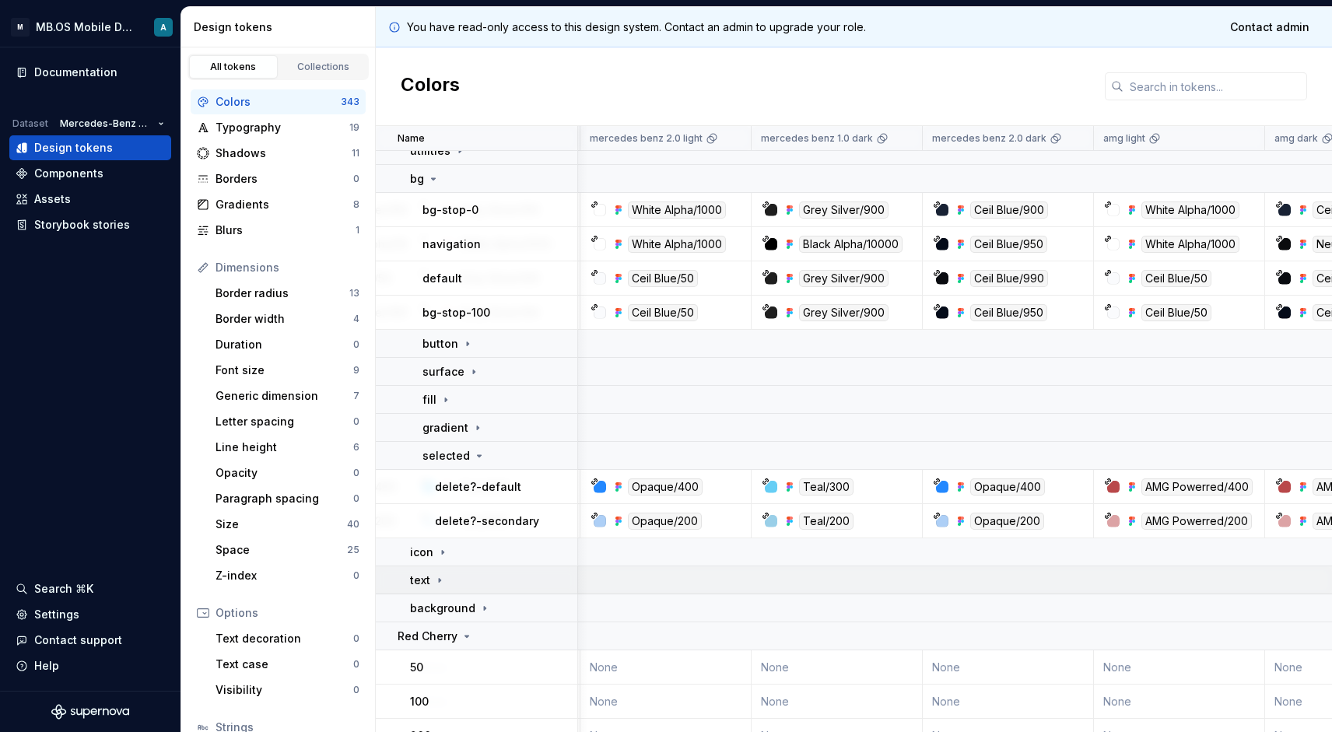
scroll to position [4071, 300]
click at [476, 466] on td "selected" at bounding box center [477, 457] width 202 height 28
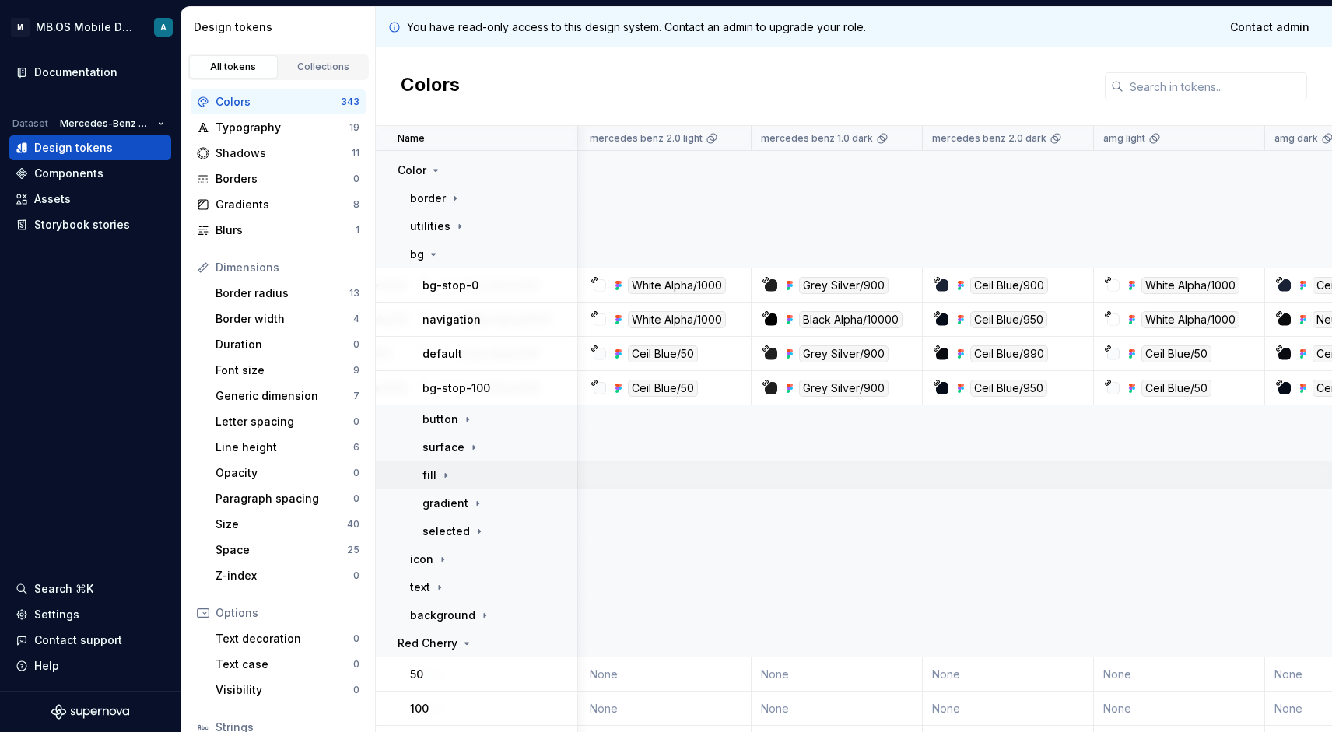
scroll to position [3974, 300]
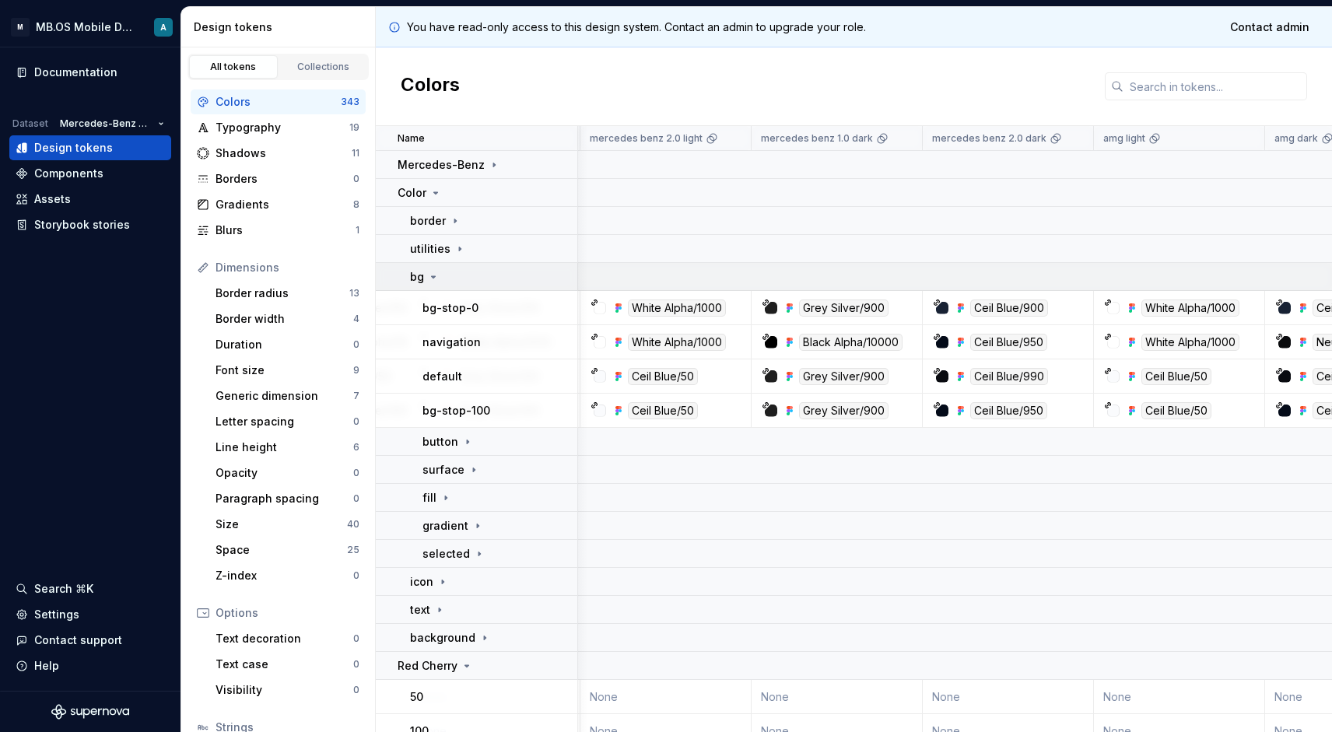
click at [429, 279] on icon at bounding box center [433, 277] width 12 height 12
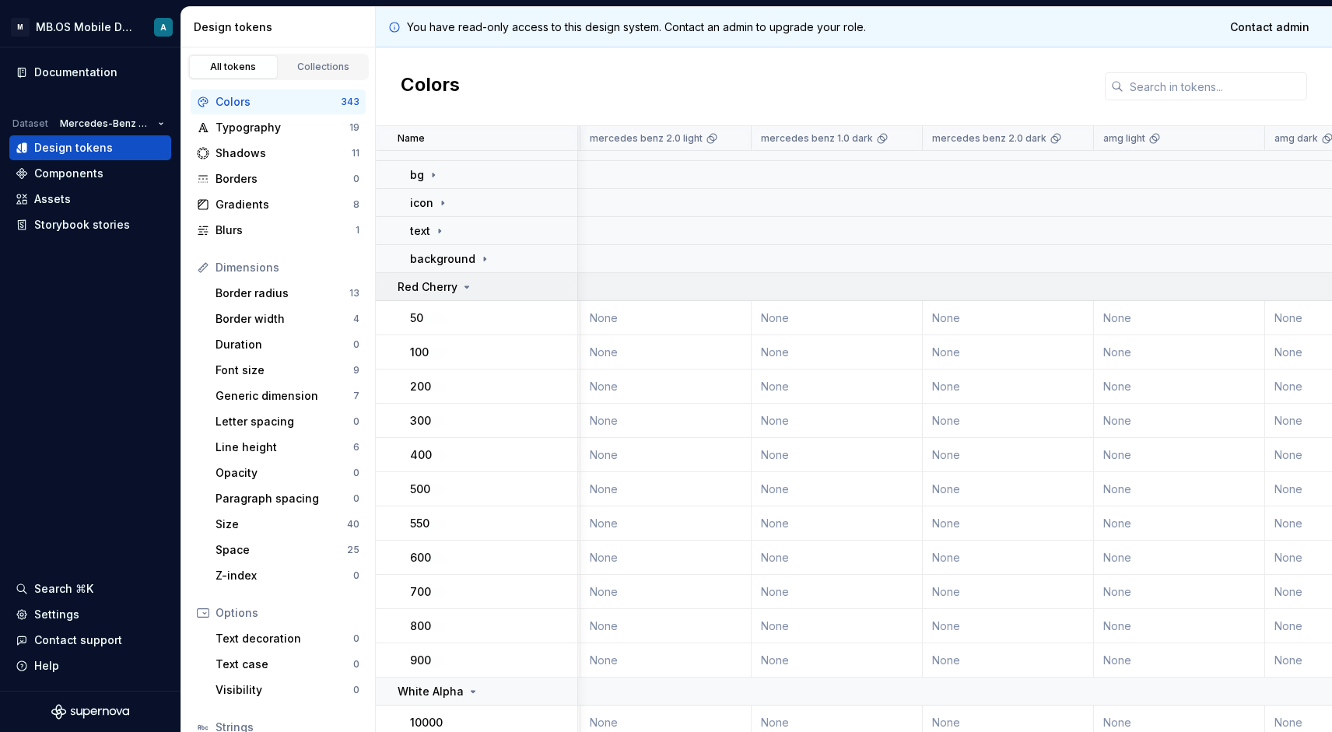
scroll to position [4048, 300]
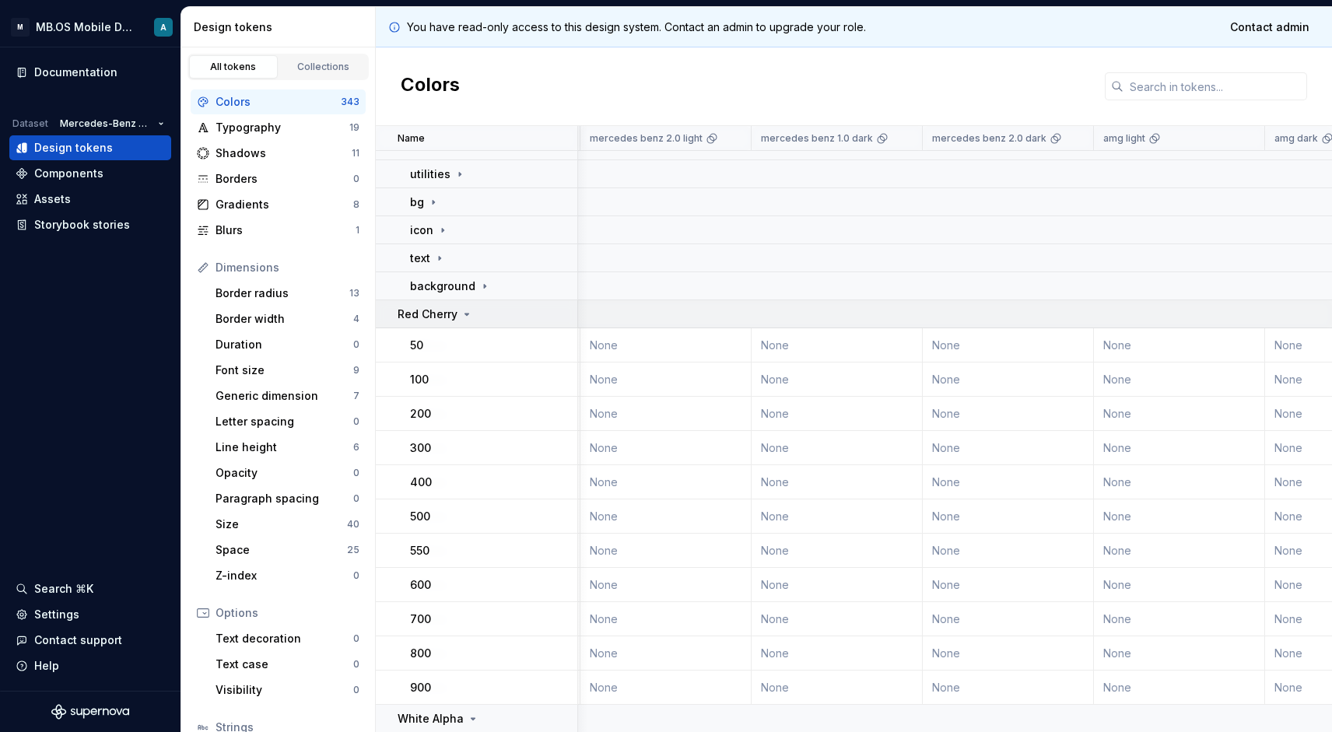
click at [450, 318] on p "Red Cherry" at bounding box center [428, 315] width 60 height 16
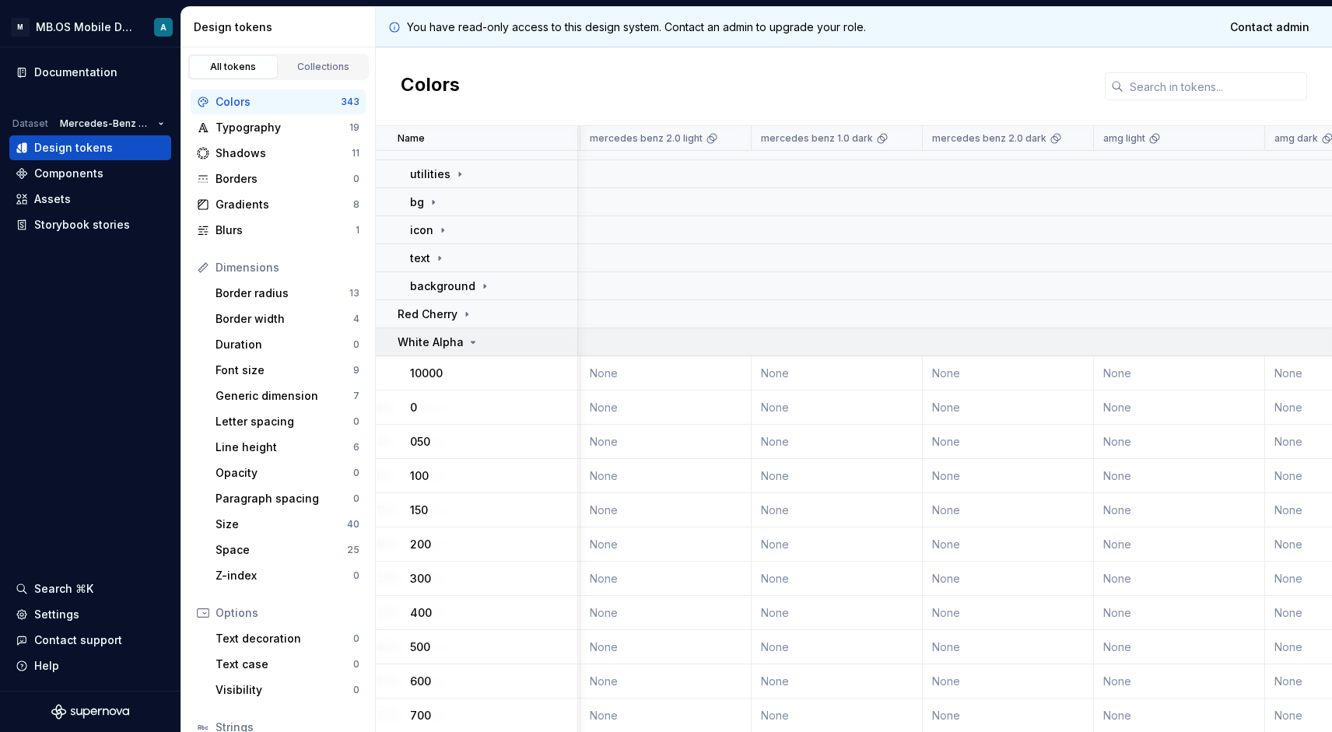
click at [458, 348] on p "White Alpha" at bounding box center [431, 343] width 66 height 16
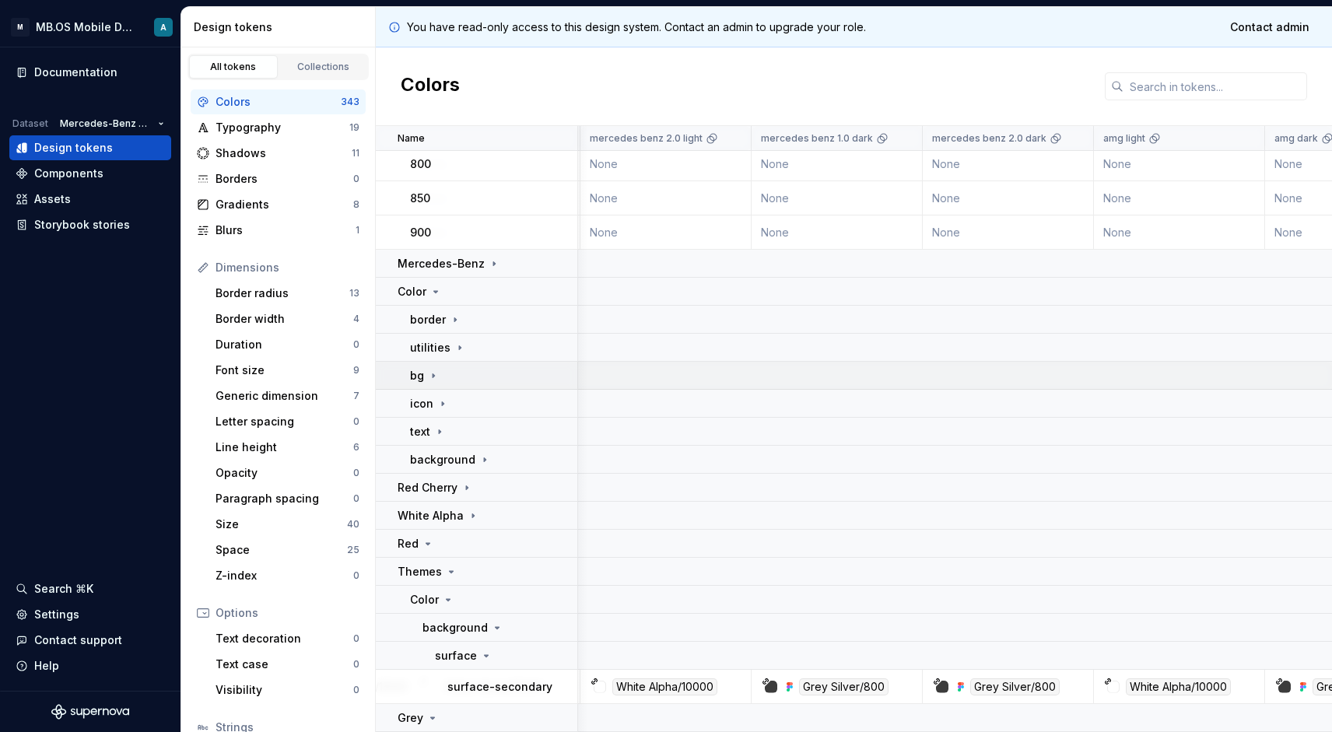
click at [434, 370] on icon at bounding box center [433, 376] width 12 height 12
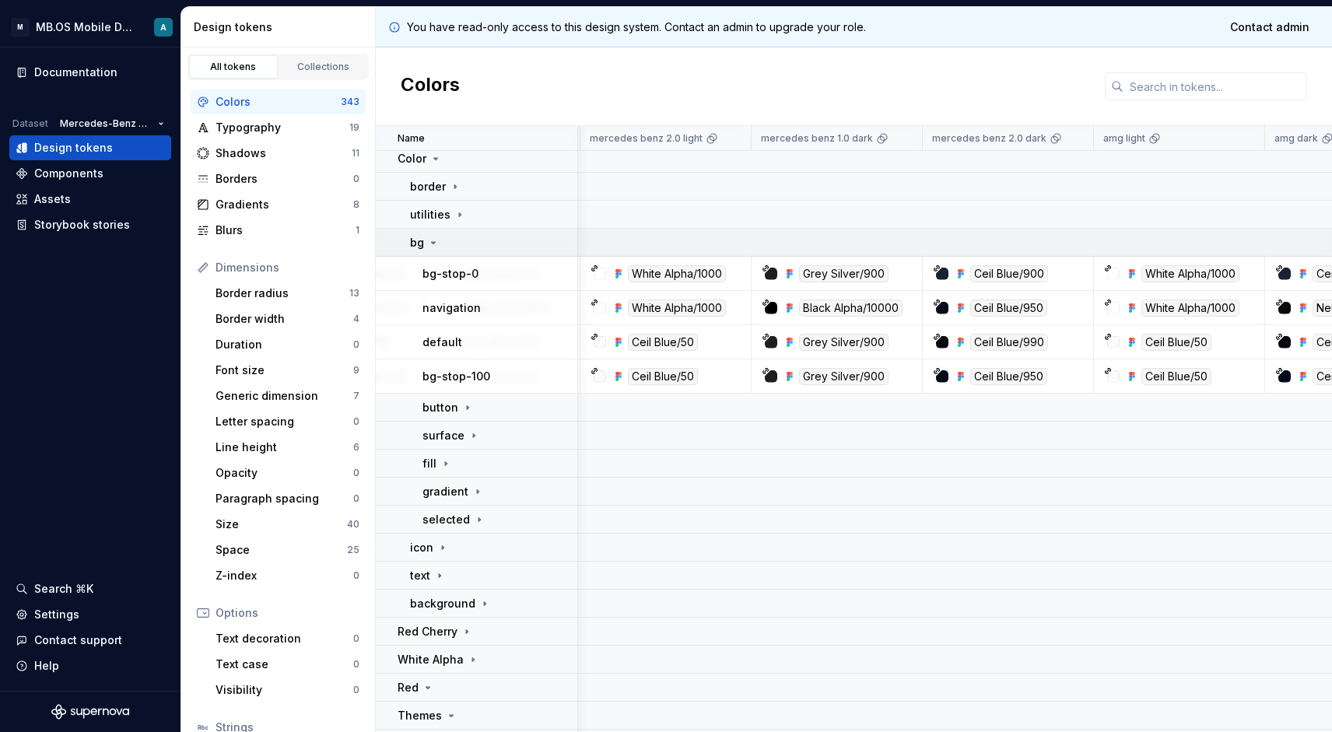
scroll to position [4018, 300]
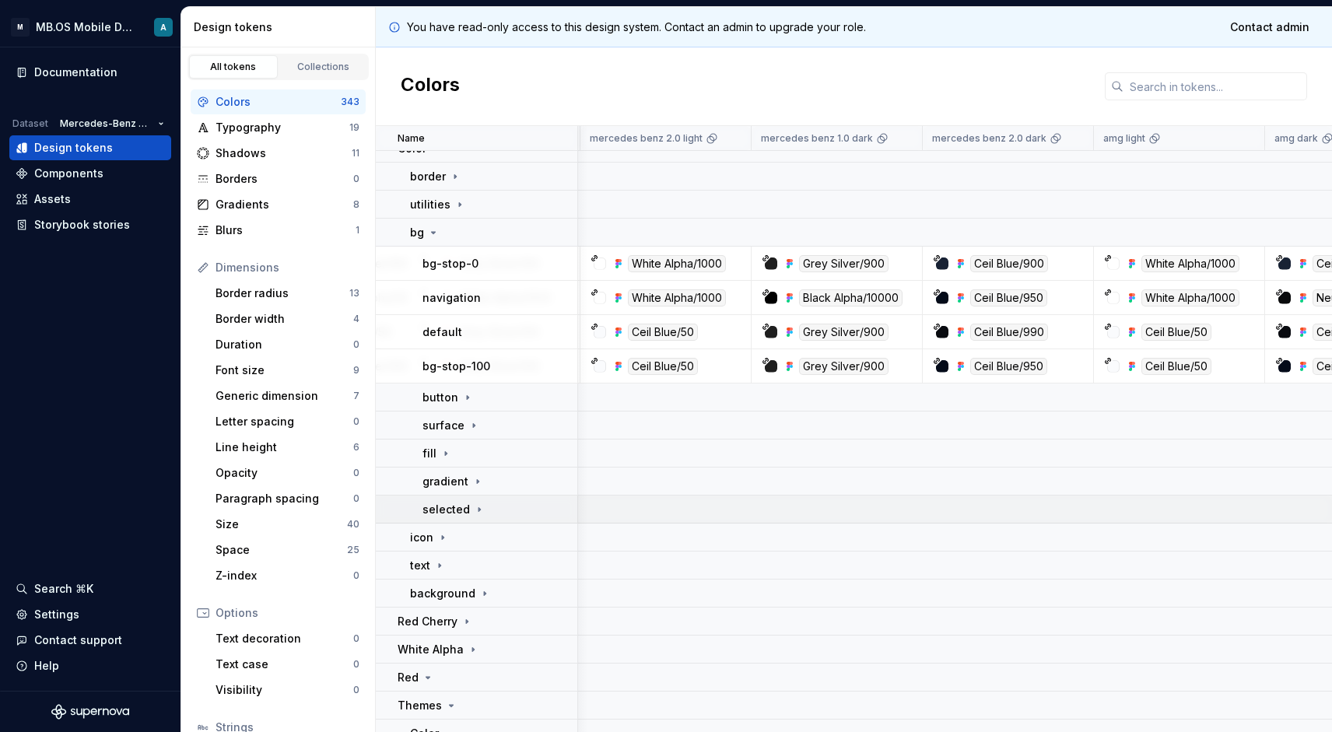
click at [445, 509] on p "selected" at bounding box center [445, 510] width 47 height 16
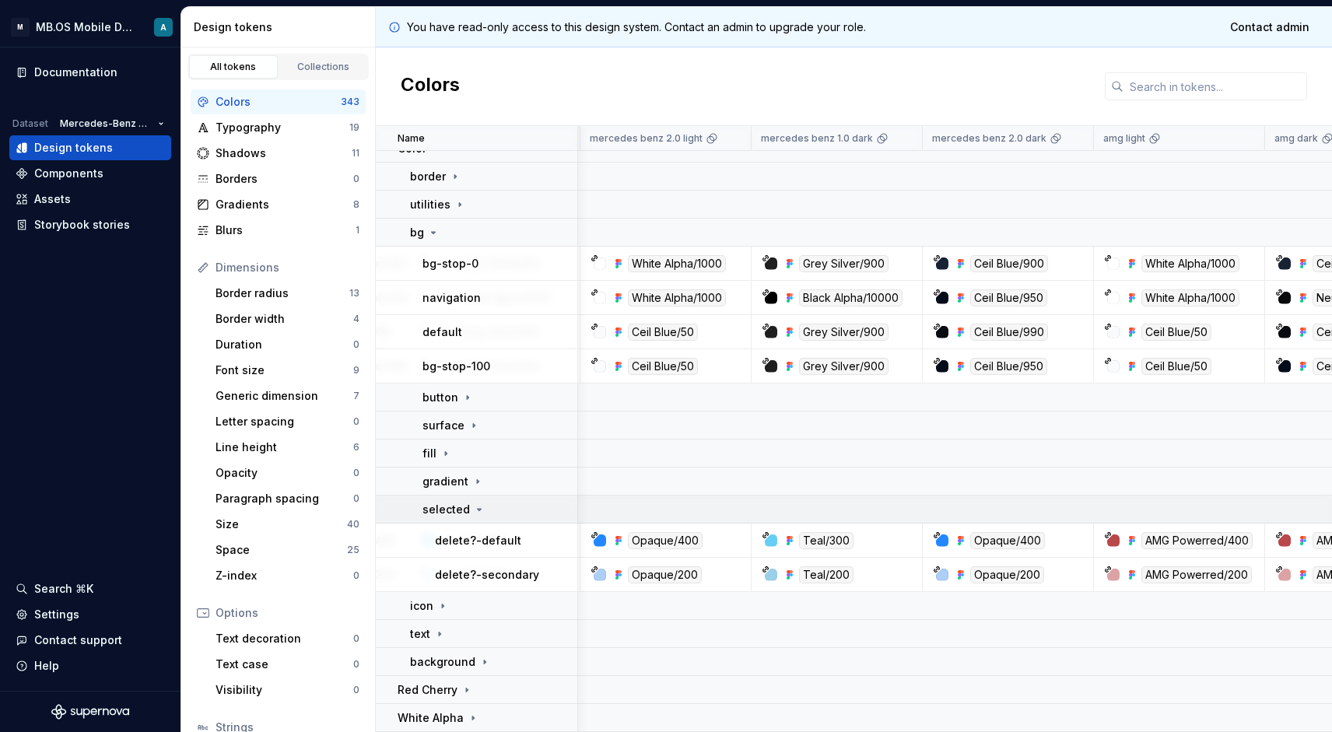
click at [445, 509] on p "selected" at bounding box center [445, 510] width 47 height 16
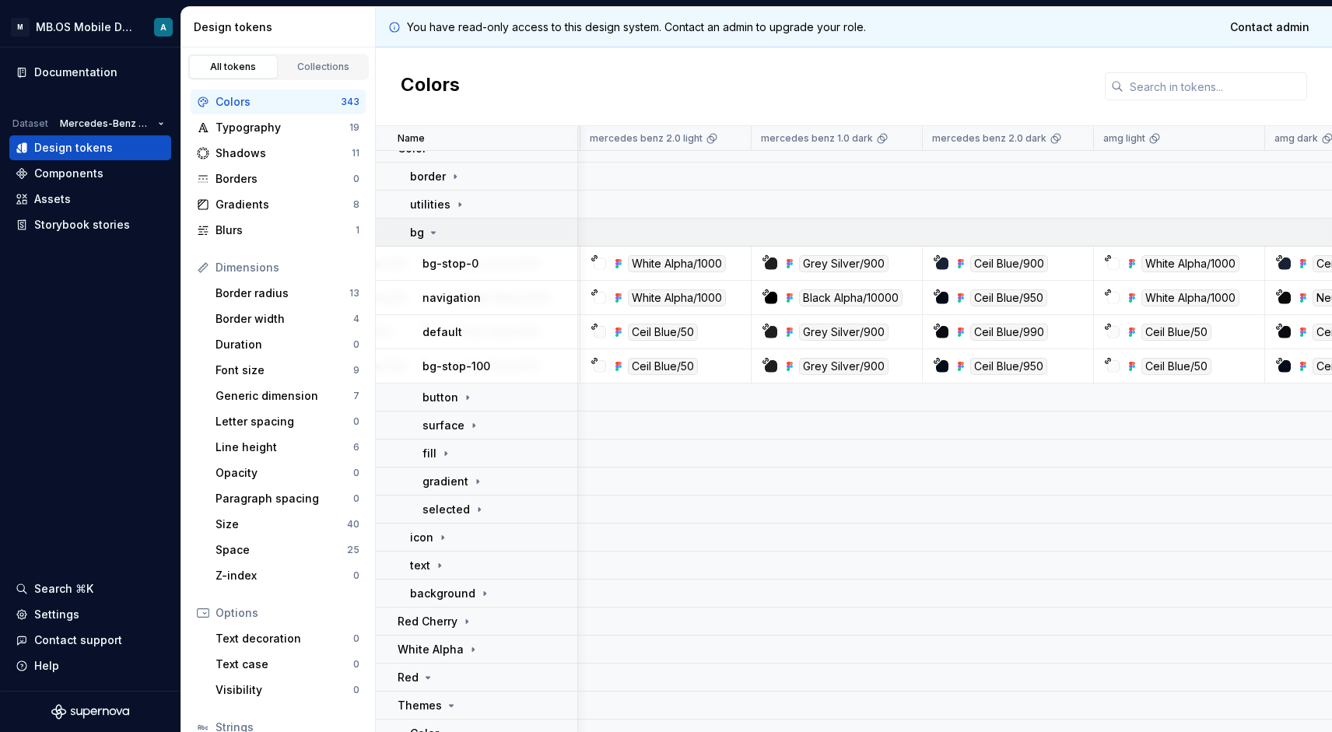
click at [434, 223] on td "bg" at bounding box center [477, 233] width 202 height 28
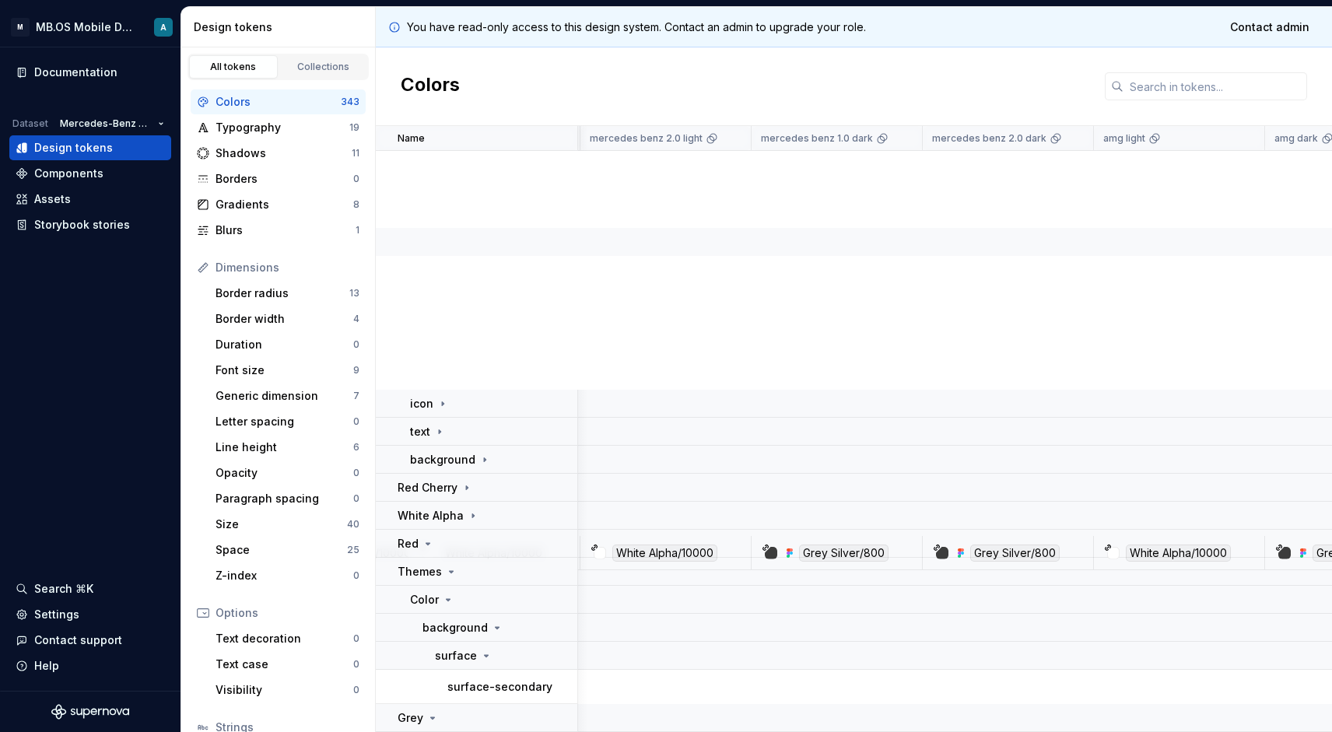
scroll to position [3875, 300]
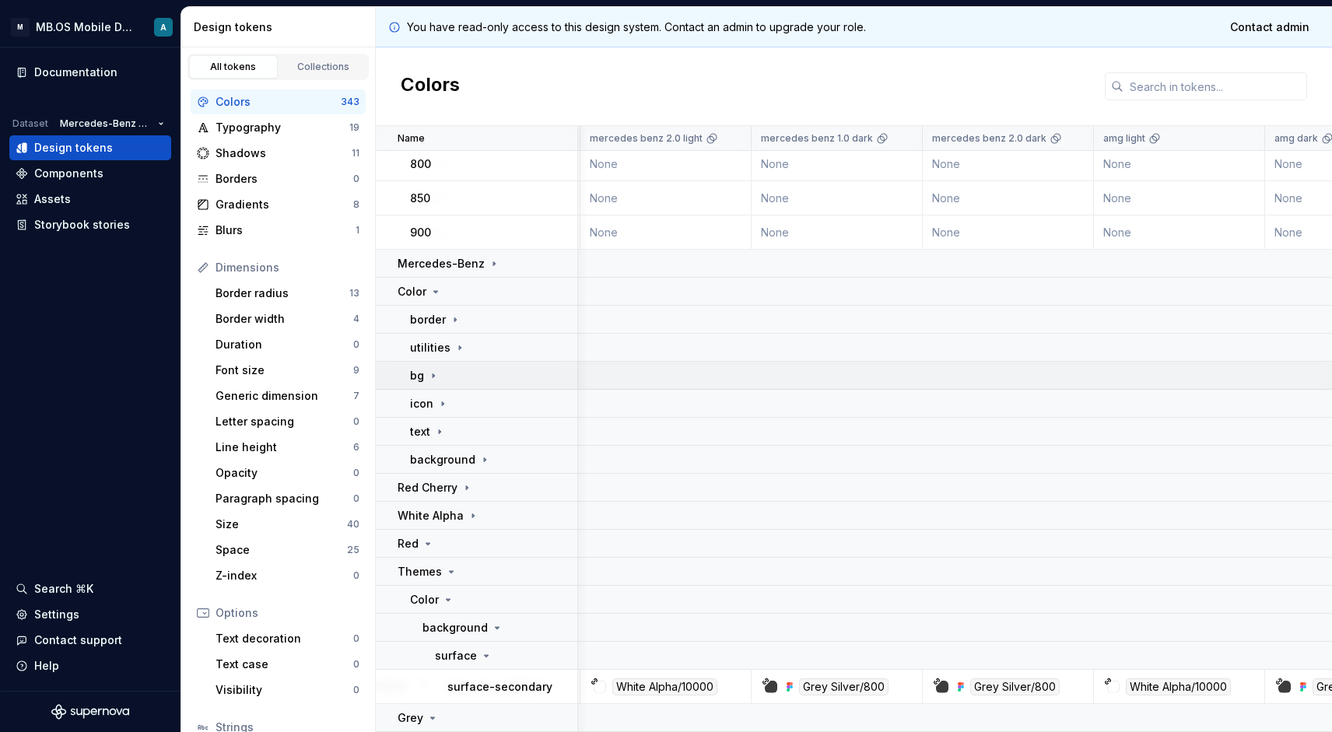
click at [428, 382] on div "bg" at bounding box center [425, 376] width 30 height 16
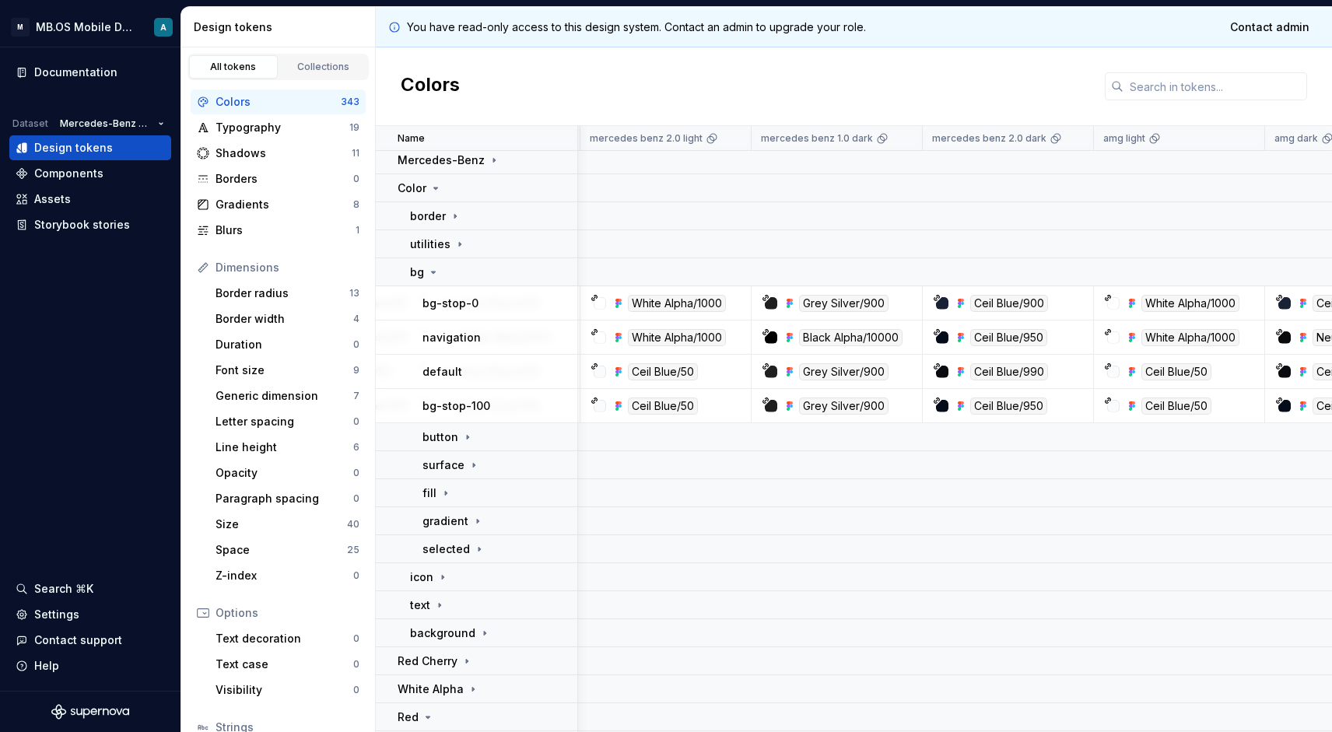
scroll to position [3992, 300]
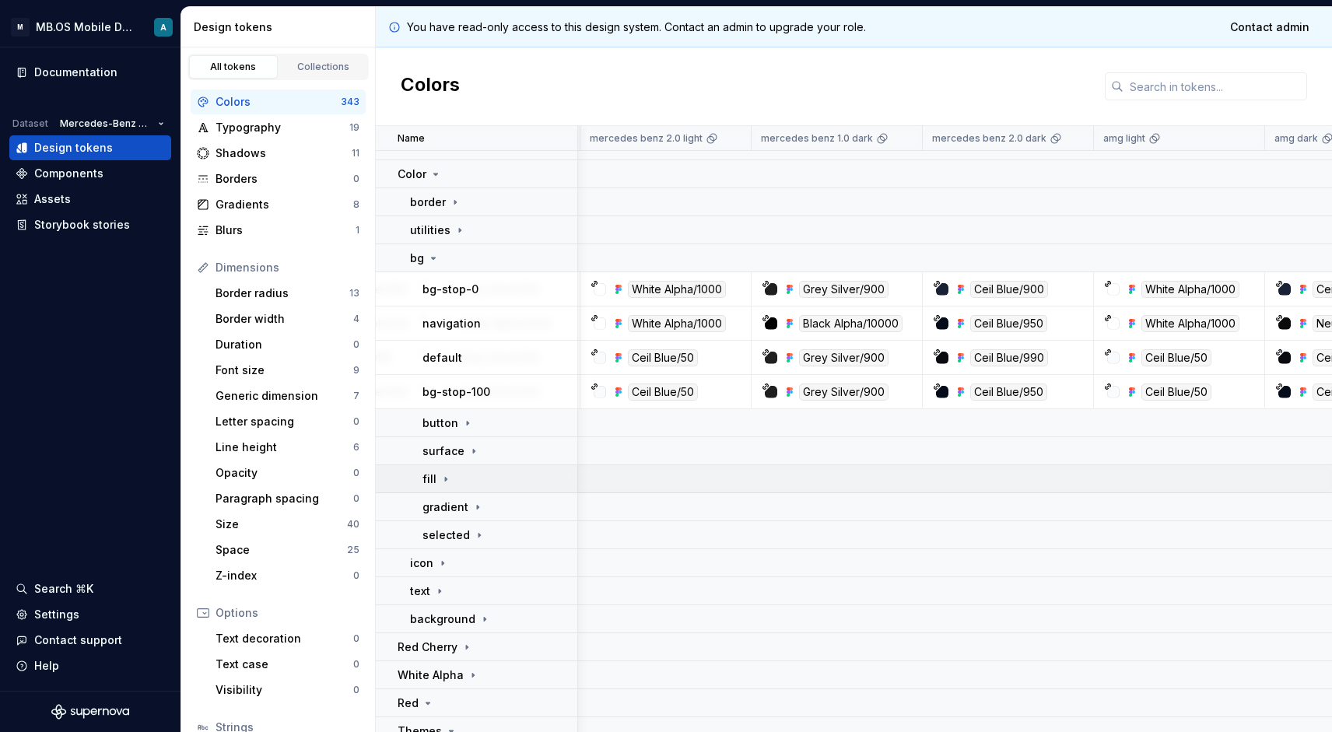
click at [439, 471] on div "fill" at bounding box center [437, 479] width 30 height 16
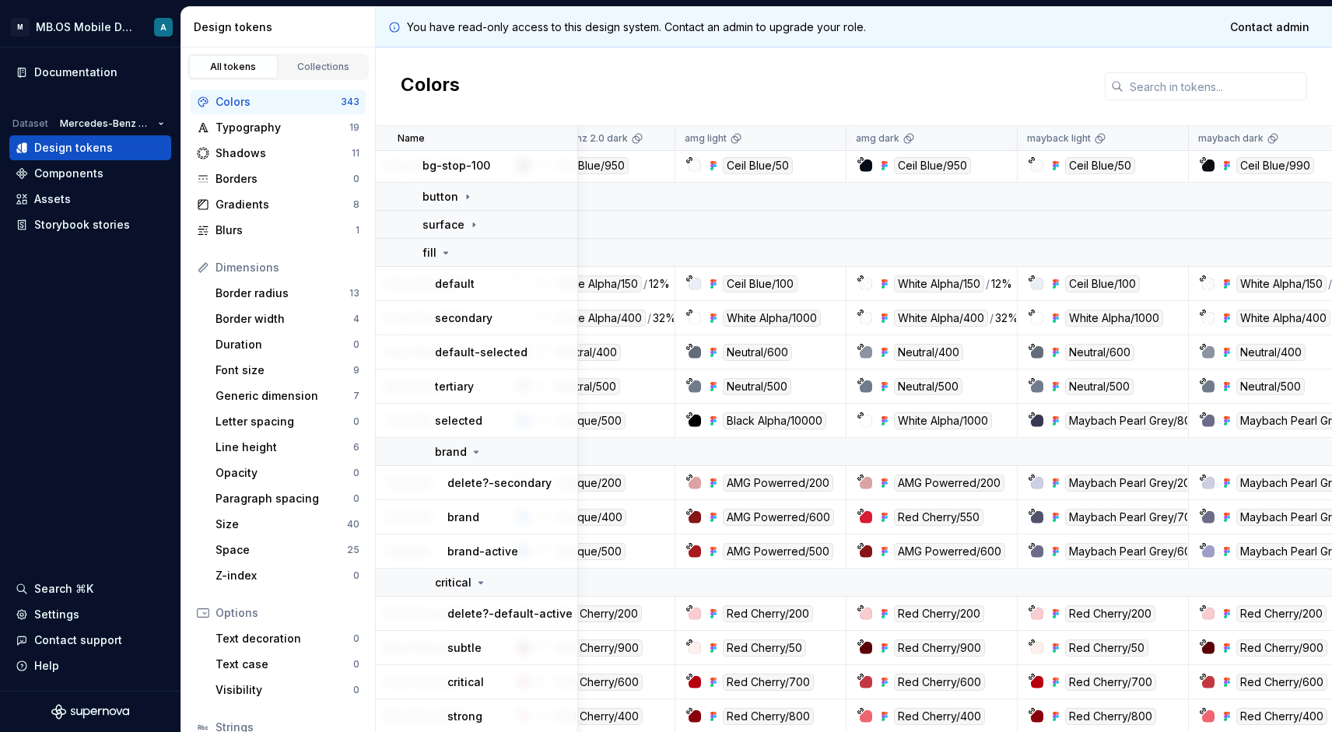
scroll to position [4219, 720]
click at [470, 455] on icon at bounding box center [476, 452] width 12 height 12
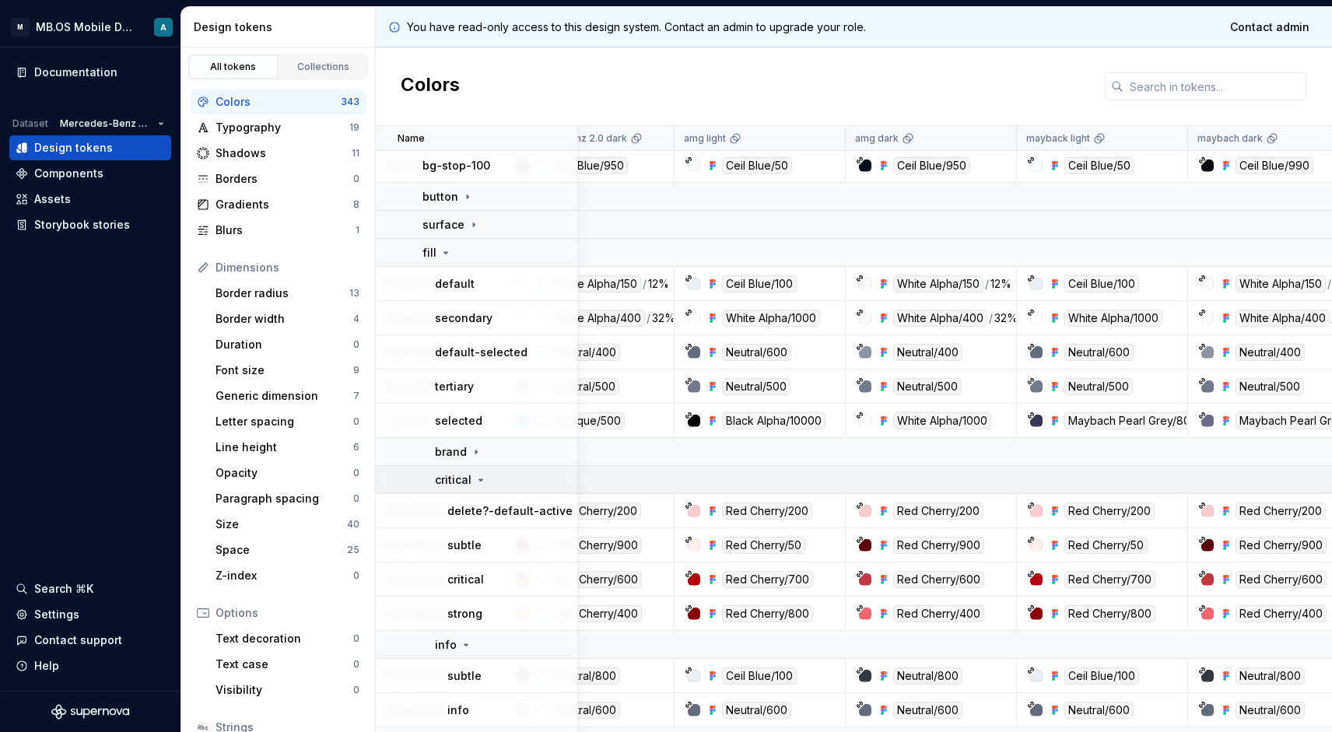
click at [468, 475] on p "critical" at bounding box center [453, 480] width 37 height 16
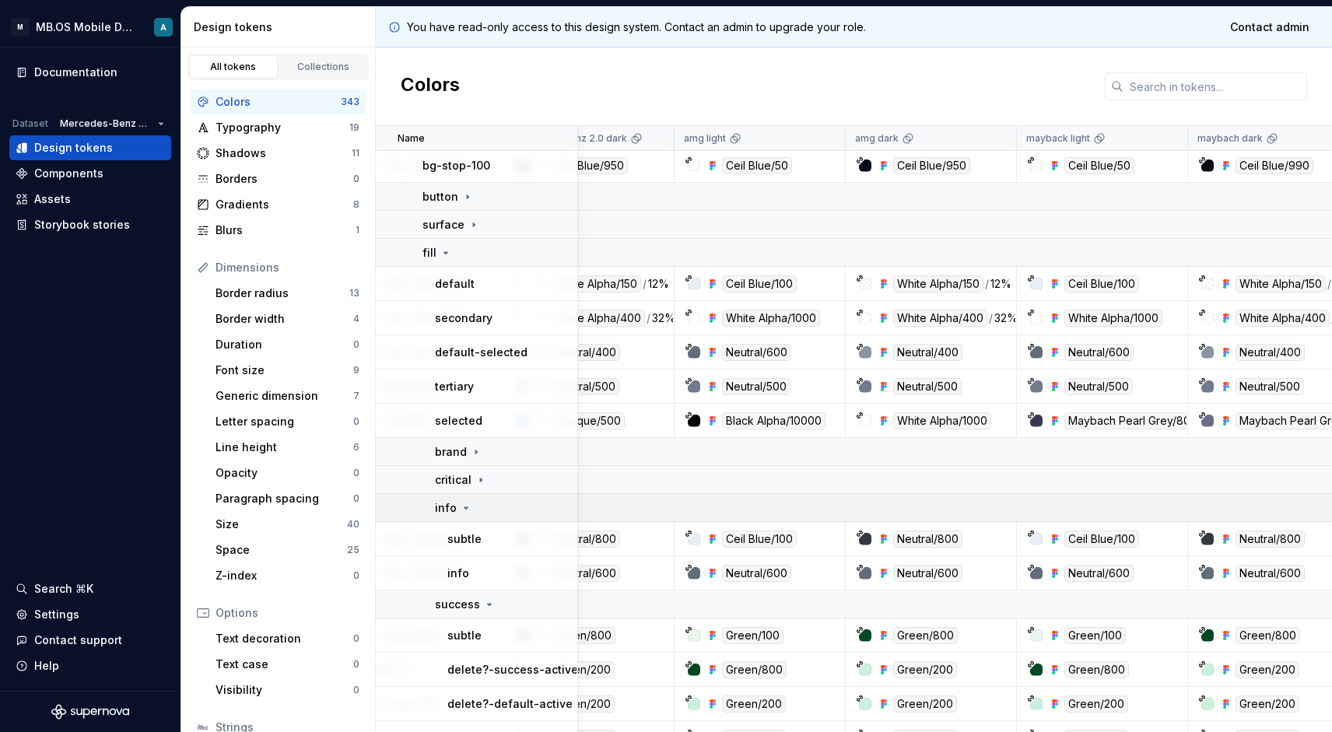
click at [467, 515] on div "info" at bounding box center [453, 508] width 37 height 16
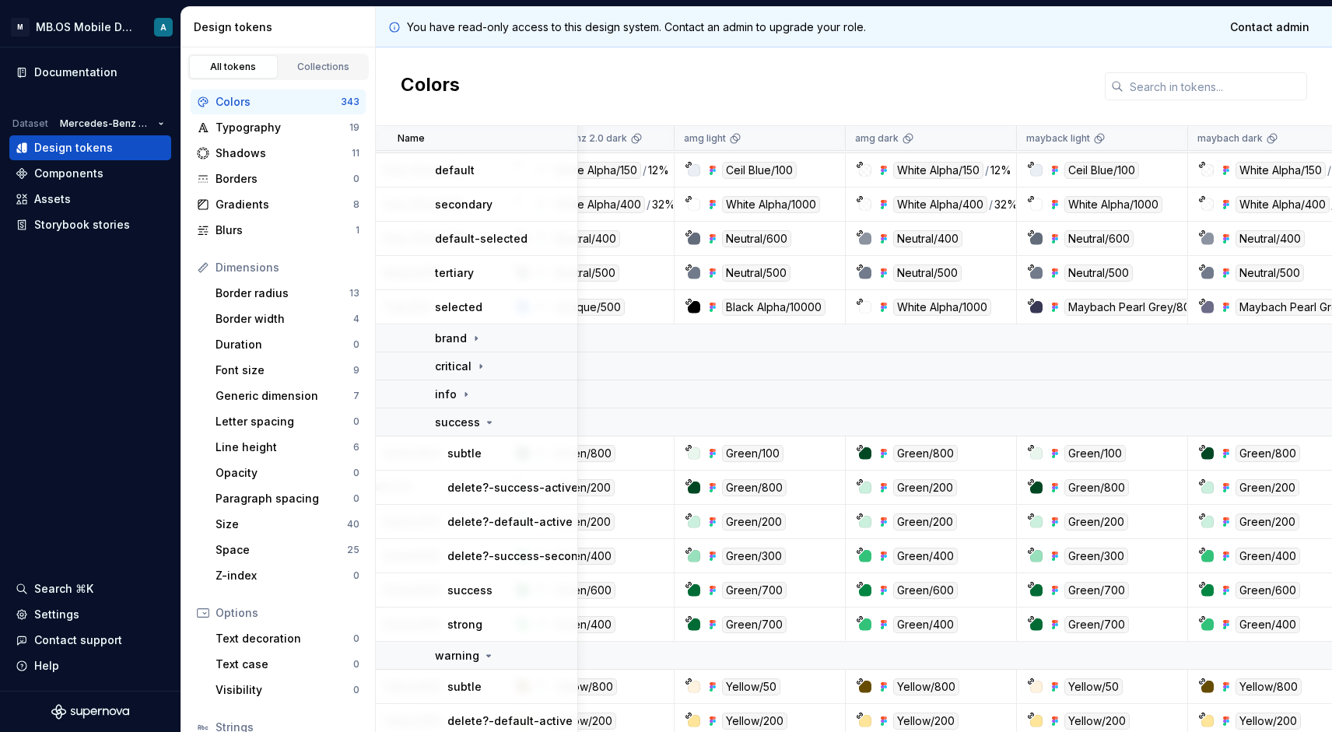
scroll to position [4338, 720]
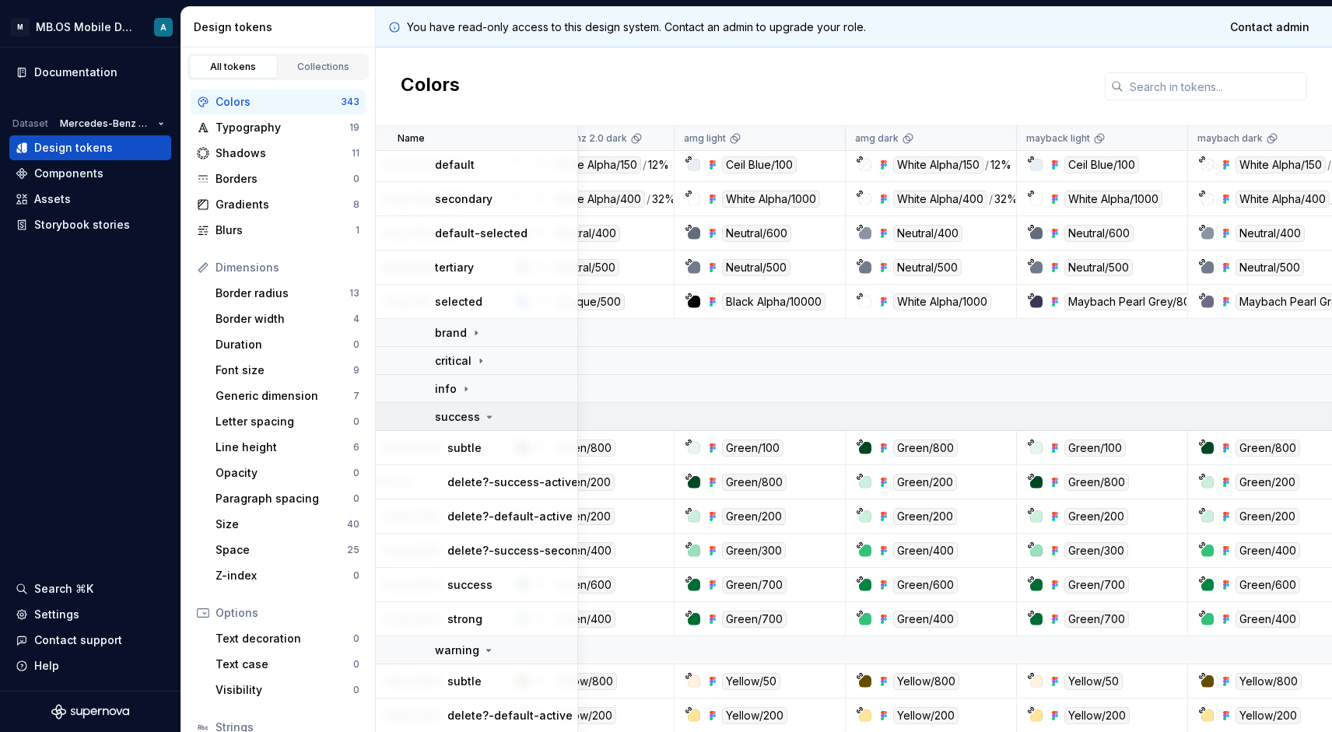
click at [464, 418] on p "success" at bounding box center [457, 417] width 45 height 16
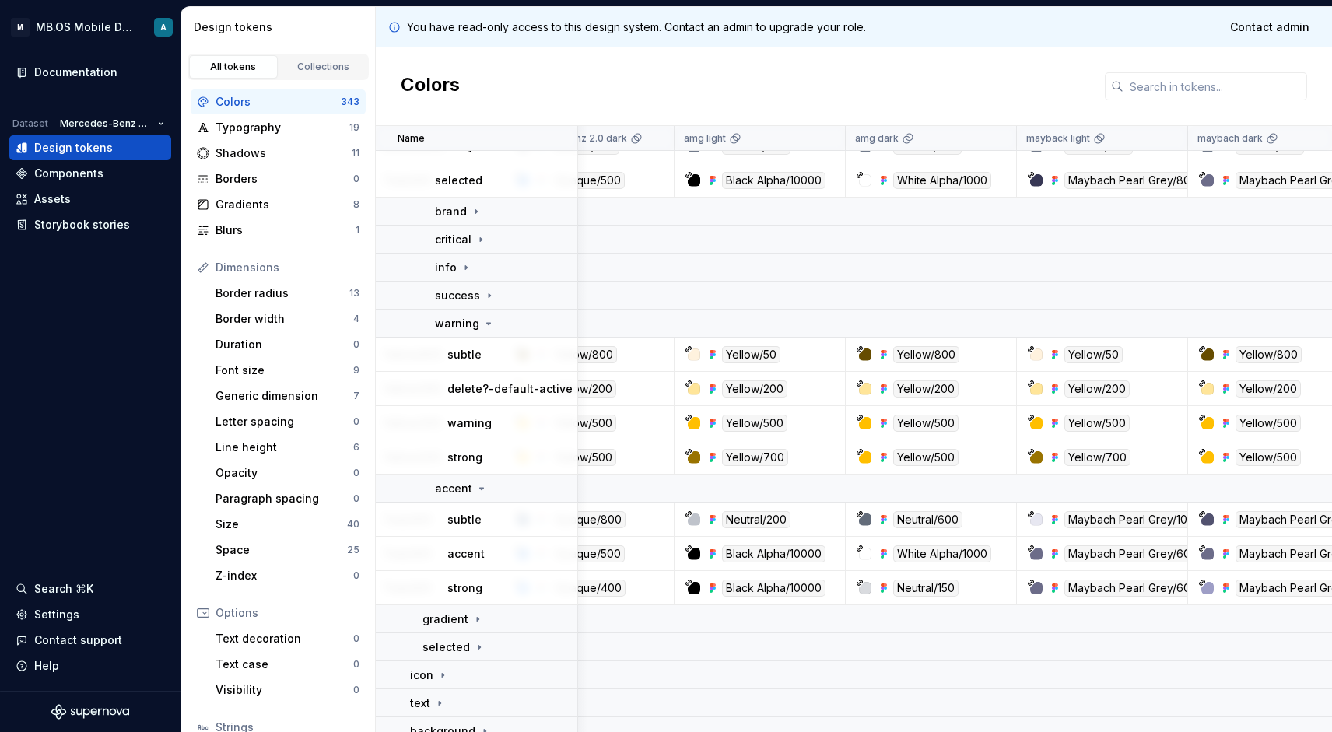
scroll to position [4458, 720]
click at [457, 328] on p "warning" at bounding box center [457, 325] width 44 height 16
